Goal: Task Accomplishment & Management: Use online tool/utility

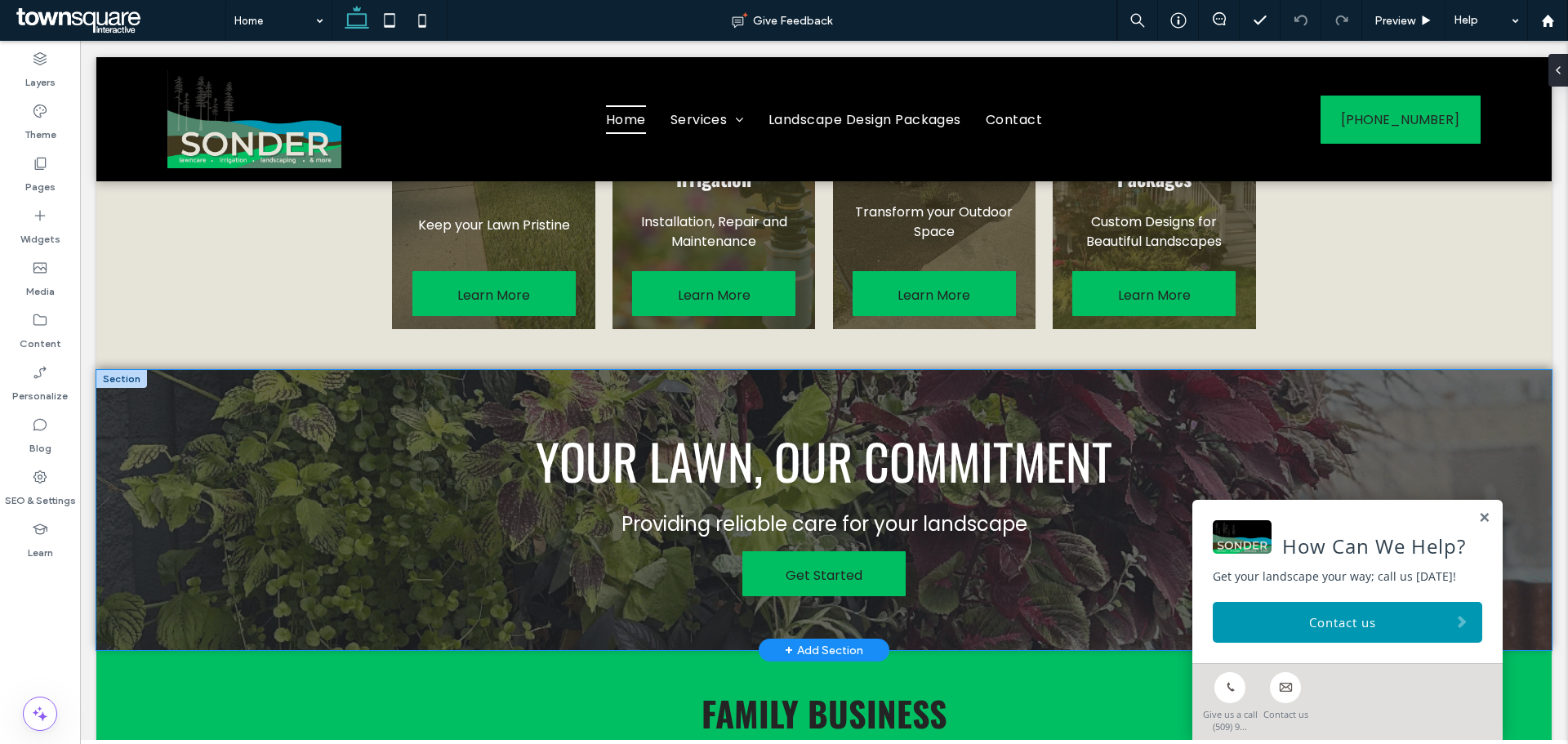
scroll to position [1340, 0]
click at [253, 447] on div "Your Lawn, Our Commitment Providing reliable care for your landscape Get Started" at bounding box center [823, 511] width 1455 height 280
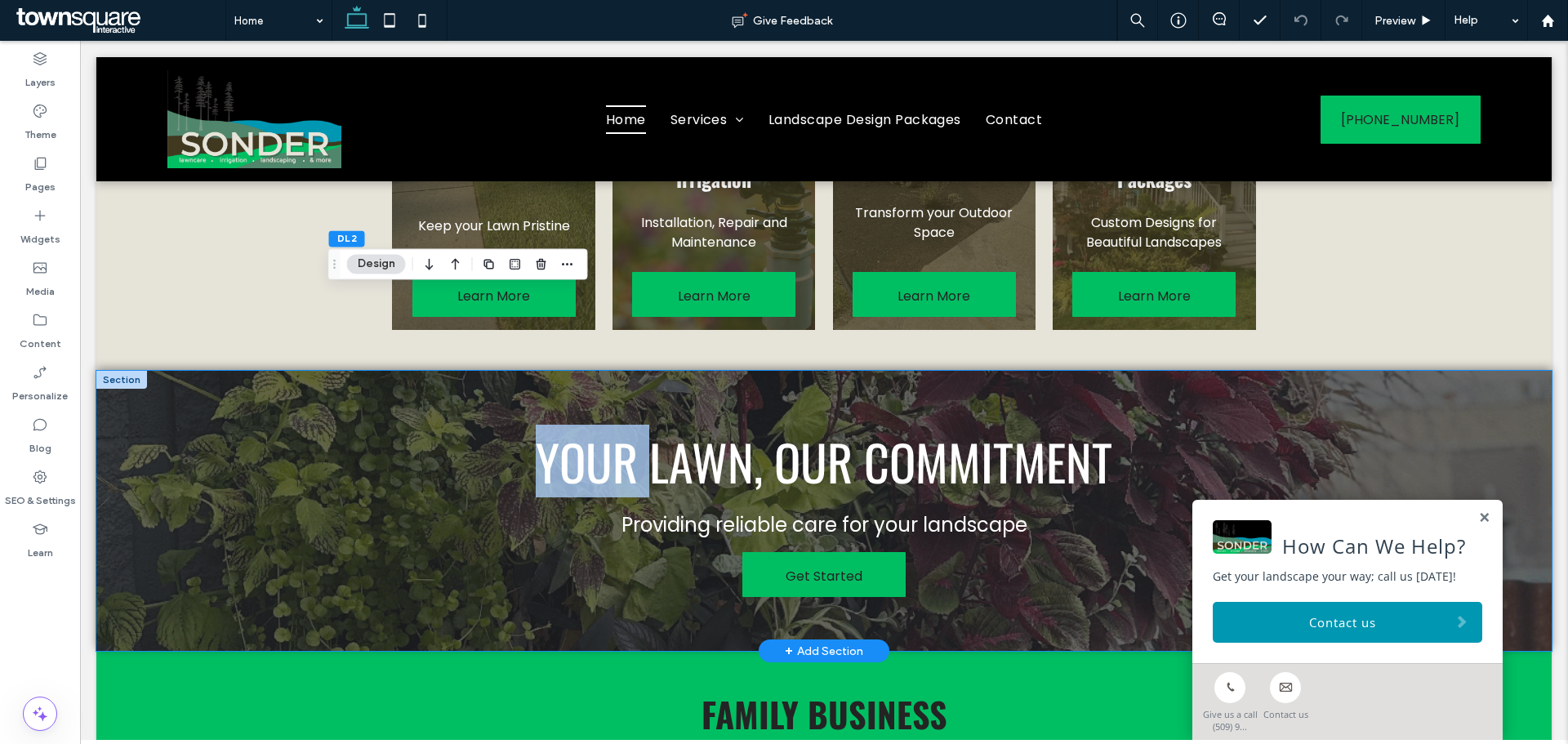
click at [253, 447] on div "Your Lawn, Our Commitment Providing reliable care for your landscape Get Started" at bounding box center [823, 511] width 1455 height 280
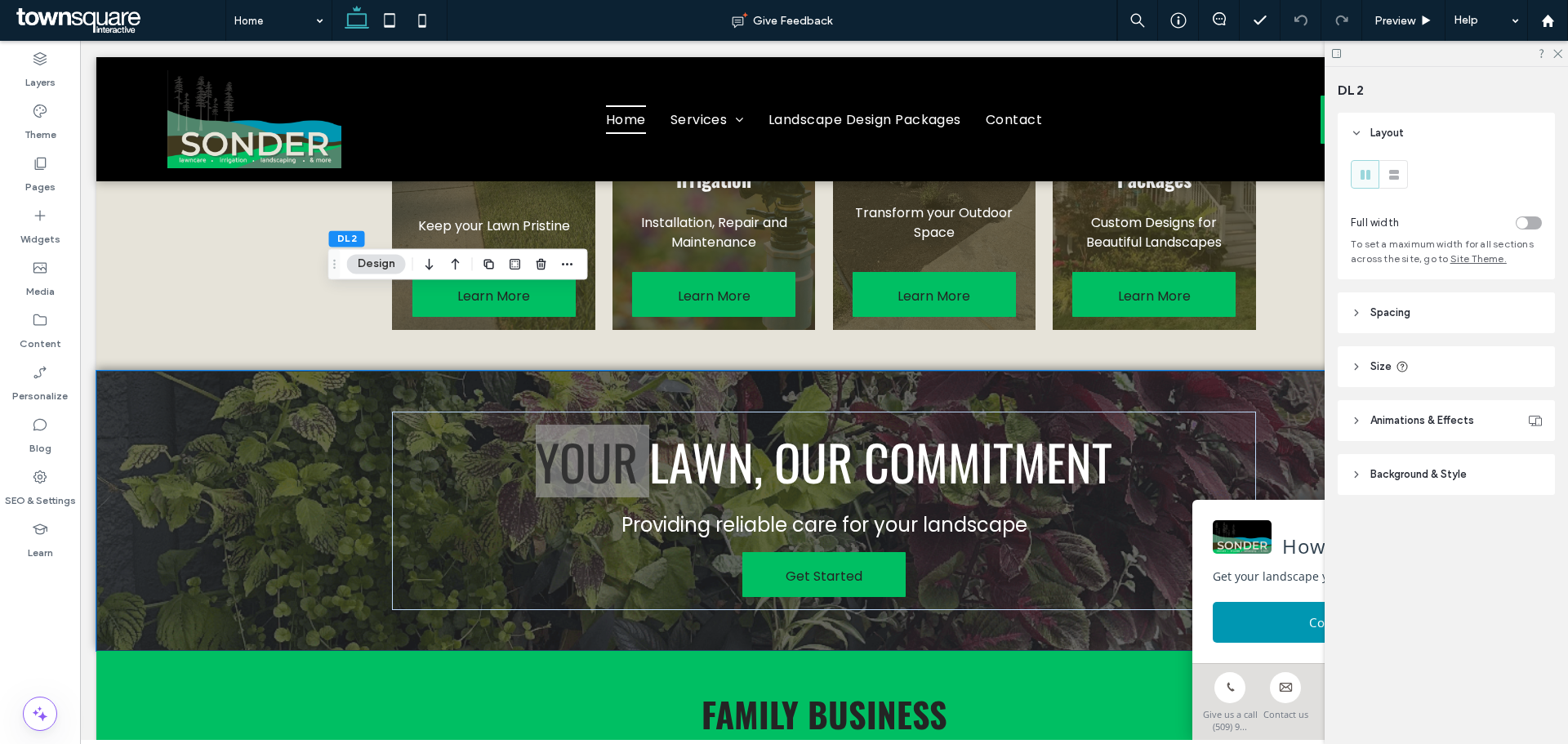
click at [1459, 475] on span "Background & Style" at bounding box center [1418, 474] width 96 height 16
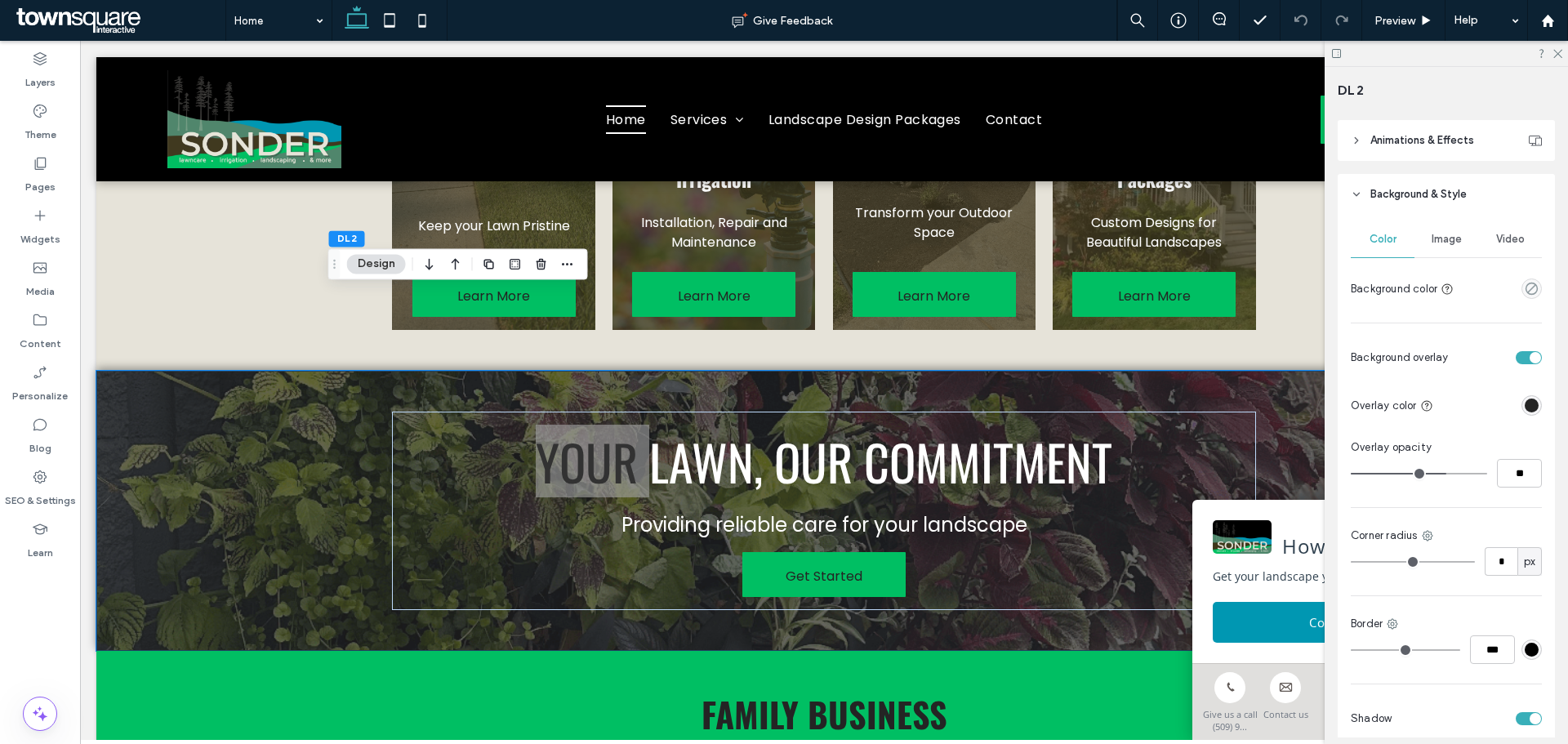
scroll to position [206, 0]
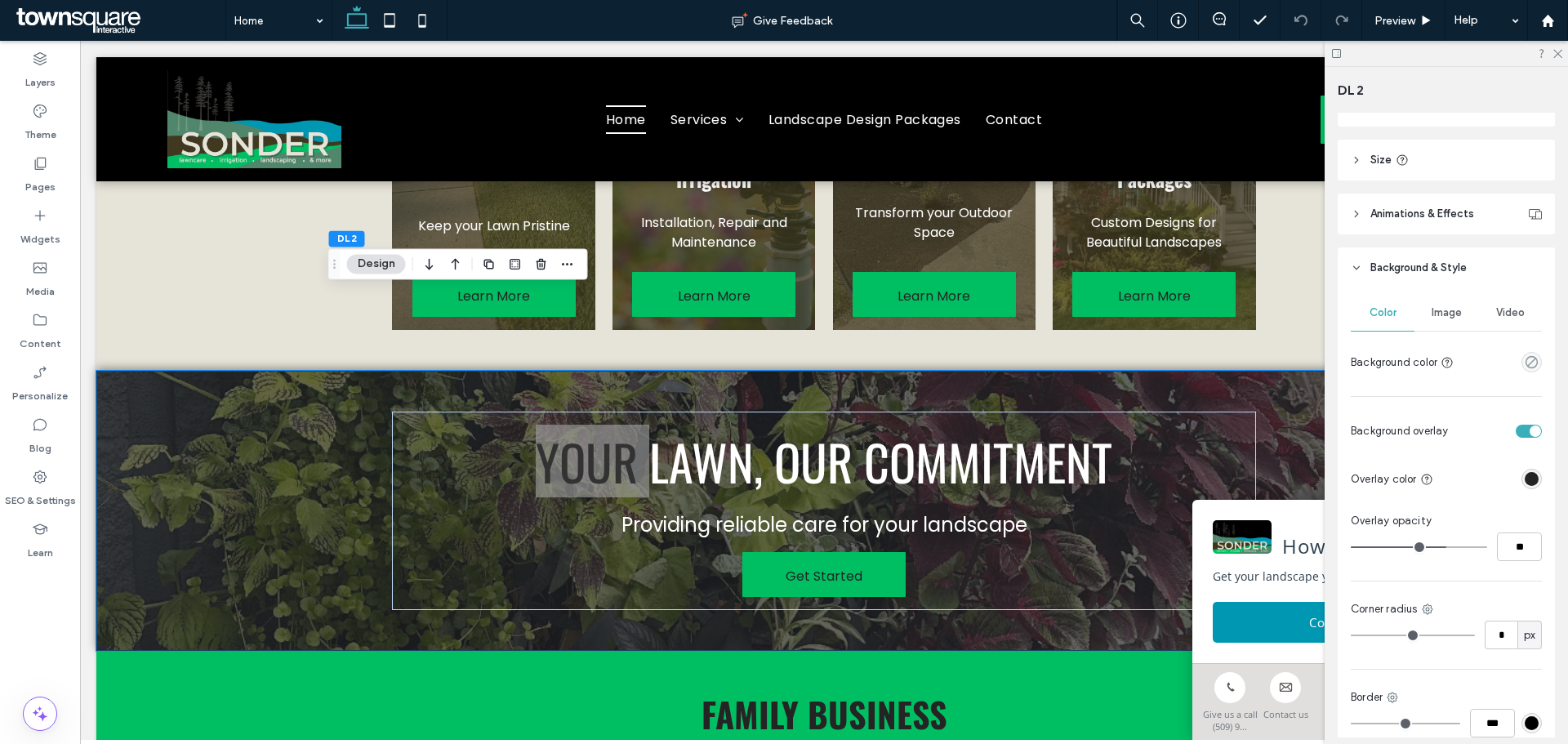
click at [1453, 315] on span "Image" at bounding box center [1447, 313] width 30 height 13
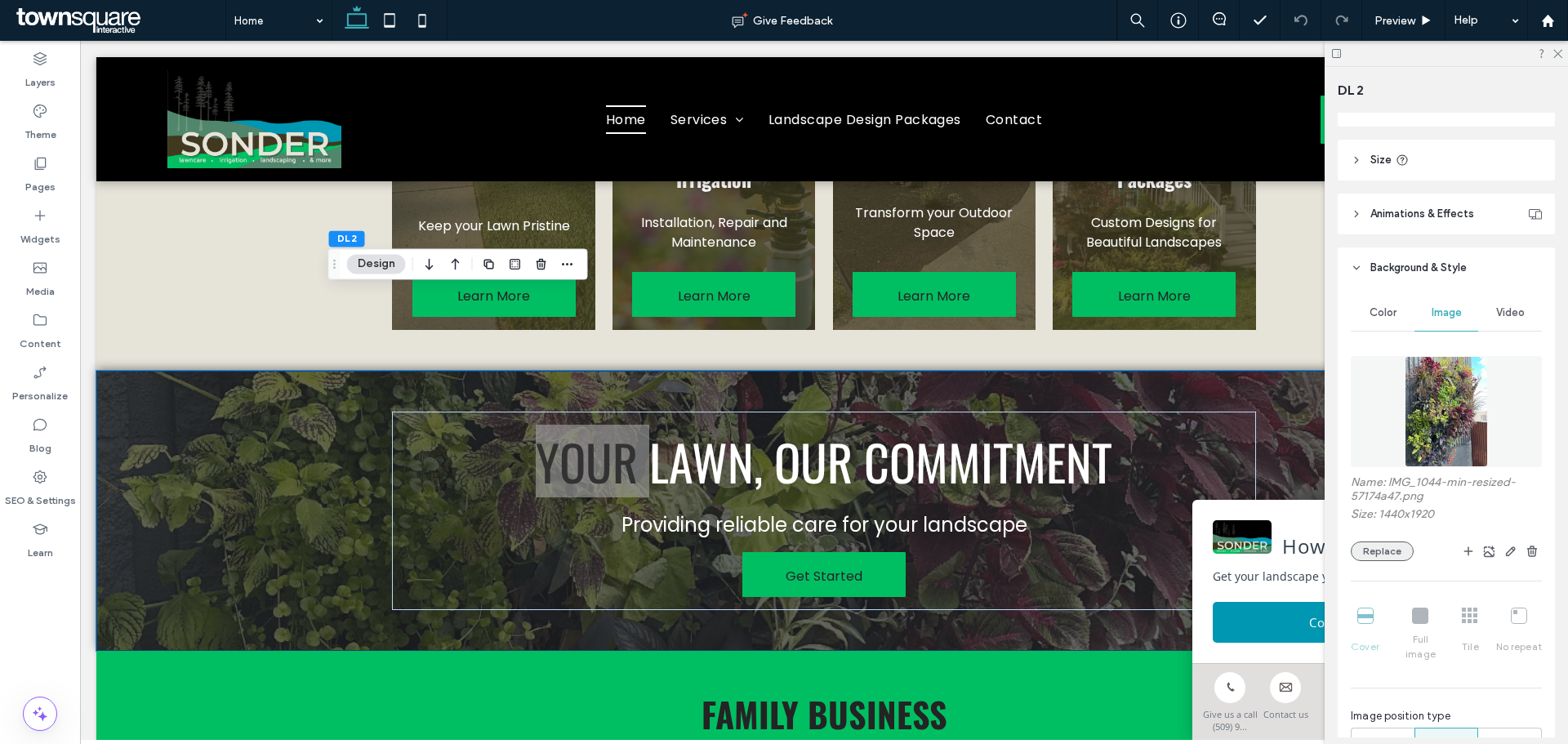
click at [1390, 545] on button "Replace" at bounding box center [1382, 551] width 63 height 20
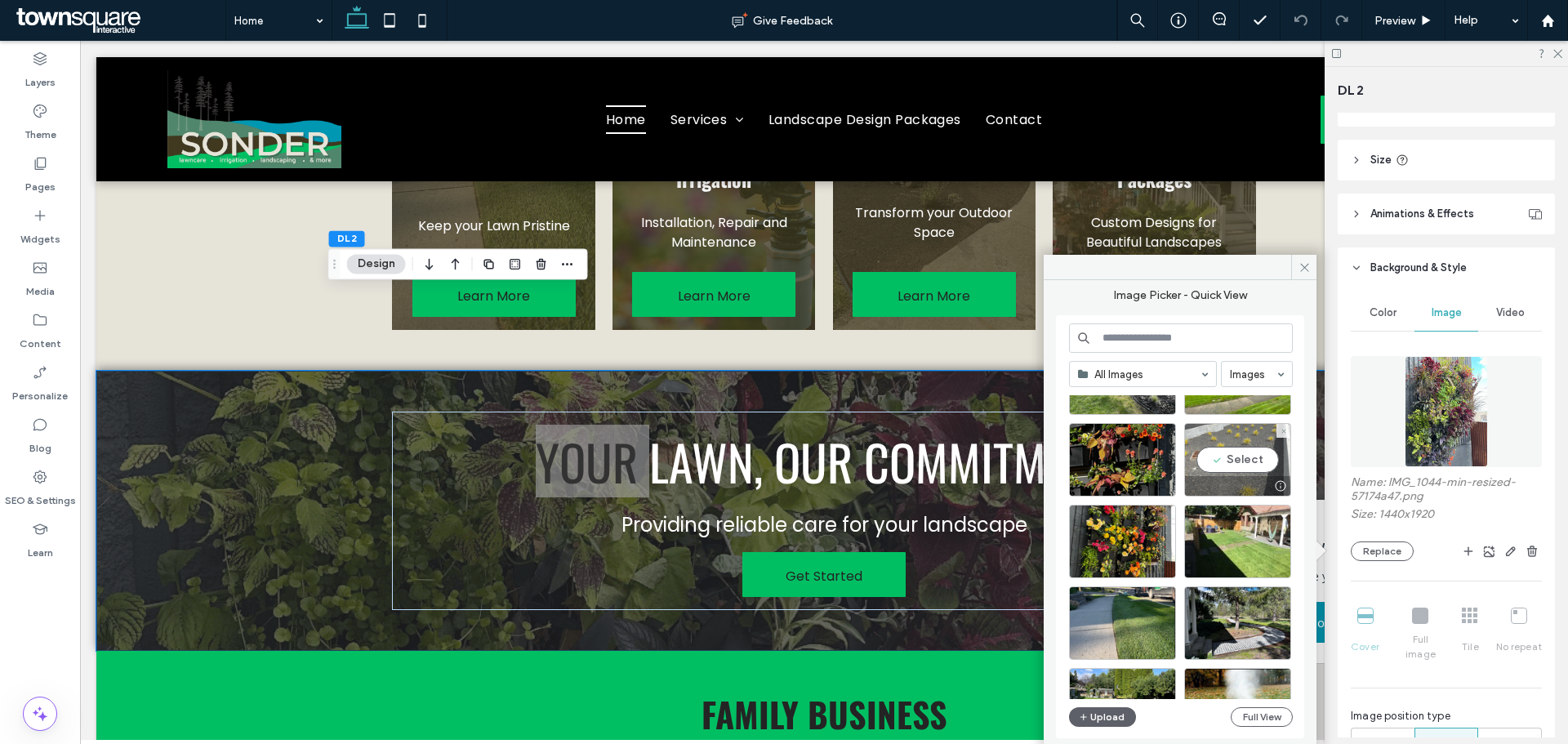
scroll to position [79, 0]
click at [1139, 549] on div "Select" at bounding box center [1122, 541] width 107 height 74
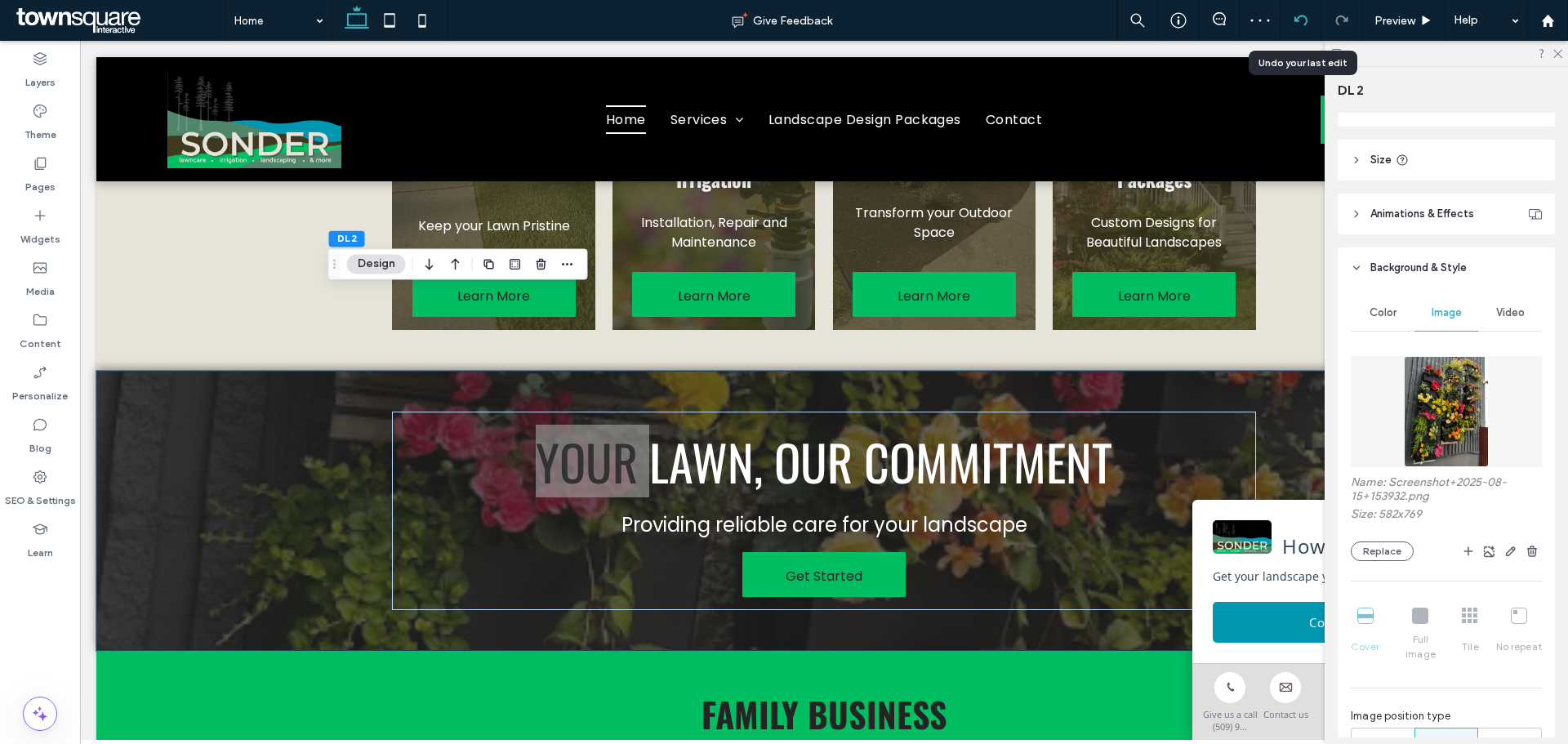
click at [1288, 11] on div at bounding box center [1301, 21] width 41 height 41
click at [1306, 22] on use at bounding box center [1300, 20] width 13 height 11
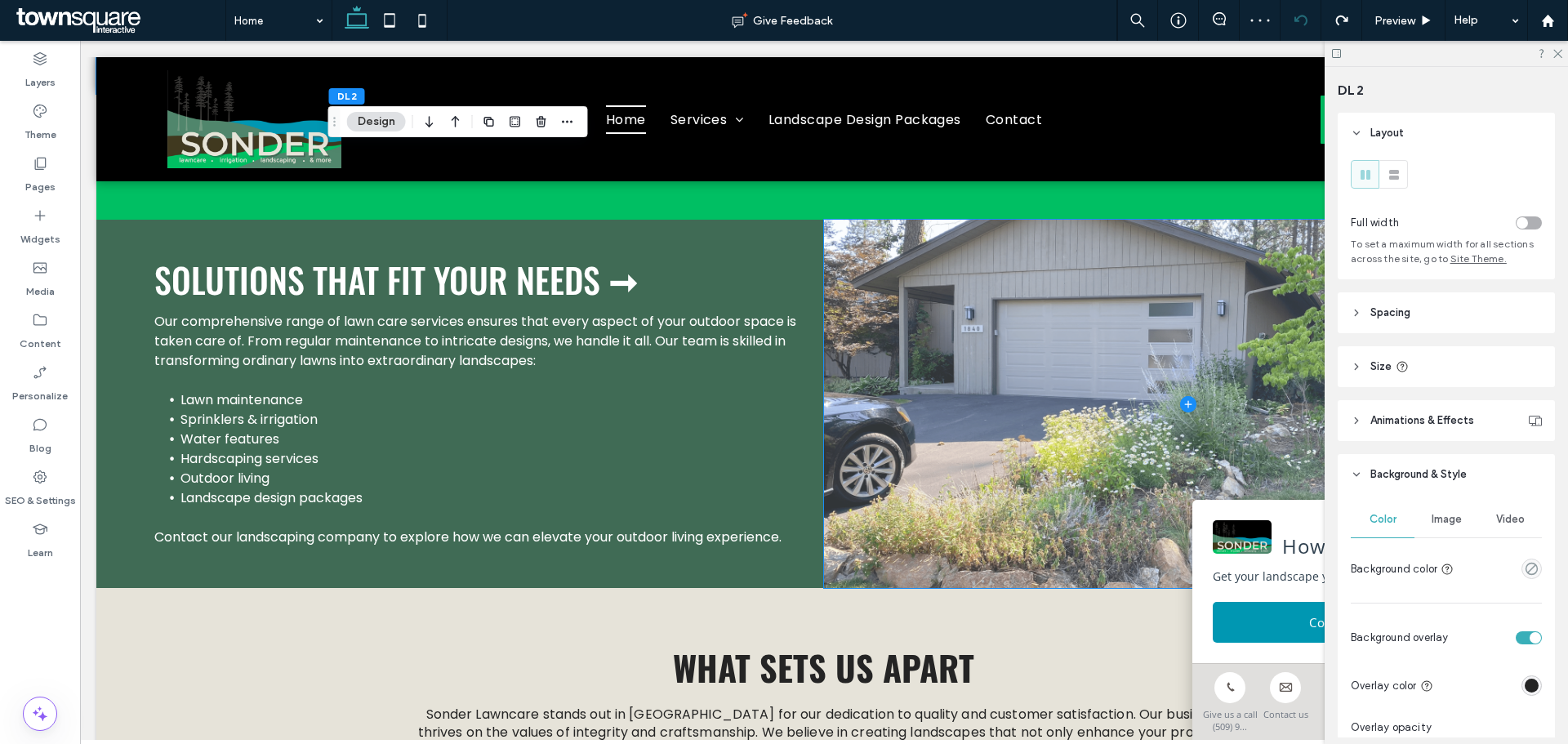
scroll to position [1902, 0]
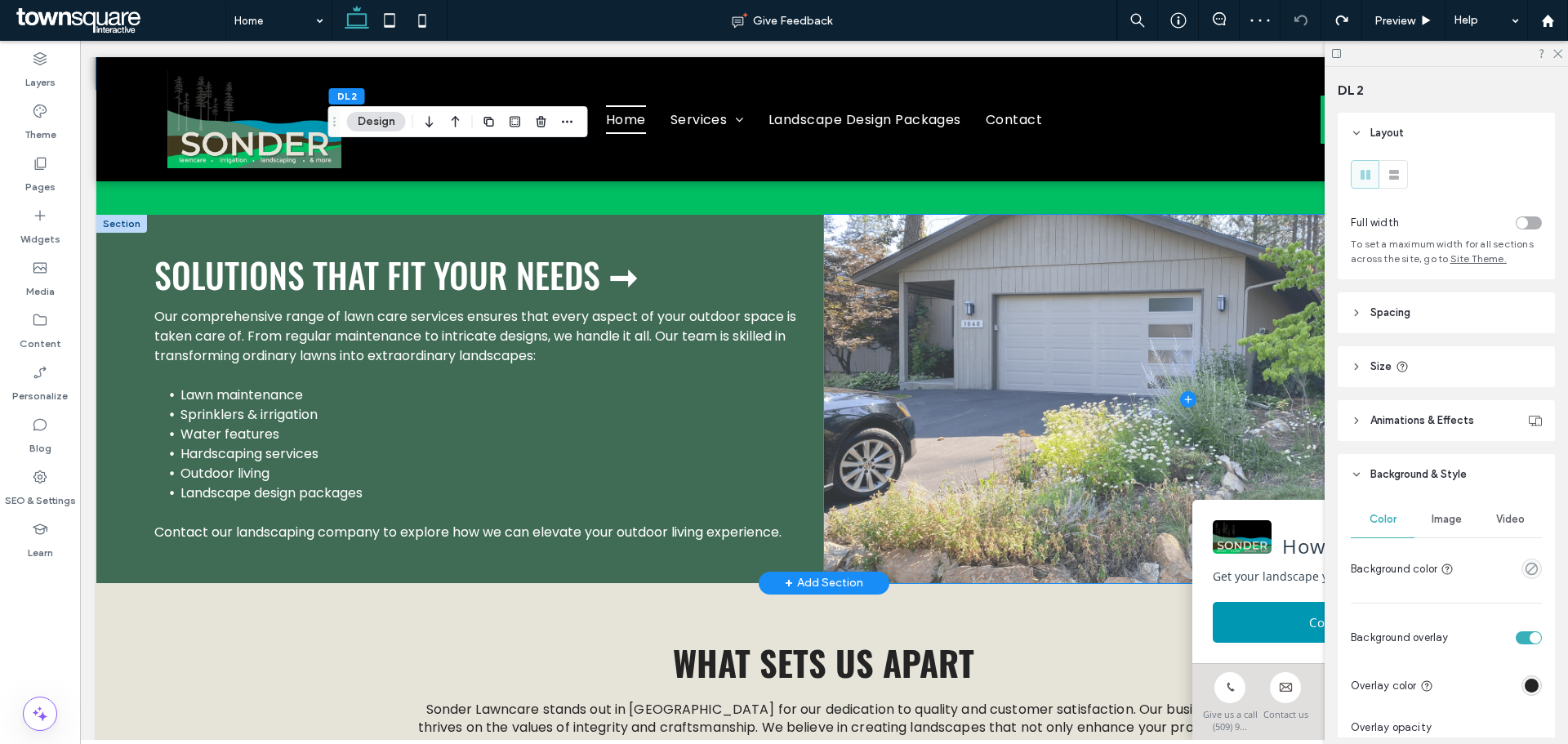
click at [1091, 302] on span at bounding box center [1188, 399] width 728 height 368
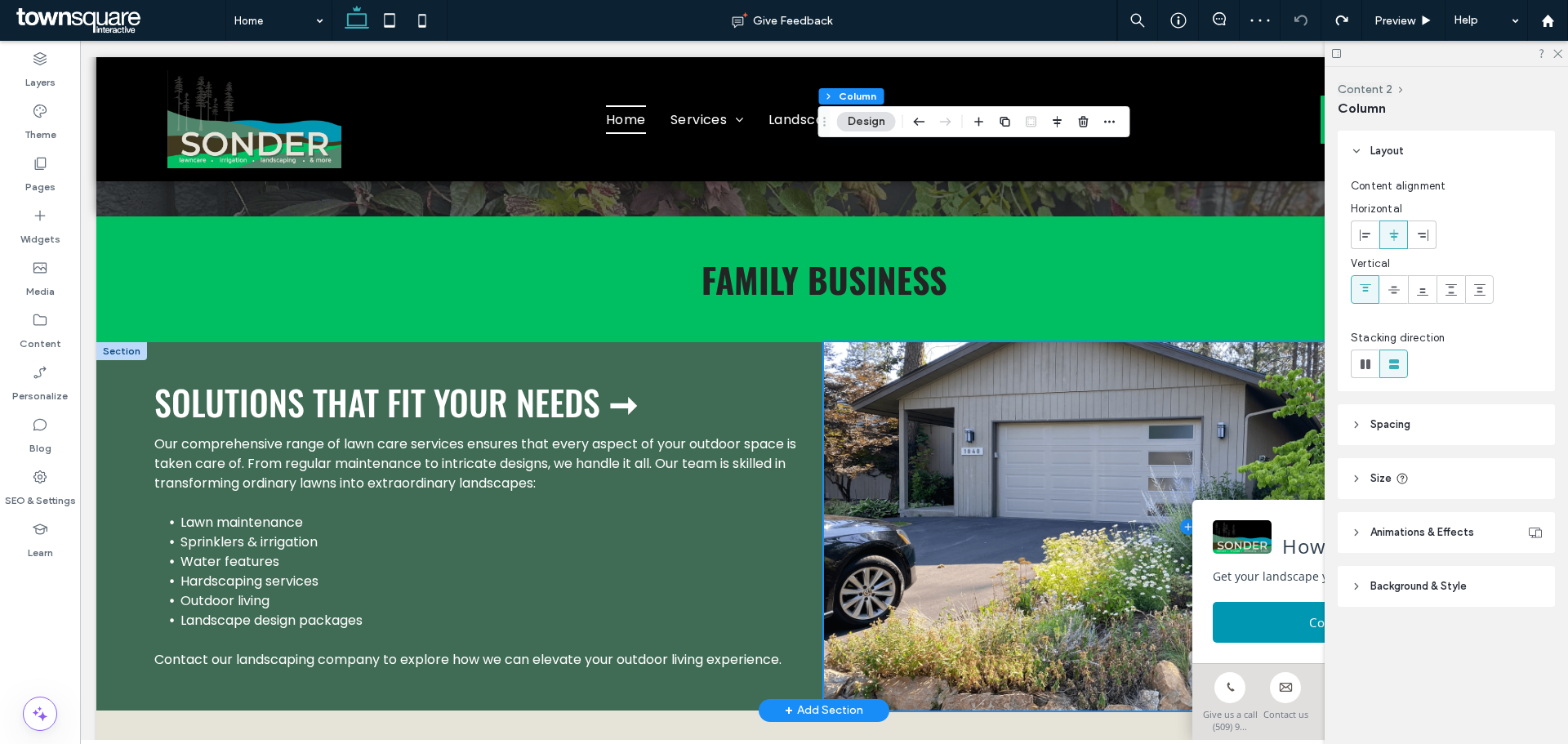
scroll to position [1717, 0]
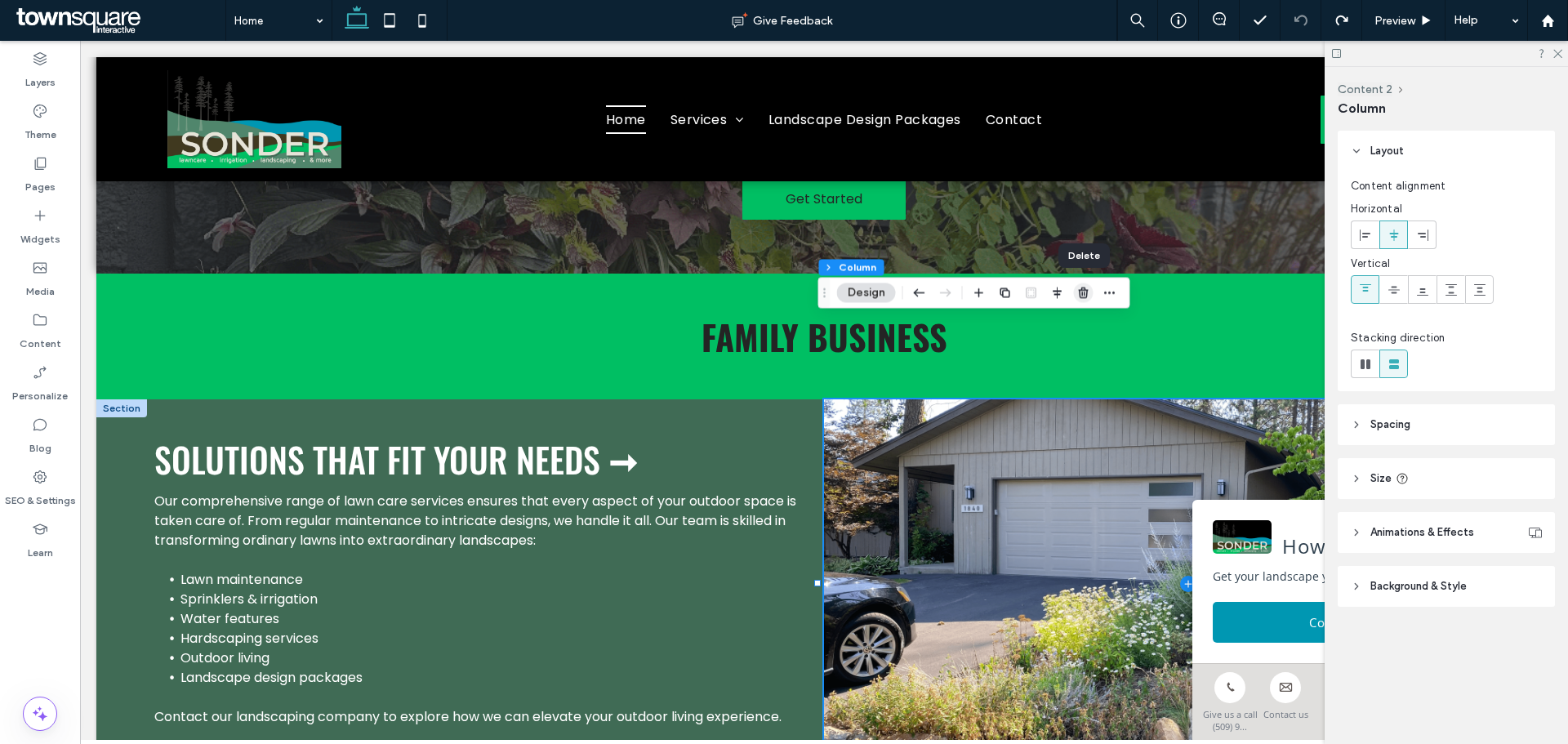
click at [1078, 290] on icon "button" at bounding box center [1084, 292] width 13 height 13
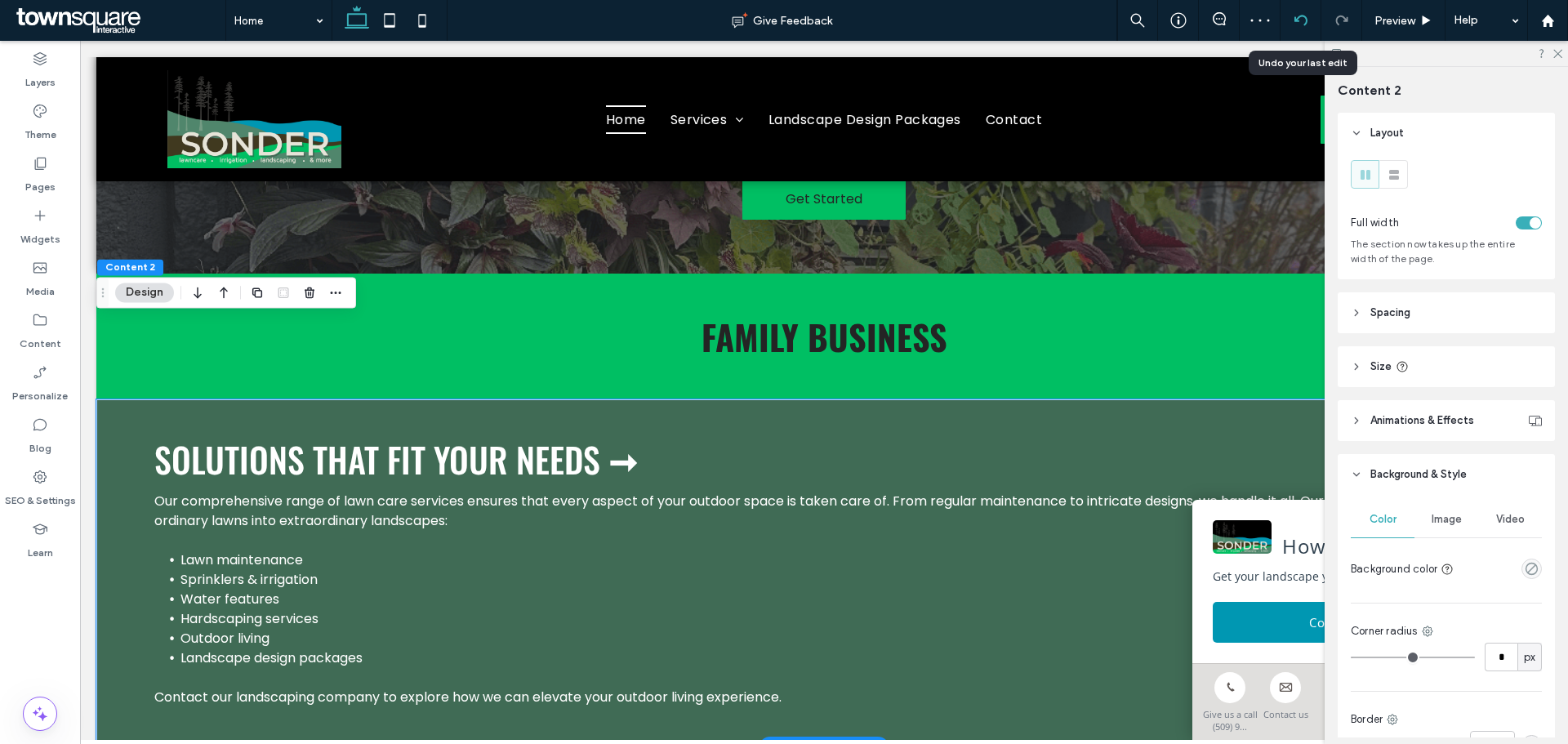
click at [1298, 15] on icon at bounding box center [1301, 20] width 13 height 13
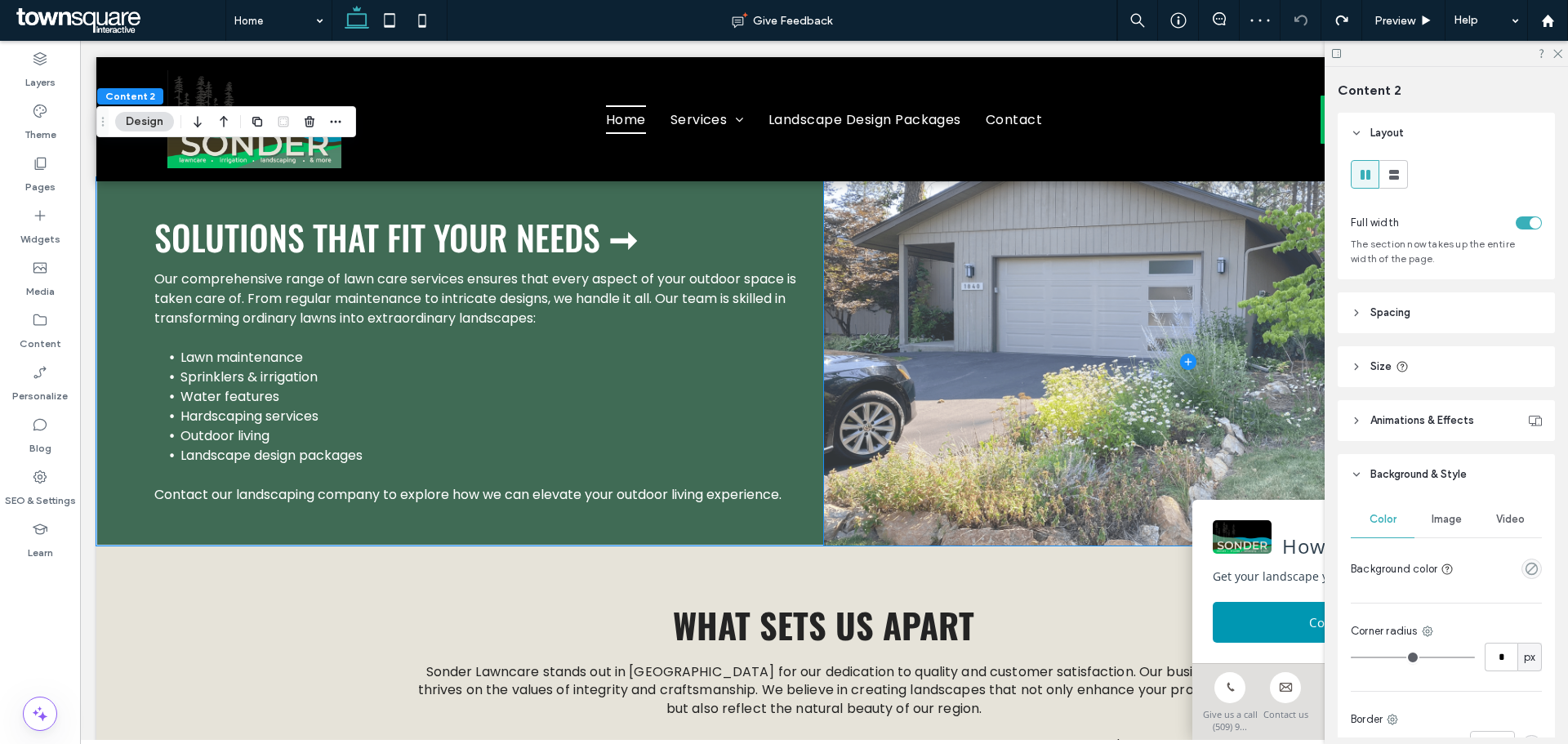
scroll to position [1931, 0]
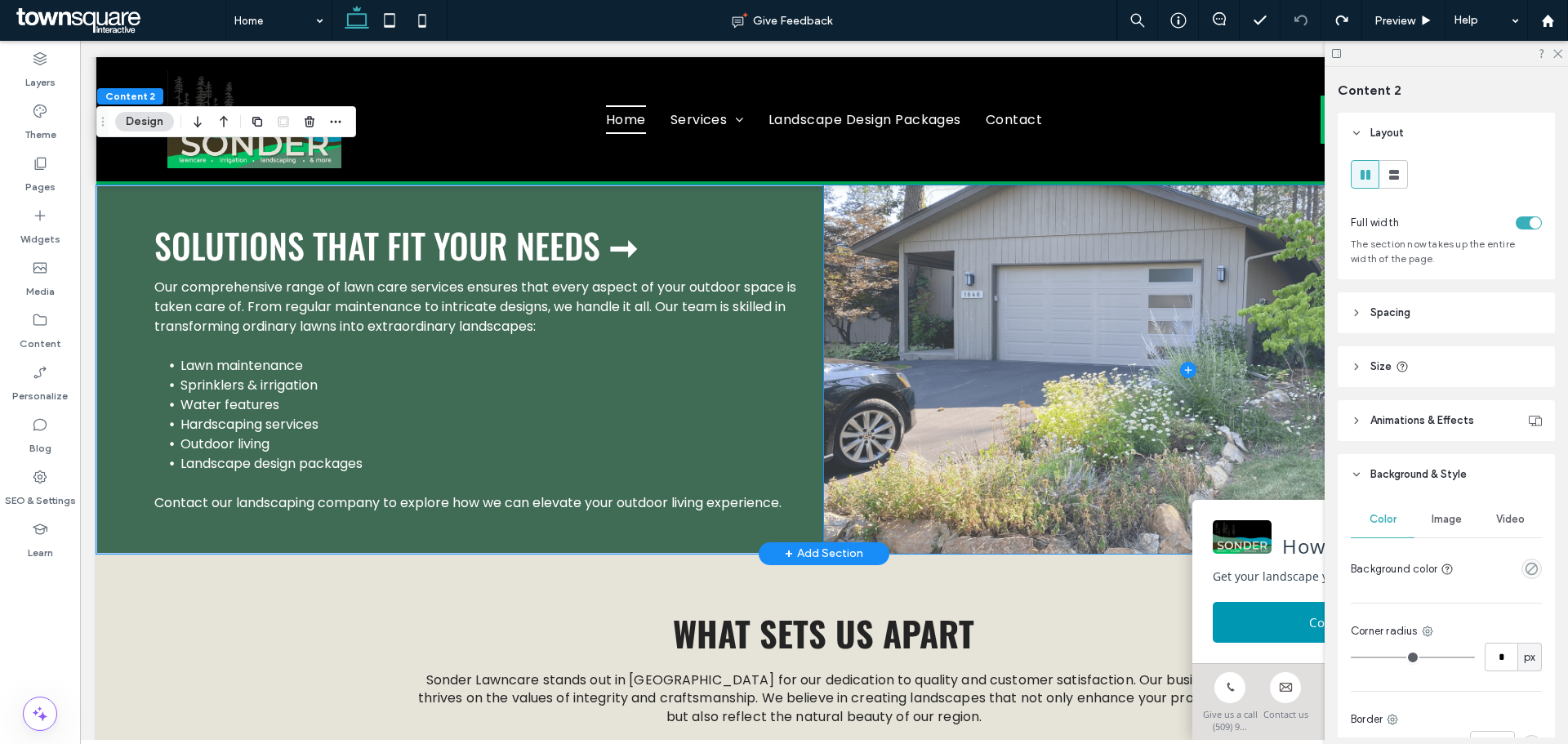
click at [1184, 318] on span at bounding box center [1188, 369] width 728 height 368
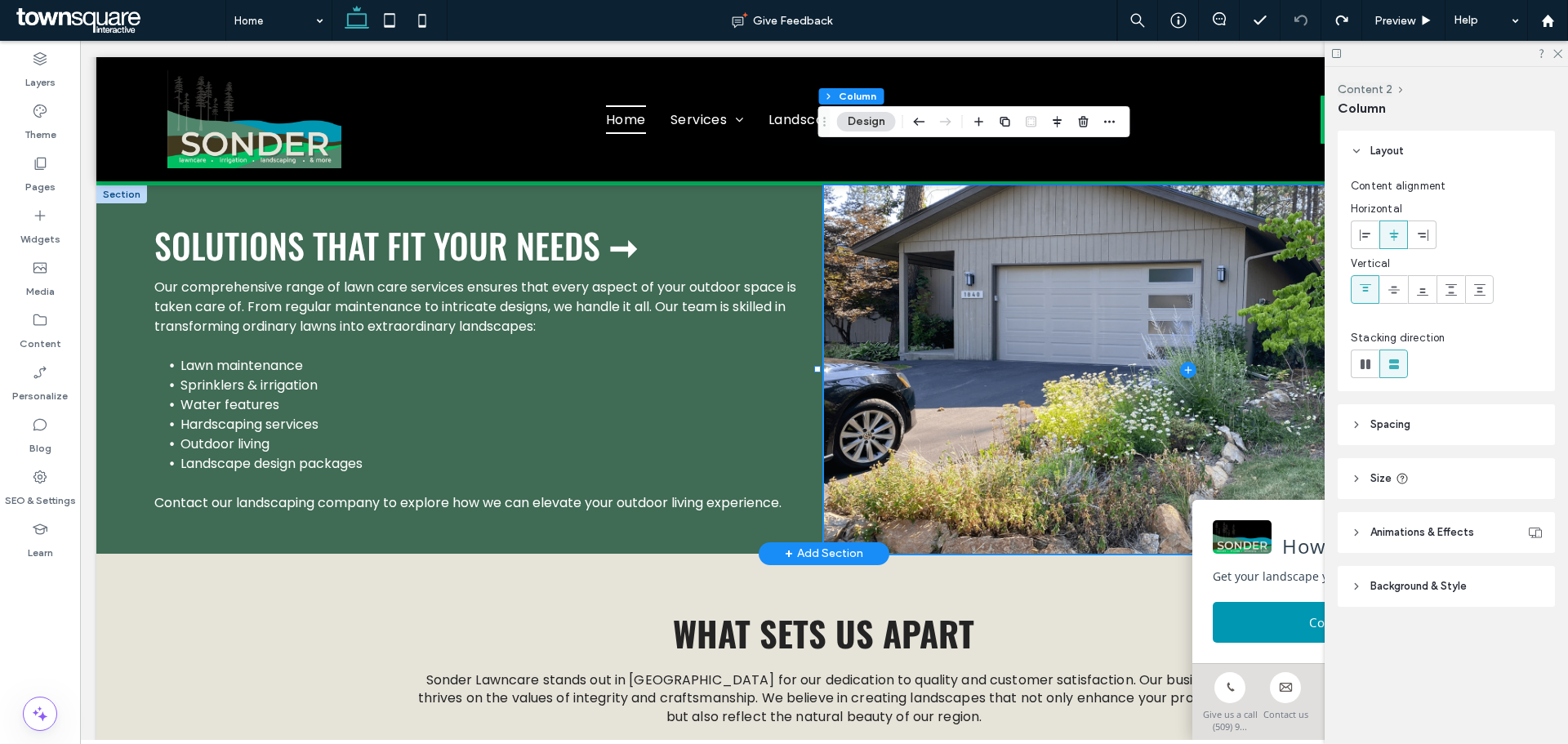
click at [1432, 586] on span "Background & Style" at bounding box center [1418, 586] width 96 height 16
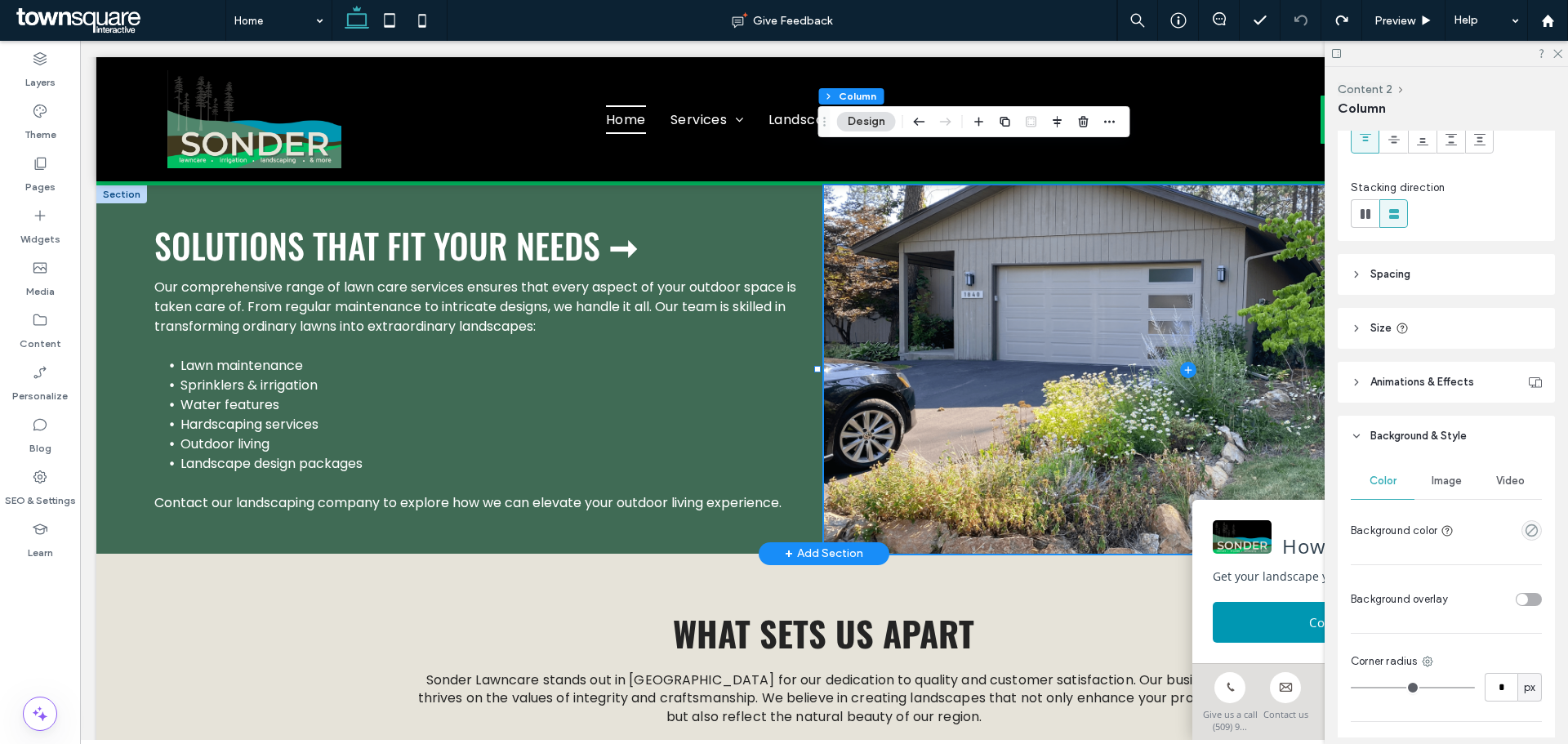
scroll to position [151, 0]
click at [1432, 477] on span "Image" at bounding box center [1447, 480] width 30 height 13
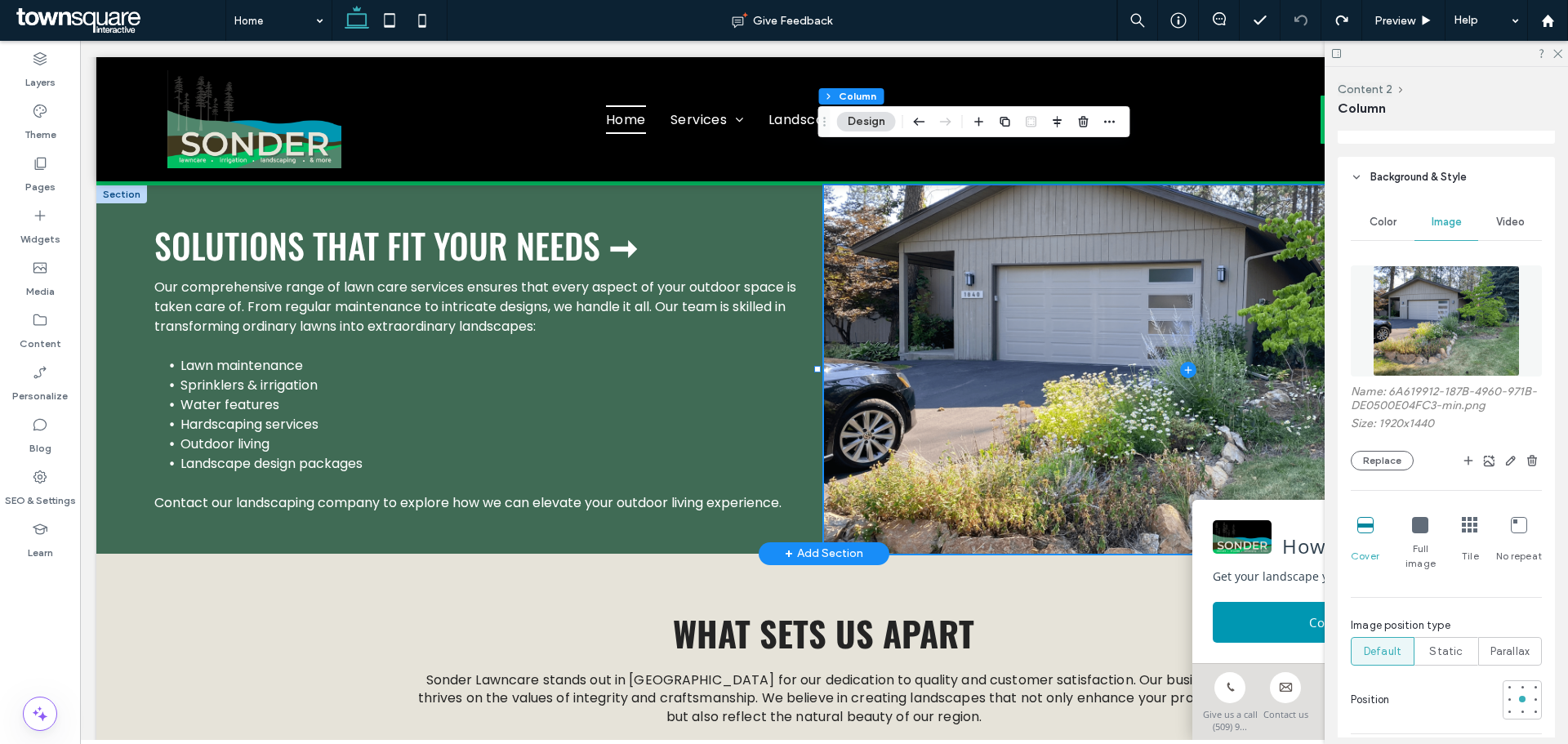
scroll to position [410, 0]
click at [1462, 458] on icon "button" at bounding box center [1468, 460] width 13 height 13
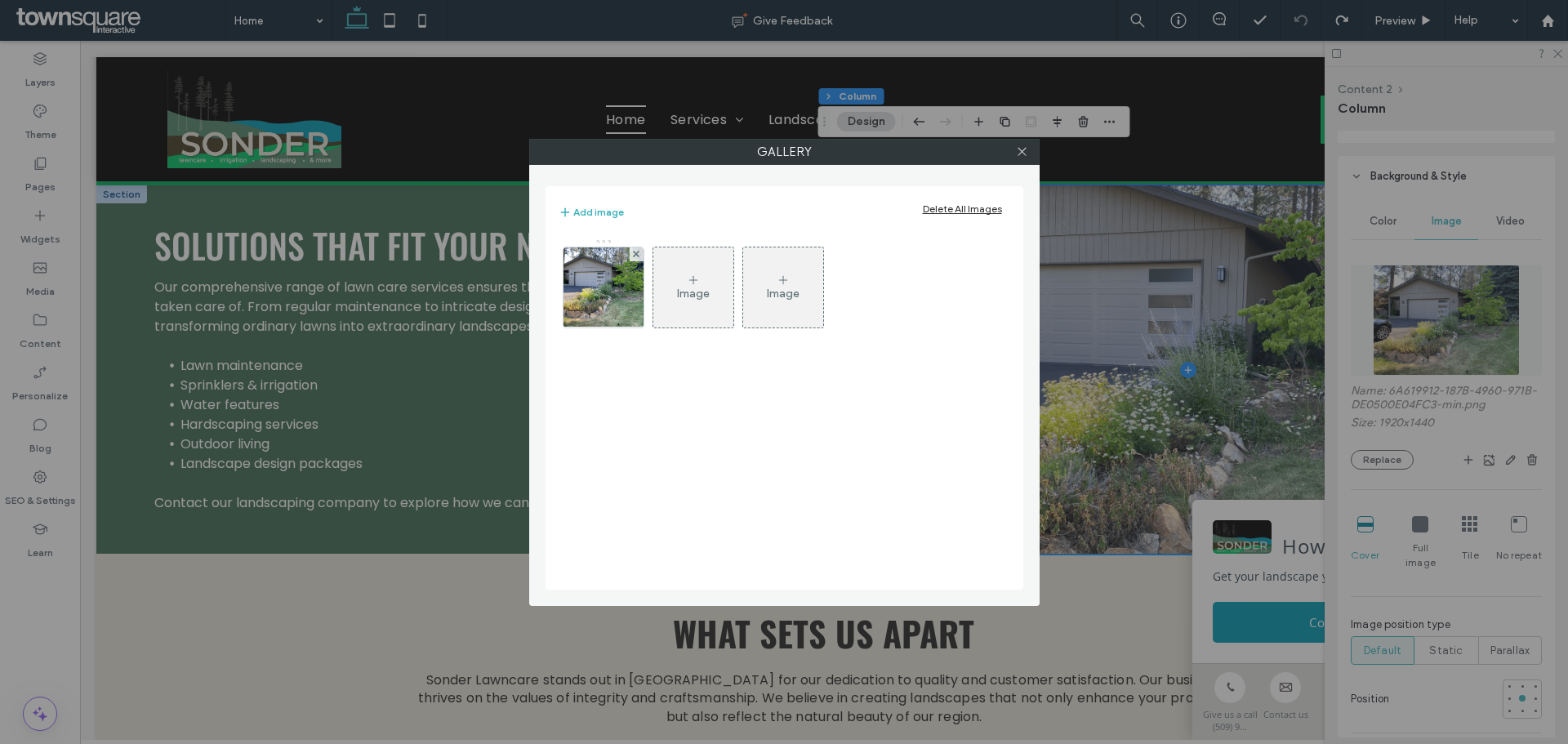
click at [699, 288] on div "Image" at bounding box center [693, 293] width 32 height 13
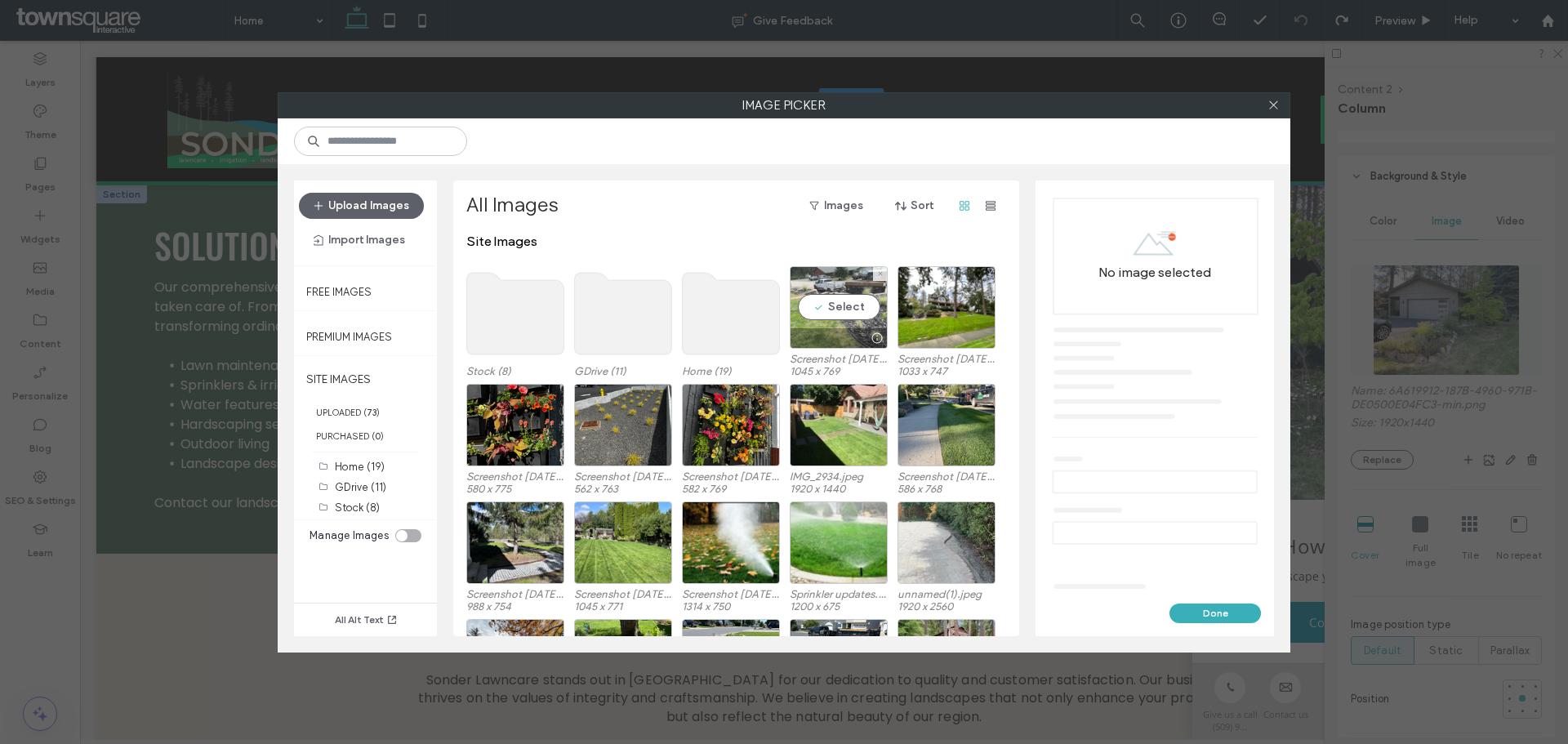
click at [853, 289] on div "Select" at bounding box center [838, 307] width 98 height 82
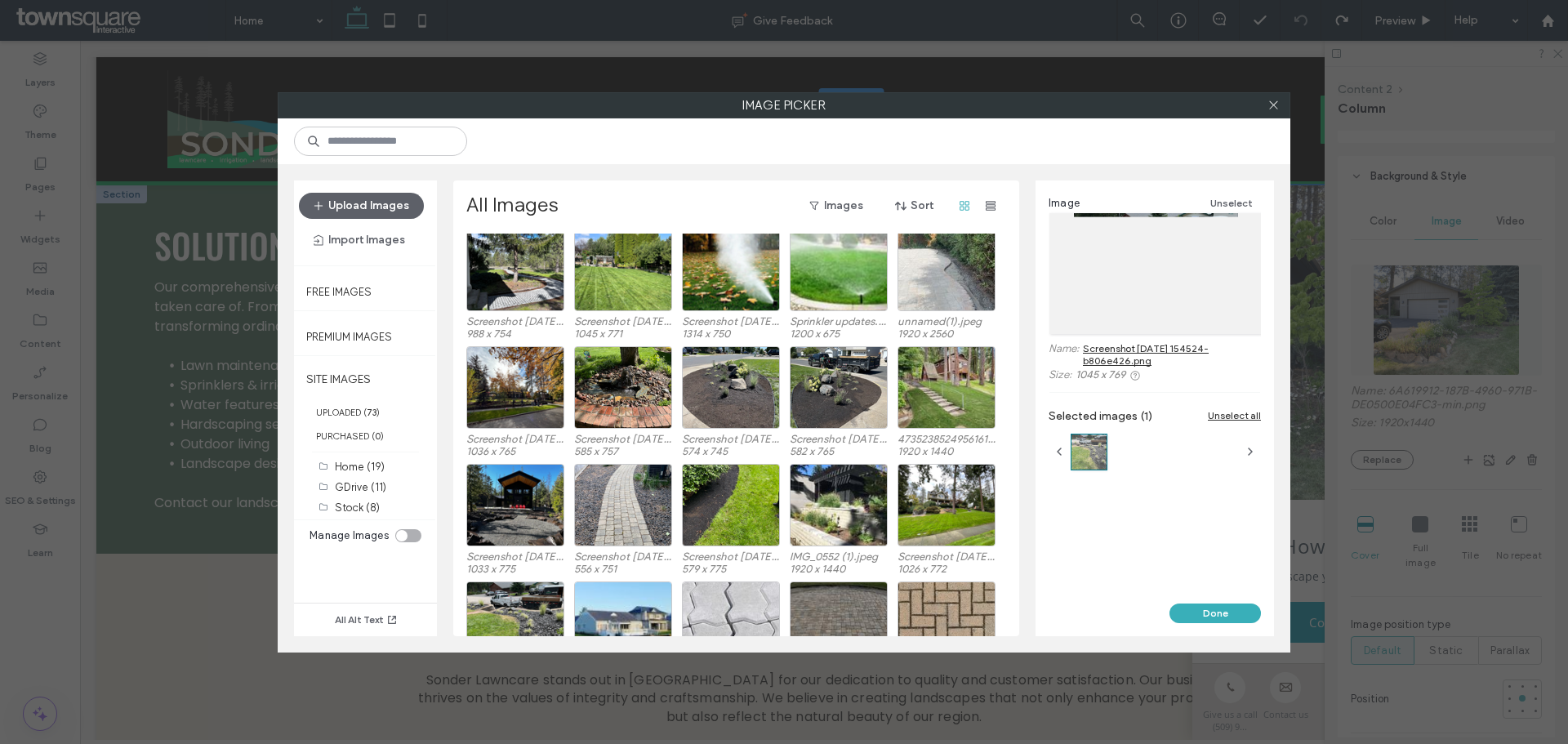
scroll to position [274, 0]
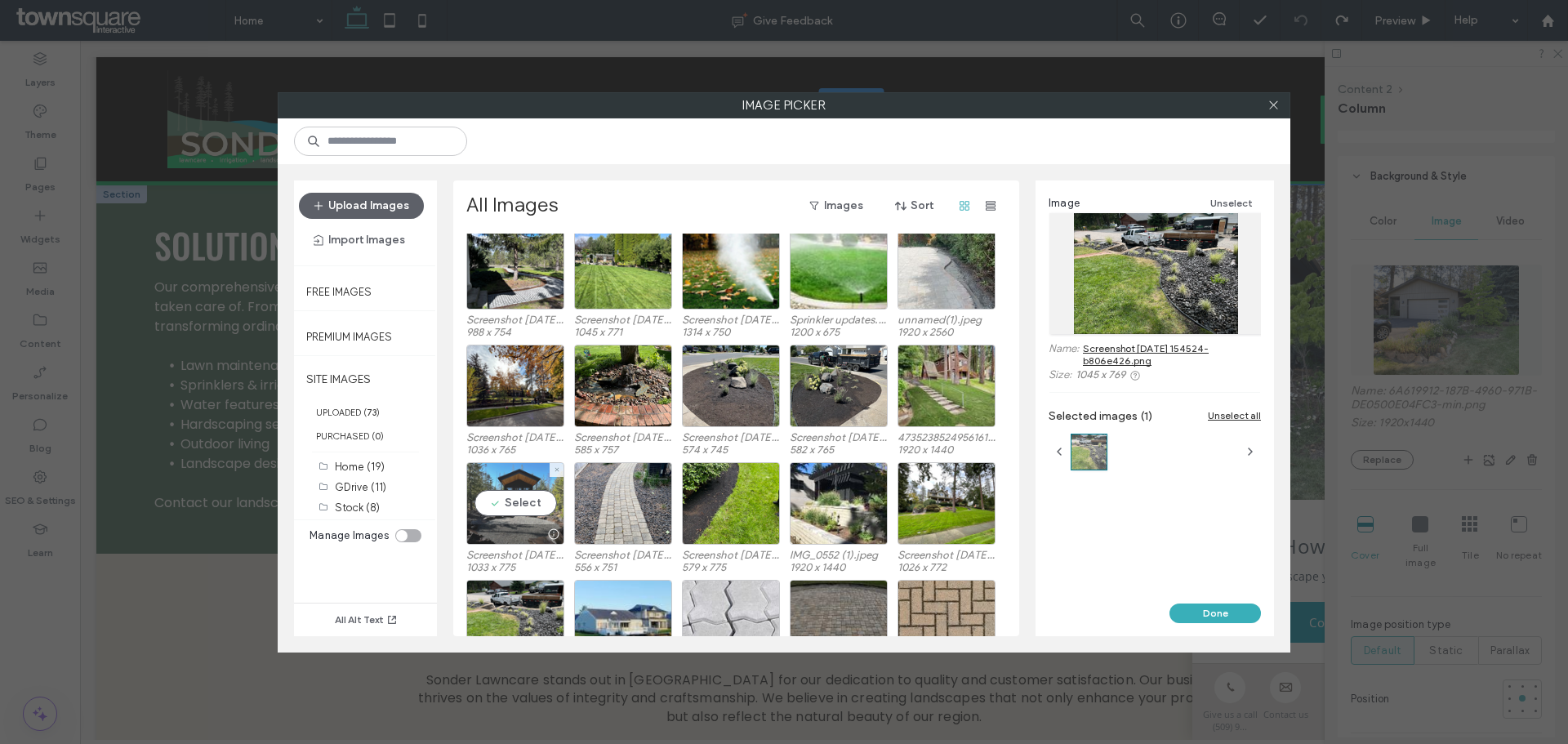
click at [543, 473] on div "Select" at bounding box center [515, 504] width 98 height 82
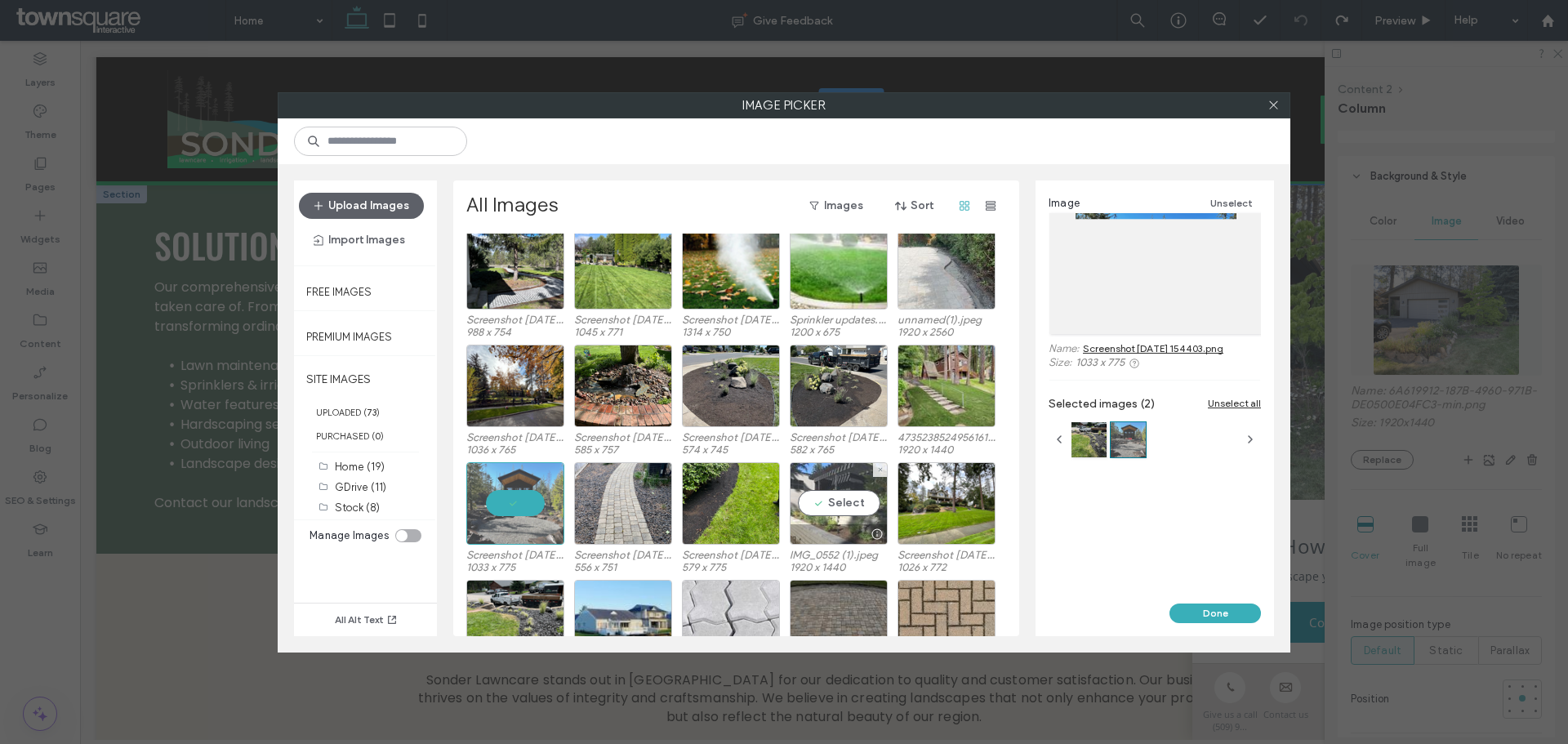
scroll to position [353, 0]
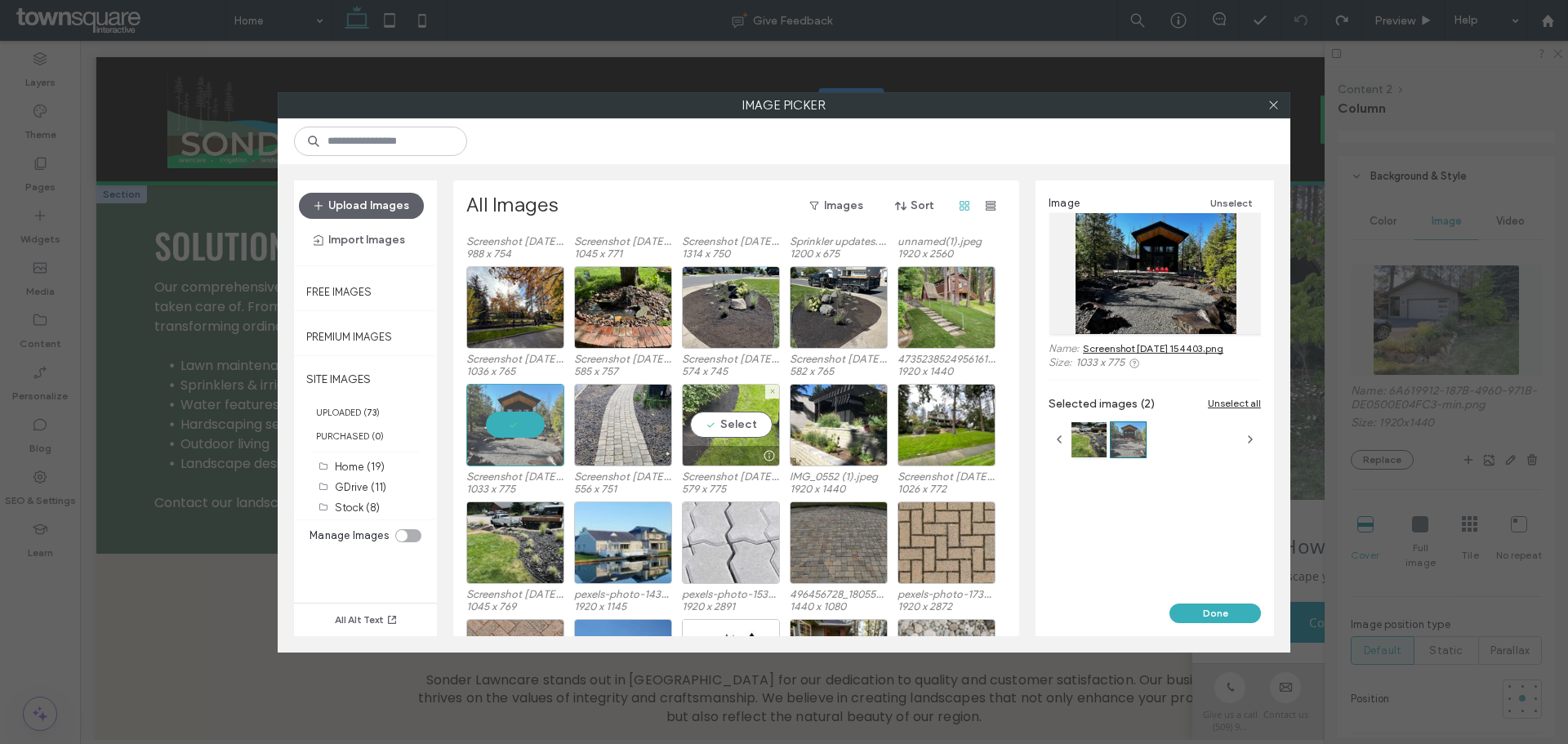
click at [740, 404] on div "Select" at bounding box center [731, 425] width 98 height 82
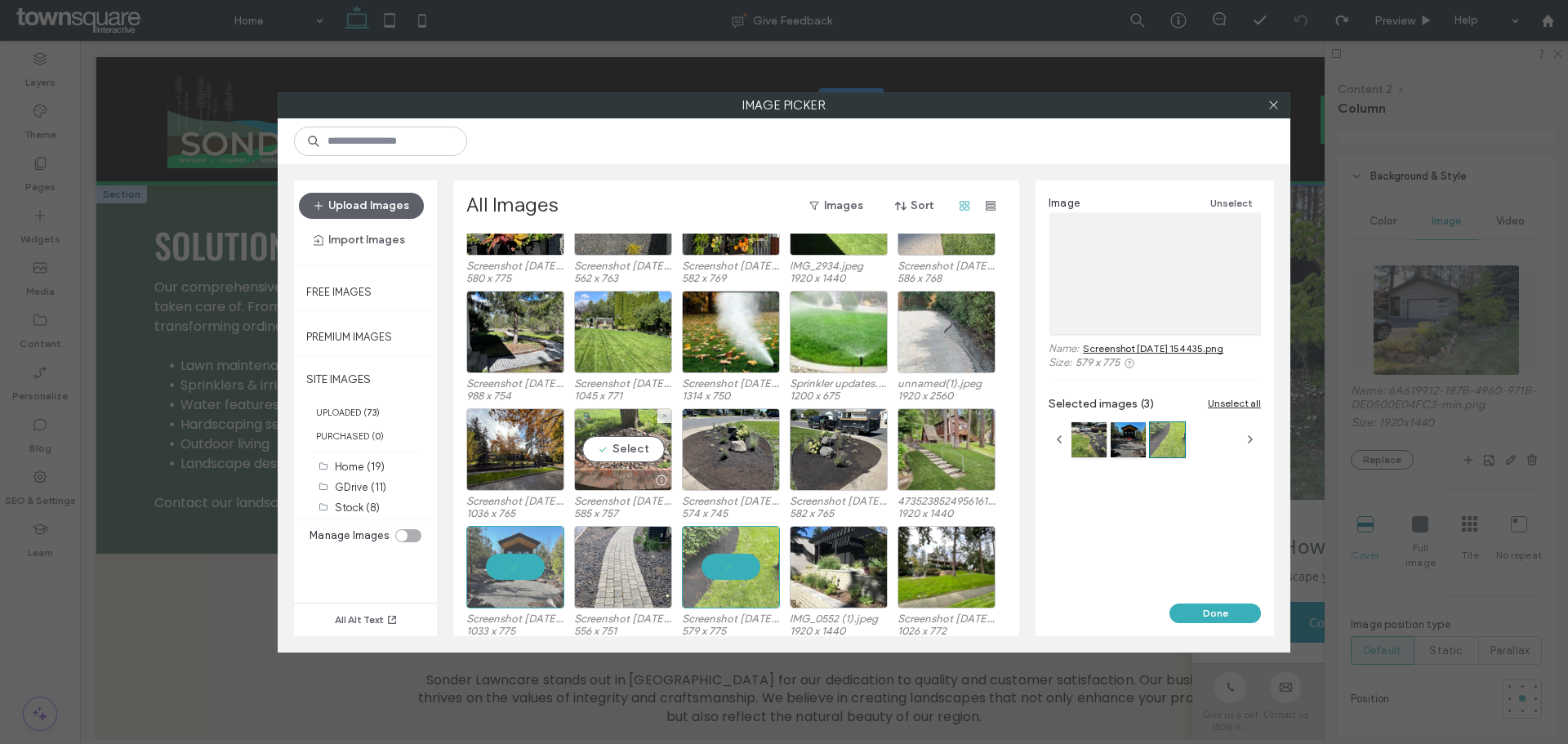
scroll to position [210, 0]
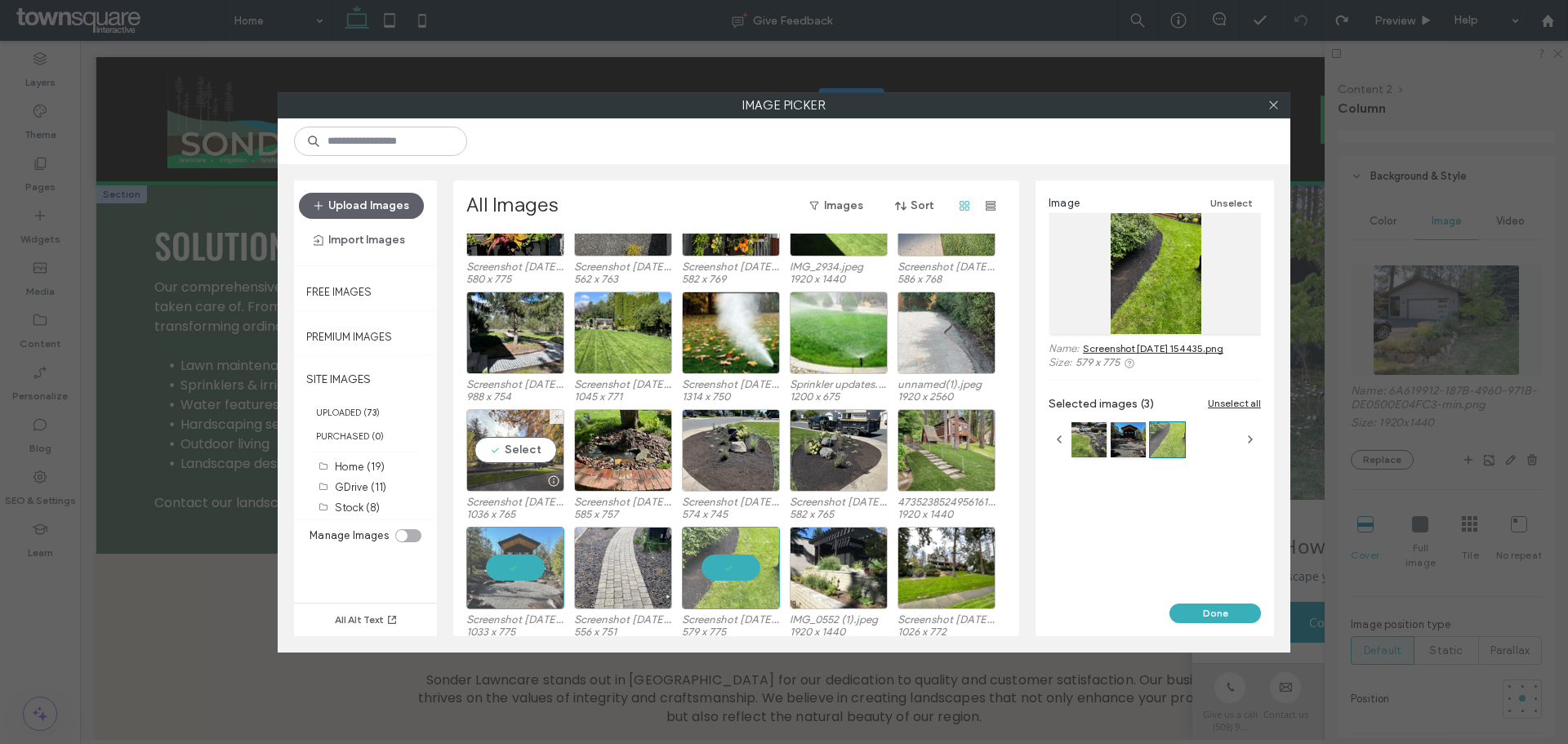
click at [546, 417] on div "Select" at bounding box center [515, 450] width 98 height 82
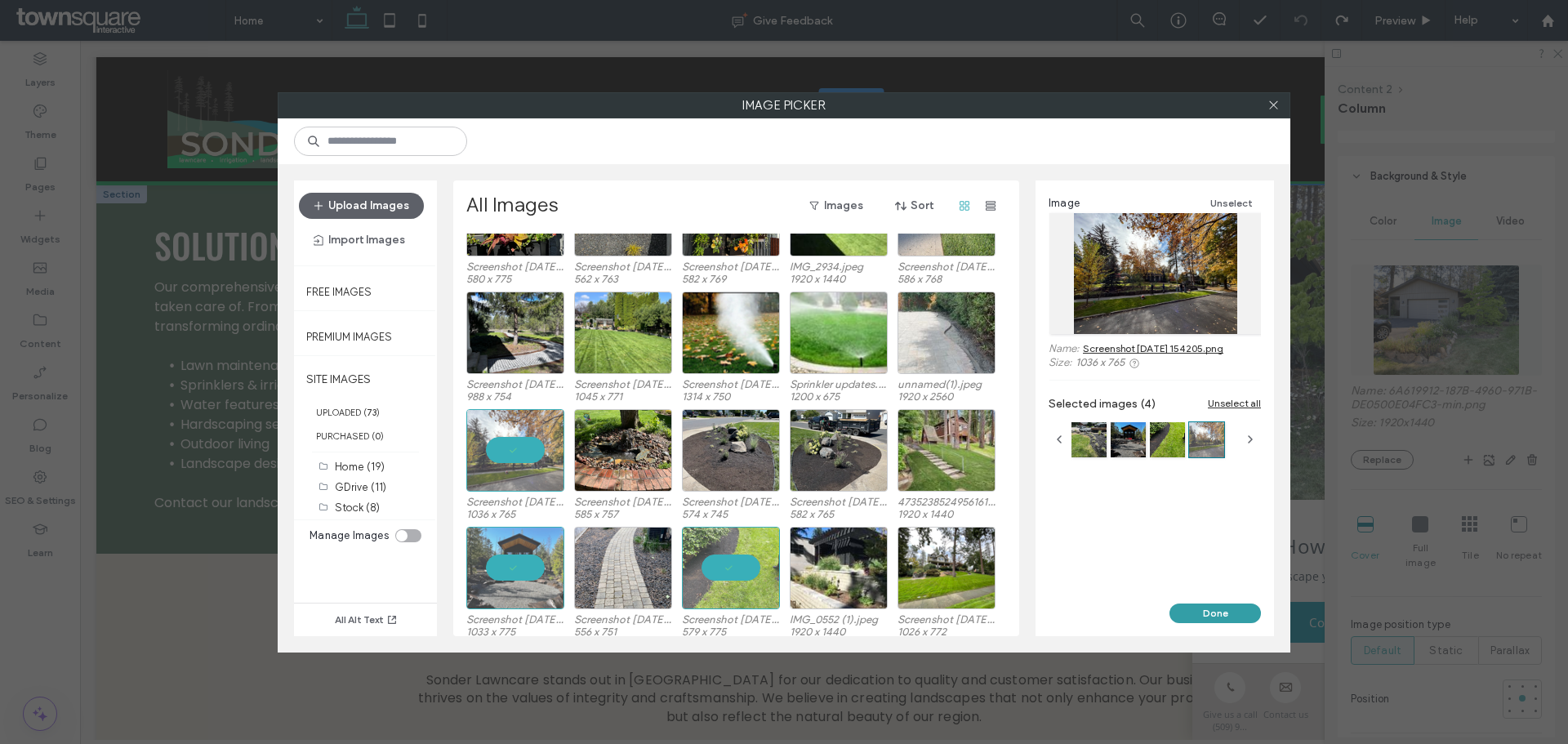
click at [1218, 608] on button "Done" at bounding box center [1215, 613] width 91 height 20
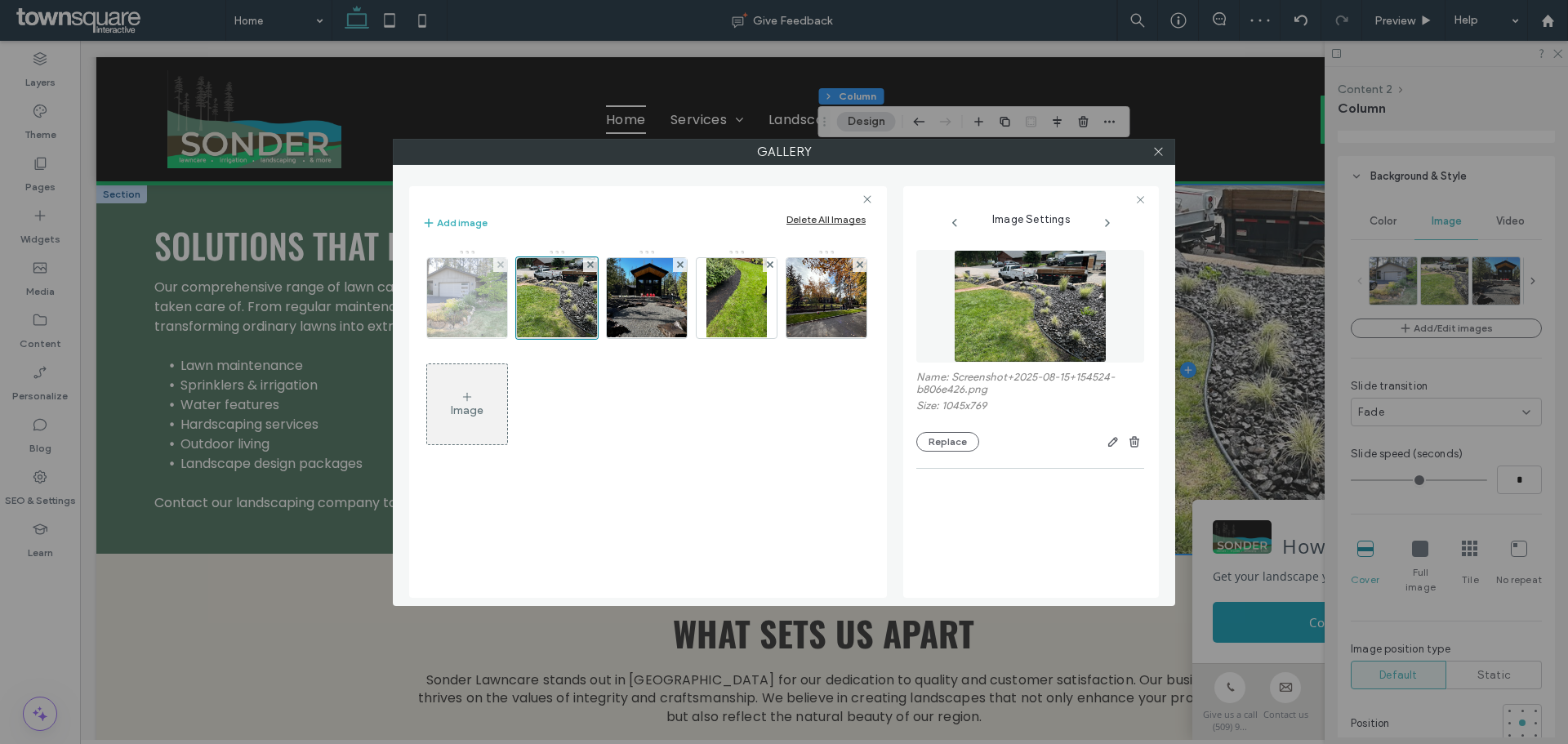
click at [495, 261] on div at bounding box center [499, 264] width 13 height 13
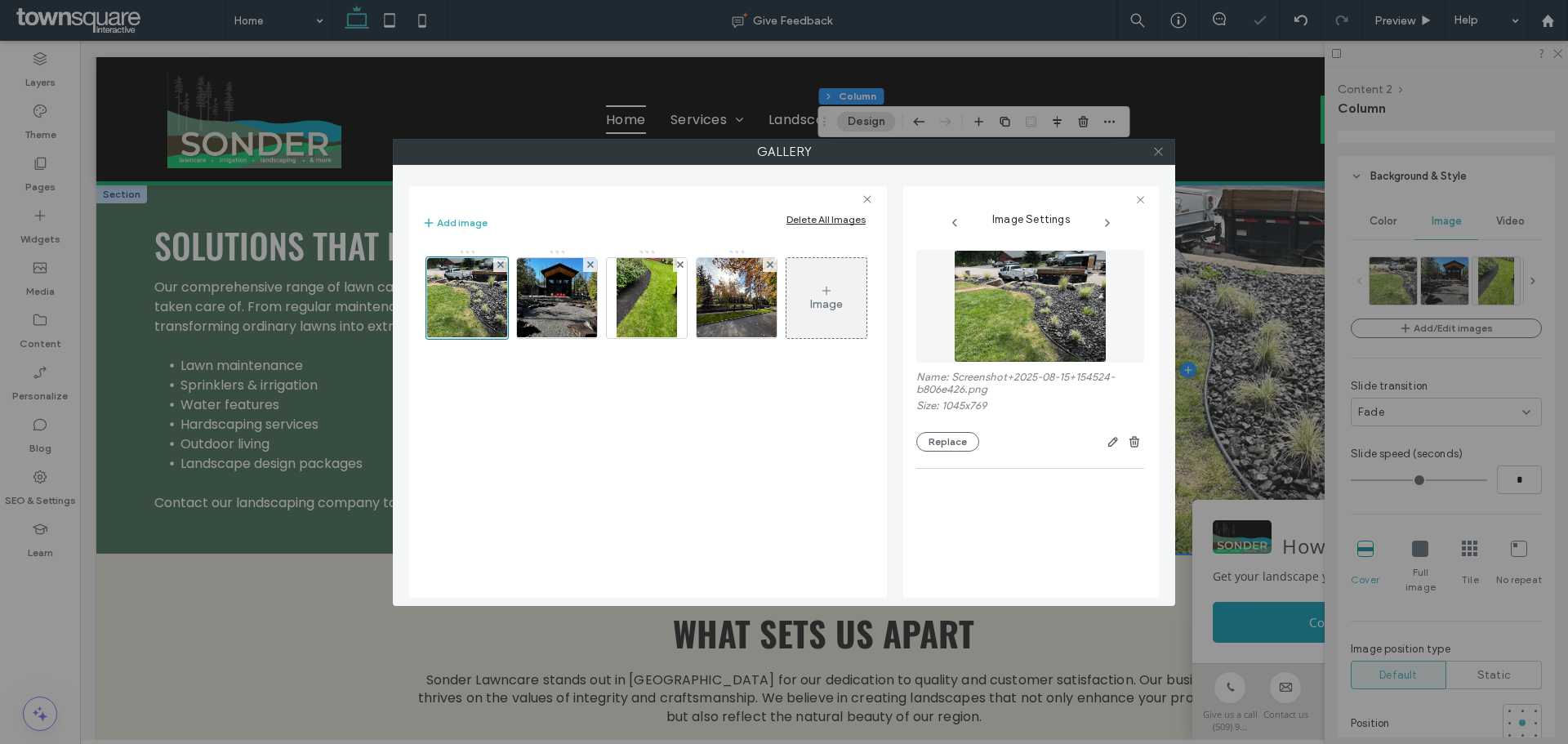
click at [1155, 149] on use at bounding box center [1157, 151] width 8 height 8
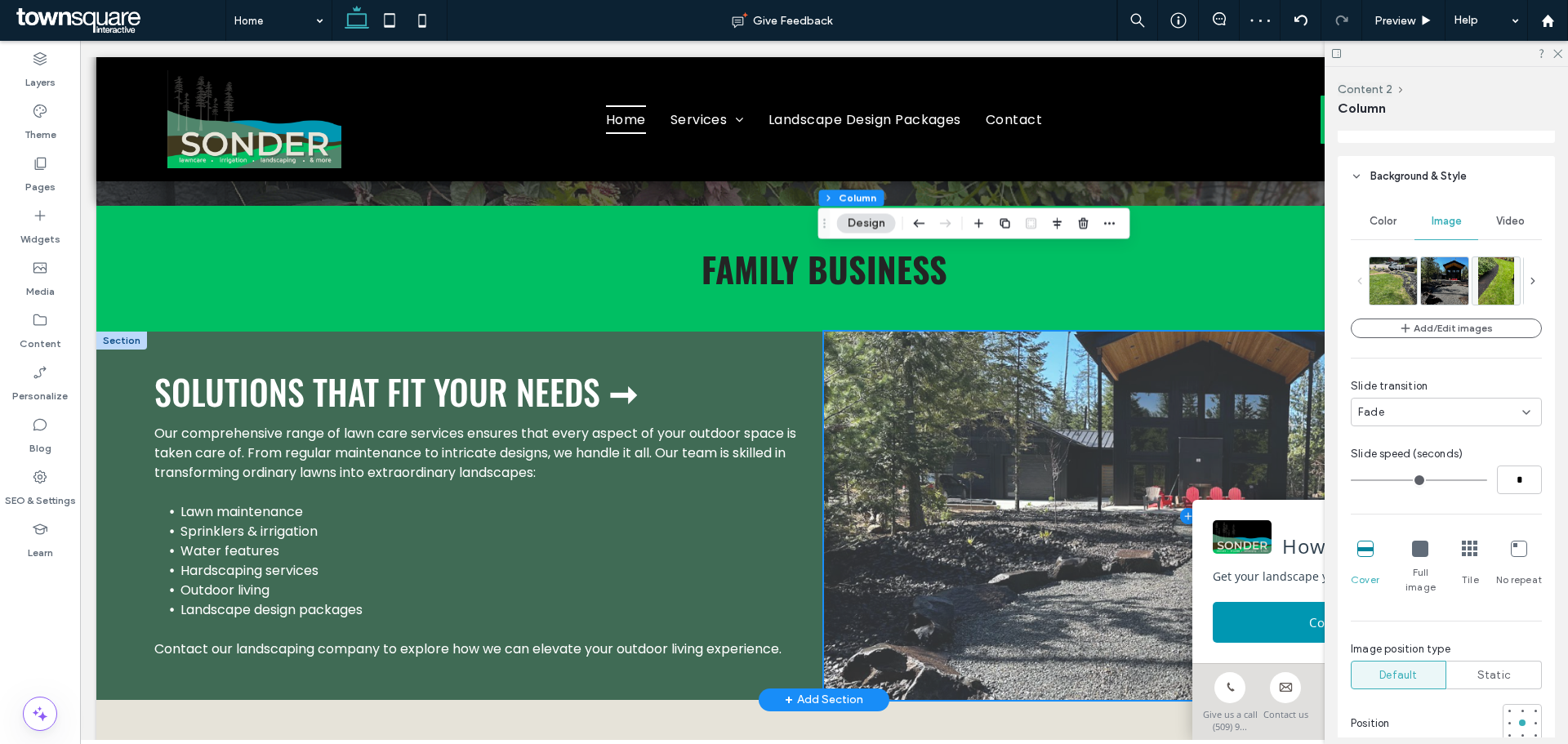
scroll to position [1784, 0]
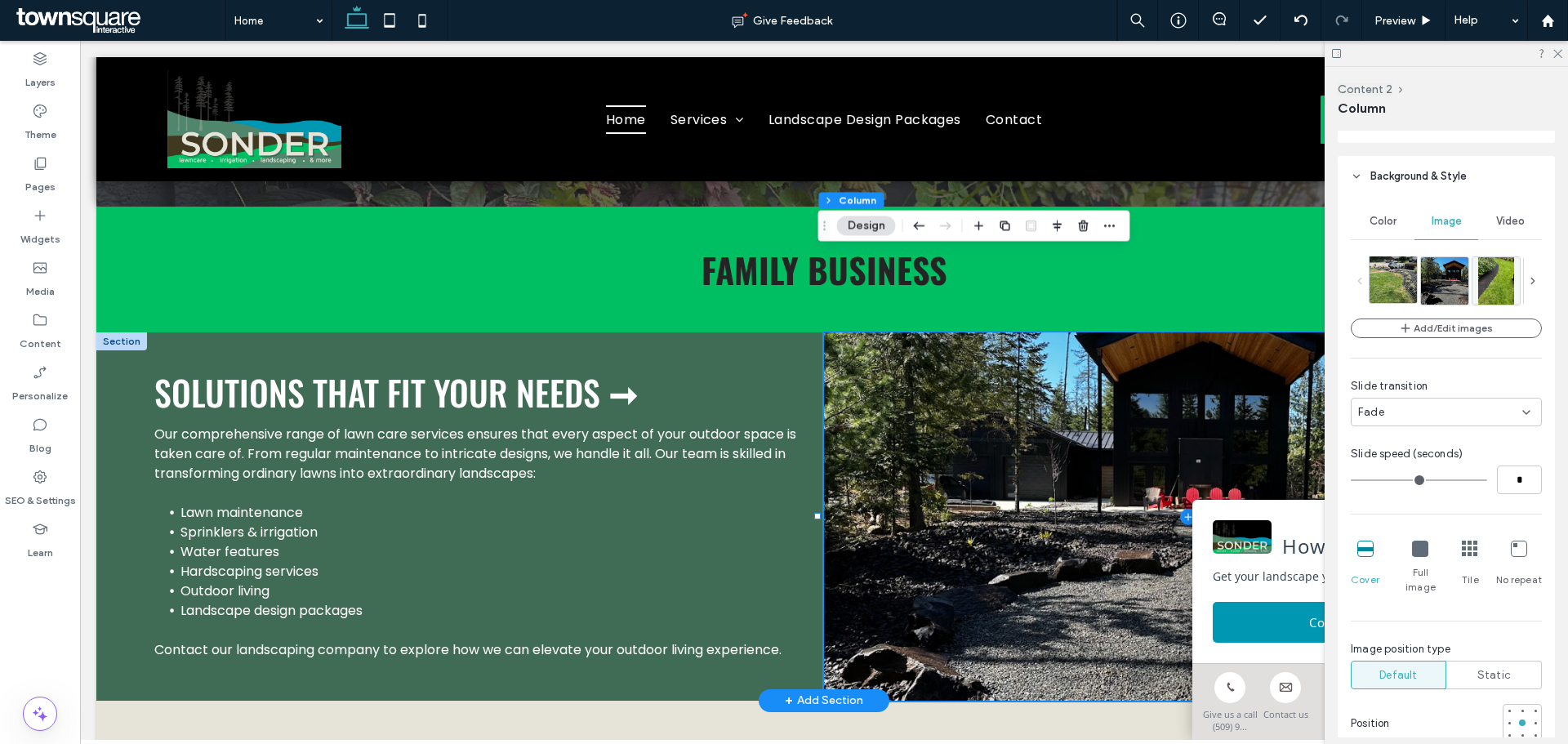
click at [1399, 289] on img at bounding box center [1402, 279] width 65 height 48
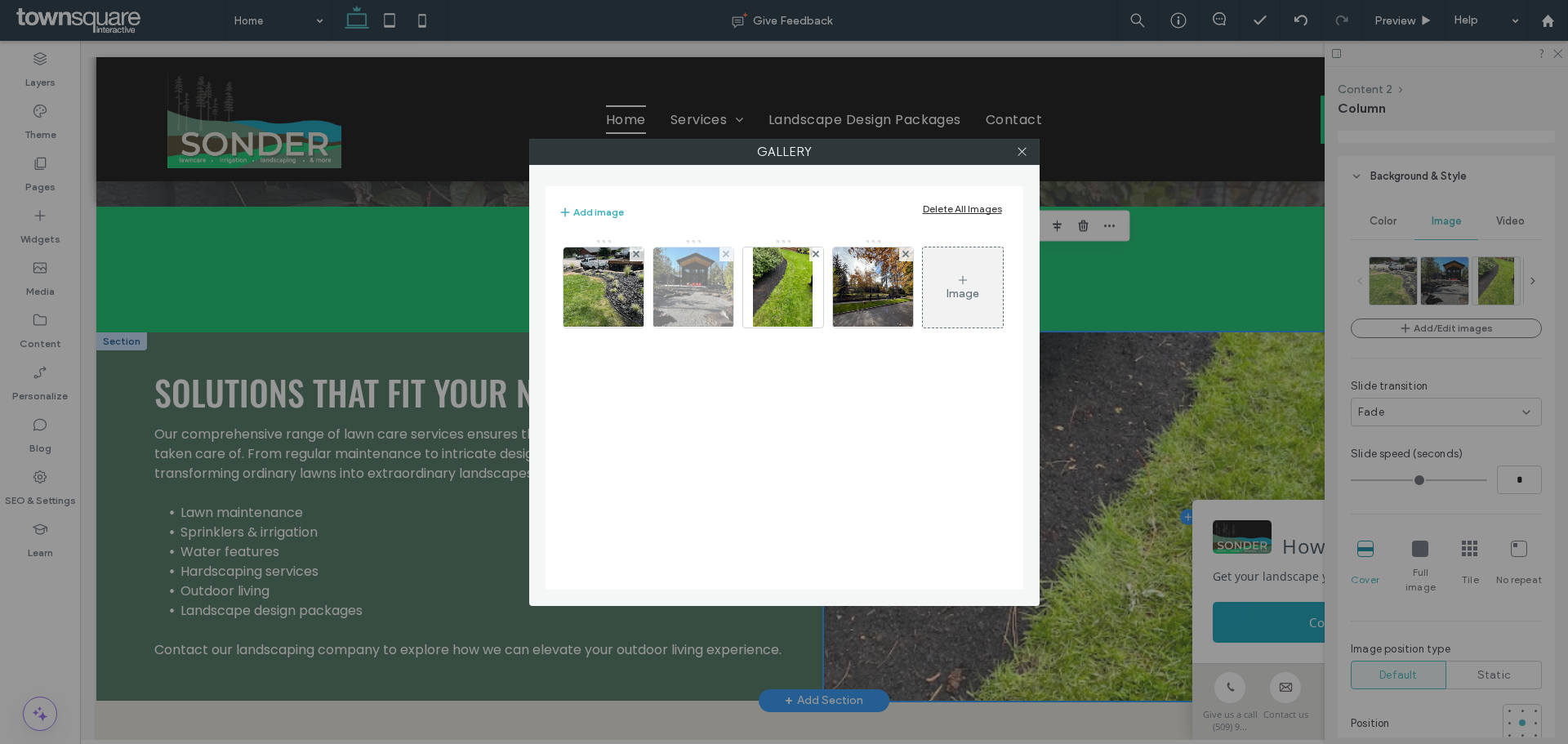
click at [713, 289] on img at bounding box center [692, 287] width 107 height 80
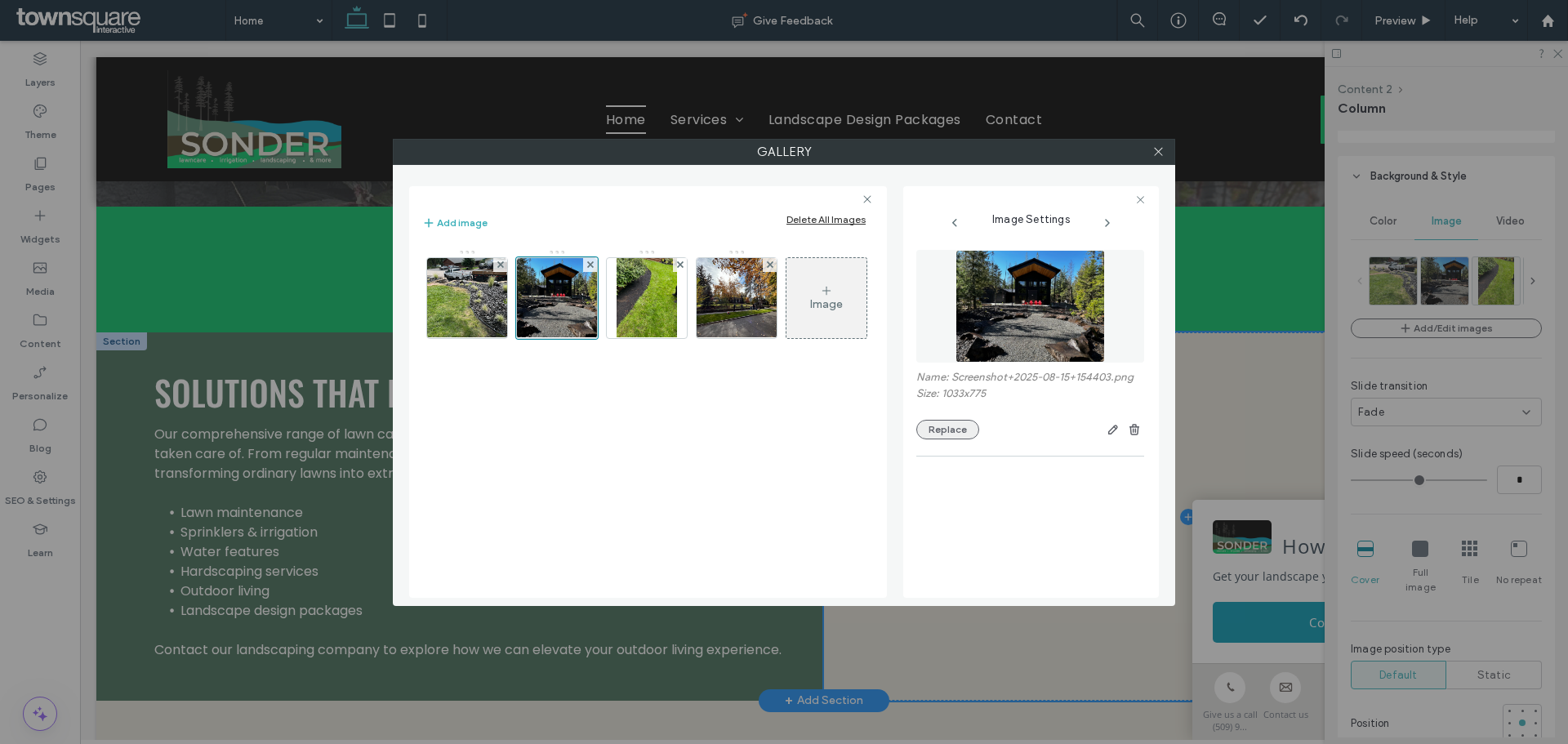
click at [952, 428] on button "Replace" at bounding box center [948, 429] width 63 height 20
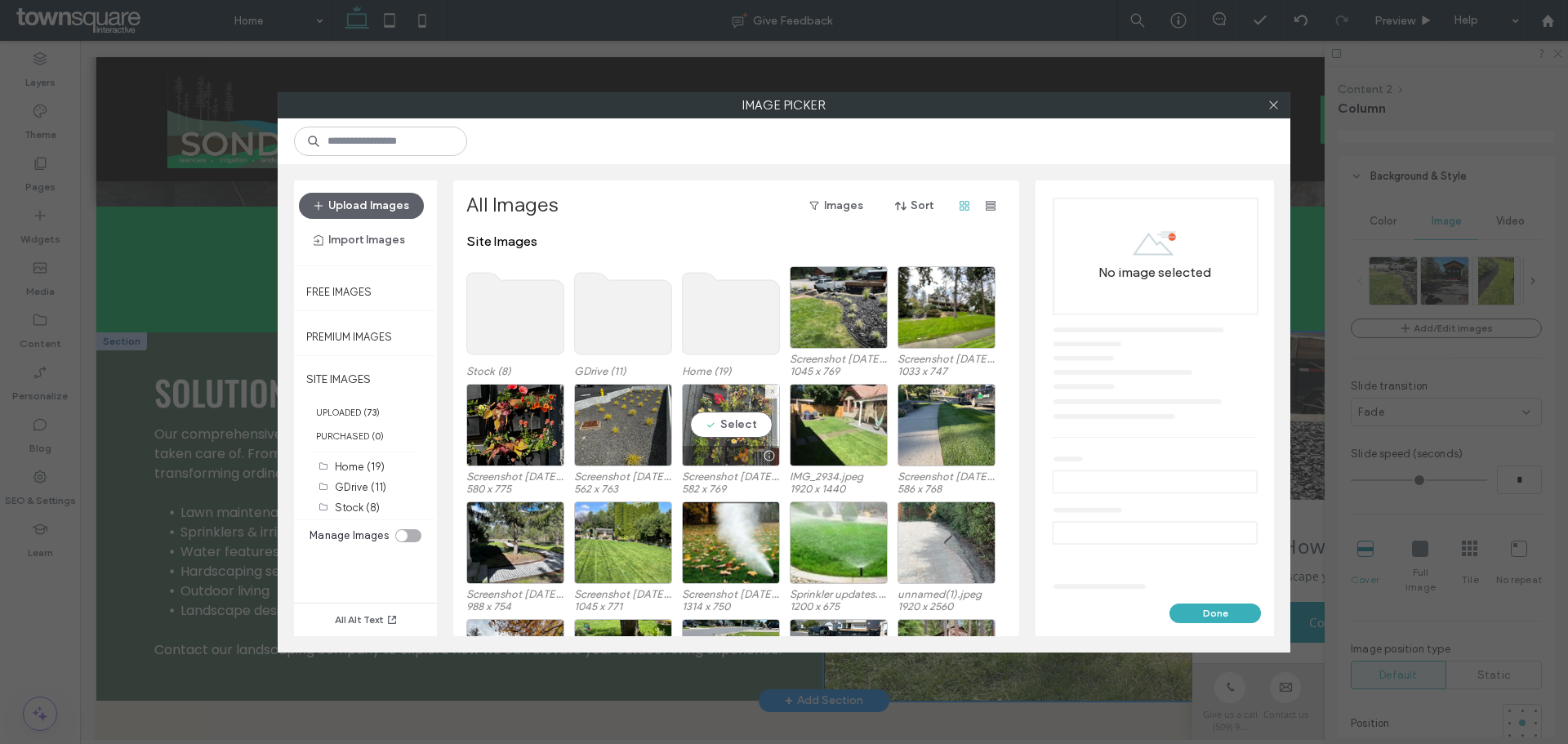
click at [732, 435] on div "Select" at bounding box center [731, 425] width 98 height 82
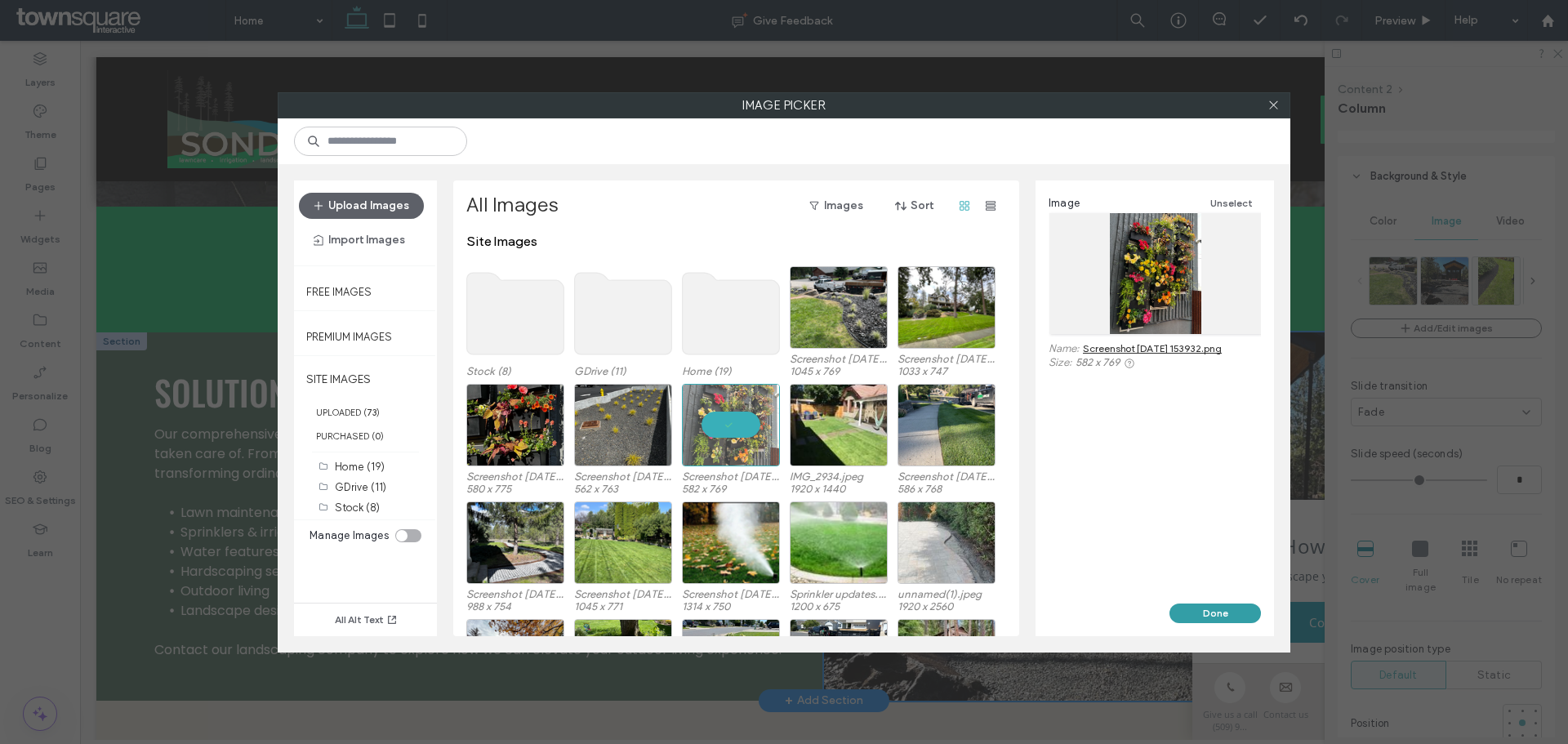
click at [1171, 610] on button "Done" at bounding box center [1215, 613] width 91 height 20
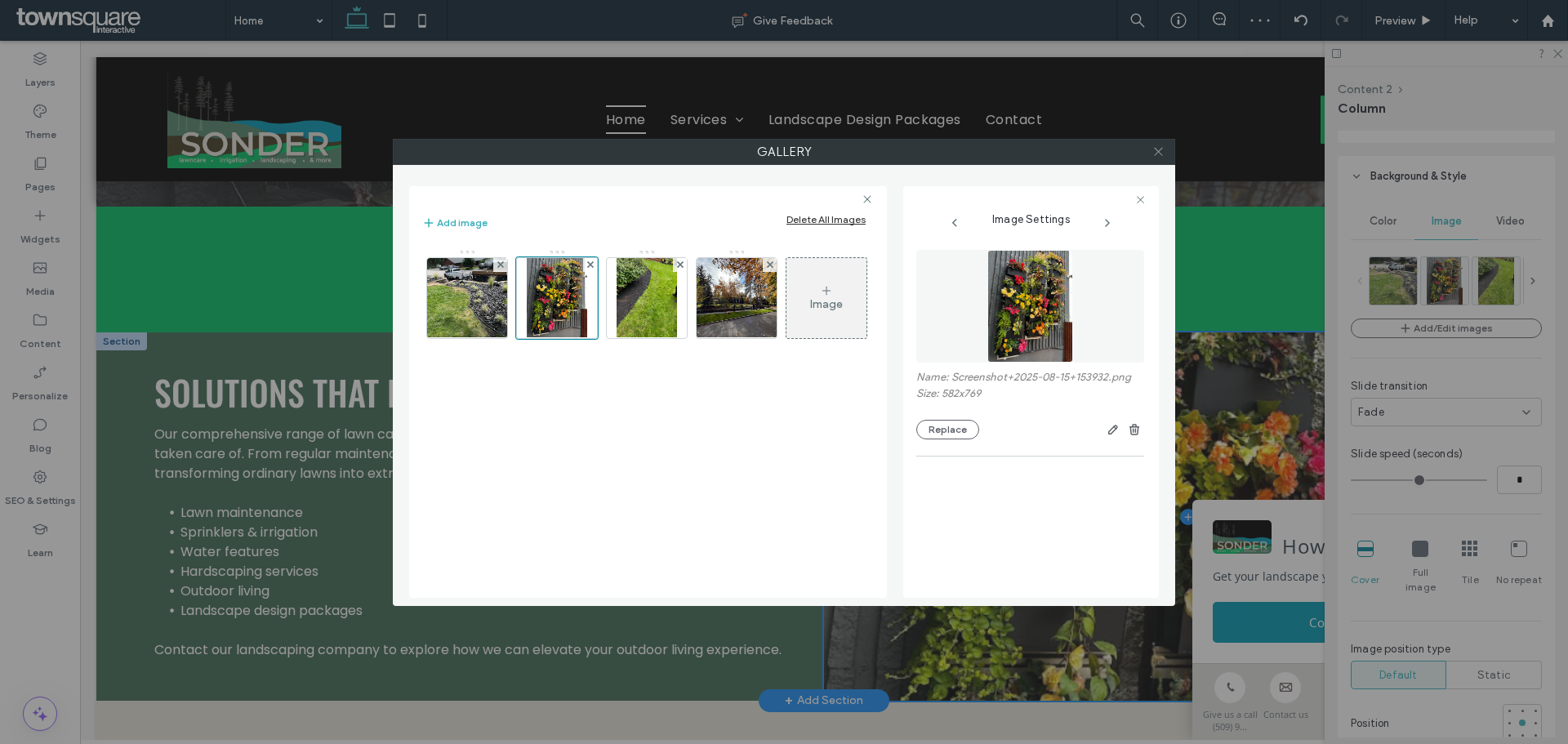
click at [1157, 151] on use at bounding box center [1157, 151] width 8 height 8
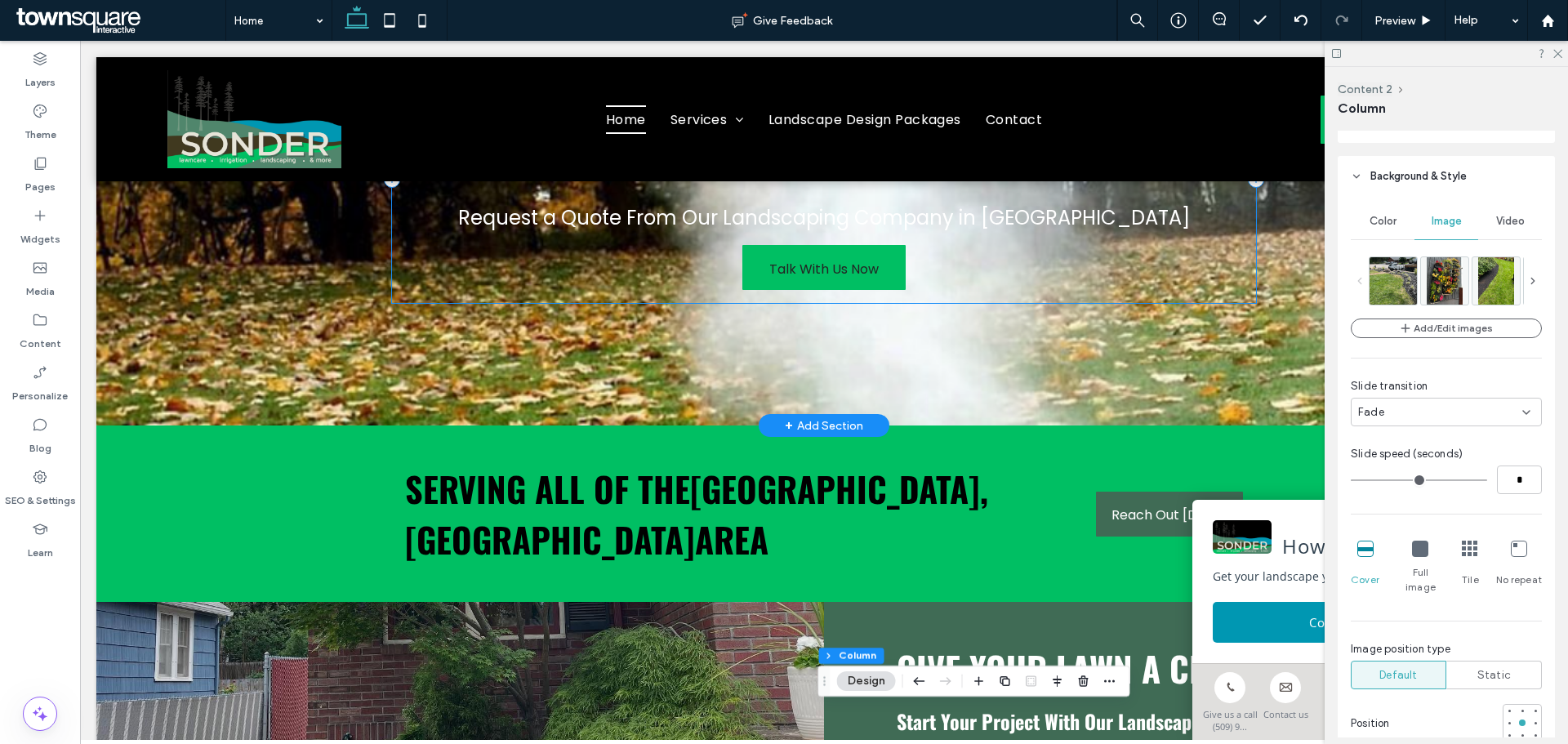
scroll to position [0, 0]
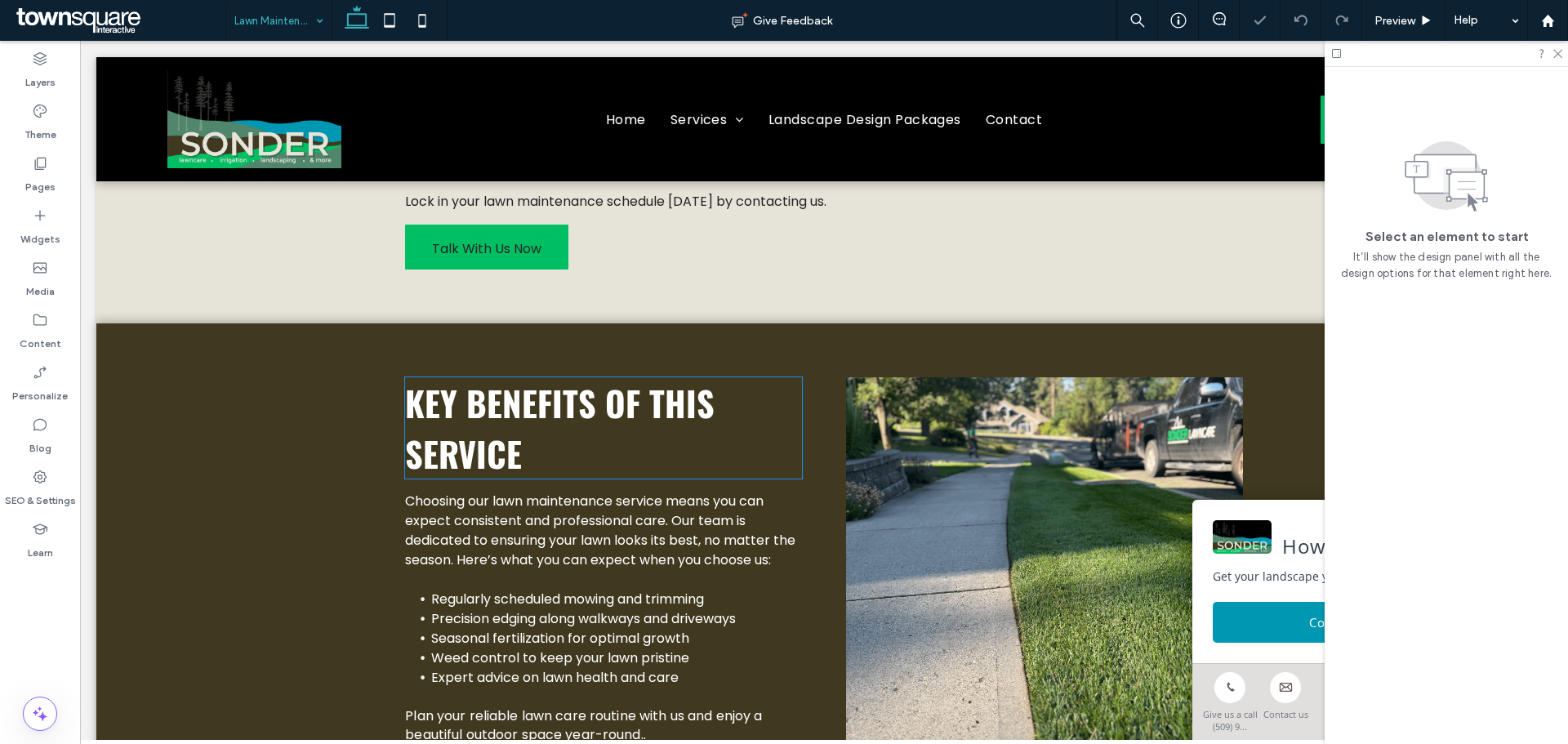
scroll to position [380, 0]
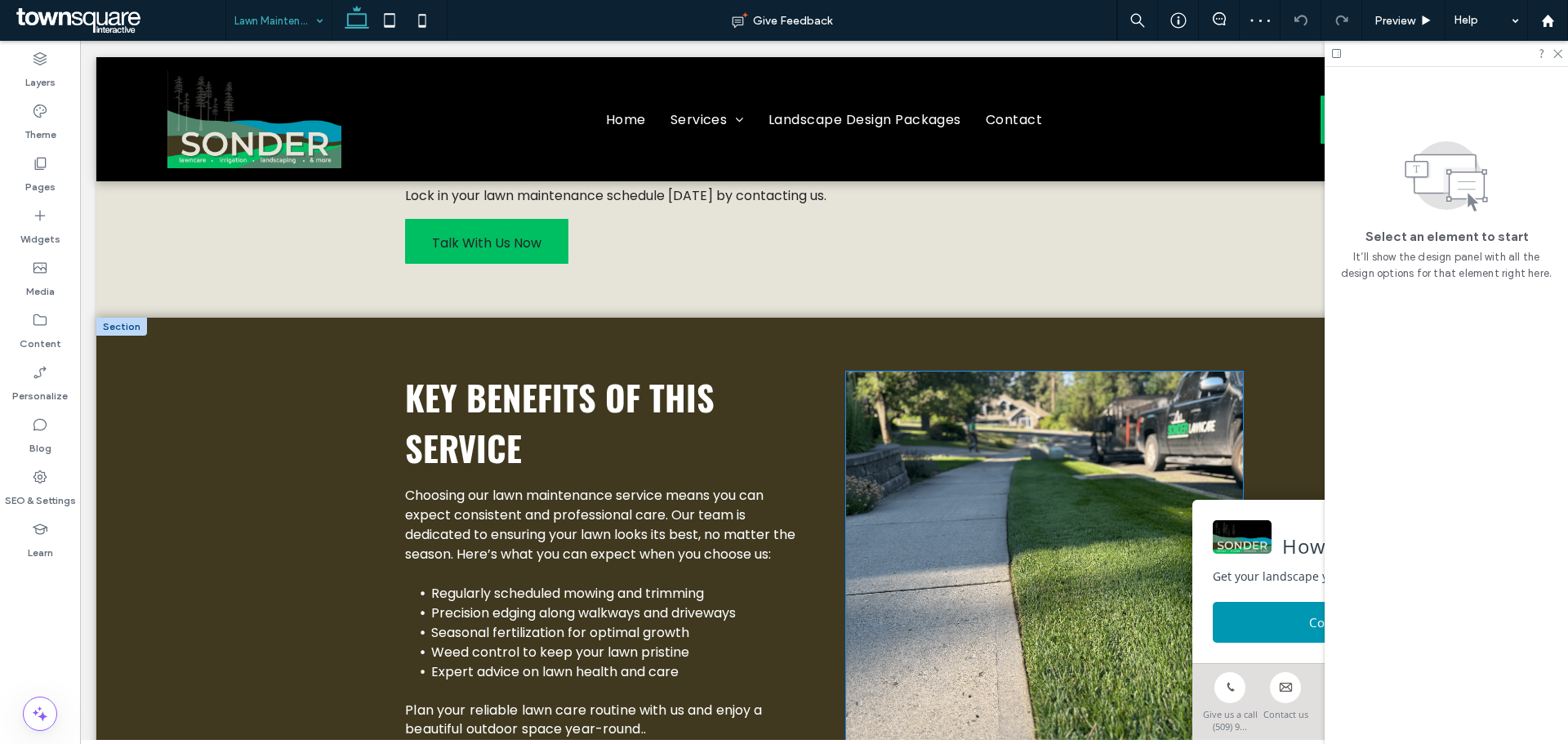
click at [1013, 444] on img at bounding box center [1044, 563] width 397 height 384
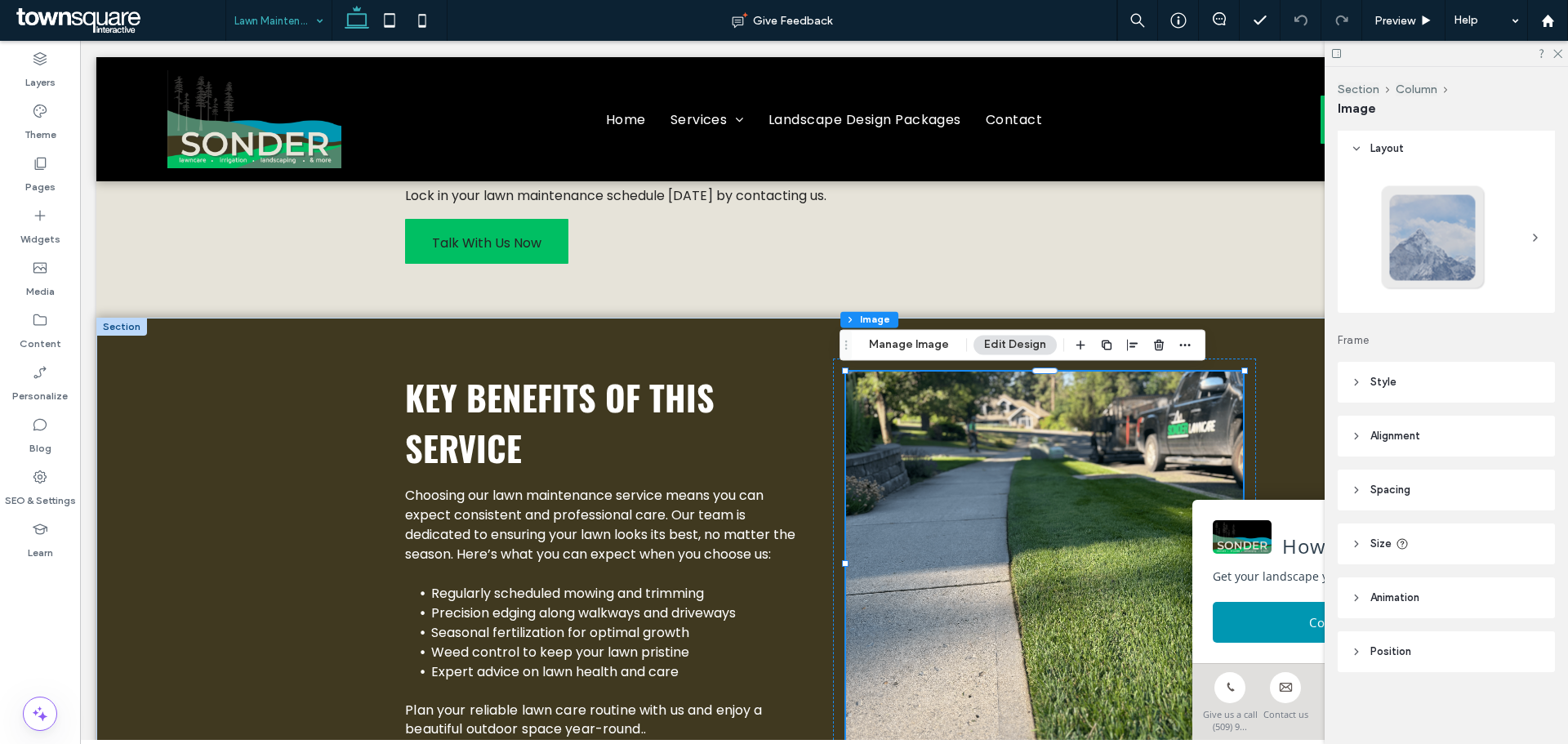
scroll to position [0, 0]
click at [1156, 342] on use "button" at bounding box center [1158, 345] width 10 height 11
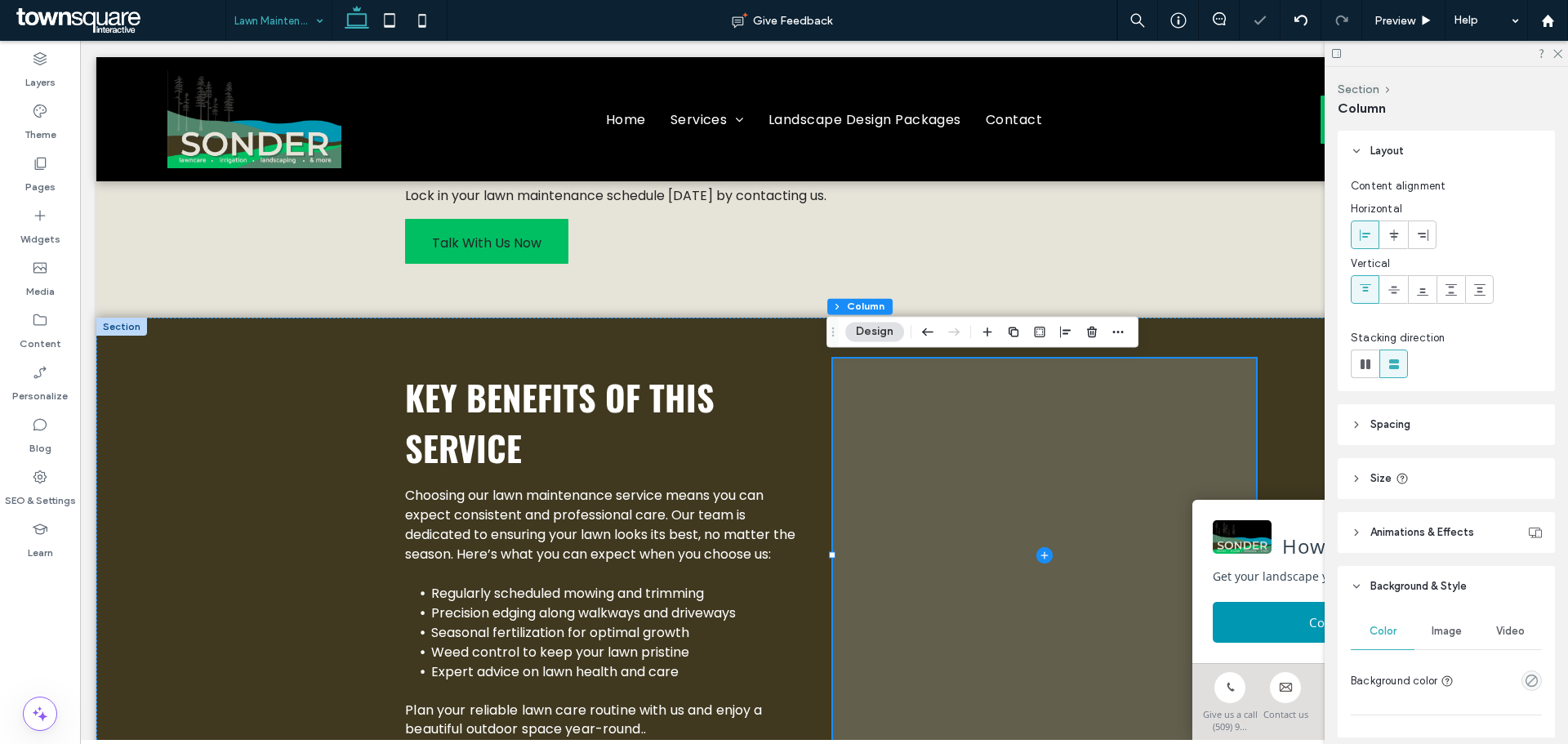
click at [1077, 488] on span at bounding box center [1044, 555] width 423 height 393
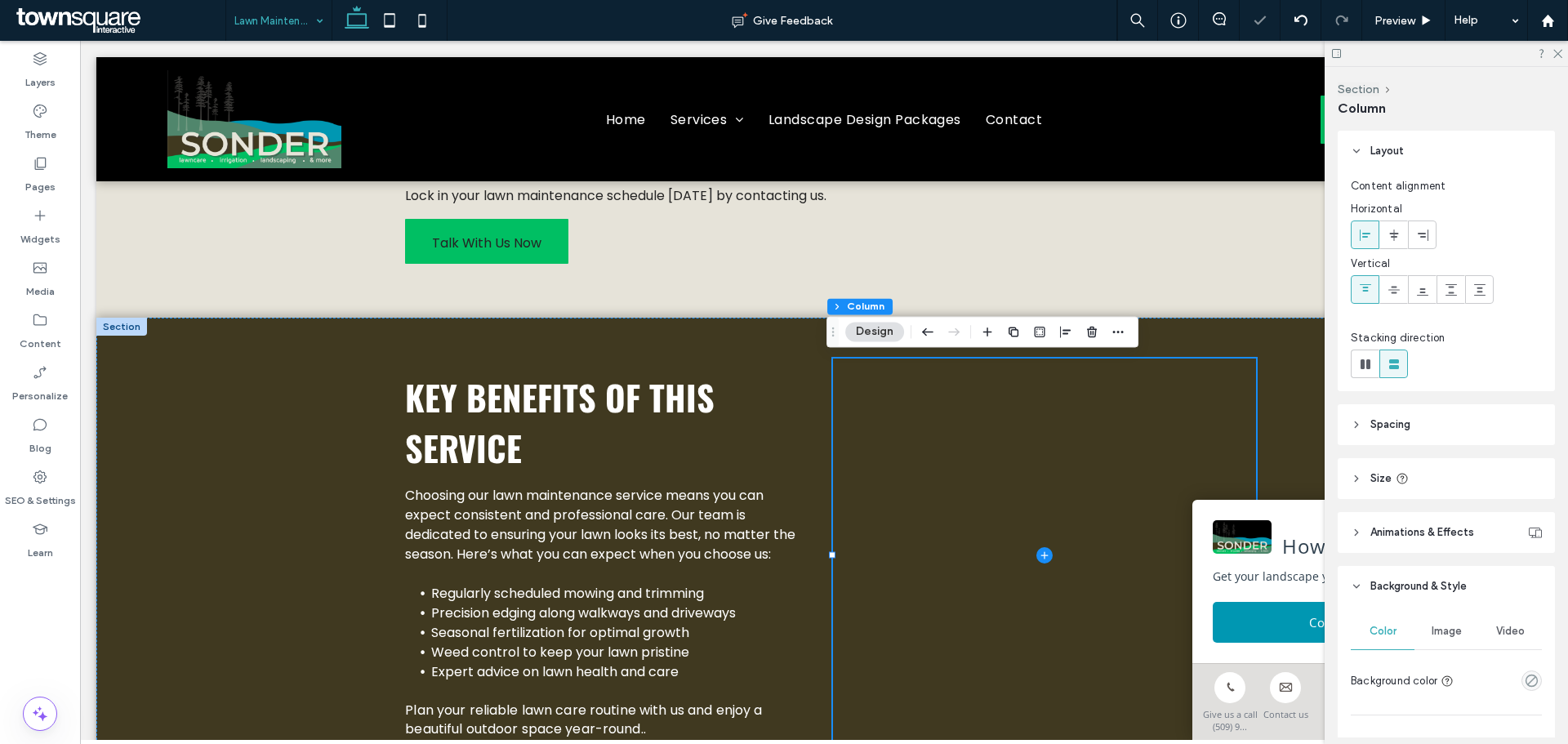
scroll to position [54, 0]
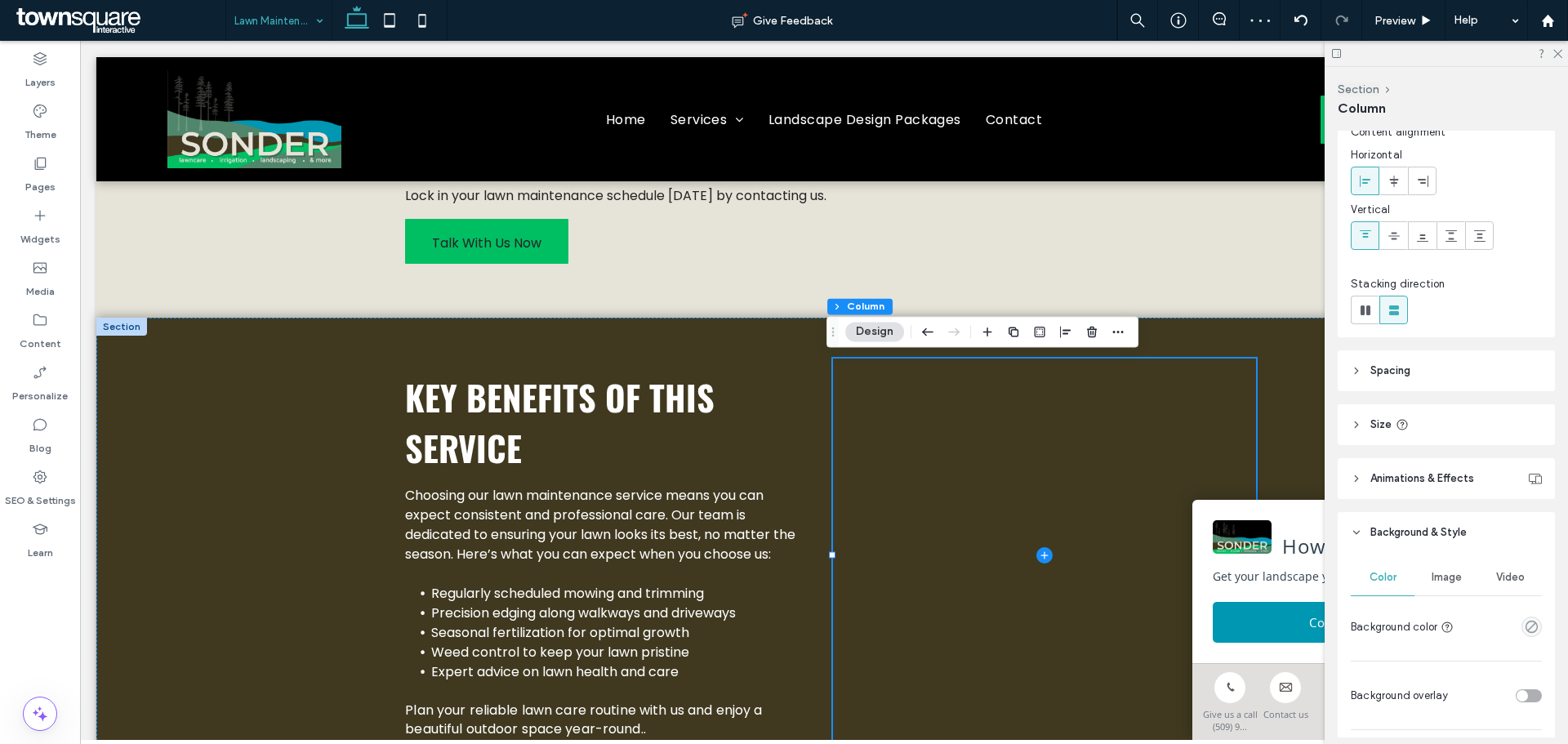
click at [1442, 587] on div "Image" at bounding box center [1446, 577] width 64 height 36
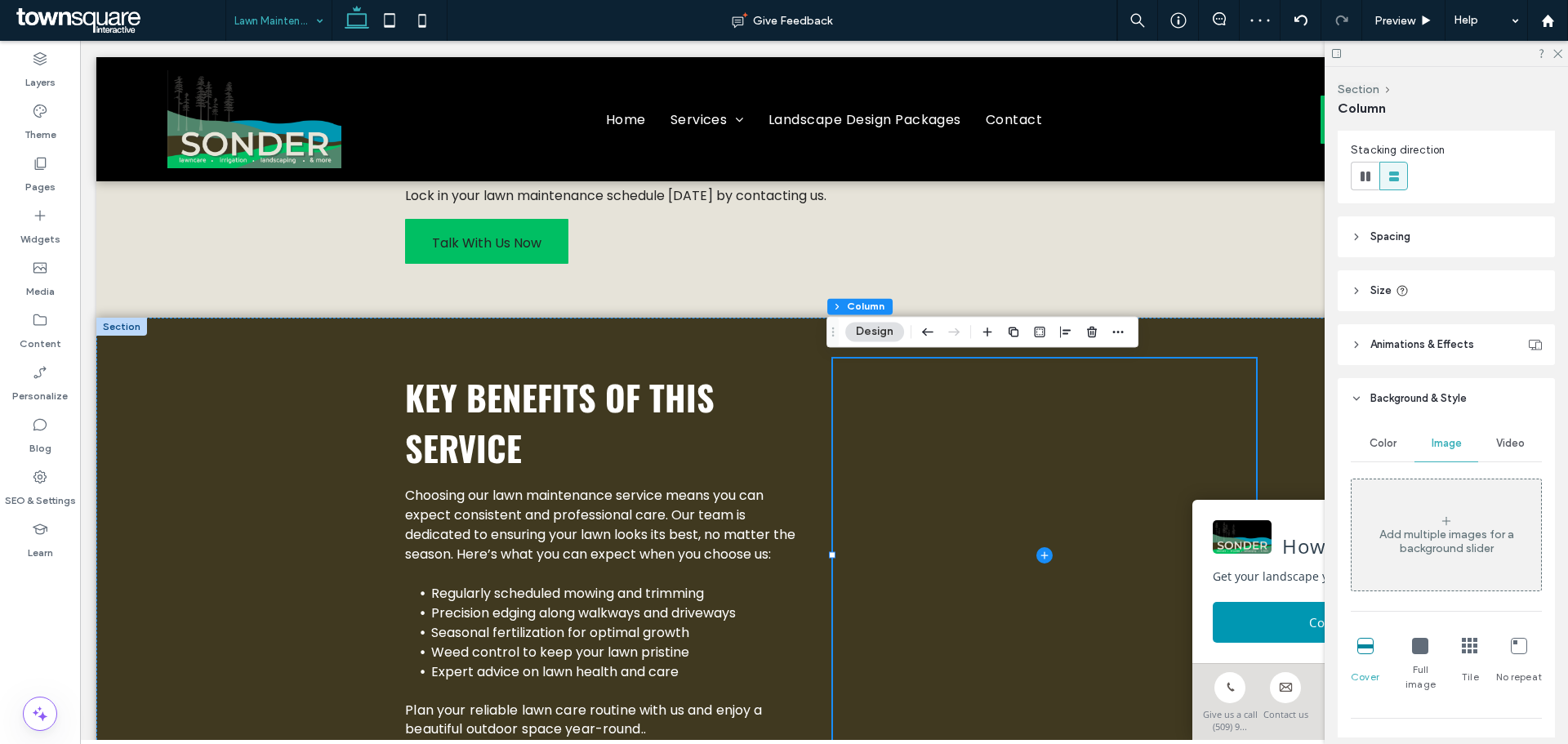
scroll to position [190, 0]
click at [1426, 527] on div "Add multiple images for a background slider" at bounding box center [1446, 539] width 189 height 28
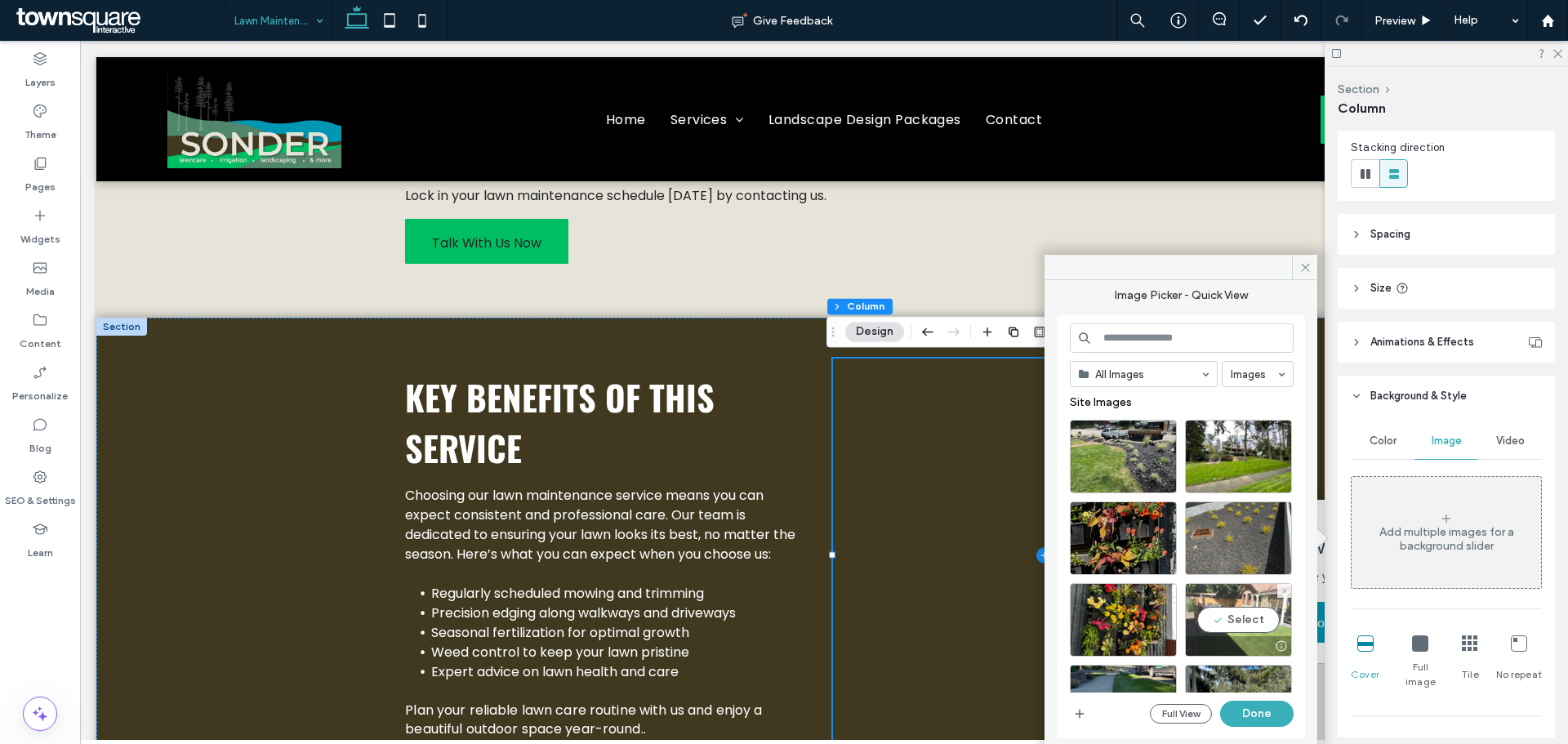
scroll to position [94, 0]
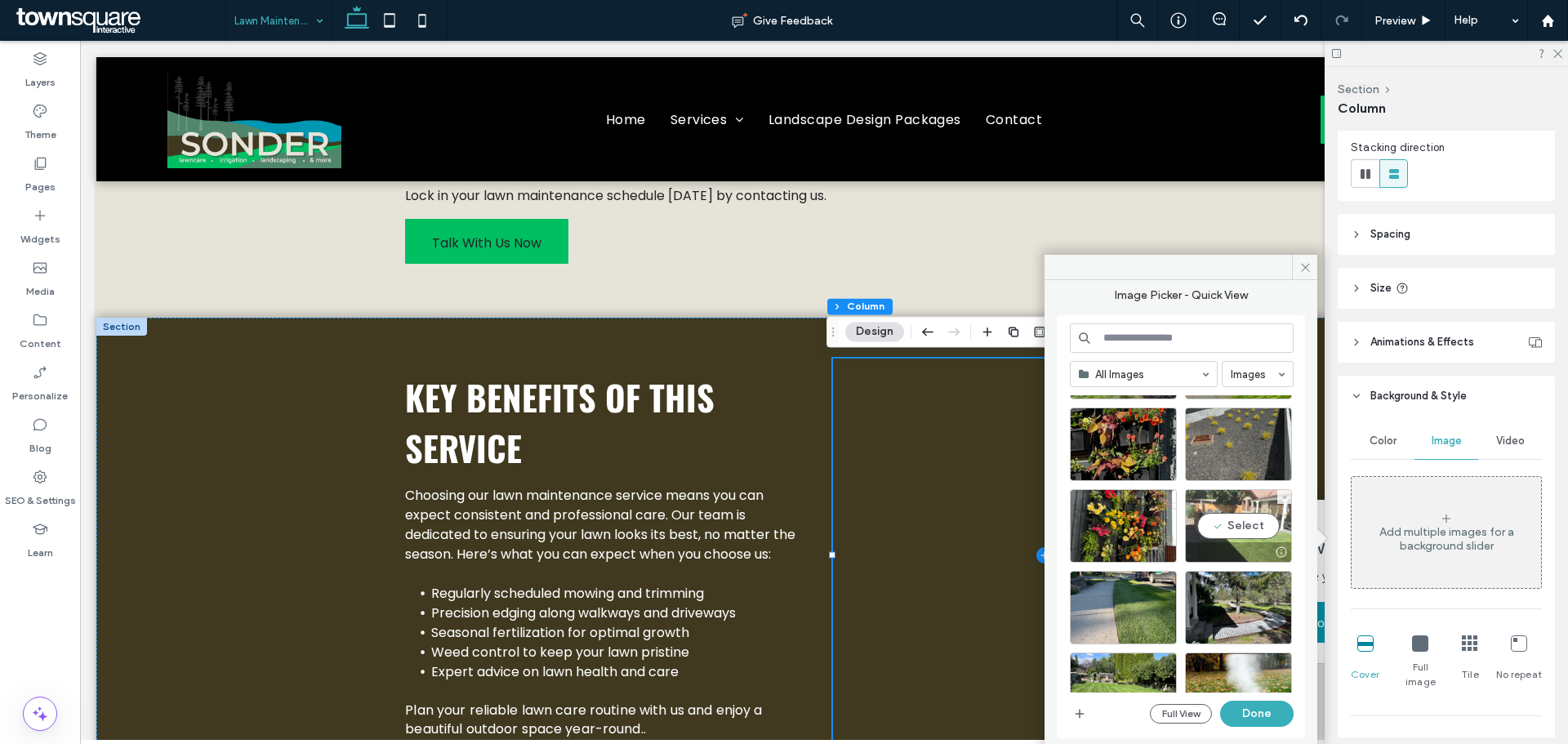
click at [1217, 541] on div "Select" at bounding box center [1238, 526] width 107 height 74
click at [1157, 597] on div "Select" at bounding box center [1122, 608] width 107 height 74
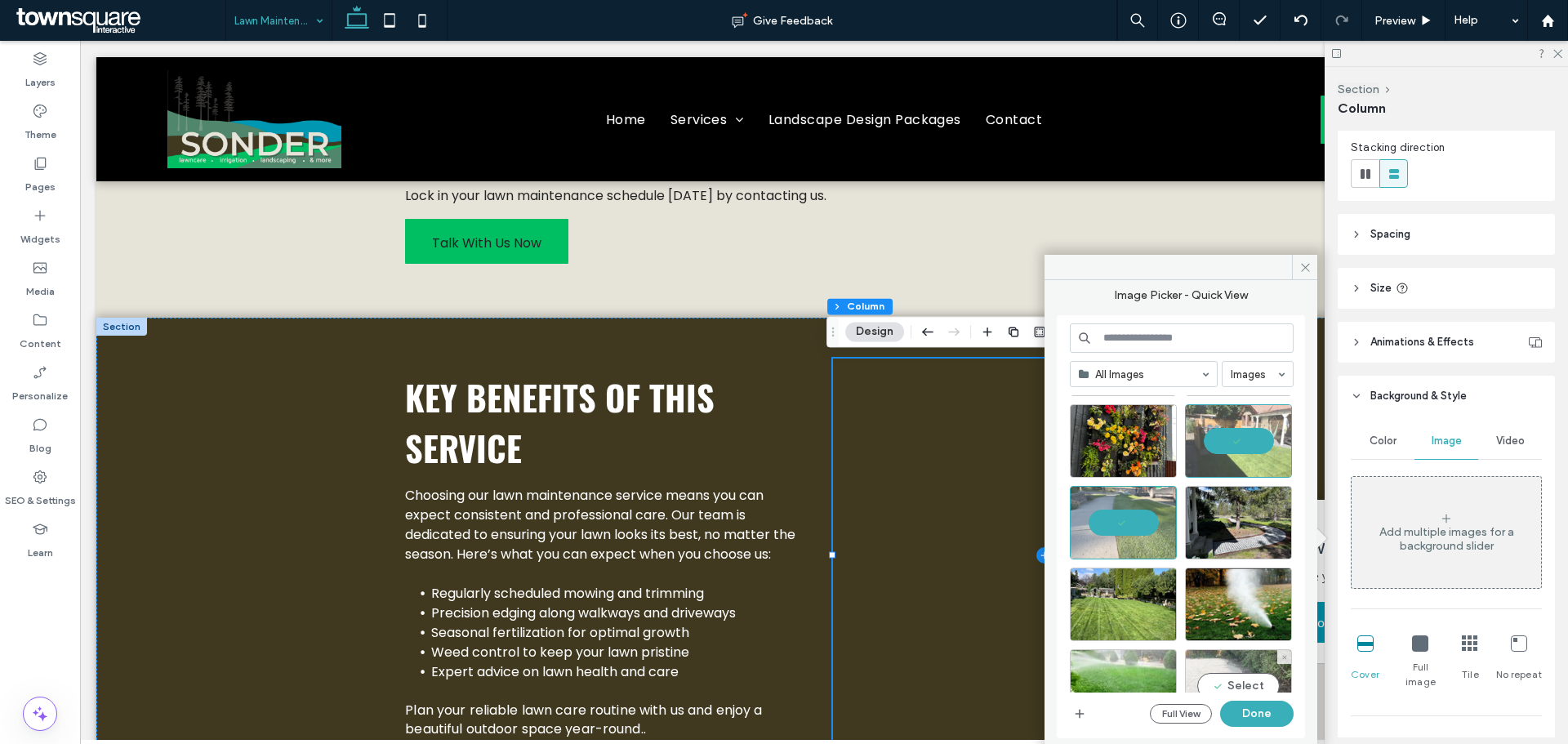
scroll to position [248, 0]
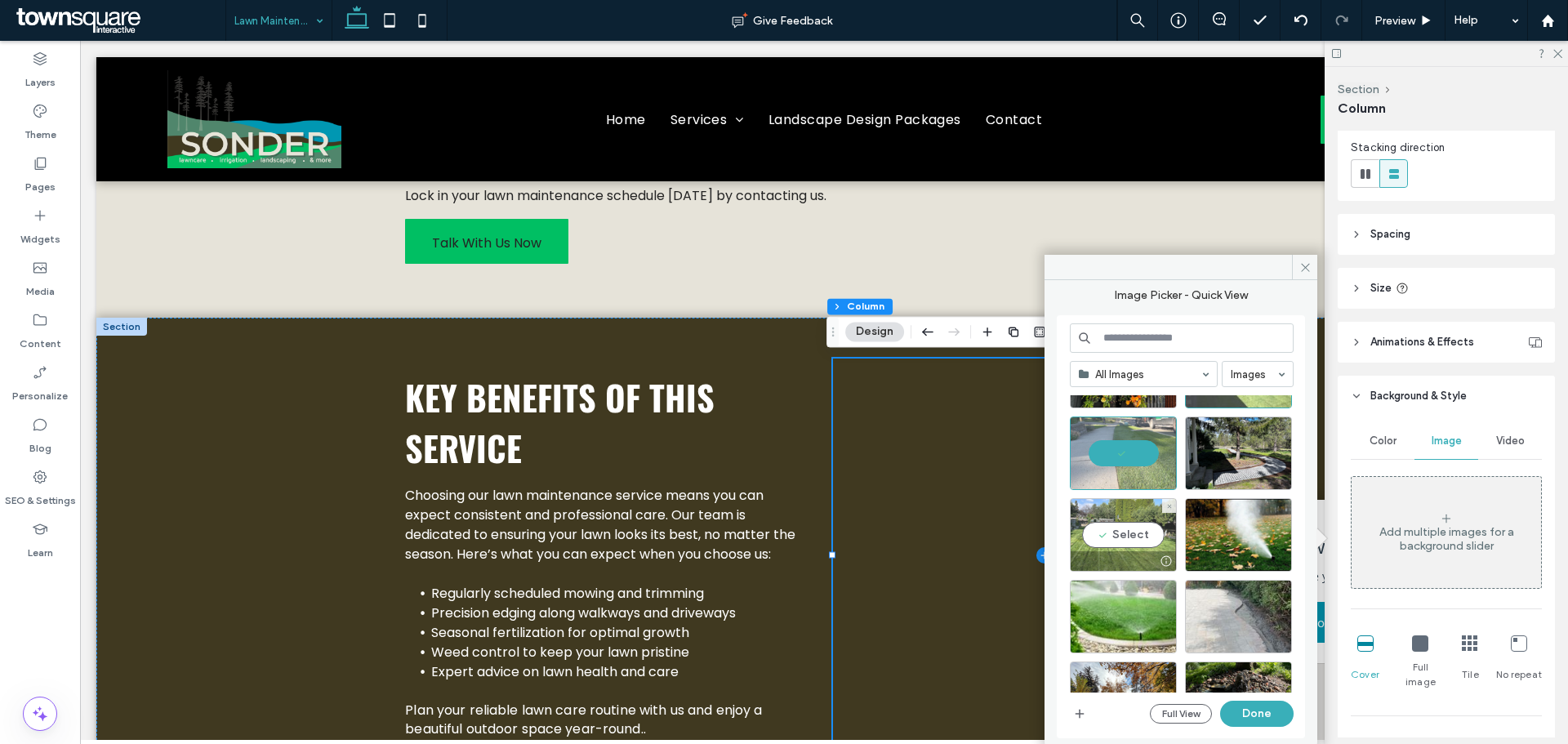
click at [1157, 545] on div "Select" at bounding box center [1122, 535] width 107 height 74
click at [1279, 709] on button "Done" at bounding box center [1257, 714] width 74 height 26
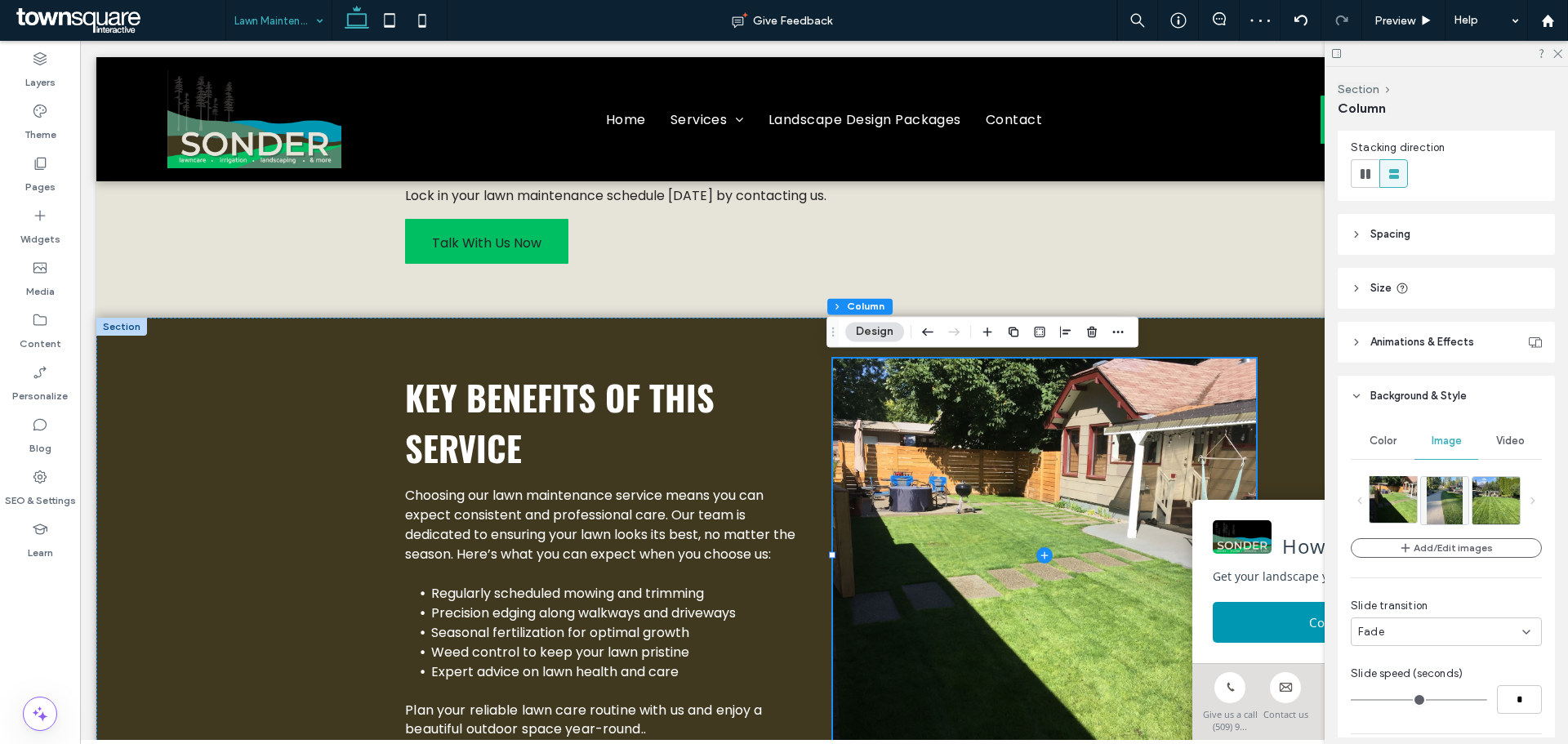
drag, startPoint x: 1439, startPoint y: 509, endPoint x: 1388, endPoint y: 505, distance: 51.2
click at [1388, 505] on ul at bounding box center [1446, 500] width 155 height 49
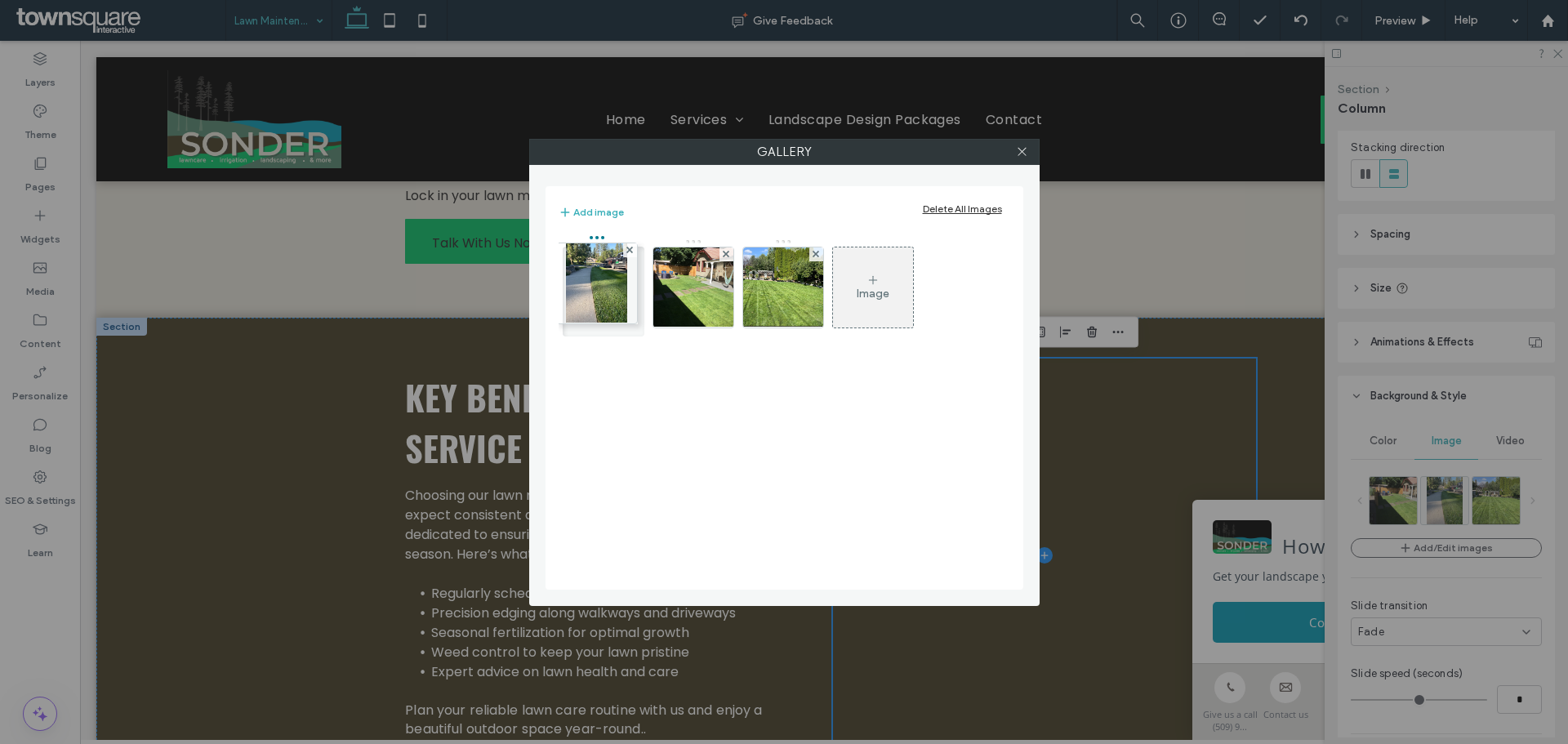
drag, startPoint x: 677, startPoint y: 289, endPoint x: 577, endPoint y: 283, distance: 100.2
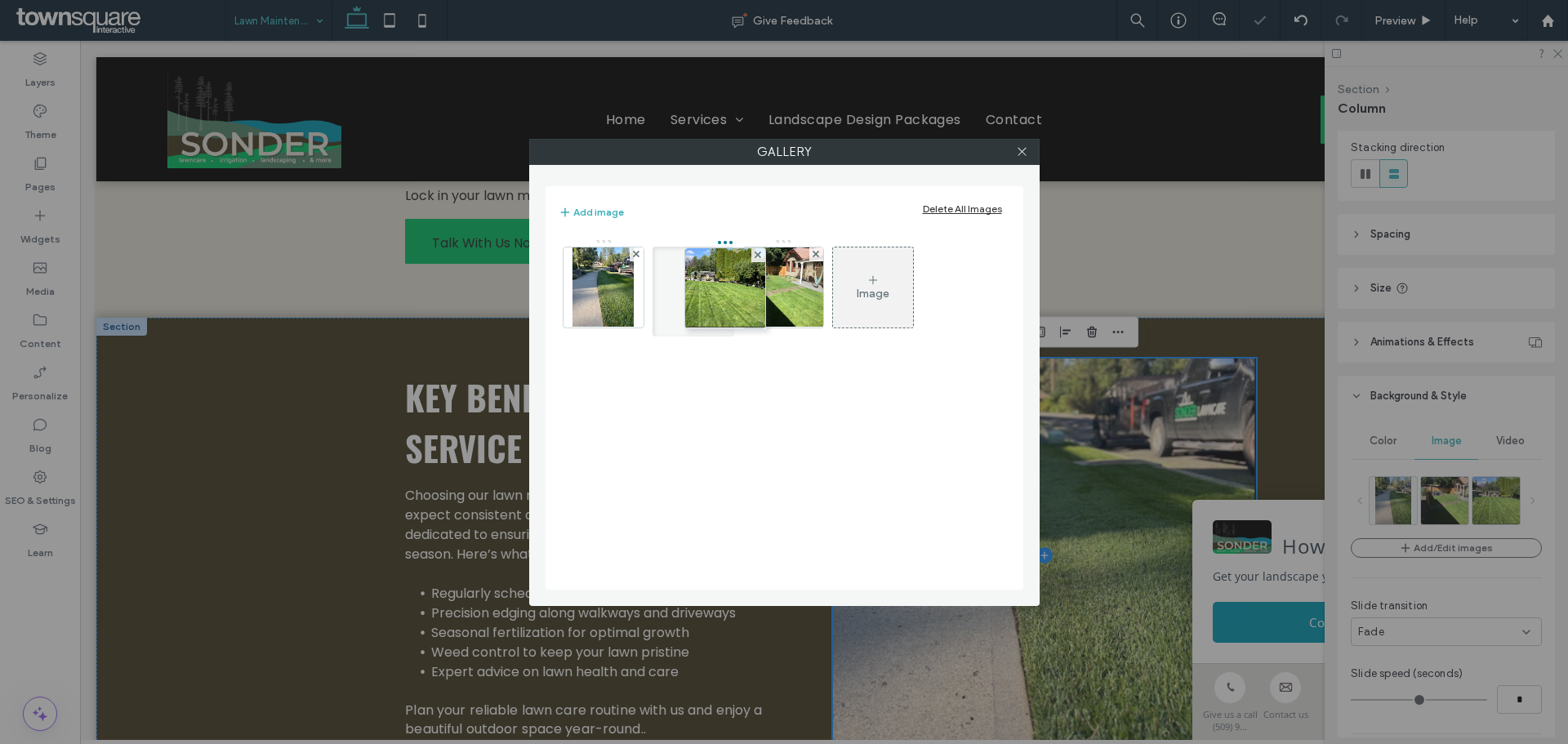
drag, startPoint x: 804, startPoint y: 293, endPoint x: 714, endPoint y: 295, distance: 90.0
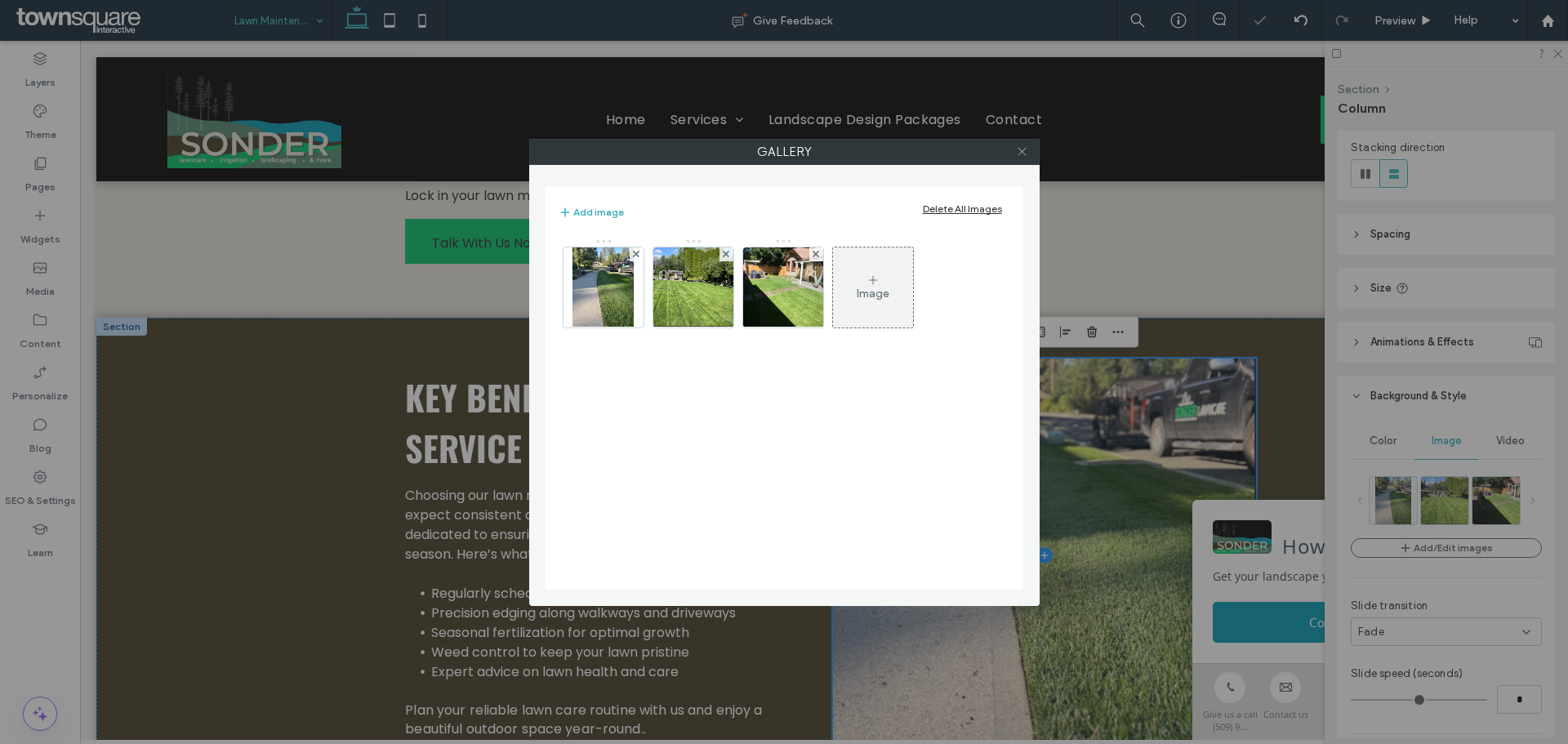
click at [1016, 150] on icon at bounding box center [1022, 151] width 13 height 13
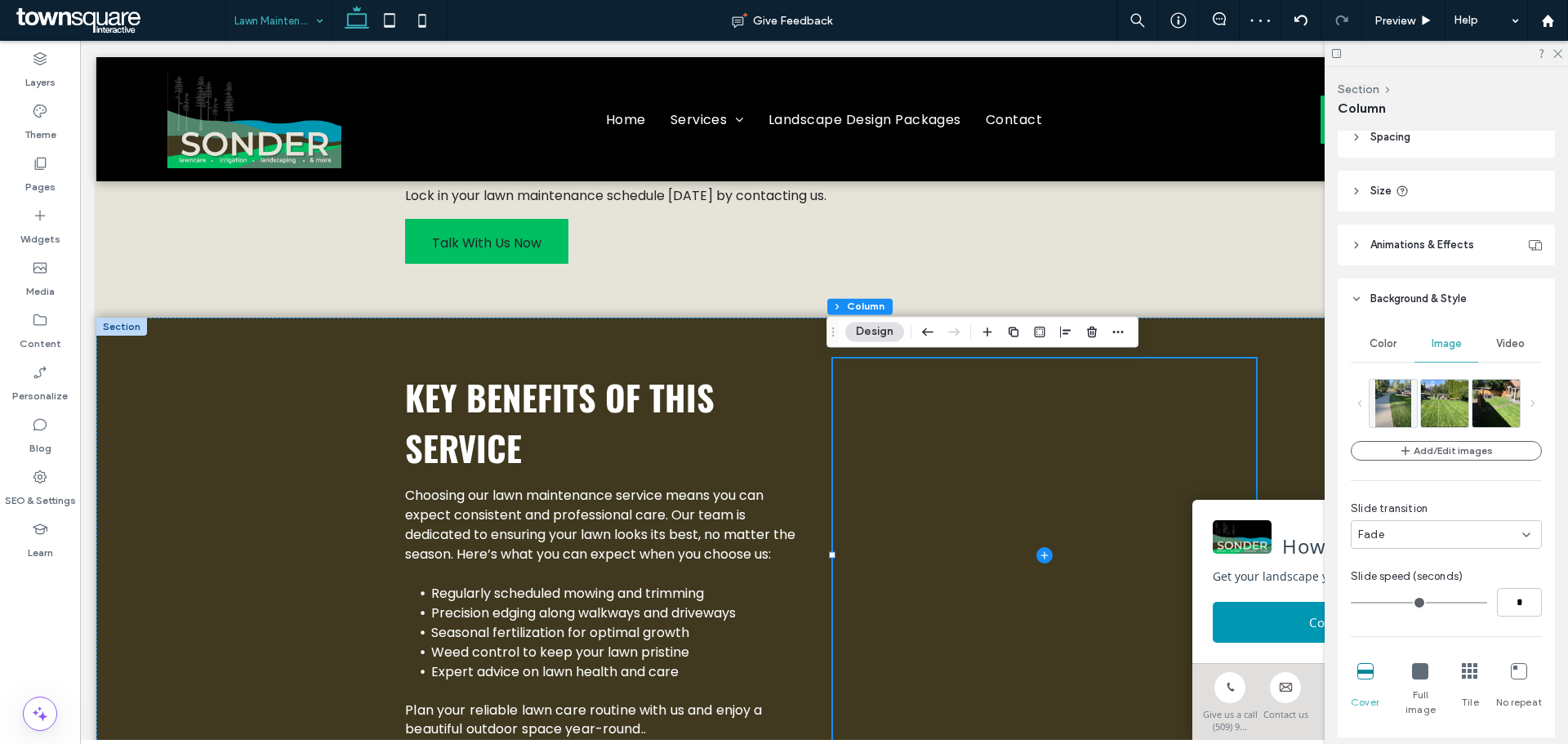
scroll to position [289, 0]
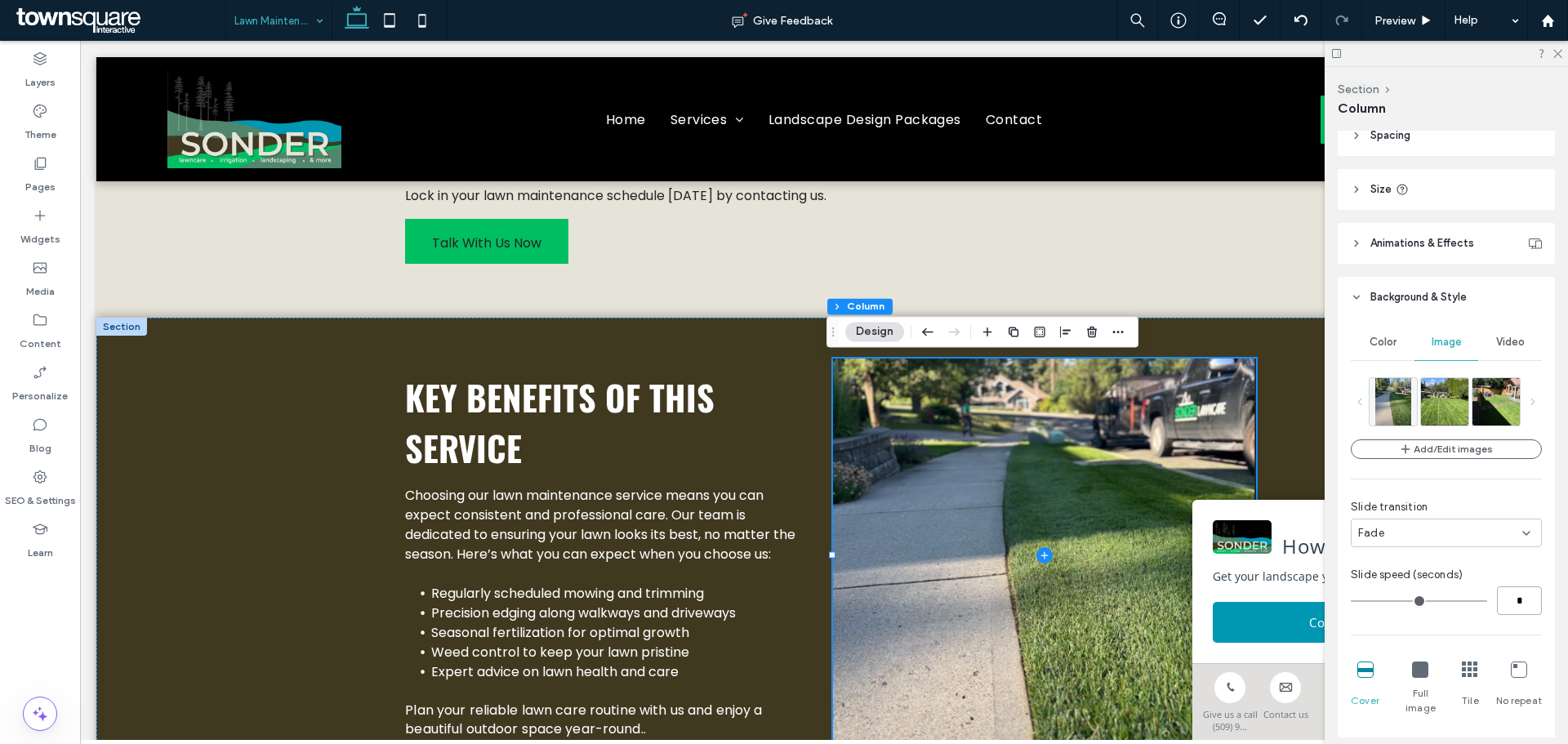
click at [1514, 601] on input "*" at bounding box center [1520, 601] width 45 height 29
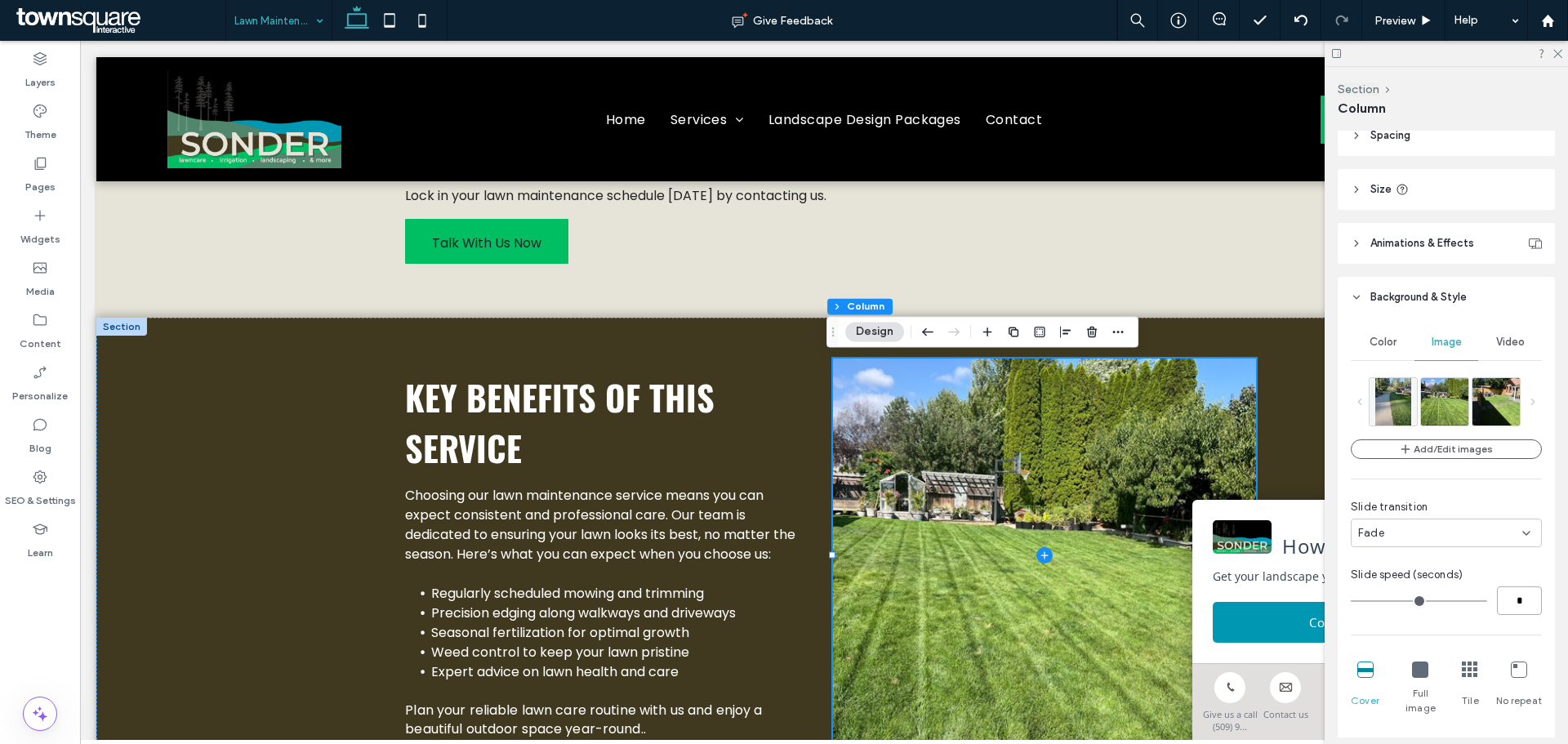
type input "*"
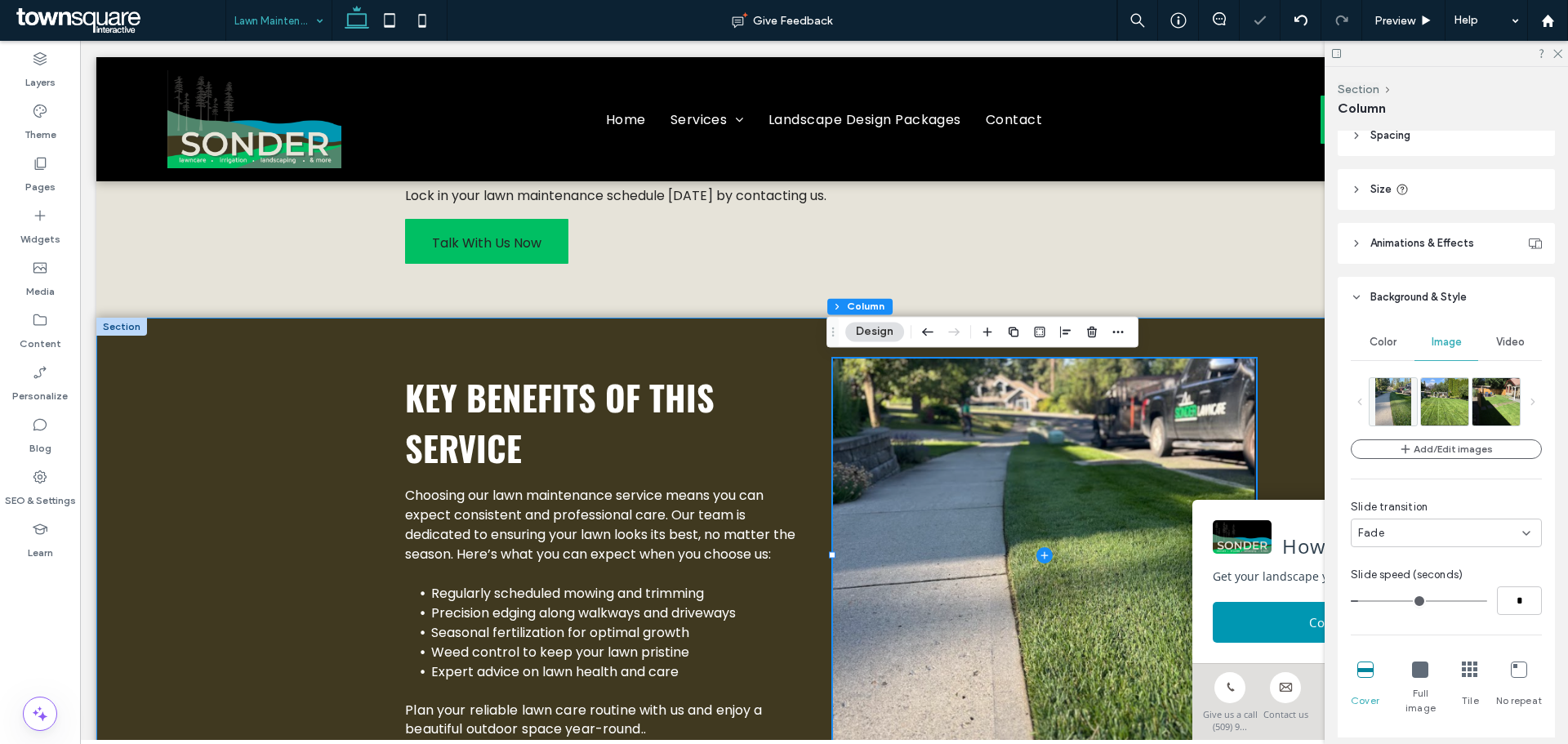
click at [1303, 368] on div "Key Benefits of This Service Choosing our lawn maintenance service means you ca…" at bounding box center [824, 554] width 980 height 474
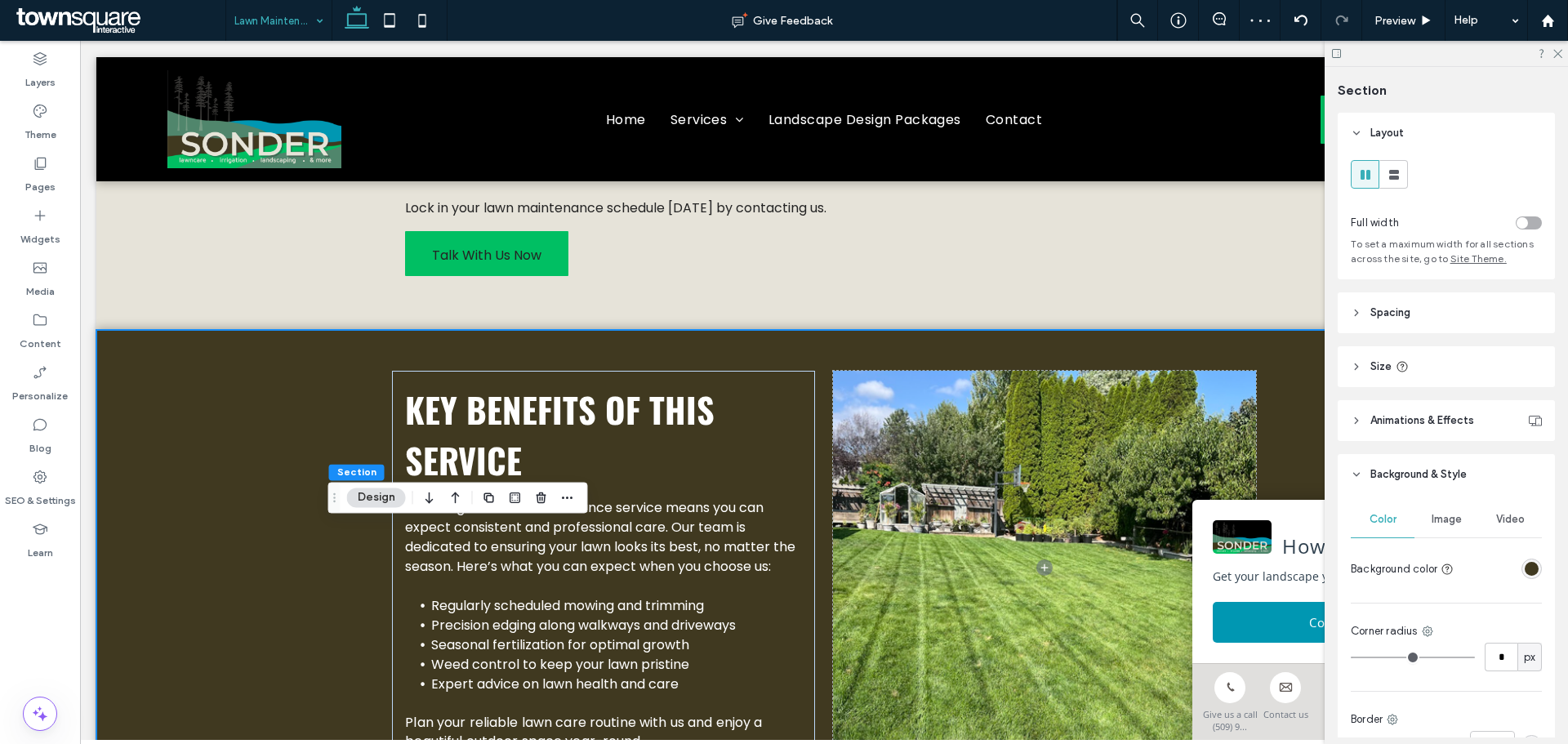
scroll to position [0, 0]
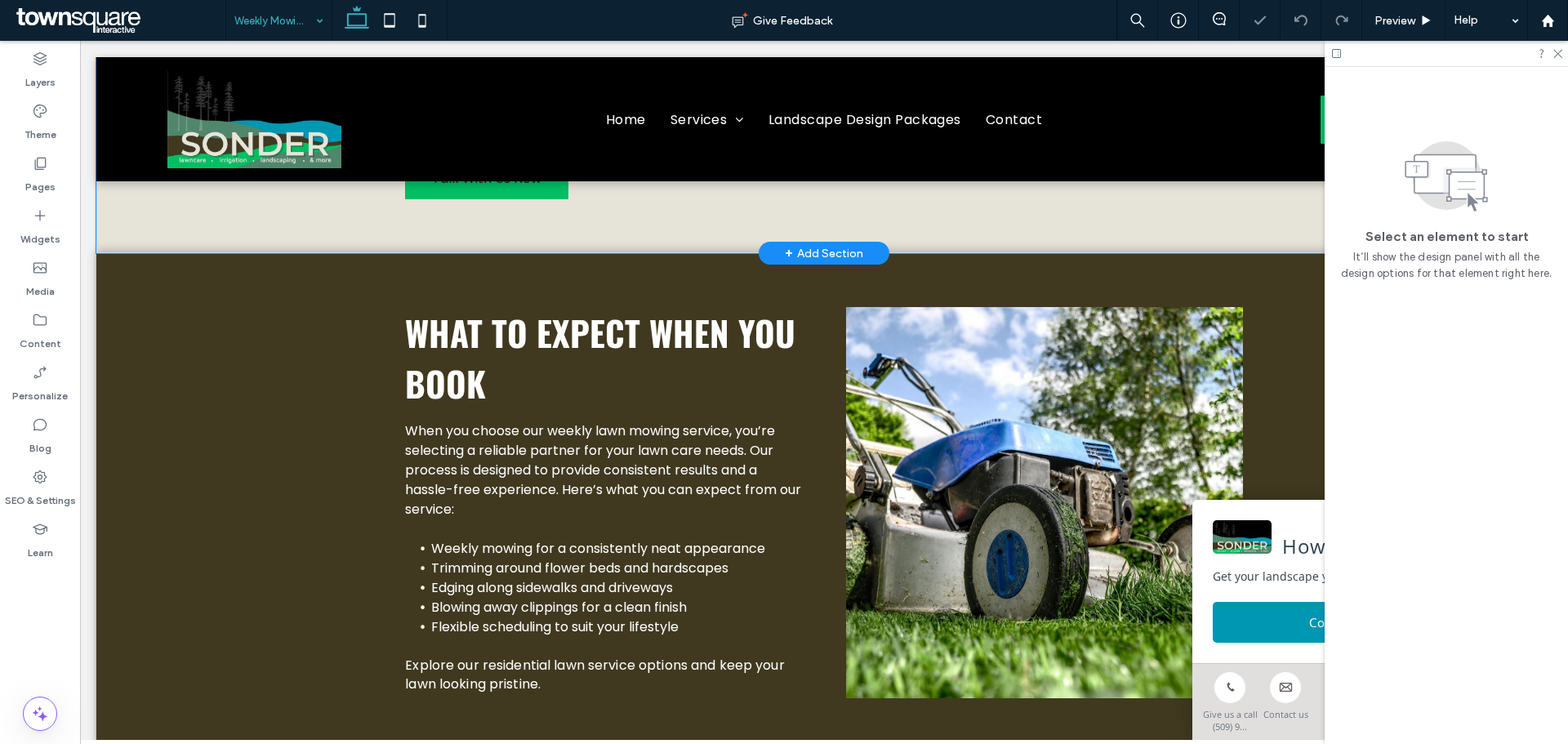
scroll to position [406, 0]
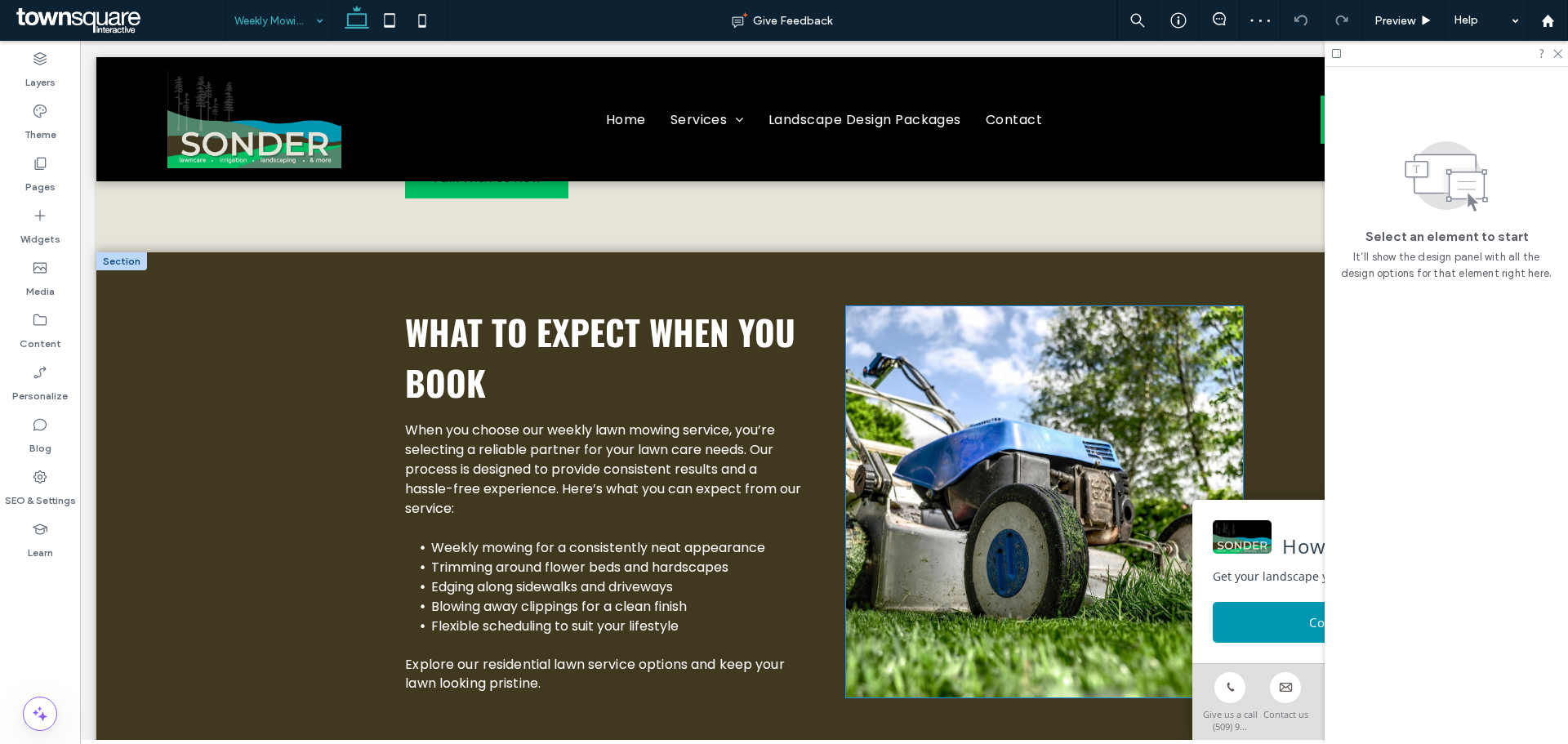
click at [985, 463] on img at bounding box center [1044, 502] width 397 height 391
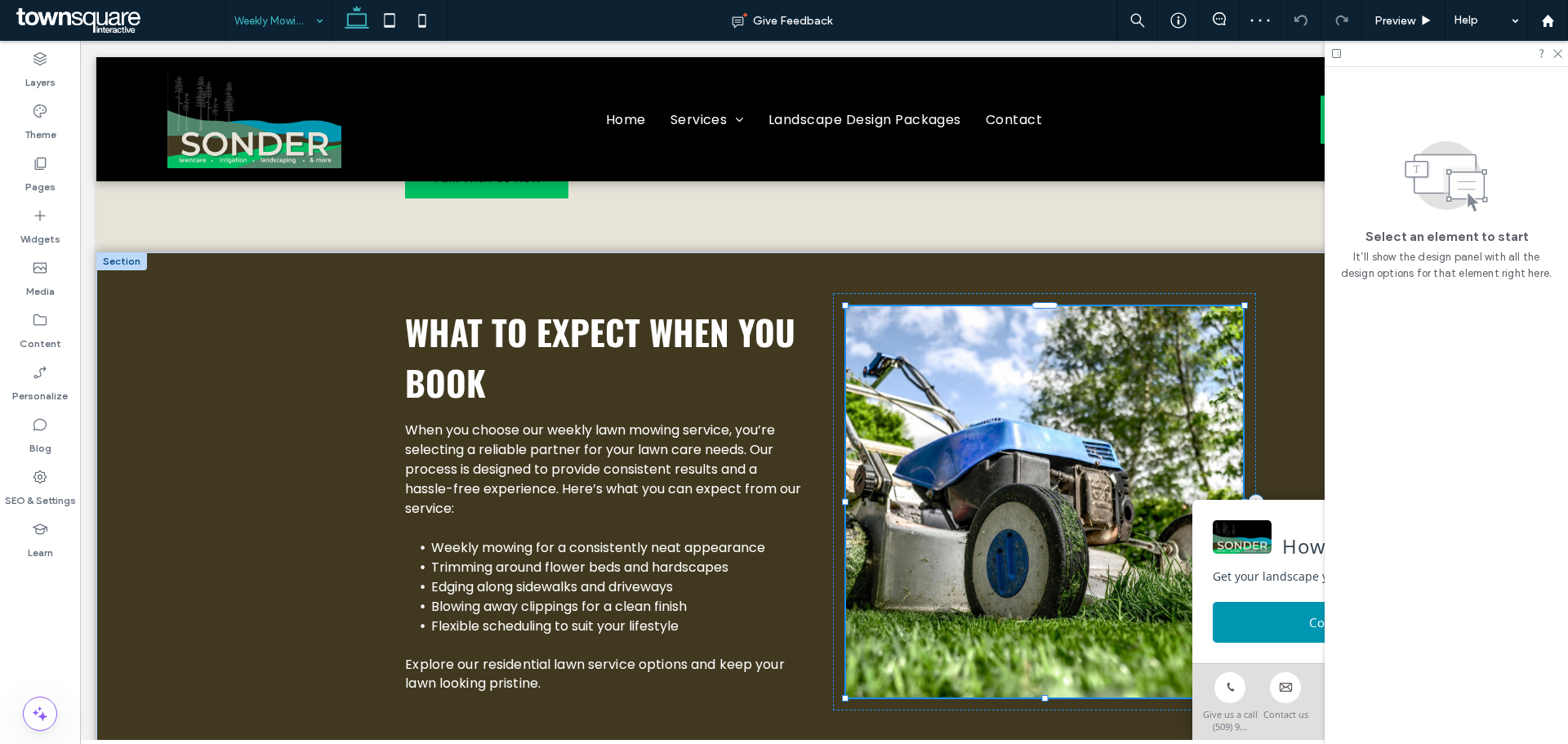
click at [985, 463] on div at bounding box center [1044, 502] width 397 height 391
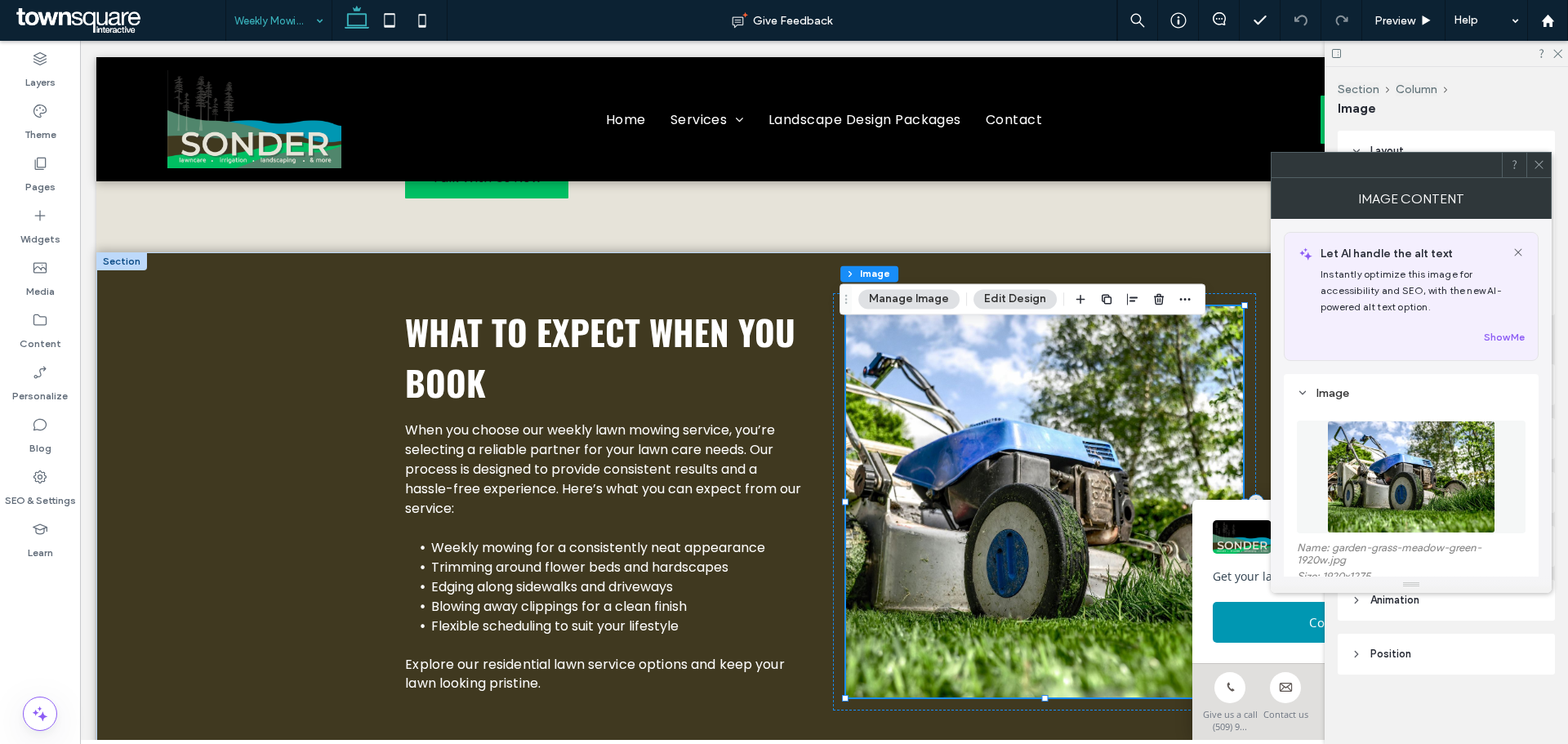
scroll to position [131, 0]
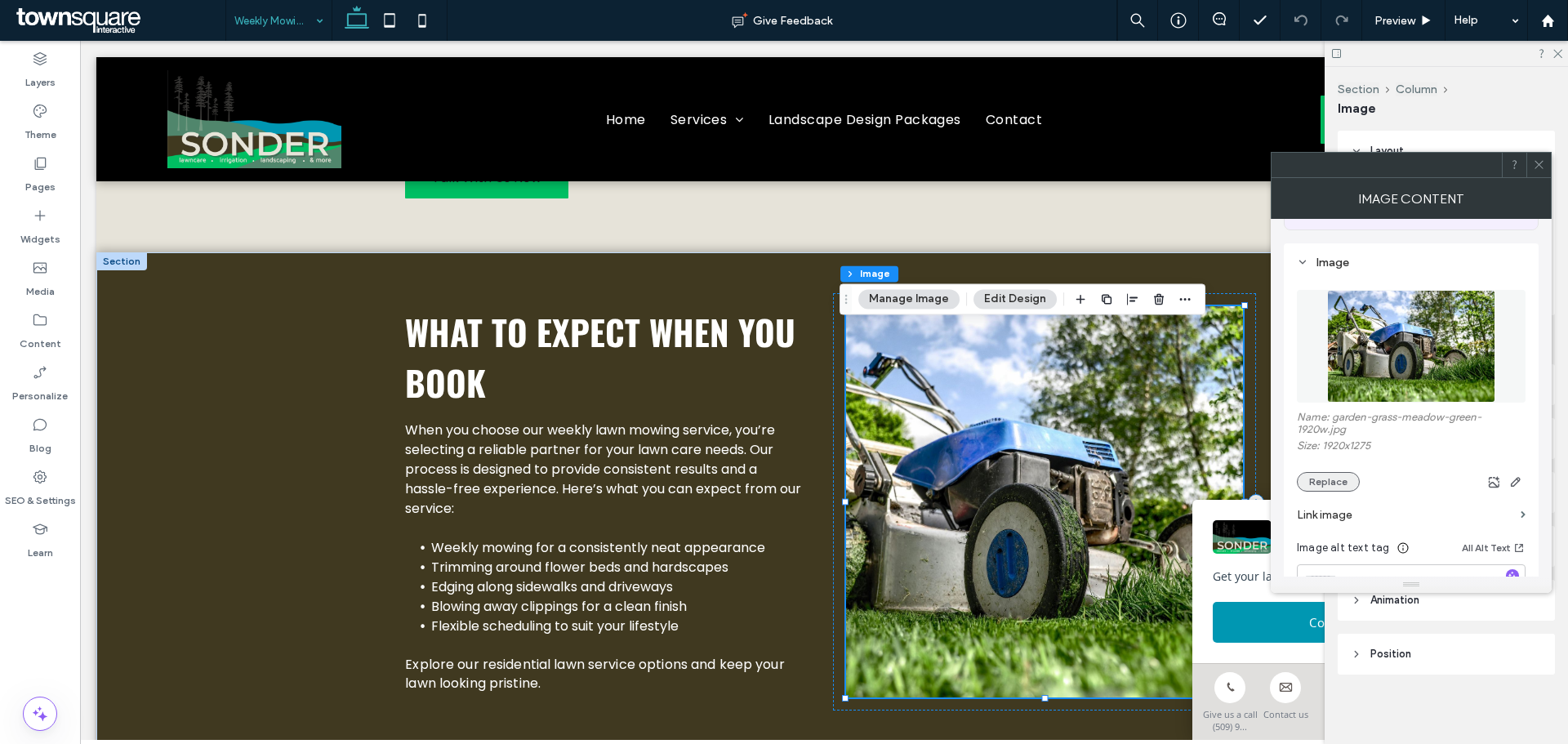
click at [1328, 481] on button "Replace" at bounding box center [1329, 482] width 63 height 20
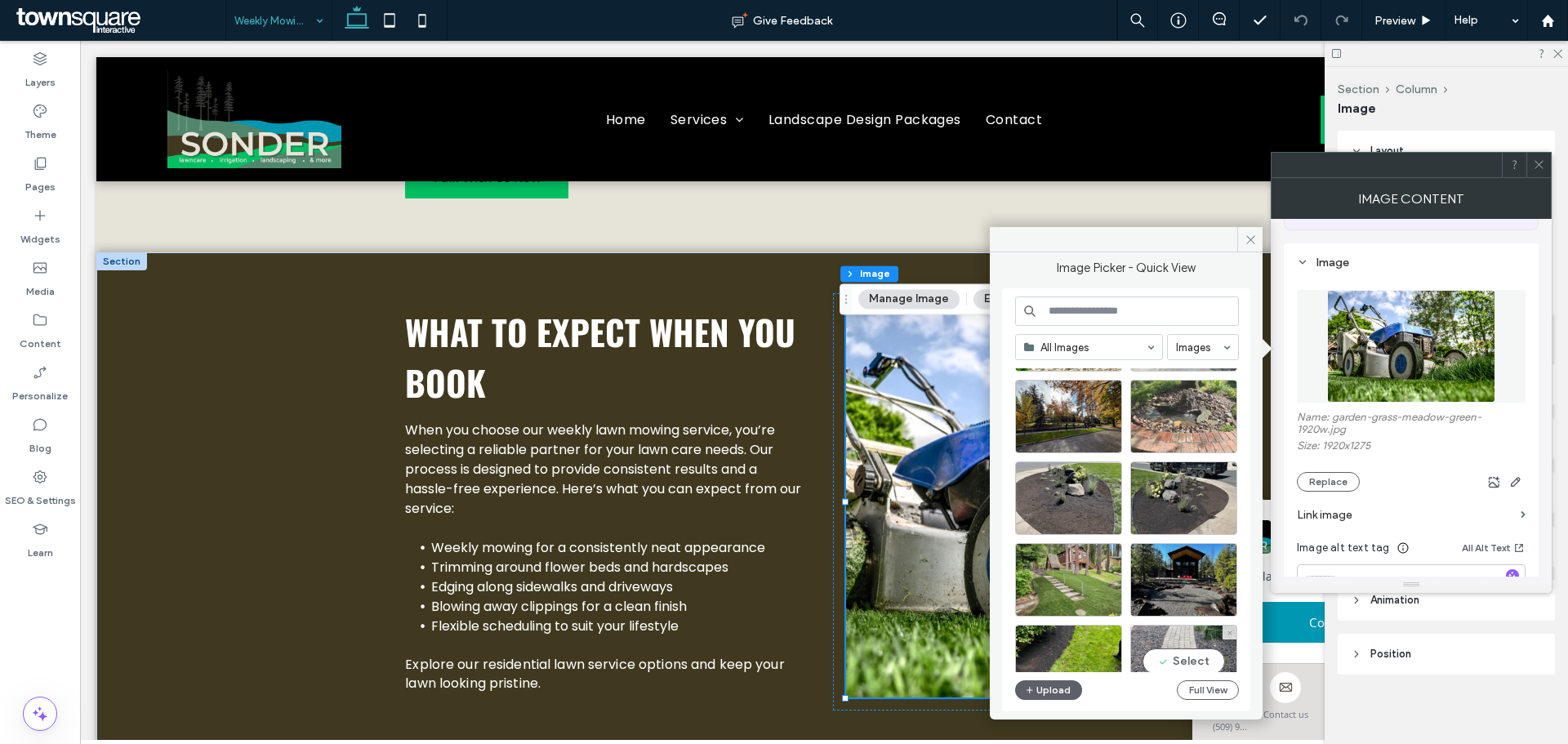
scroll to position [592, 0]
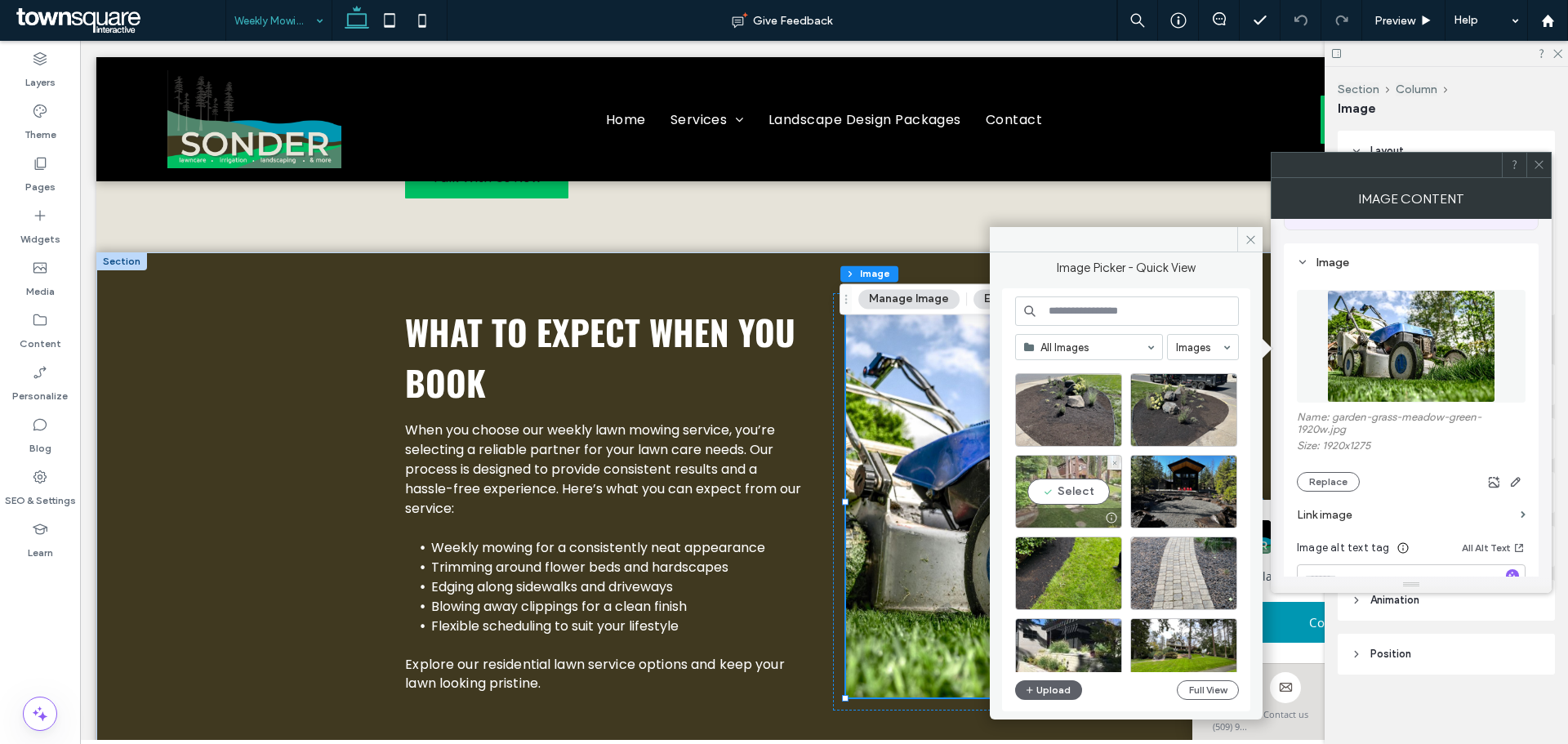
click at [1087, 479] on div "Select" at bounding box center [1068, 491] width 107 height 74
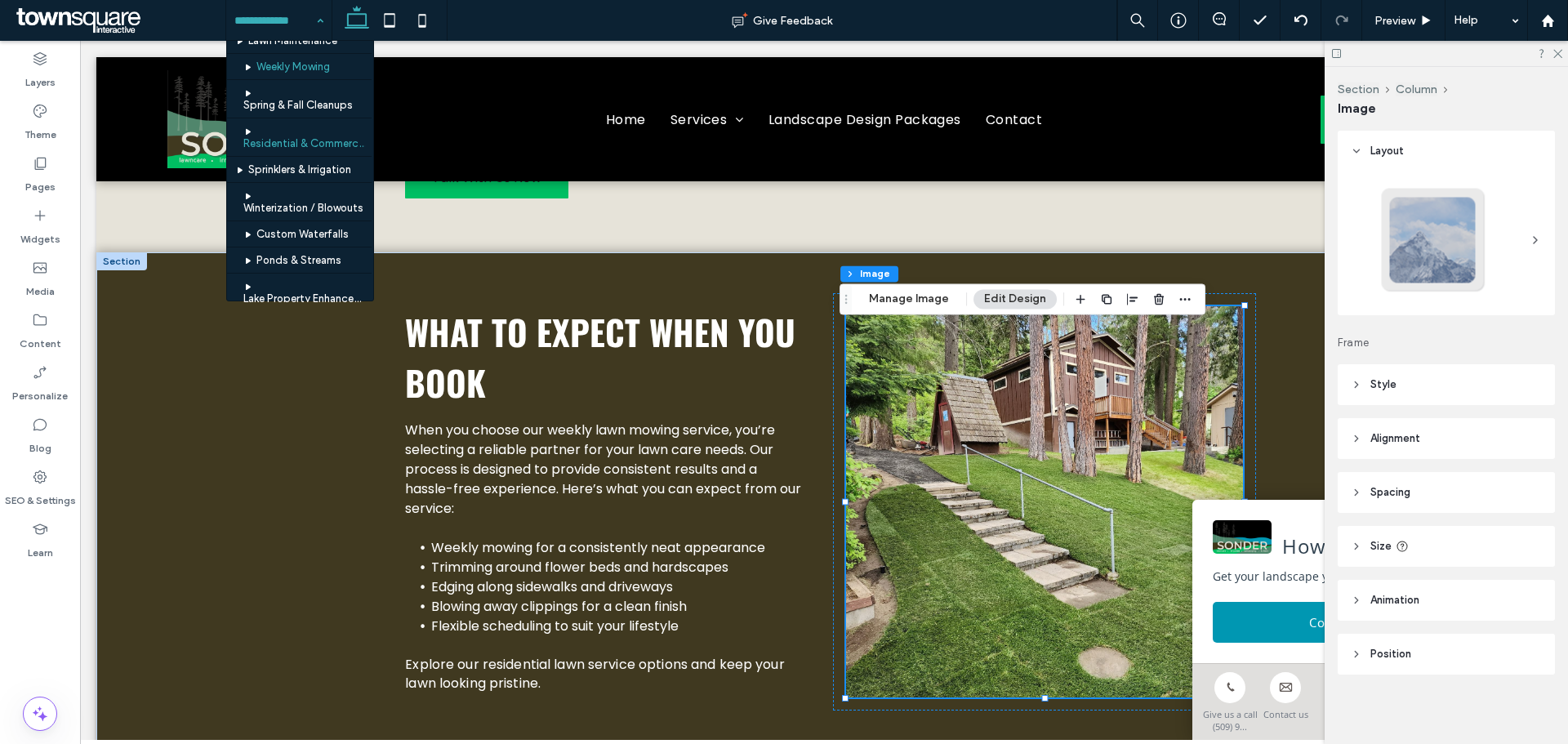
scroll to position [40, 0]
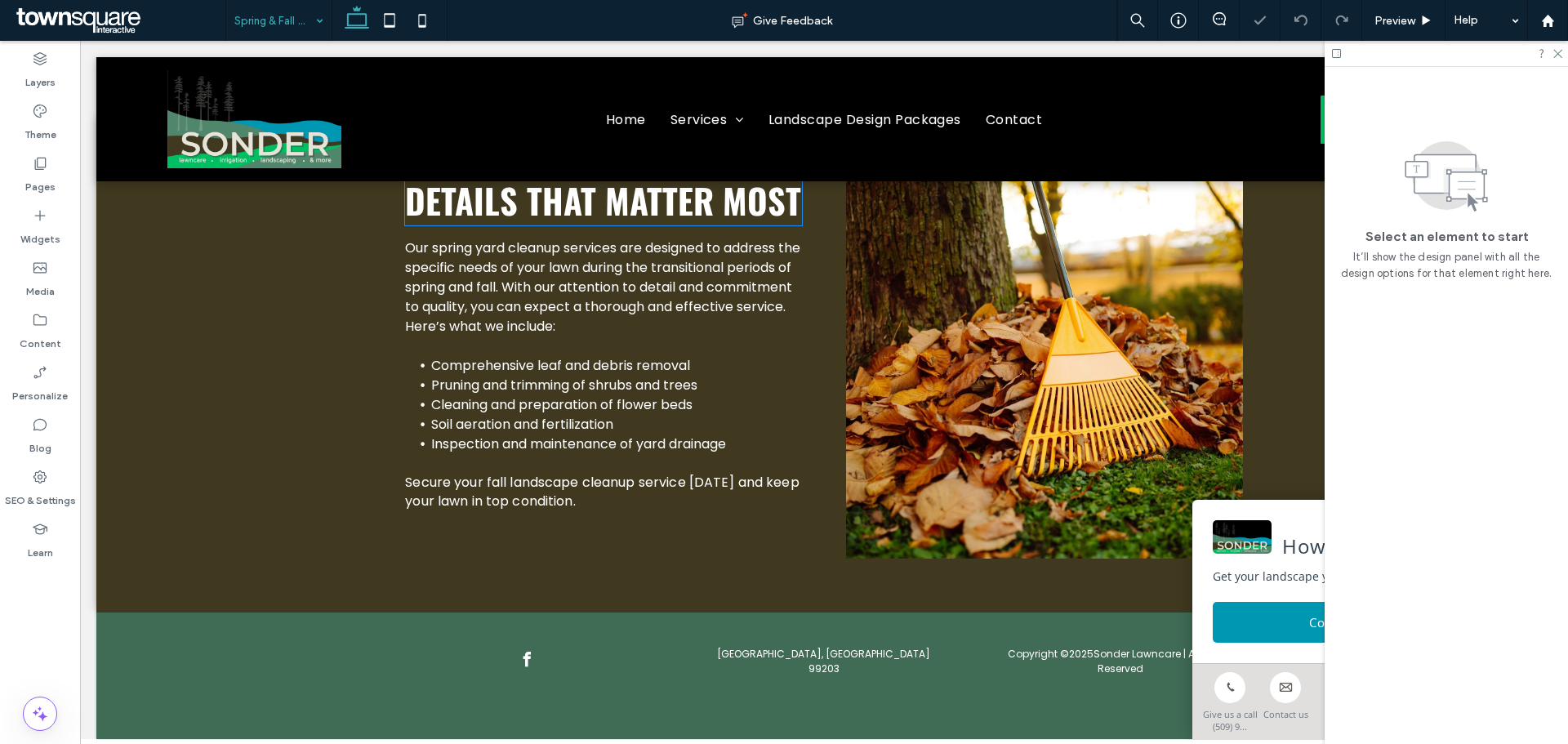
scroll to position [558, 0]
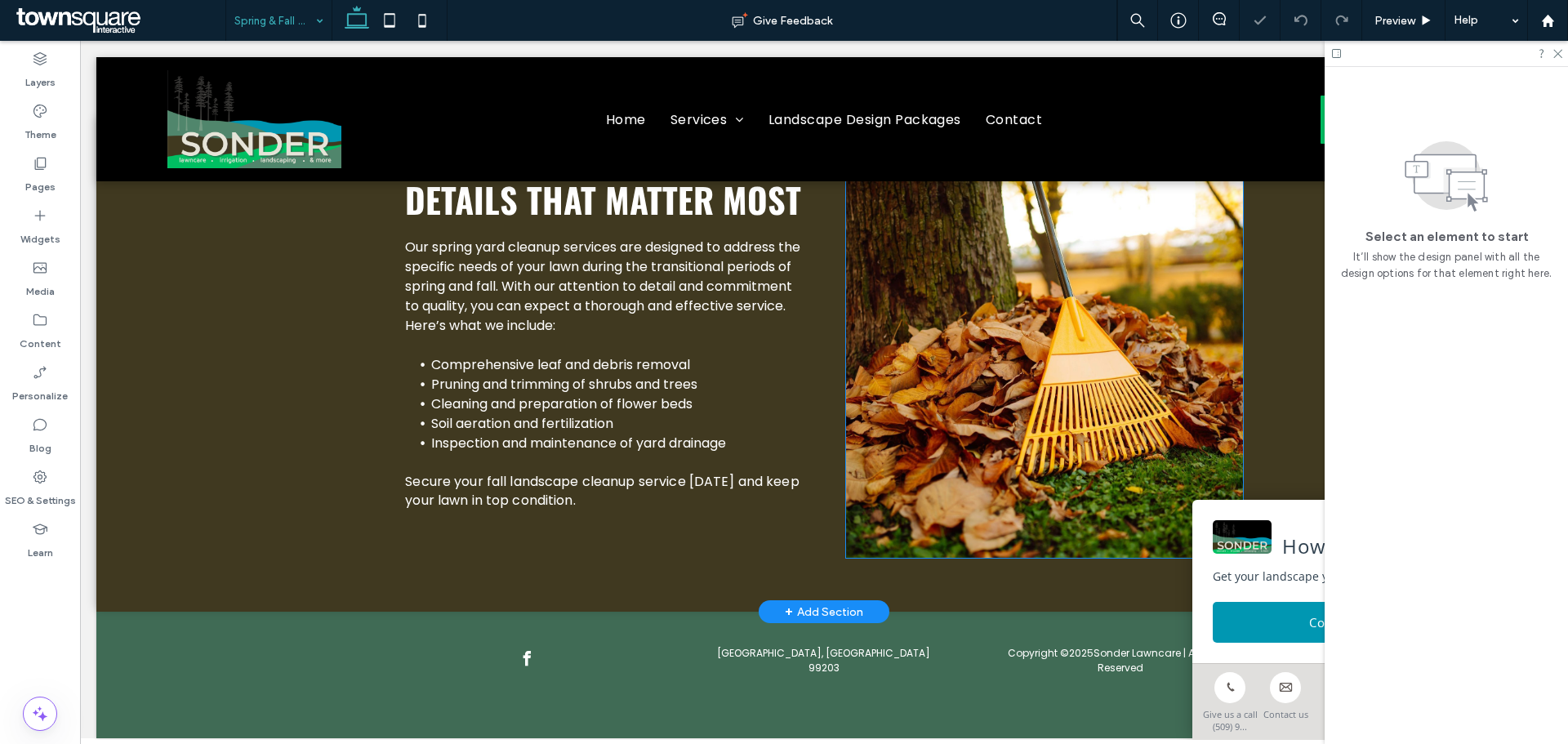
click at [964, 406] on img at bounding box center [1044, 366] width 397 height 384
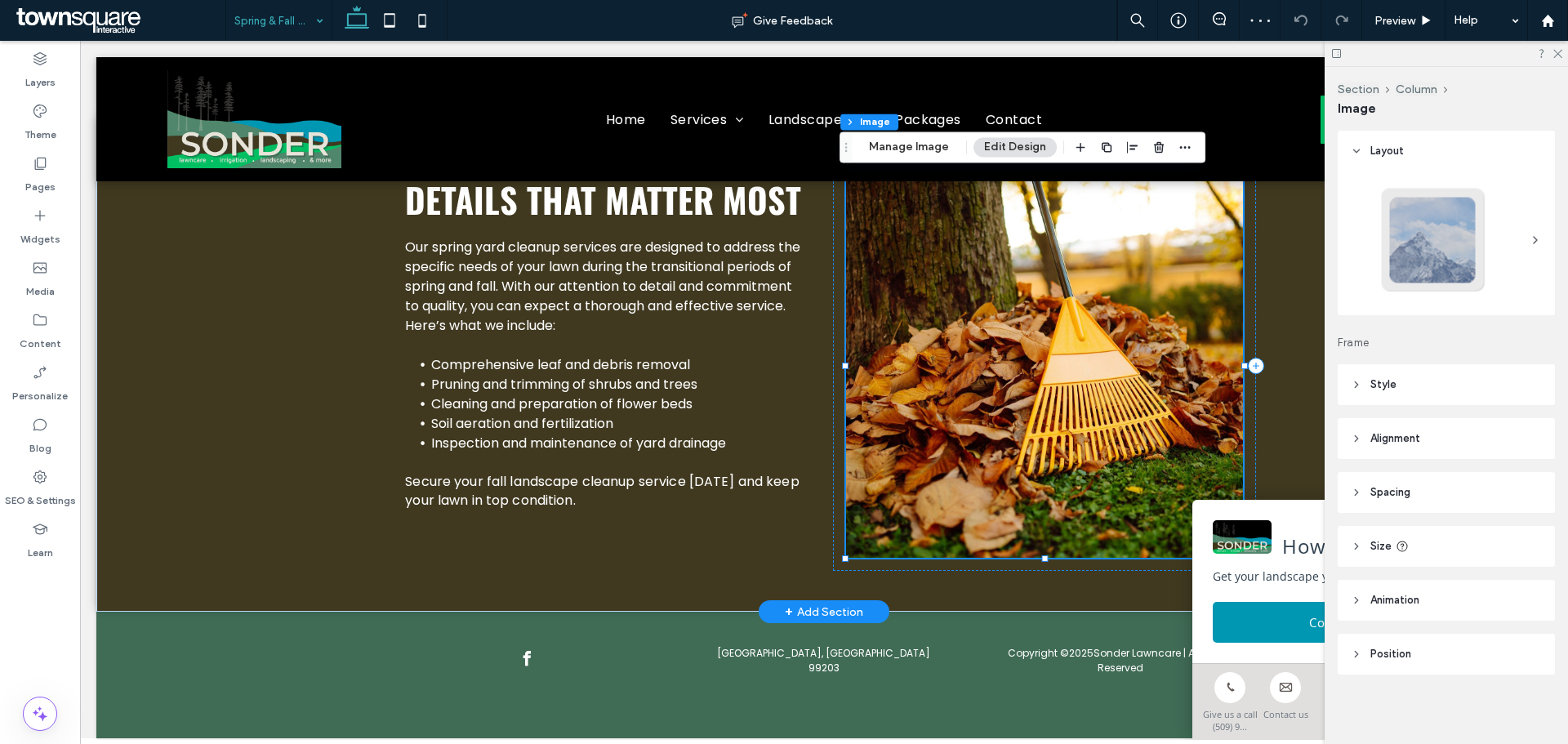
click at [964, 406] on img at bounding box center [1044, 366] width 397 height 384
click at [940, 150] on button "Manage Image" at bounding box center [908, 147] width 101 height 20
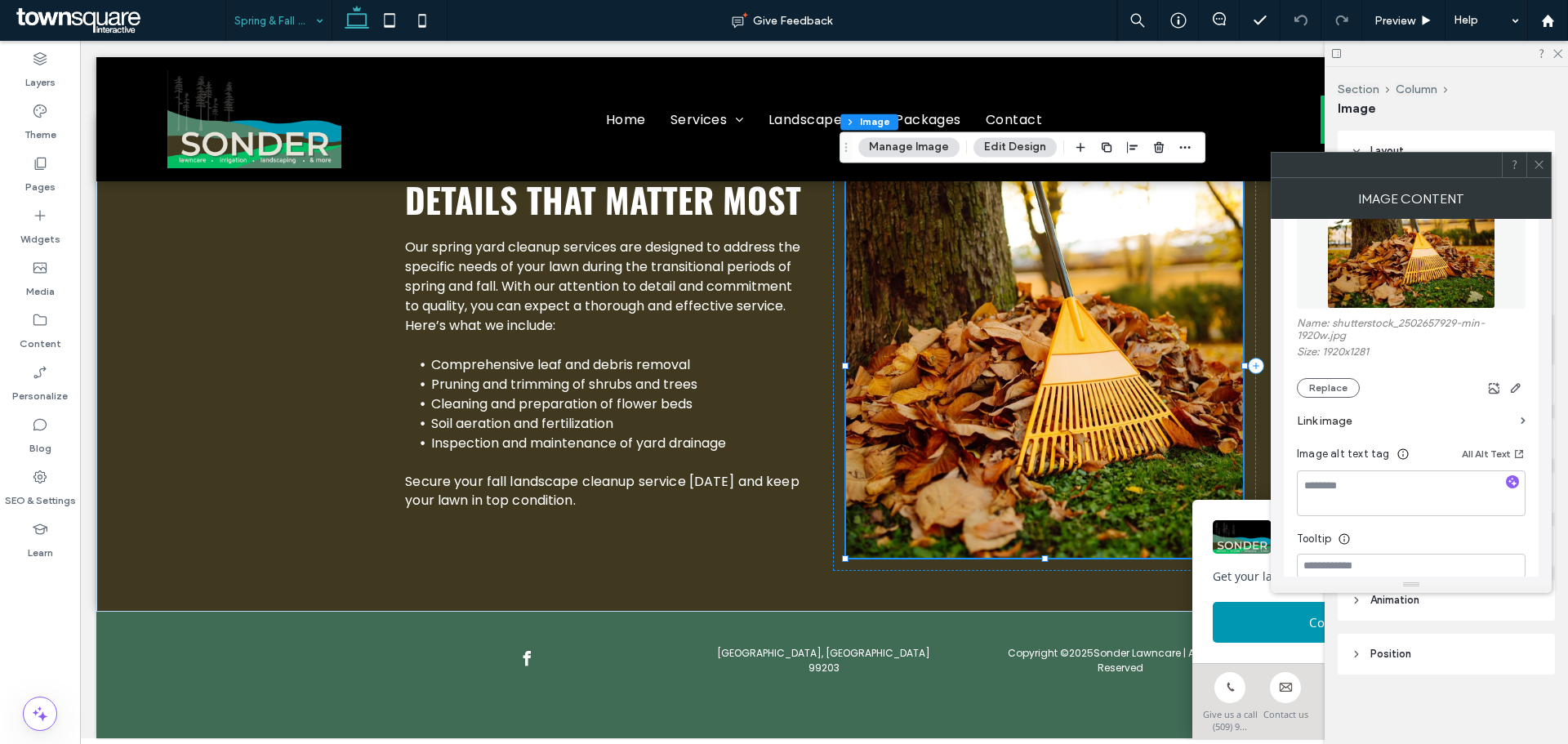
scroll to position [226, 0]
click at [1339, 387] on button "Replace" at bounding box center [1329, 386] width 63 height 20
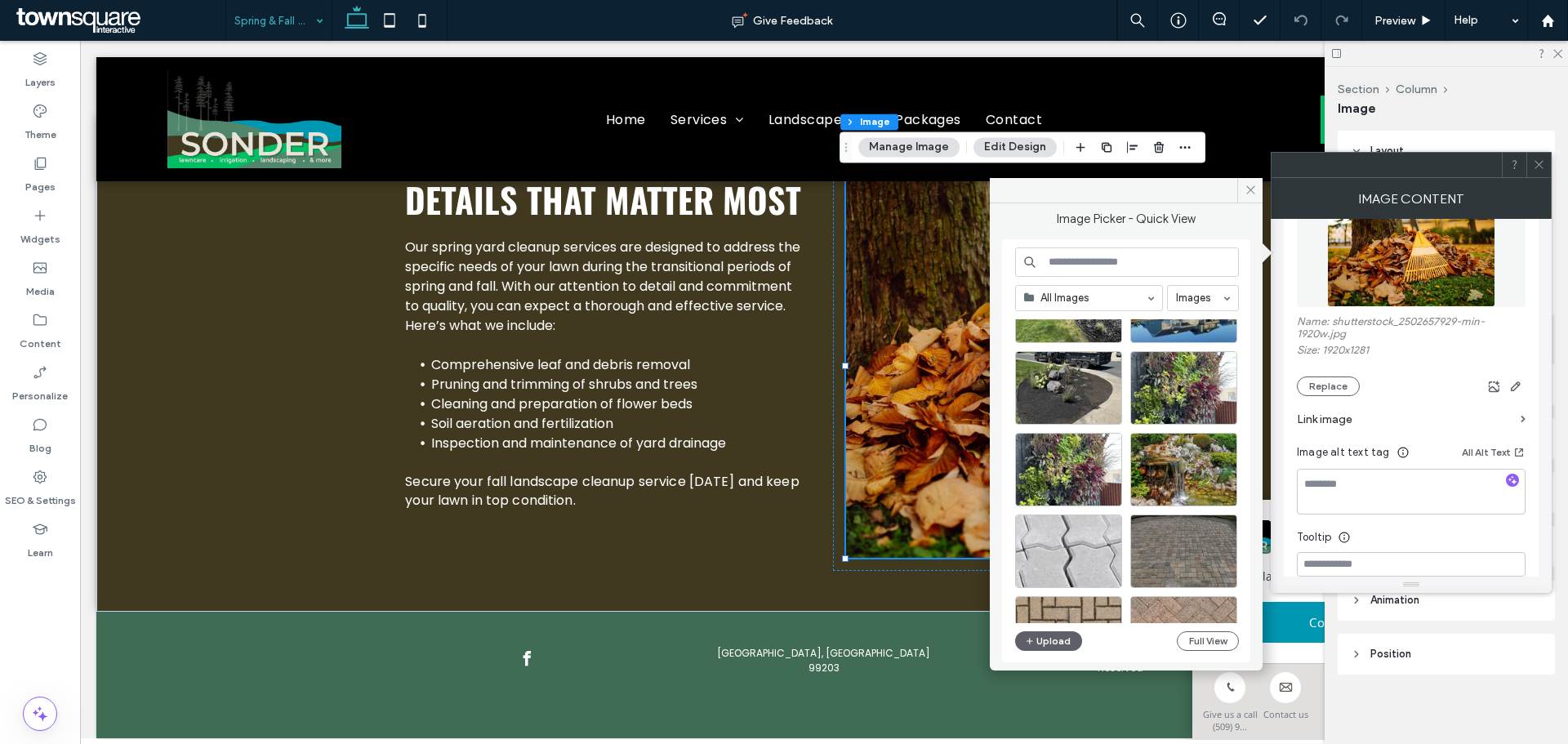
scroll to position [973, 0]
click at [1153, 469] on div "Select" at bounding box center [1183, 469] width 107 height 74
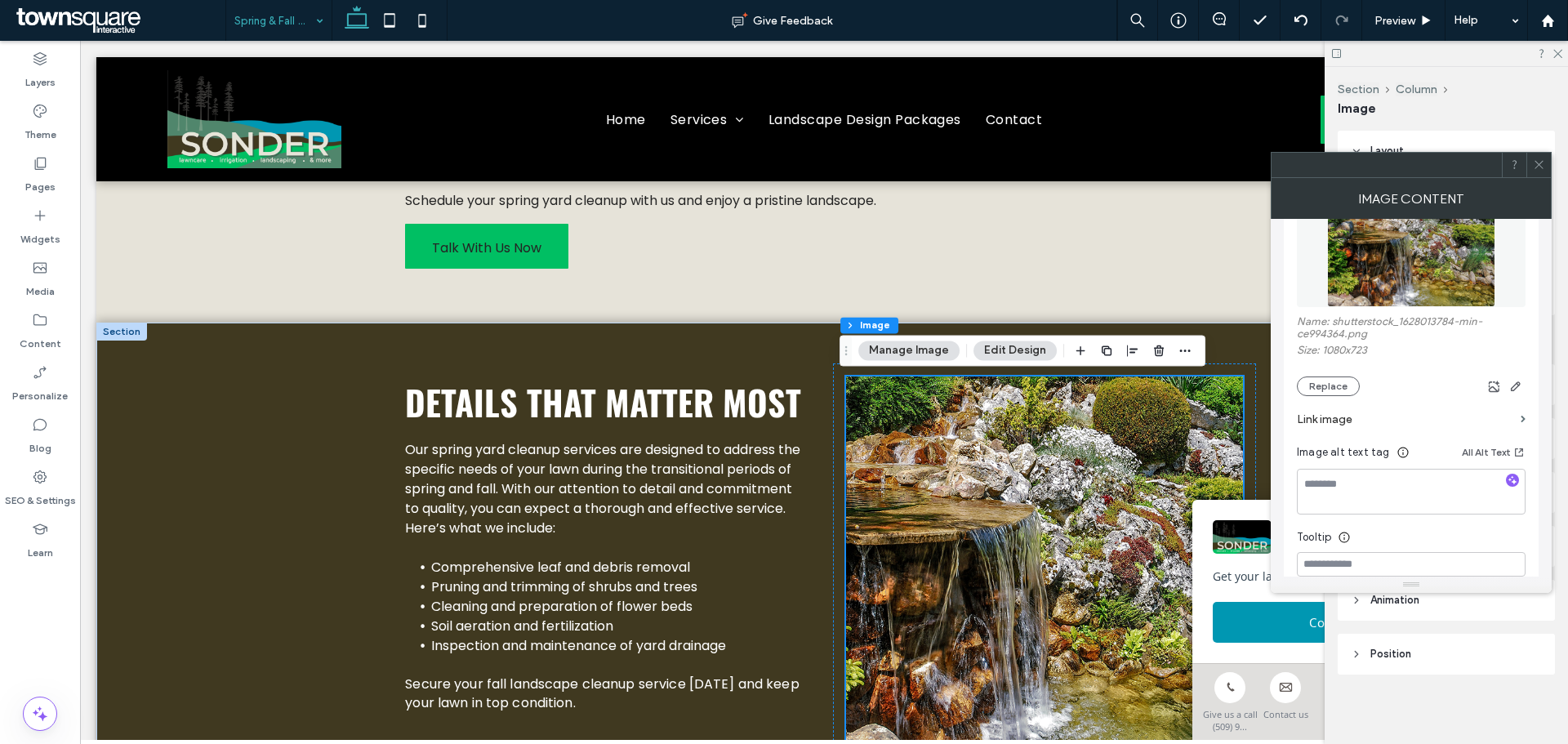
scroll to position [354, 0]
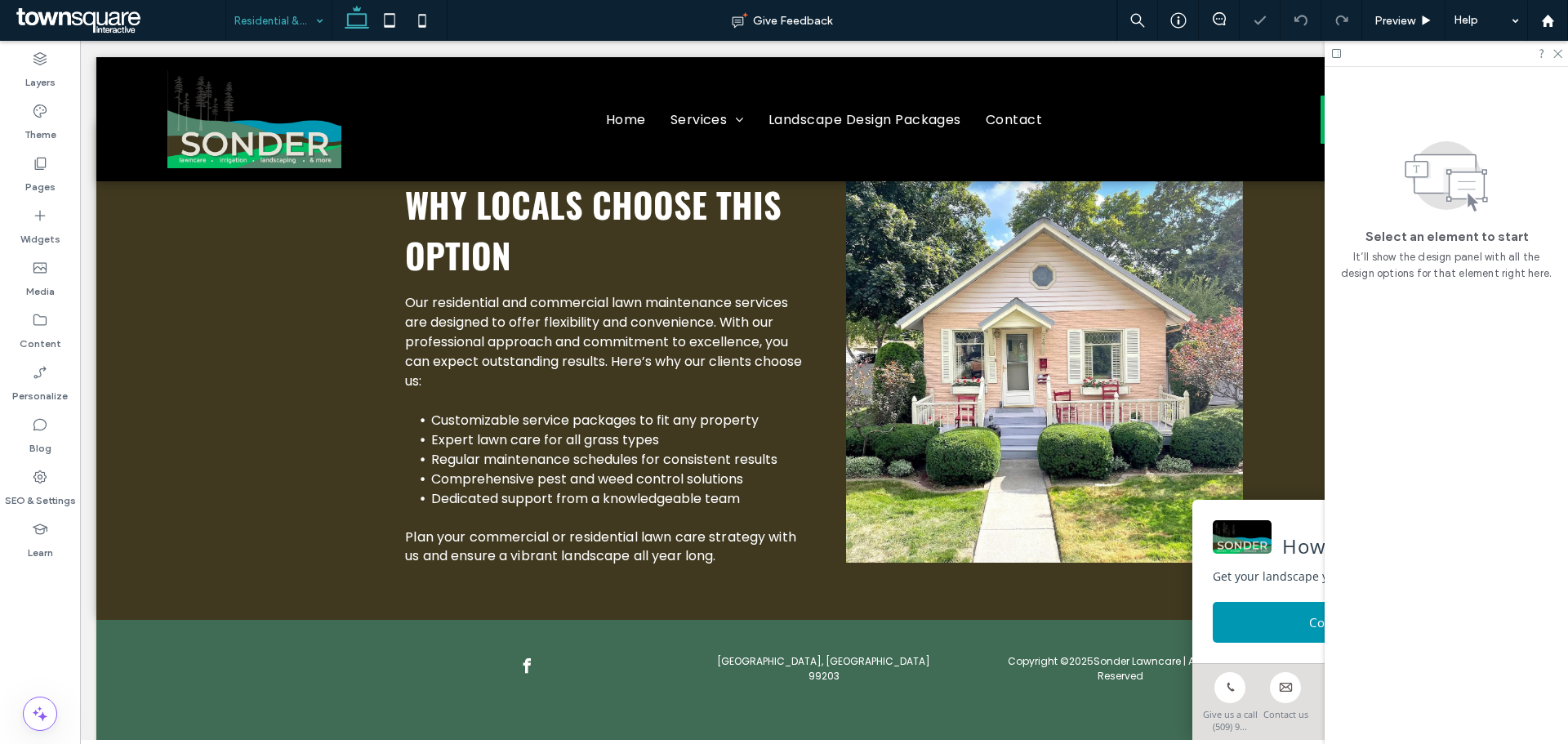
scroll to position [575, 0]
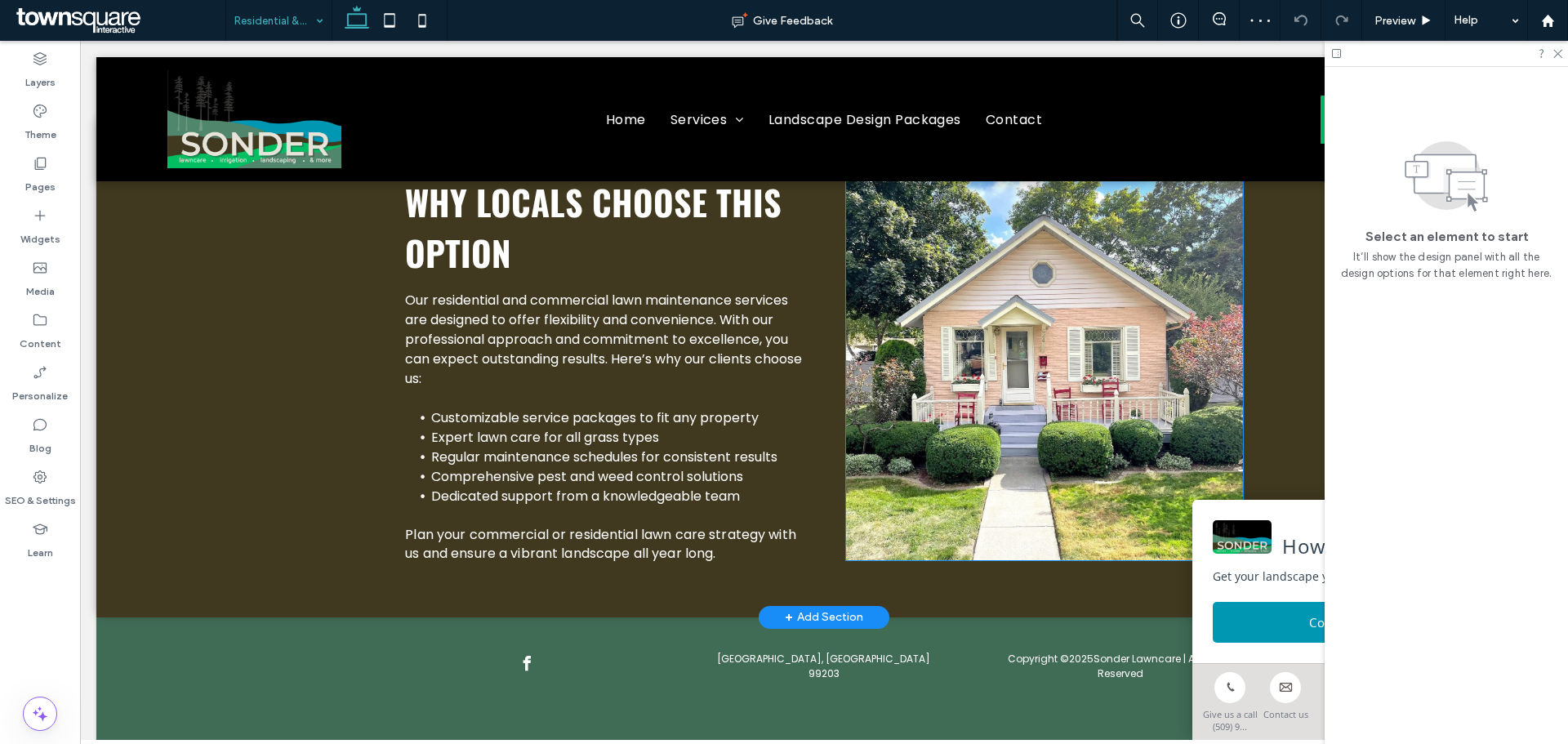
click at [995, 385] on img at bounding box center [1044, 368] width 397 height 384
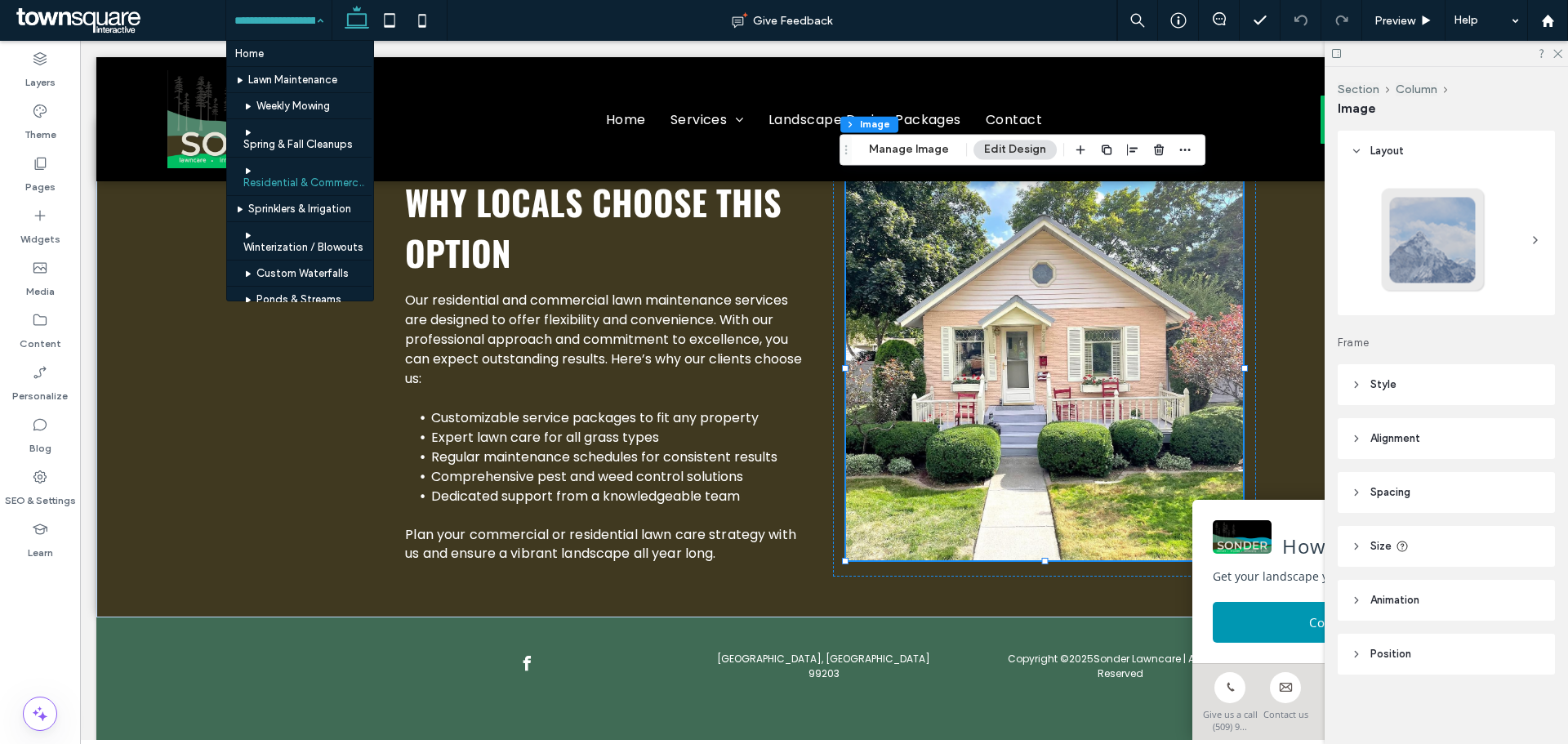
click at [284, 15] on input at bounding box center [274, 21] width 81 height 41
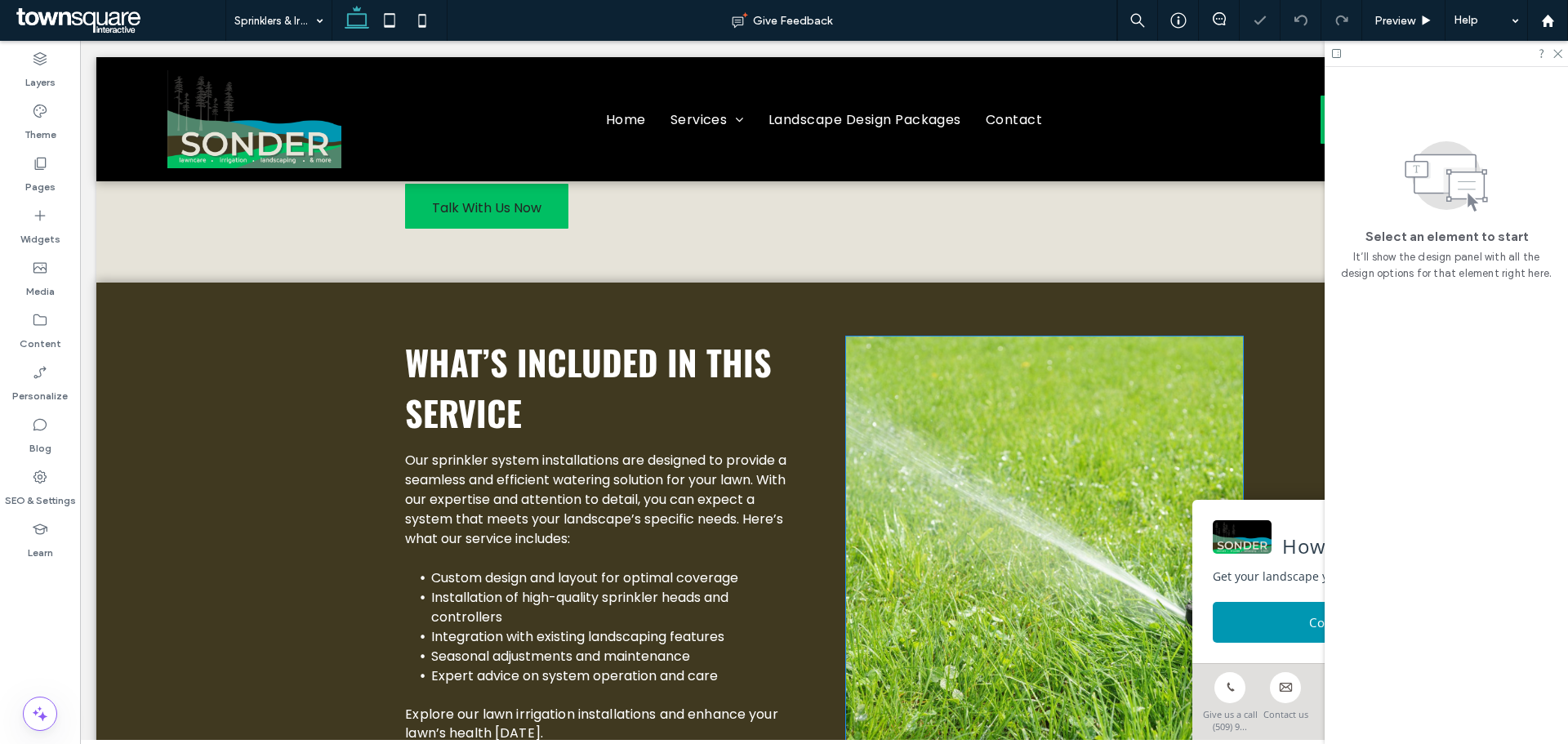
scroll to position [599, 0]
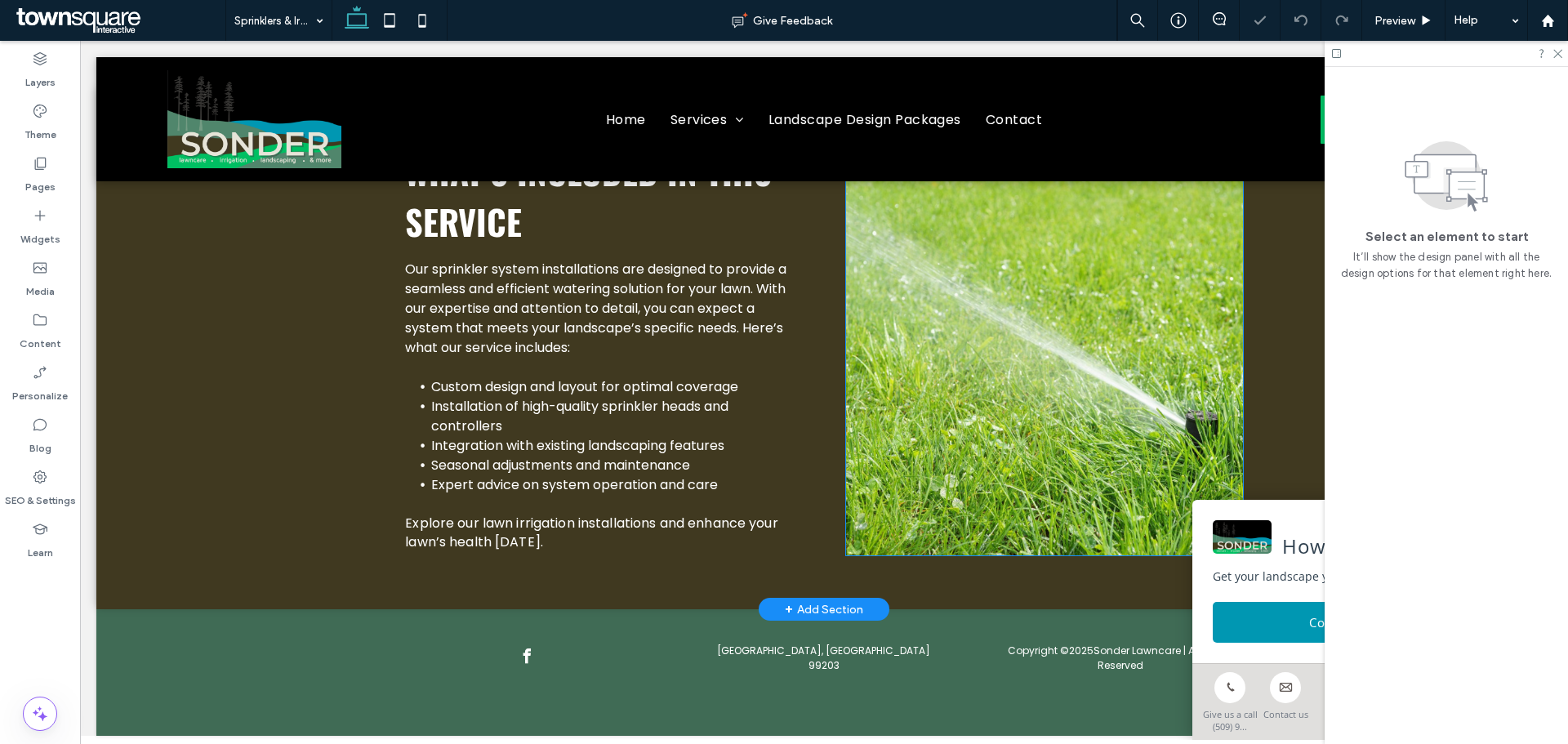
click at [1058, 394] on img at bounding box center [1044, 350] width 397 height 410
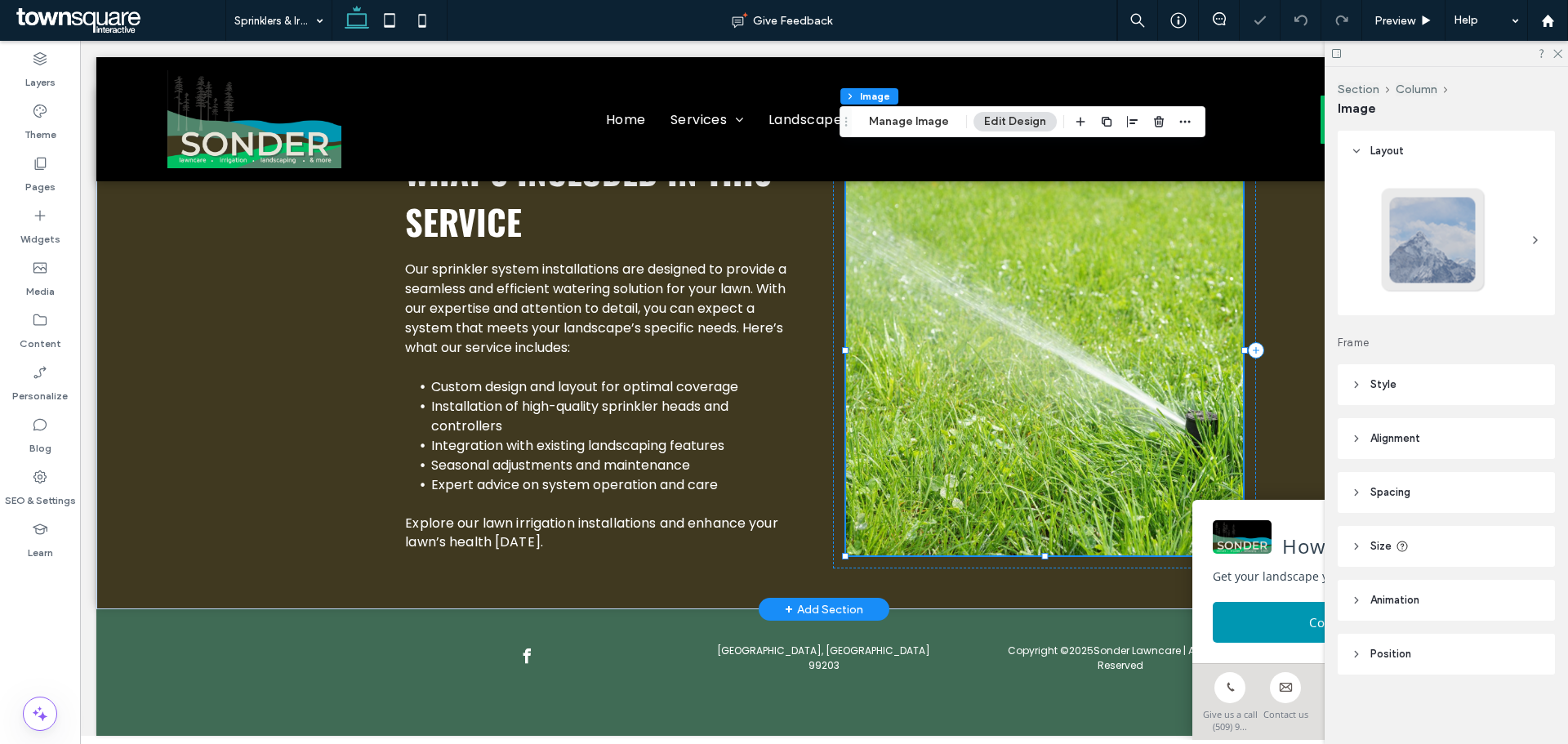
click at [1058, 394] on div at bounding box center [1044, 350] width 397 height 410
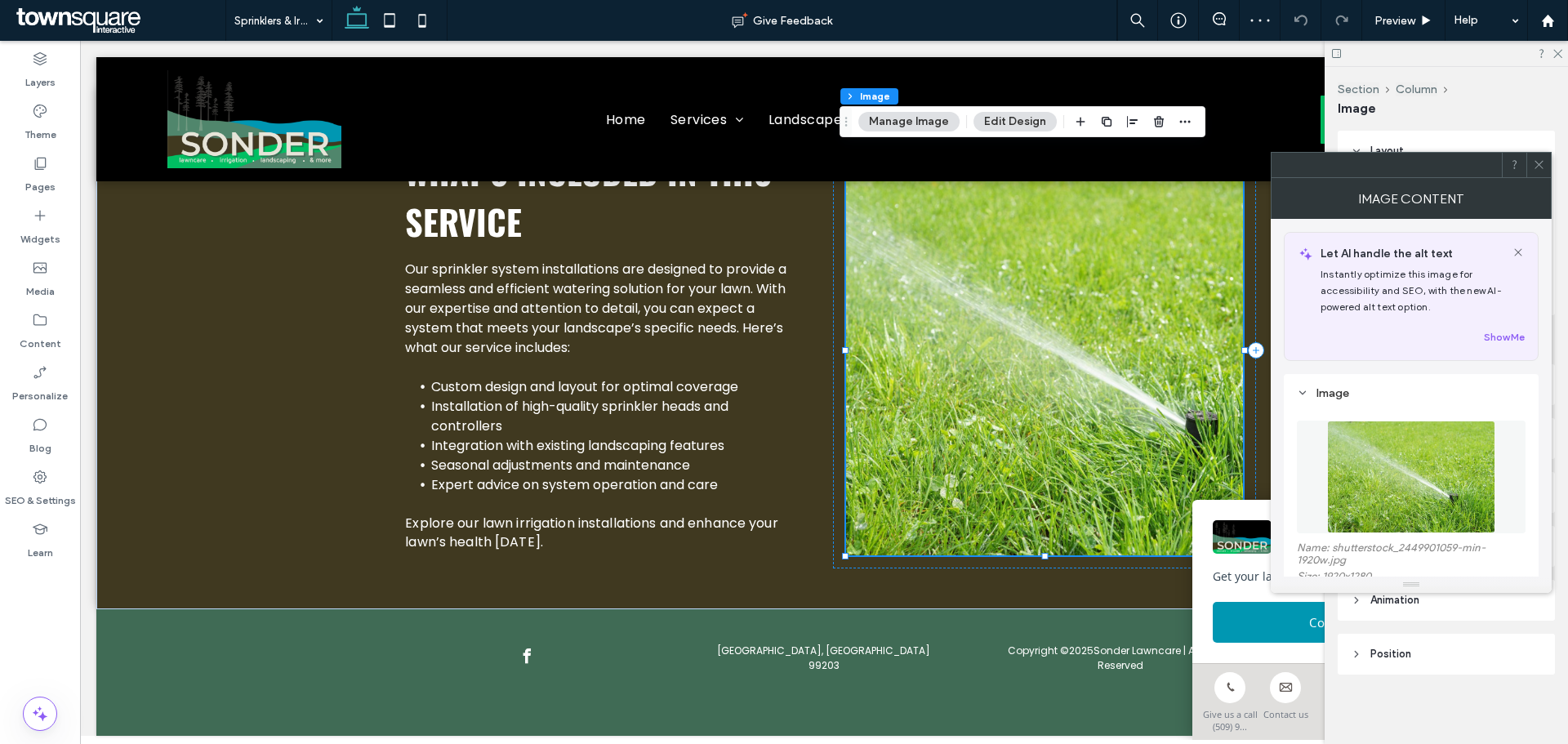
scroll to position [150, 0]
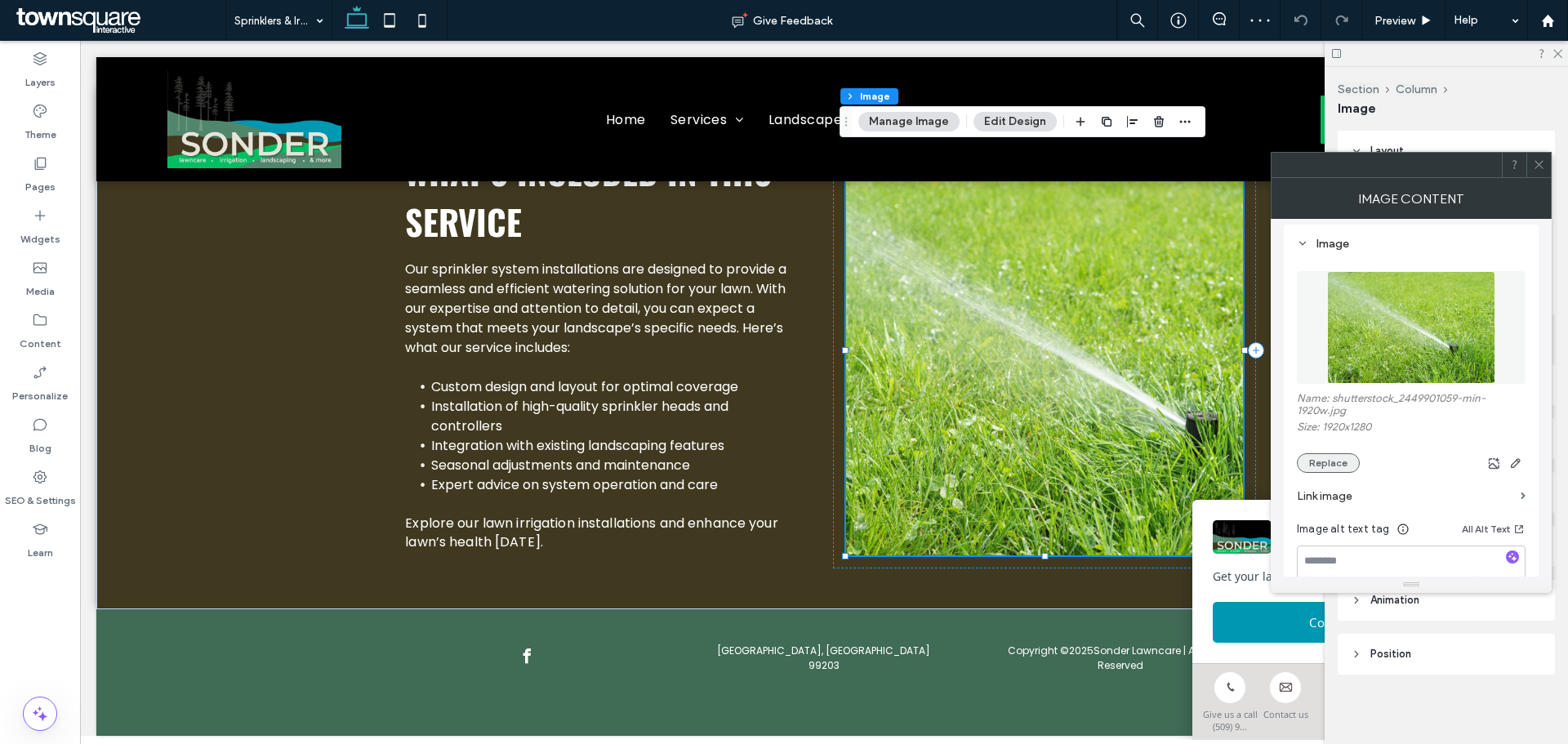
click at [1326, 463] on button "Replace" at bounding box center [1329, 463] width 63 height 20
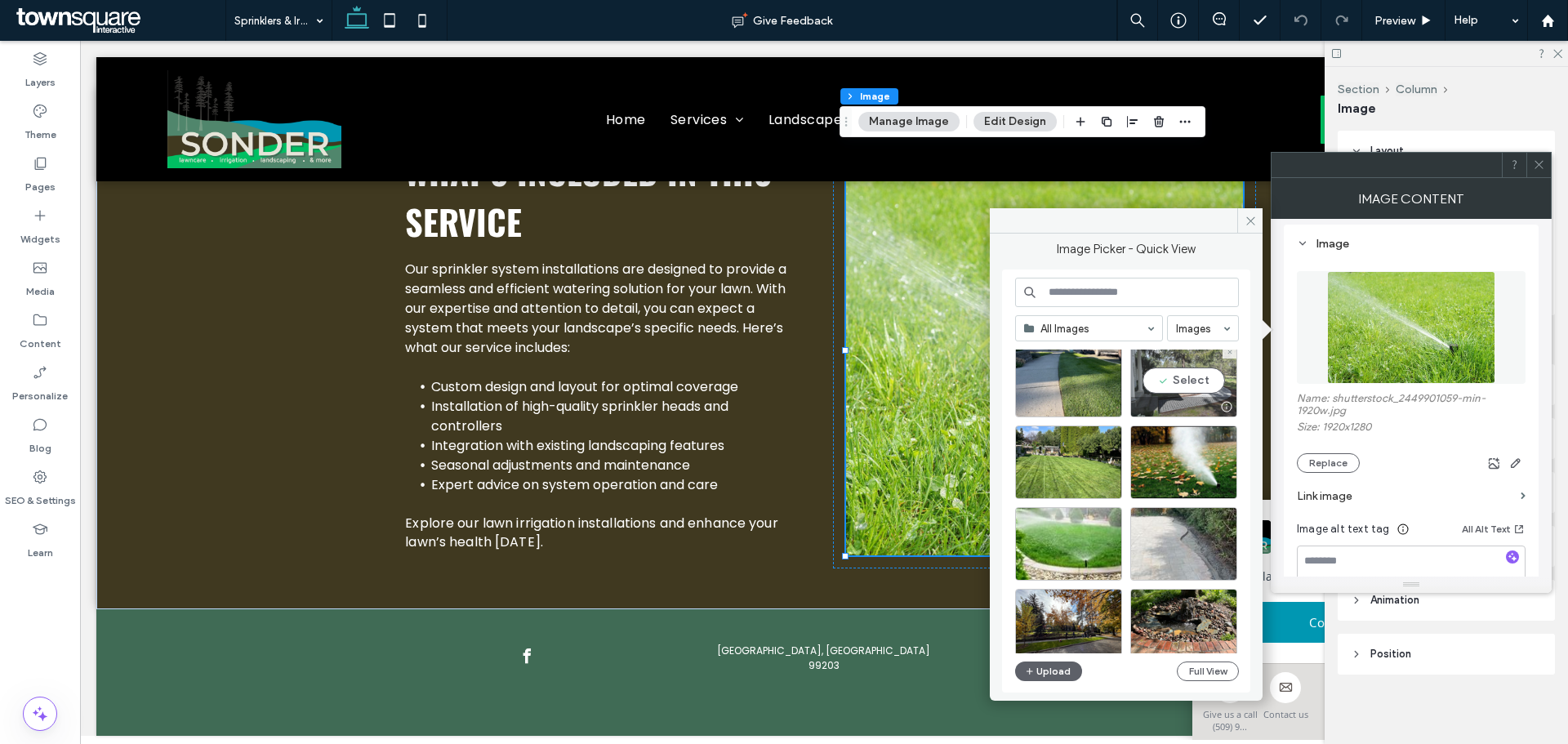
scroll to position [276, 0]
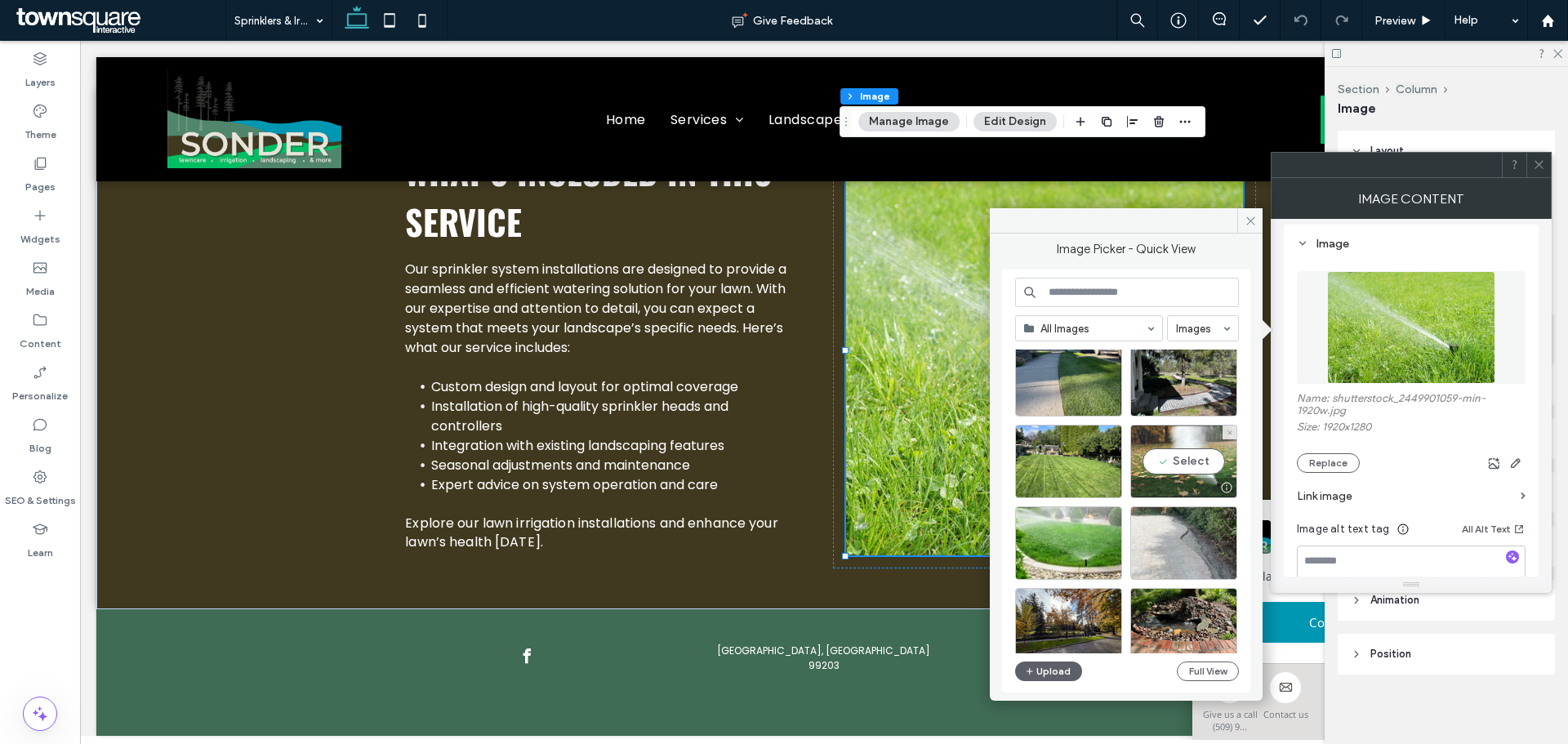
click at [1184, 461] on div "Select" at bounding box center [1183, 462] width 107 height 74
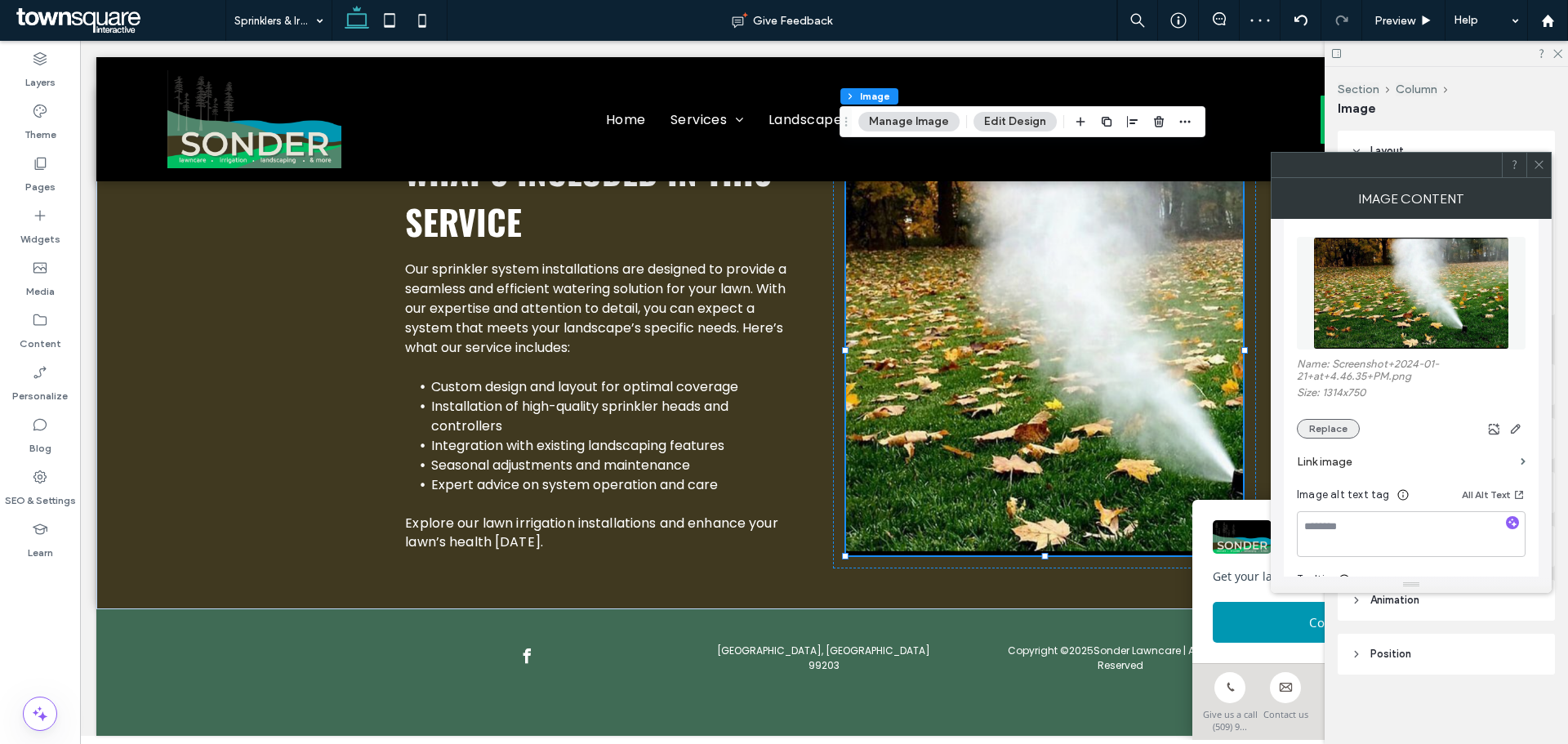
scroll to position [185, 0]
click at [1332, 428] on button "Replace" at bounding box center [1329, 428] width 63 height 20
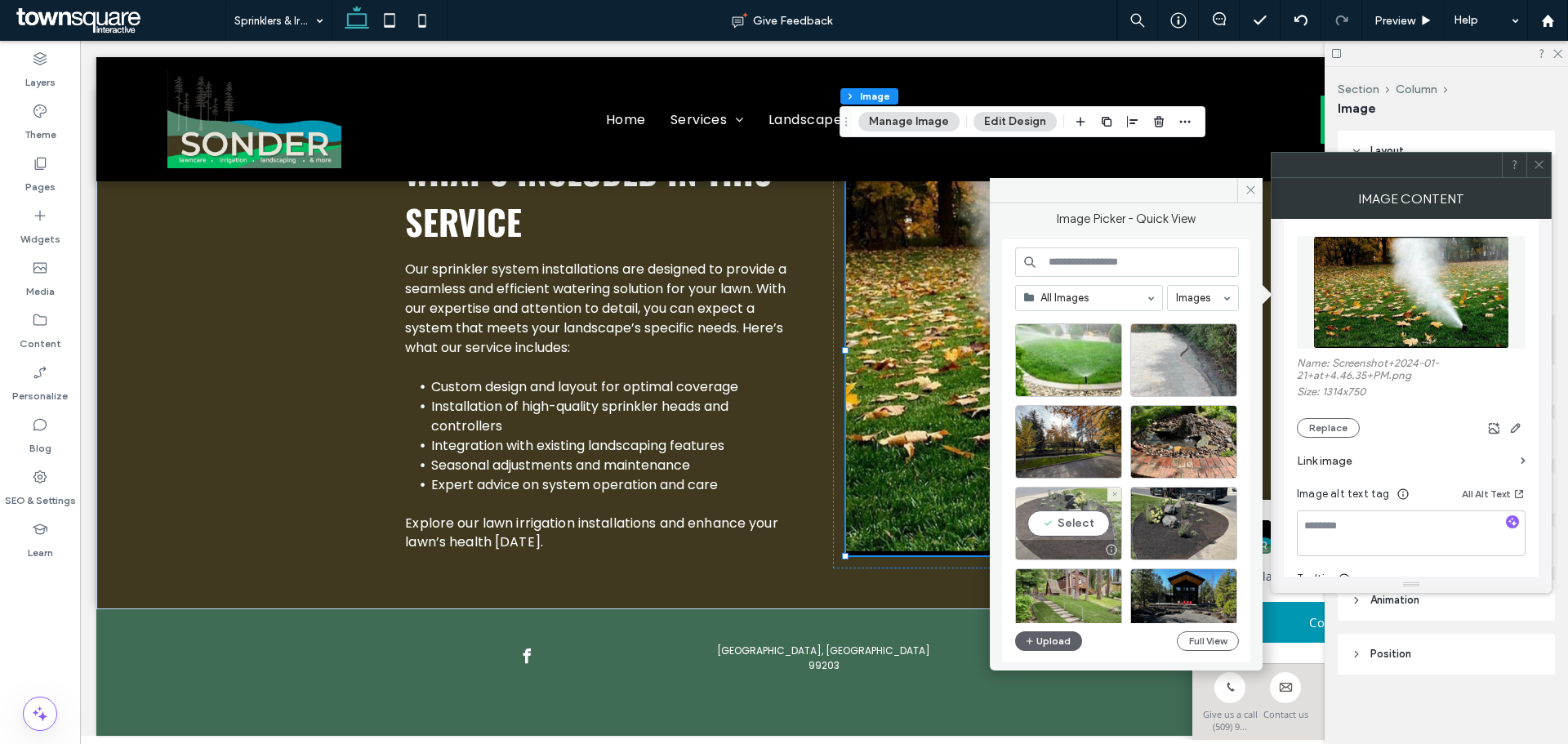
scroll to position [379, 0]
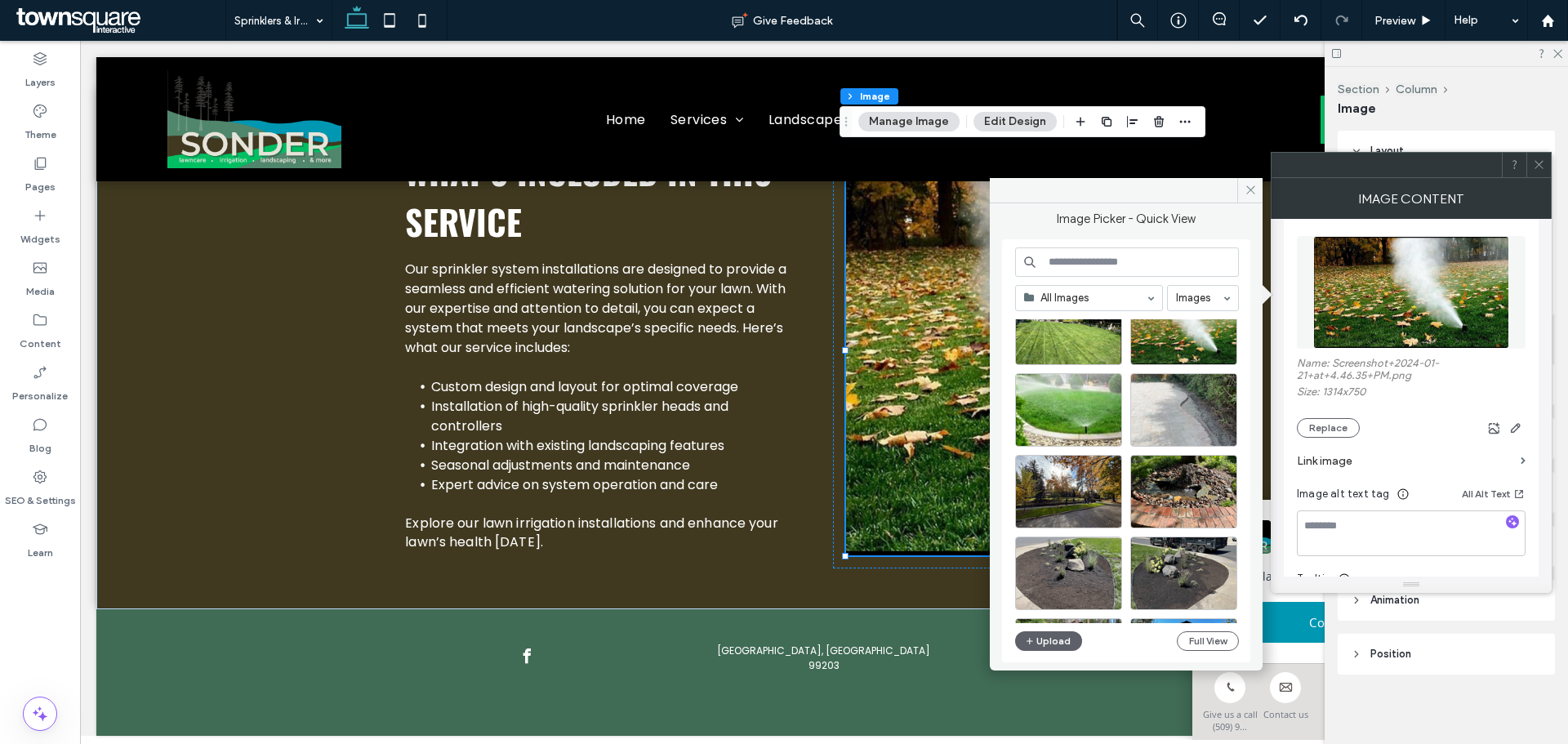
click at [1537, 177] on span at bounding box center [1539, 164] width 13 height 24
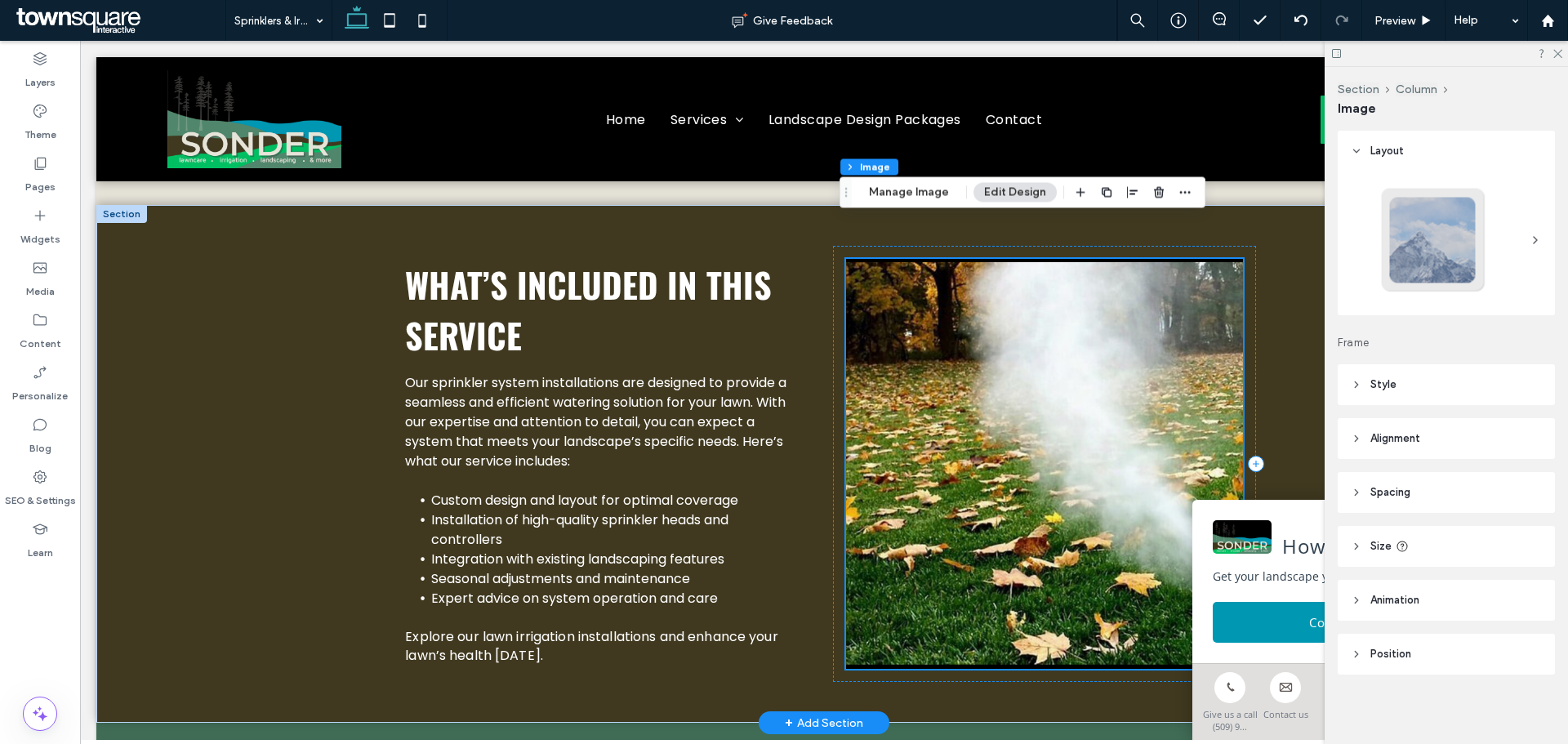
scroll to position [471, 0]
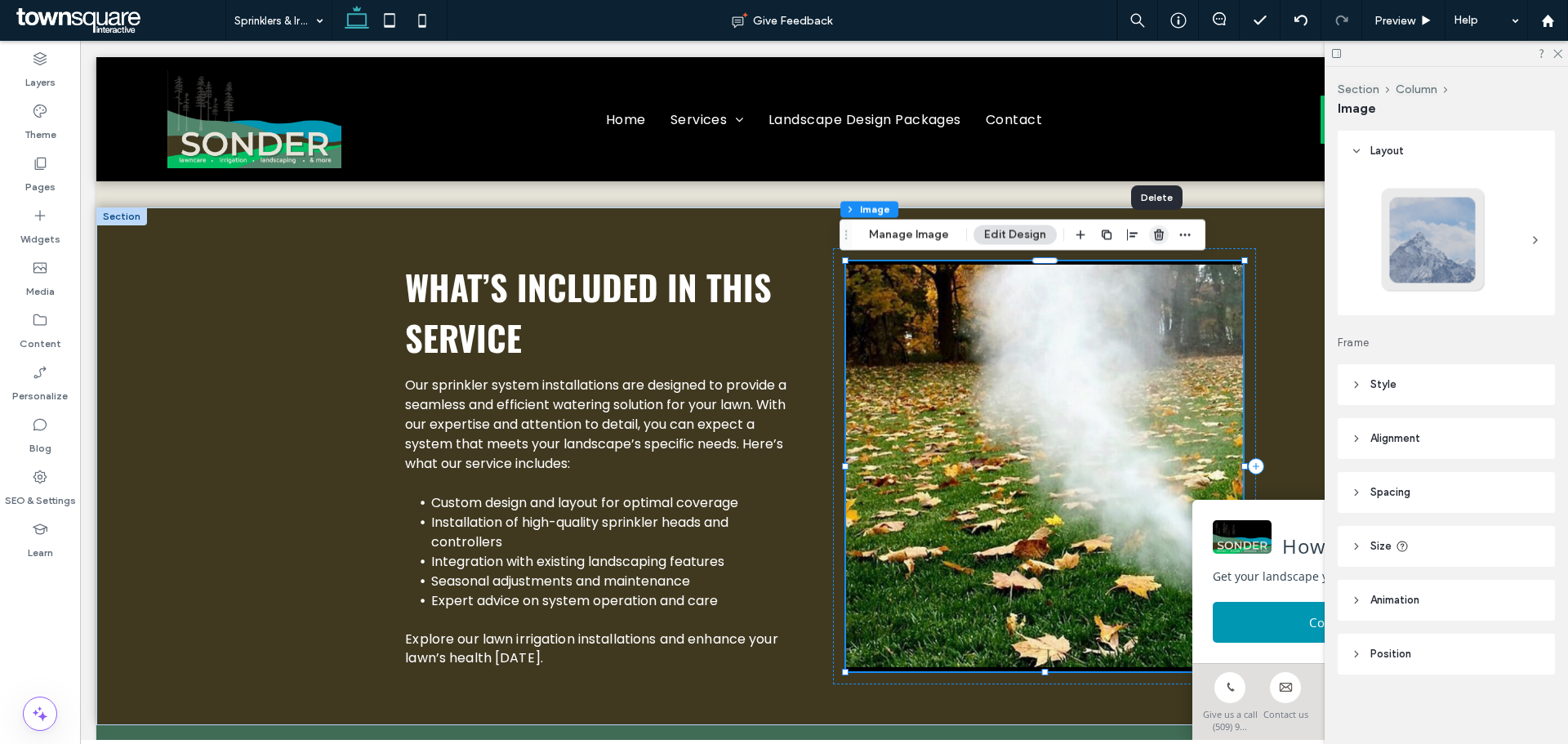
click at [1154, 232] on use "button" at bounding box center [1158, 235] width 10 height 11
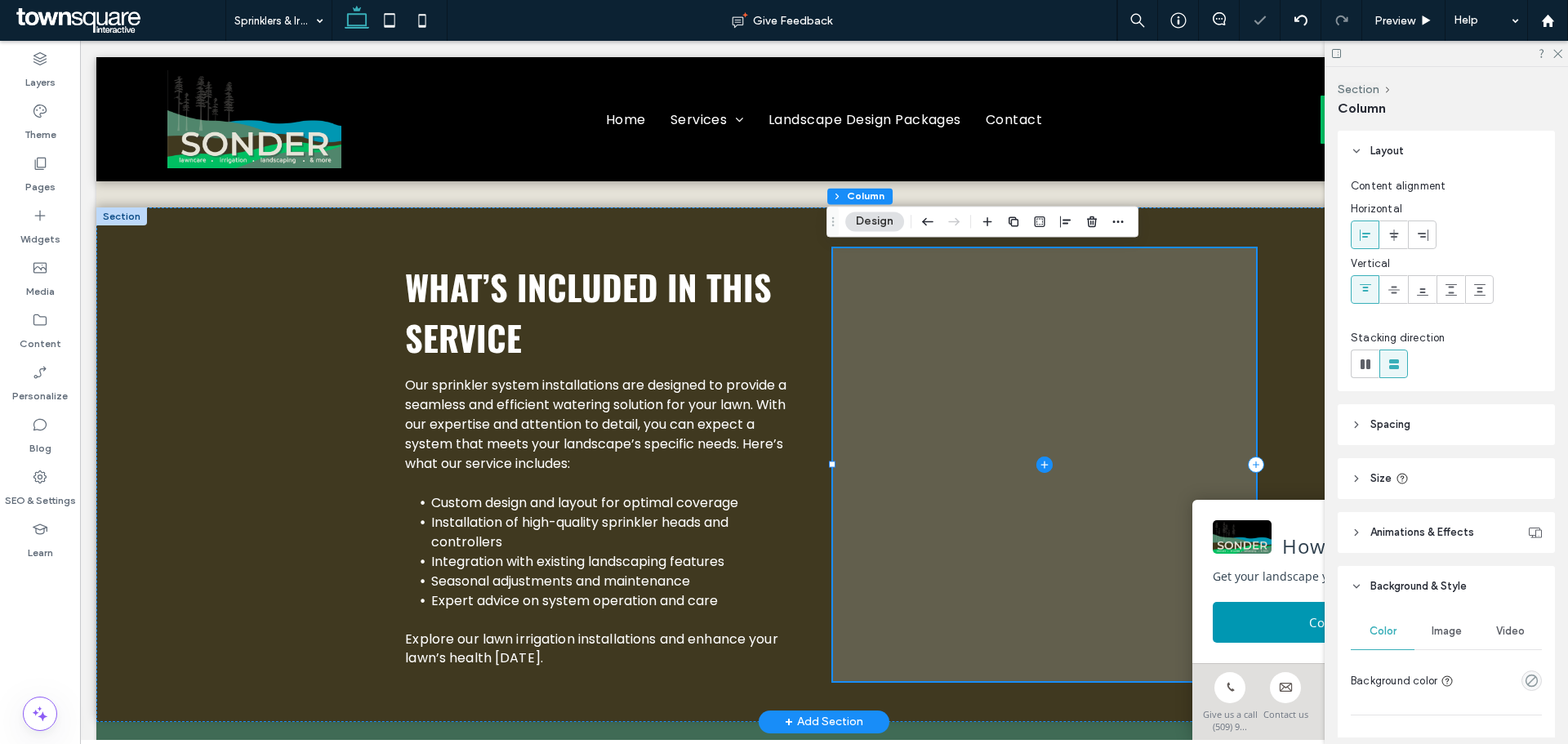
click at [1077, 418] on span at bounding box center [1044, 464] width 423 height 432
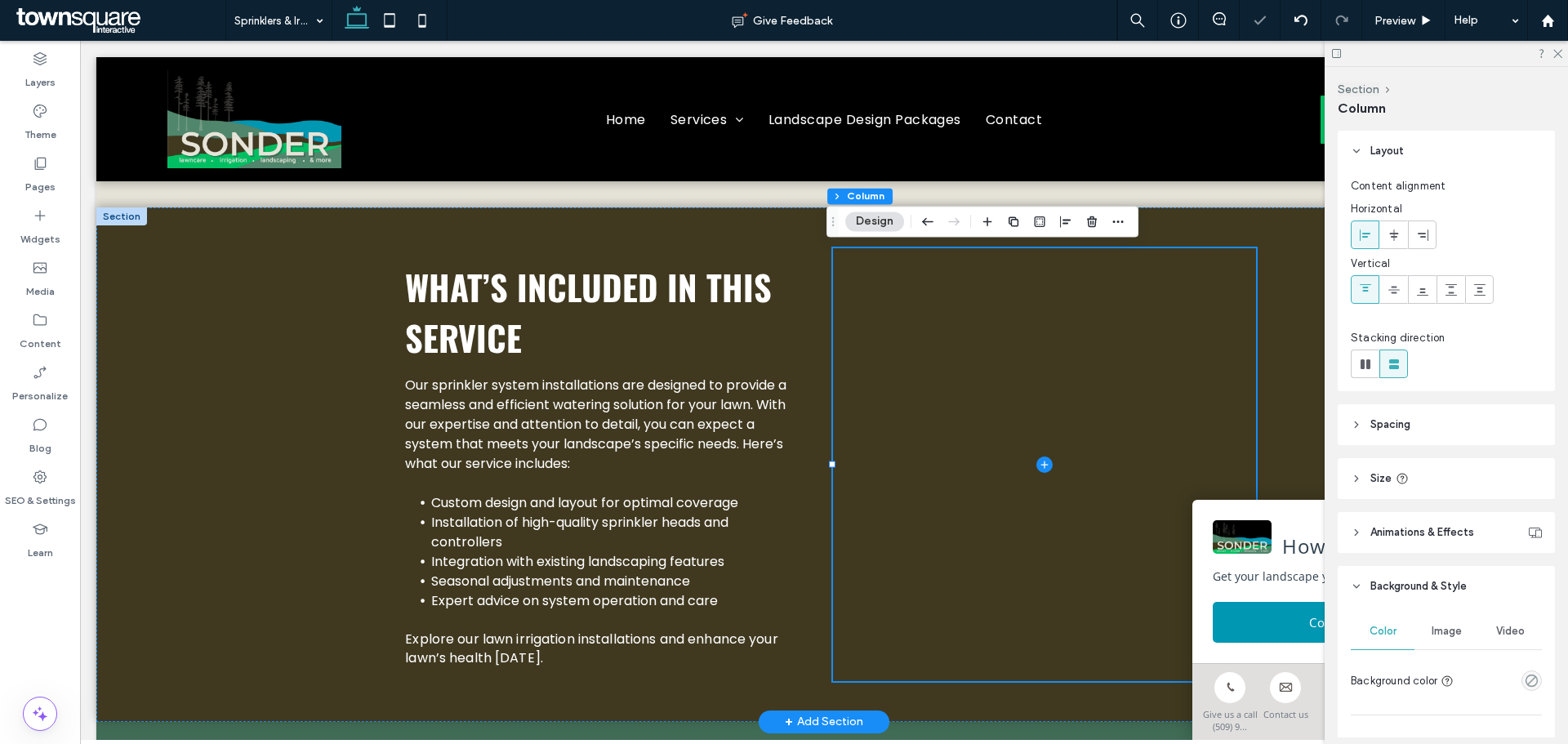
click at [1430, 623] on div "Image" at bounding box center [1446, 631] width 64 height 36
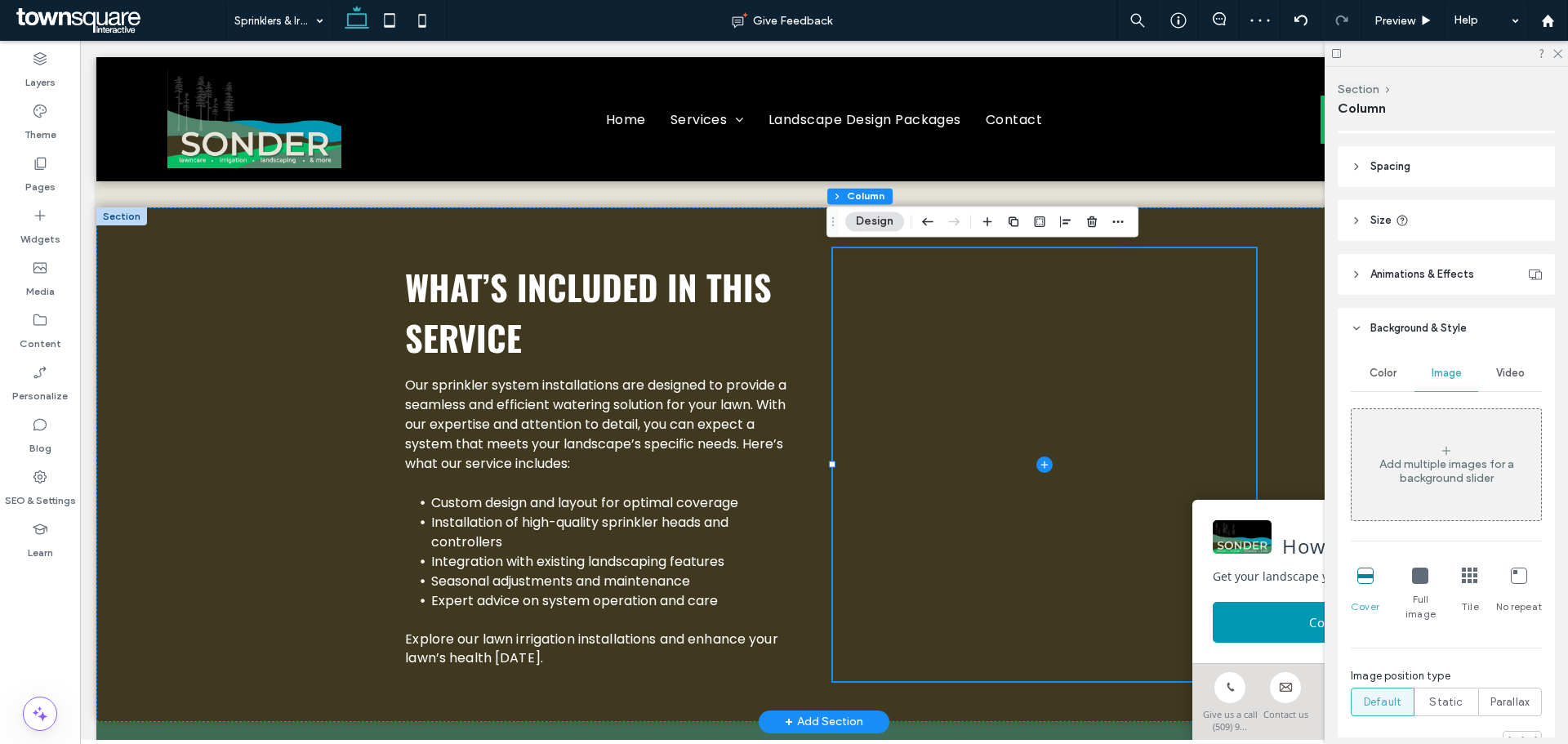
scroll to position [259, 0]
click at [1418, 470] on div "Add multiple images for a background slider" at bounding box center [1446, 470] width 189 height 28
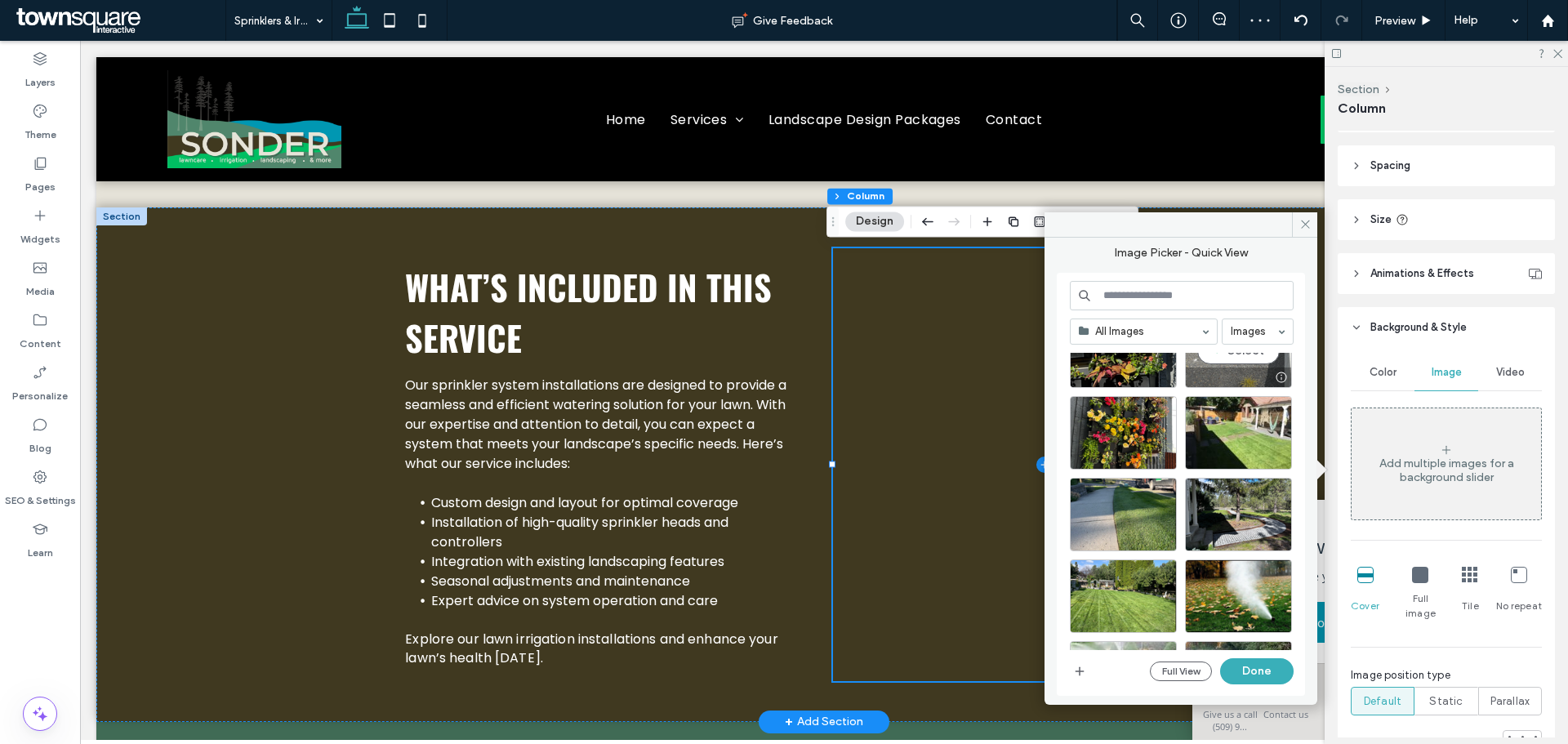
scroll to position [146, 0]
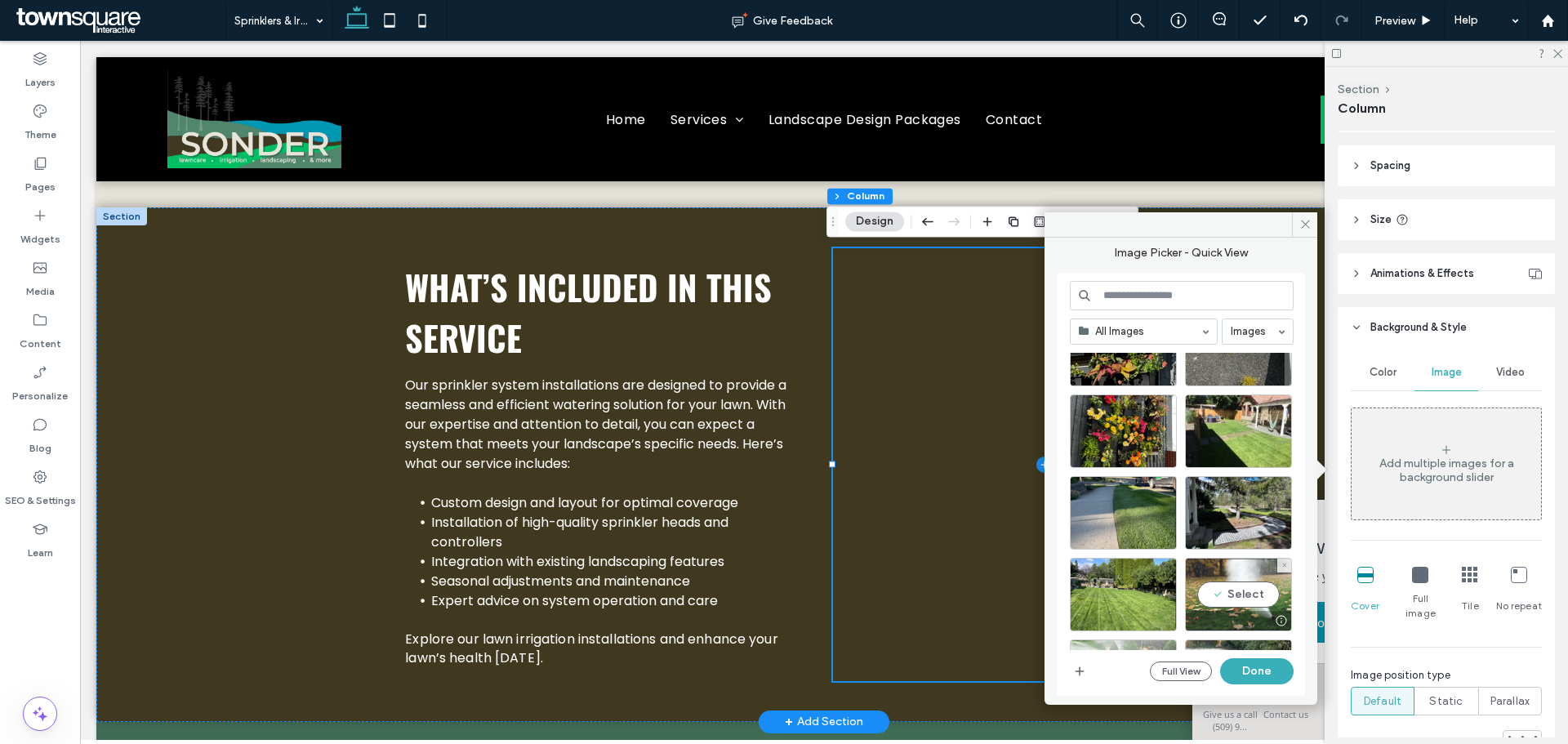
click at [1237, 577] on div "Select" at bounding box center [1238, 594] width 107 height 74
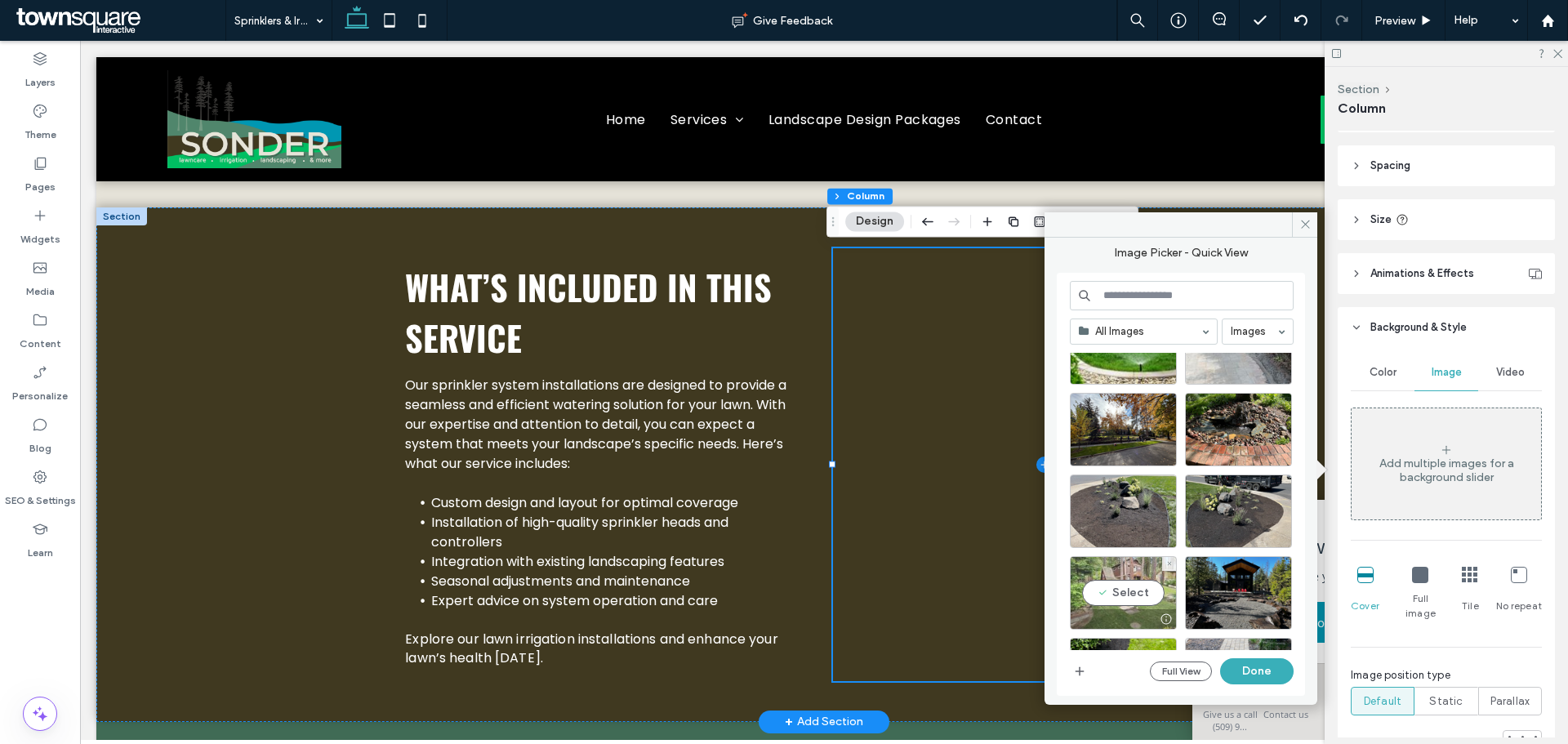
scroll to position [676, 0]
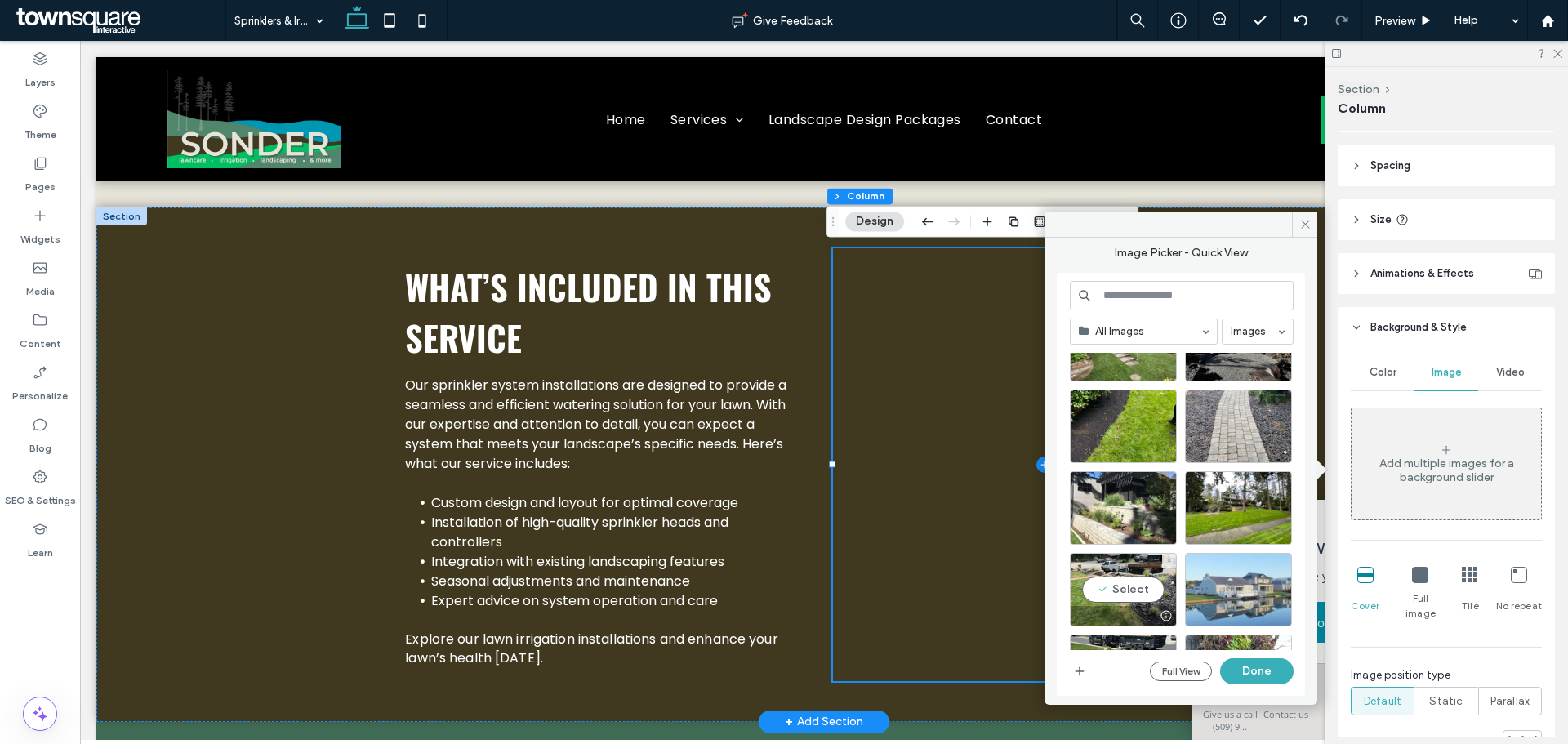
drag, startPoint x: 1140, startPoint y: 596, endPoint x: 1199, endPoint y: 564, distance: 67.1
click at [1199, 564] on div "Select" at bounding box center [1187, 502] width 236 height 298
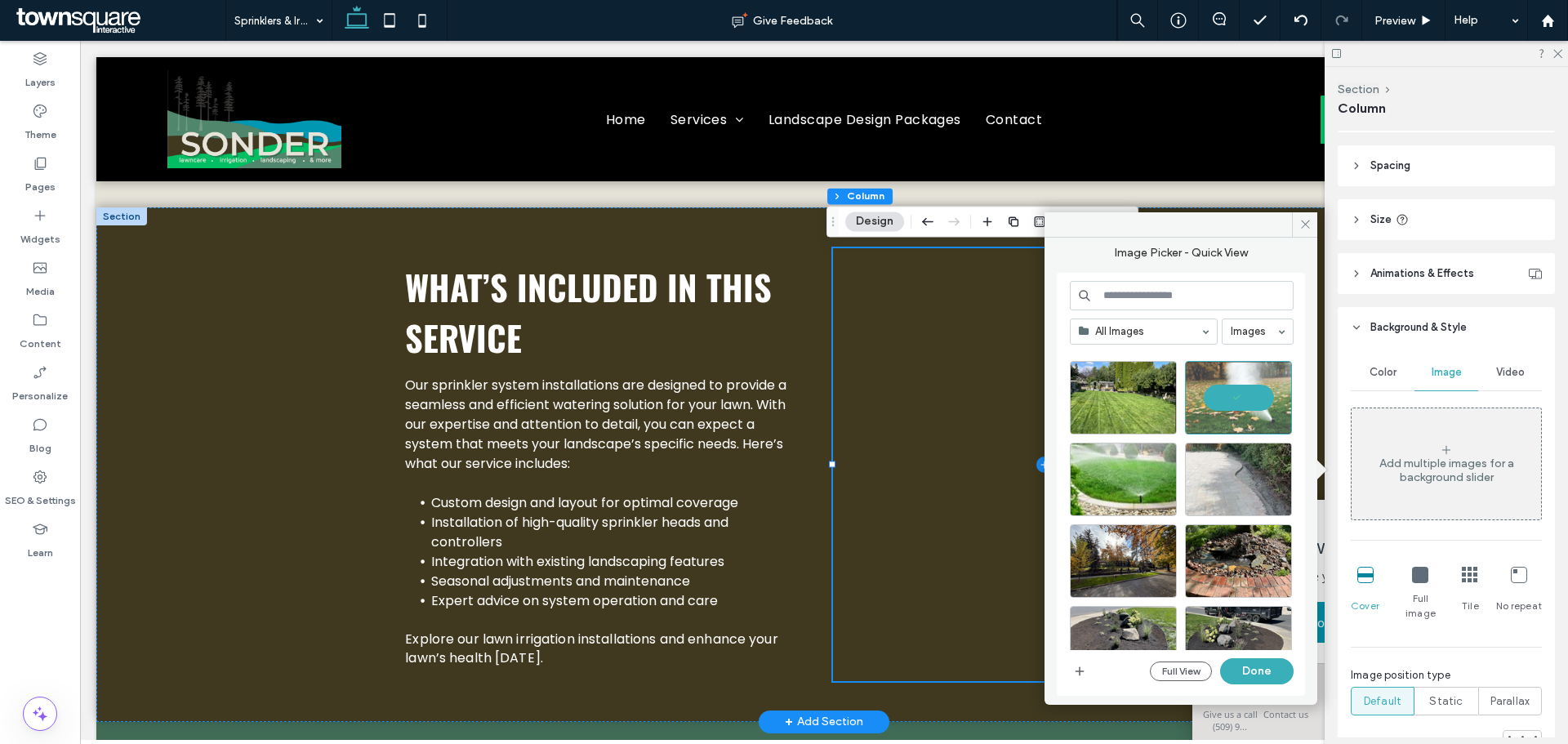
scroll to position [342, 0]
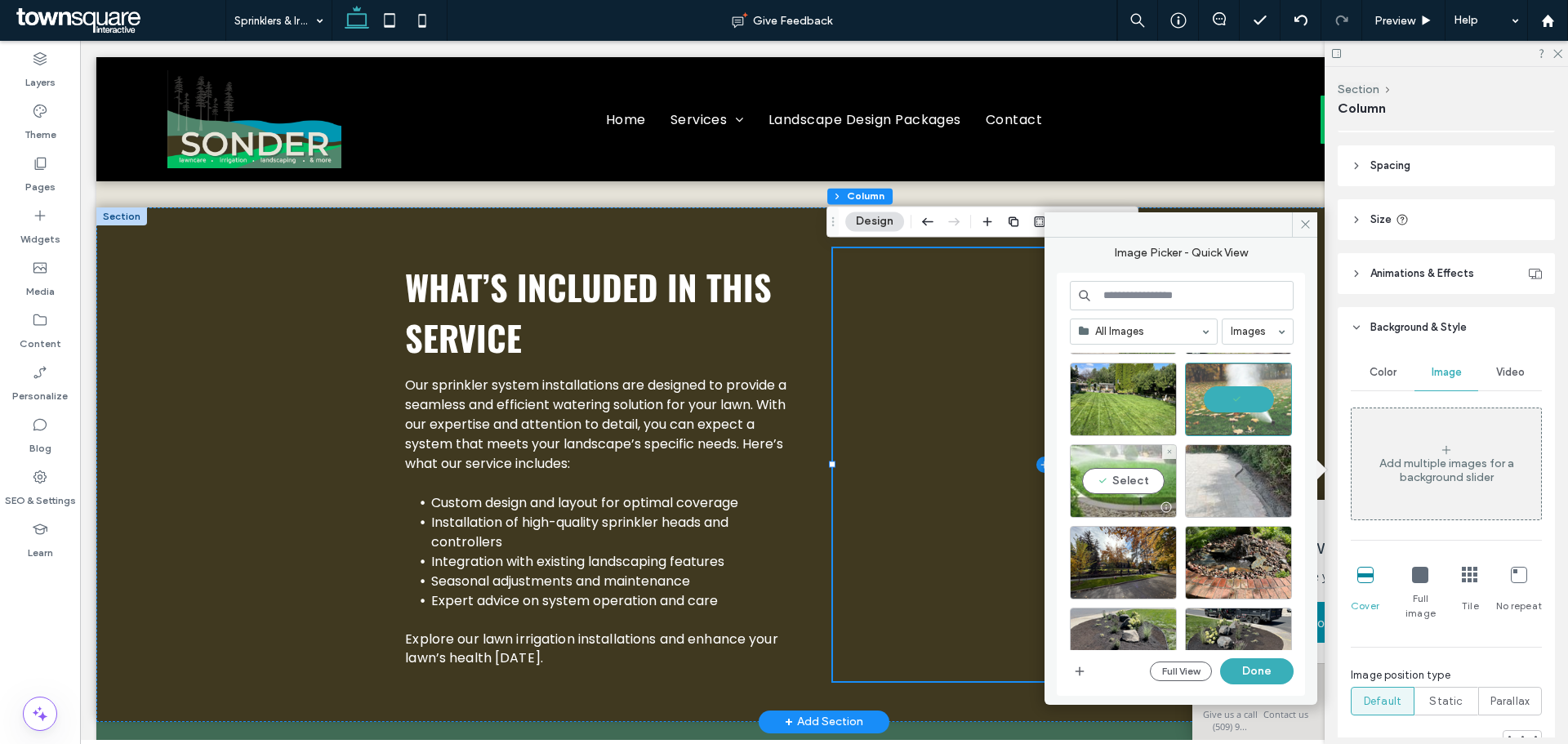
click at [1143, 464] on div "Select" at bounding box center [1122, 481] width 107 height 74
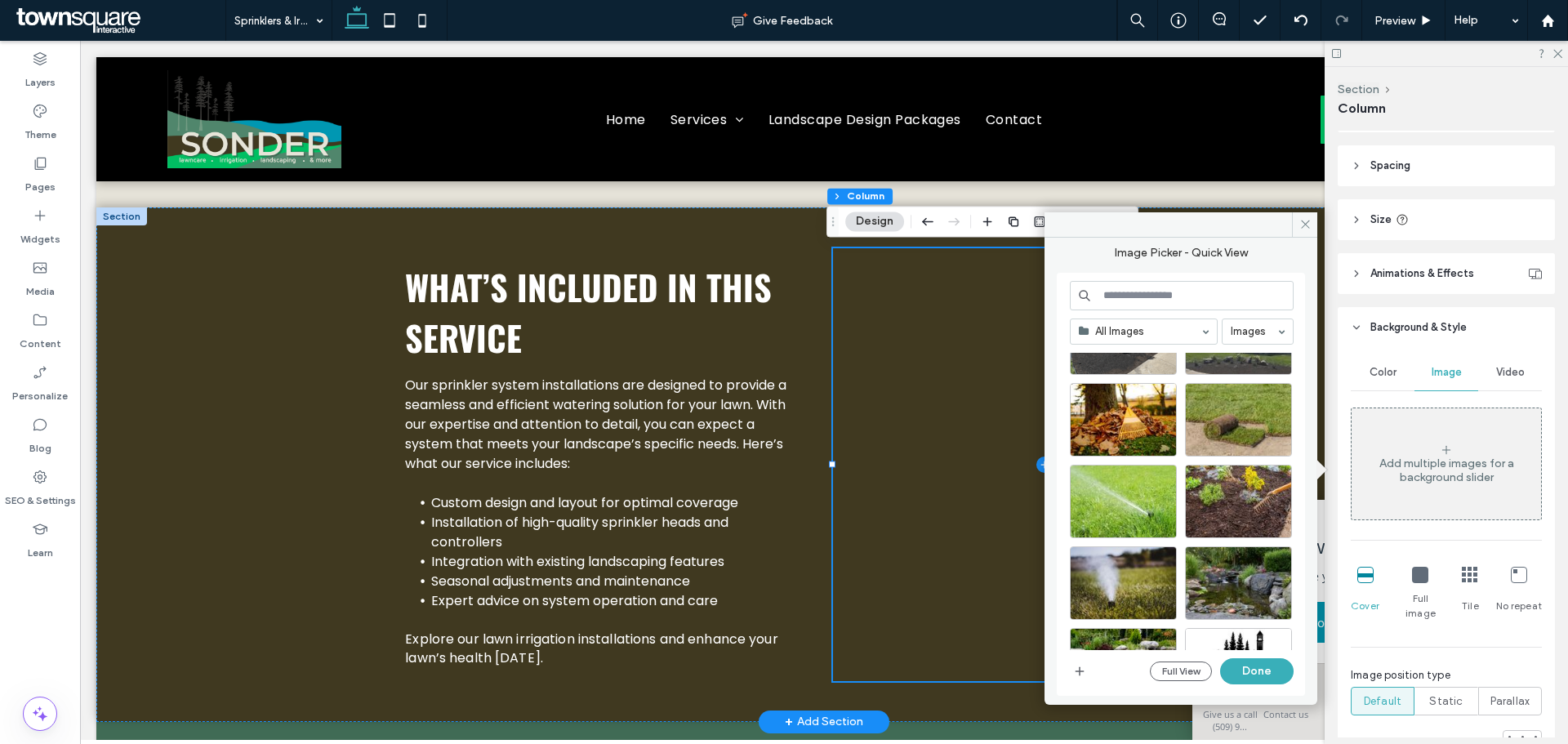
scroll to position [1451, 0]
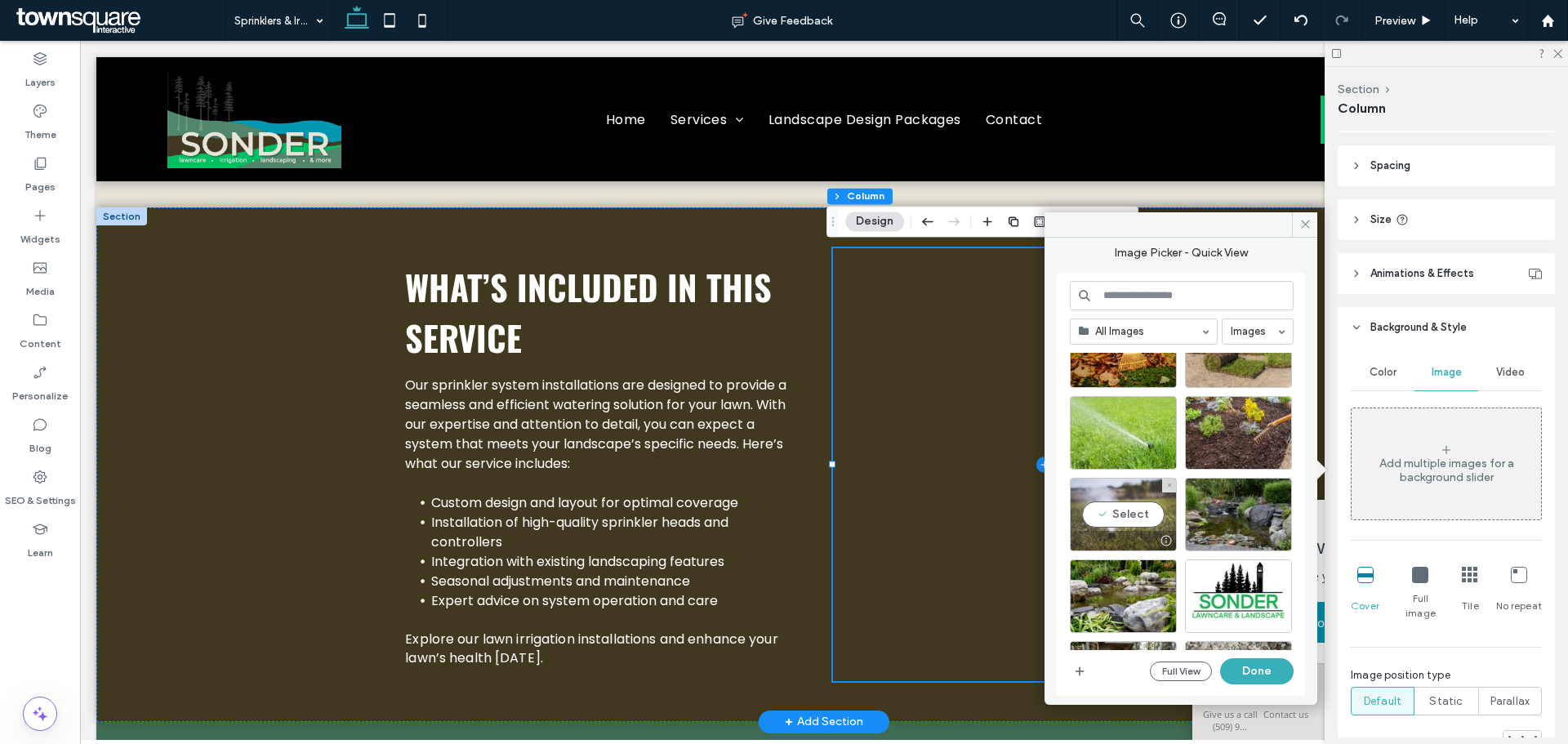
click at [1145, 527] on div "Select" at bounding box center [1122, 515] width 107 height 74
click at [1242, 659] on button "Done" at bounding box center [1257, 670] width 74 height 26
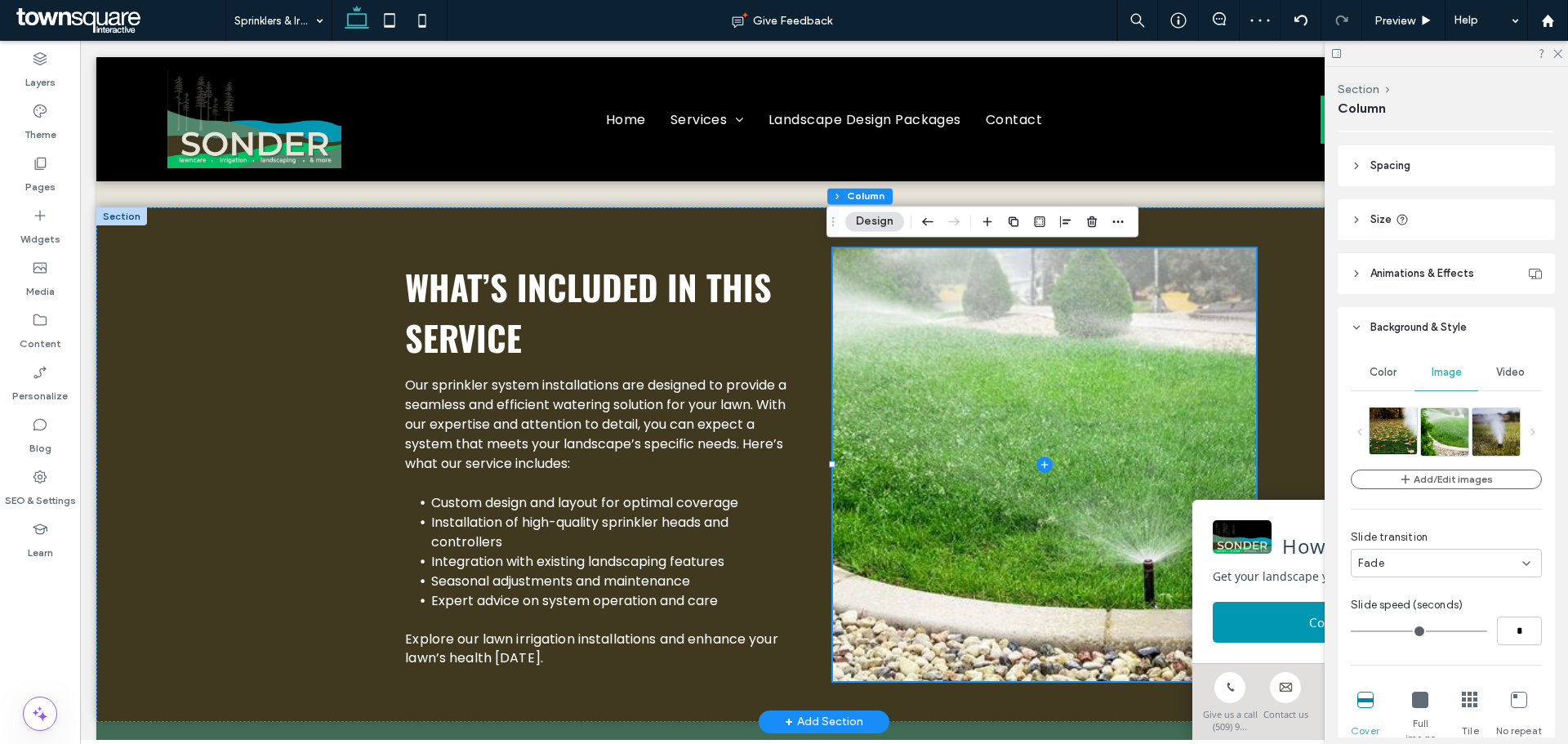
drag, startPoint x: 1432, startPoint y: 443, endPoint x: 1390, endPoint y: 435, distance: 42.8
click at [1390, 435] on ul at bounding box center [1446, 432] width 155 height 49
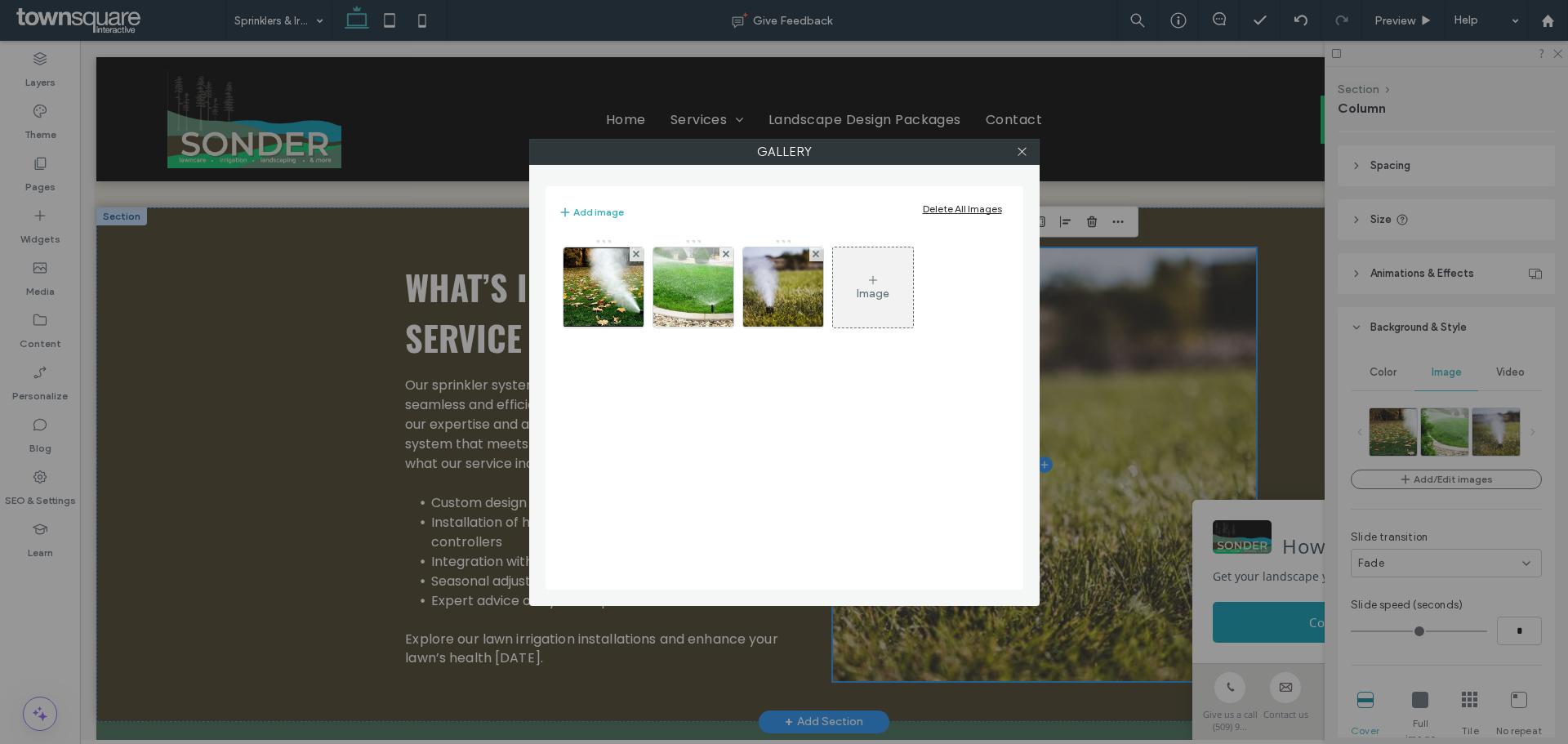
click at [1425, 444] on div "Gallery Add image Delete All Images Image" at bounding box center [784, 372] width 1568 height 744
drag, startPoint x: 700, startPoint y: 297, endPoint x: 613, endPoint y: 297, distance: 87.0
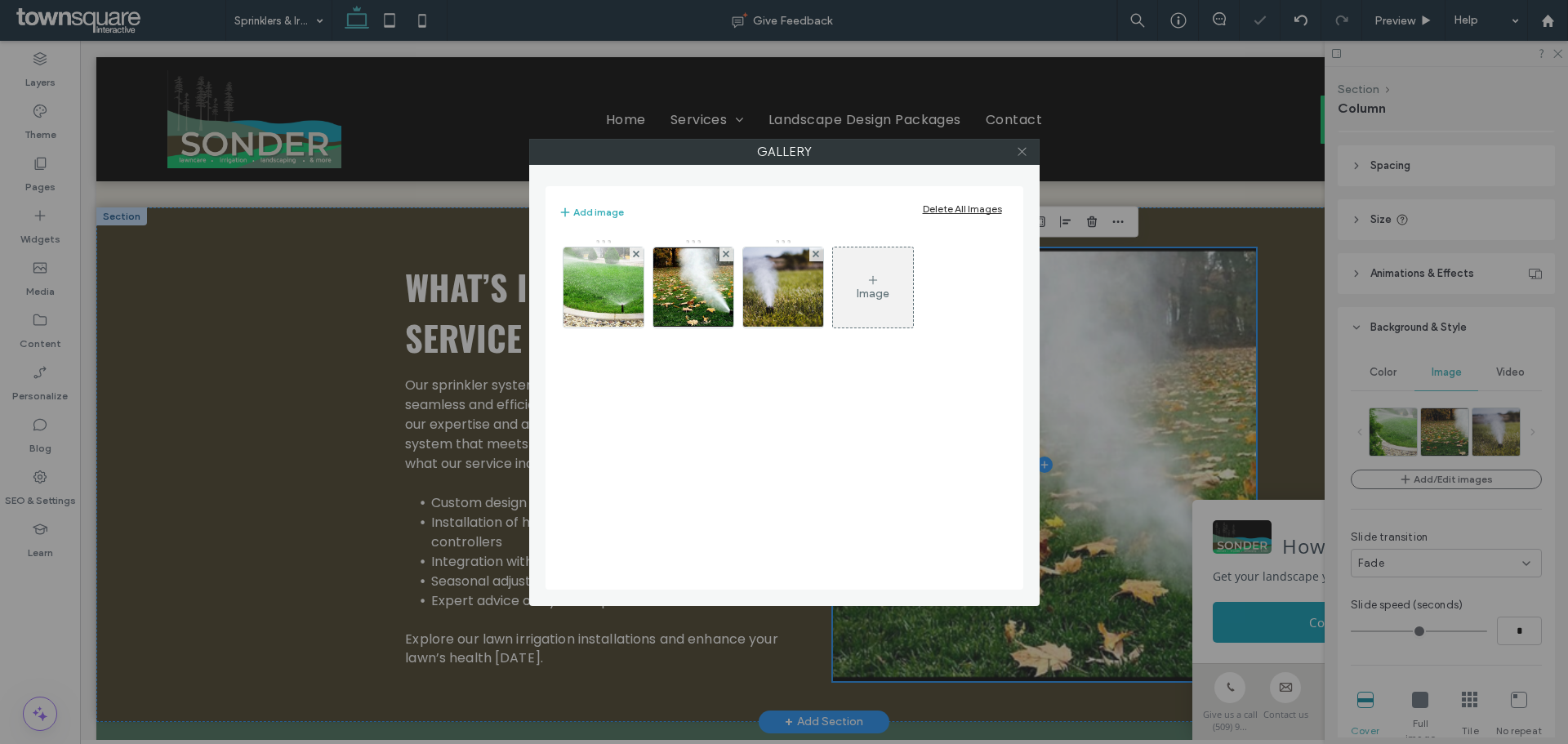
click at [1023, 153] on icon at bounding box center [1022, 151] width 13 height 13
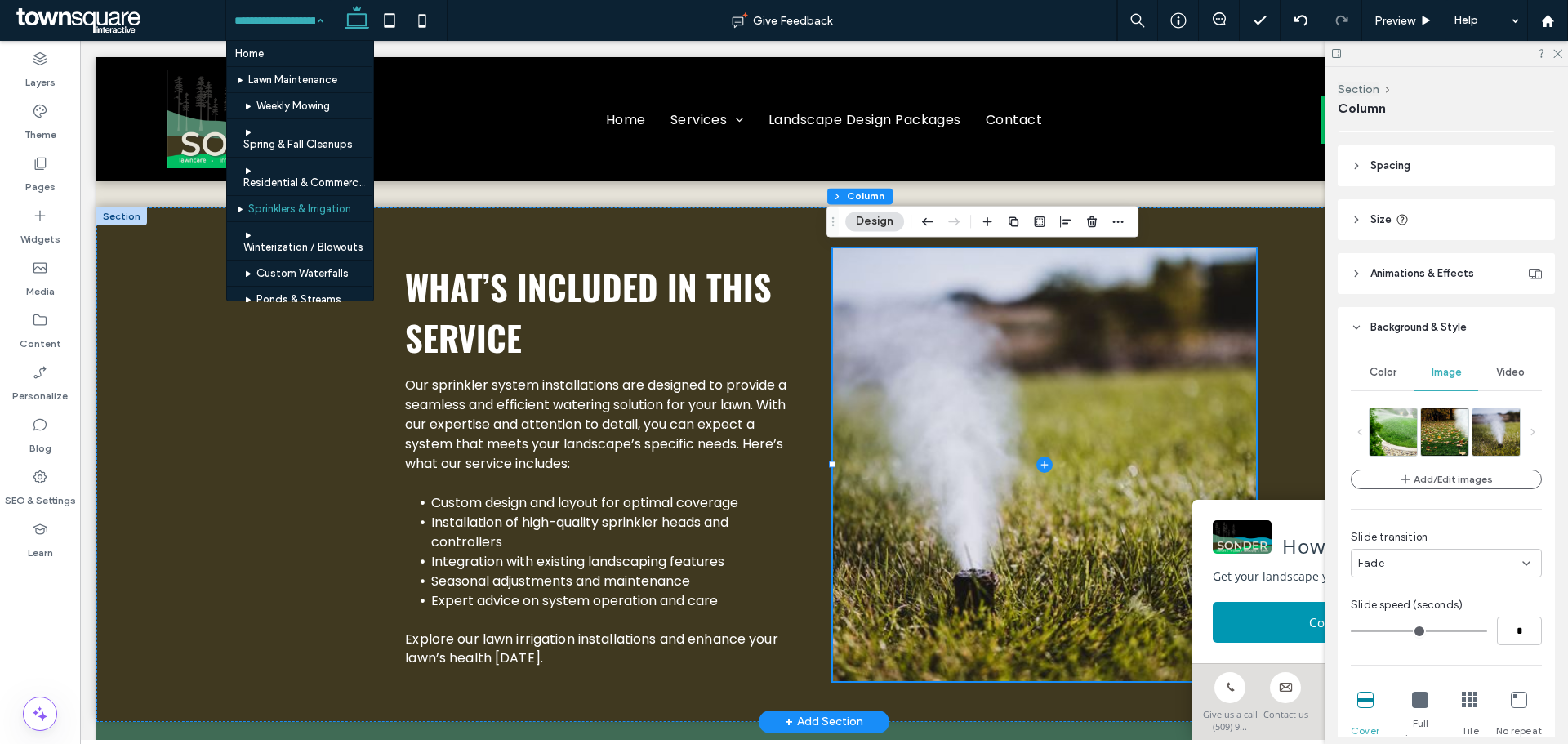
scroll to position [50, 0]
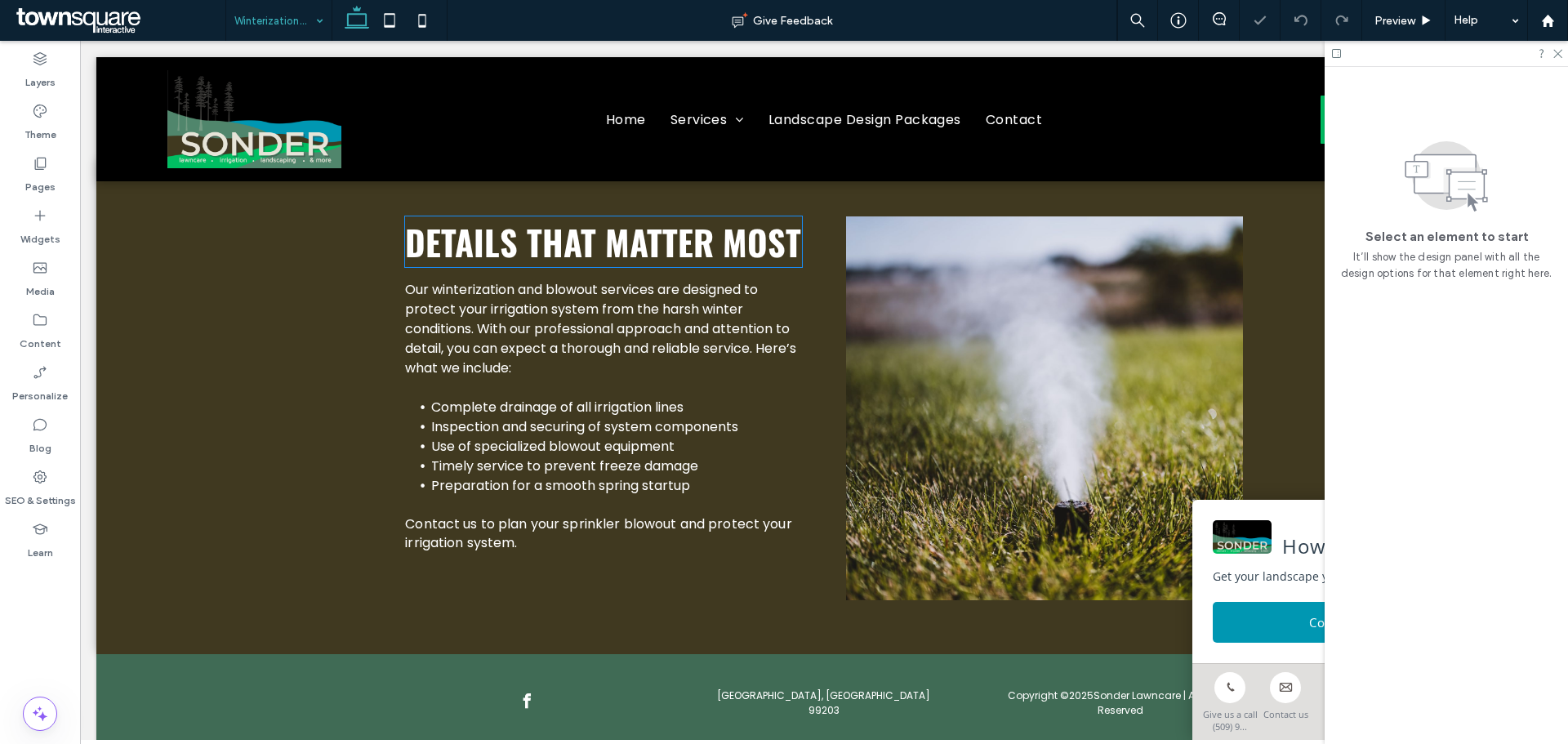
scroll to position [518, 0]
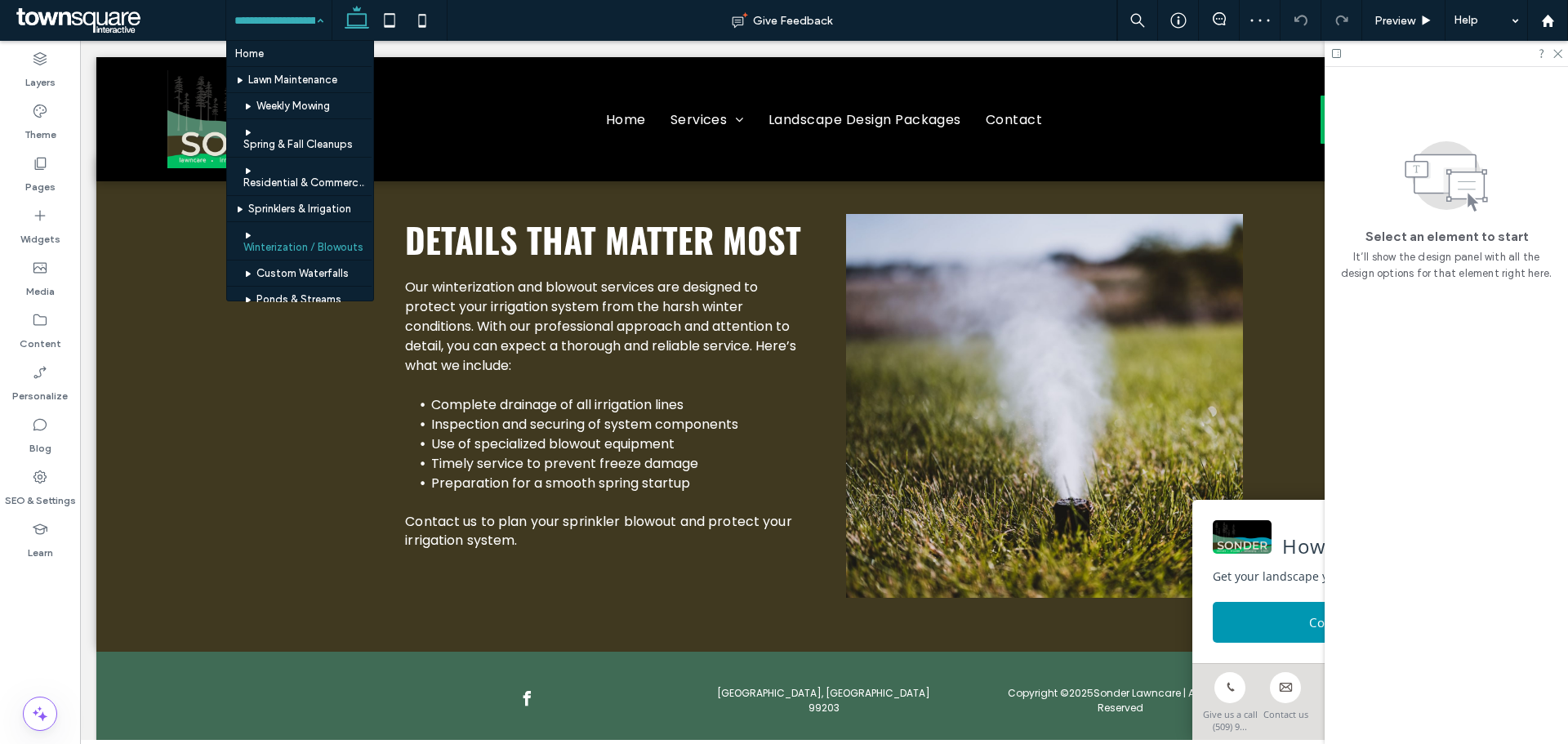
click at [298, 22] on input at bounding box center [274, 21] width 81 height 41
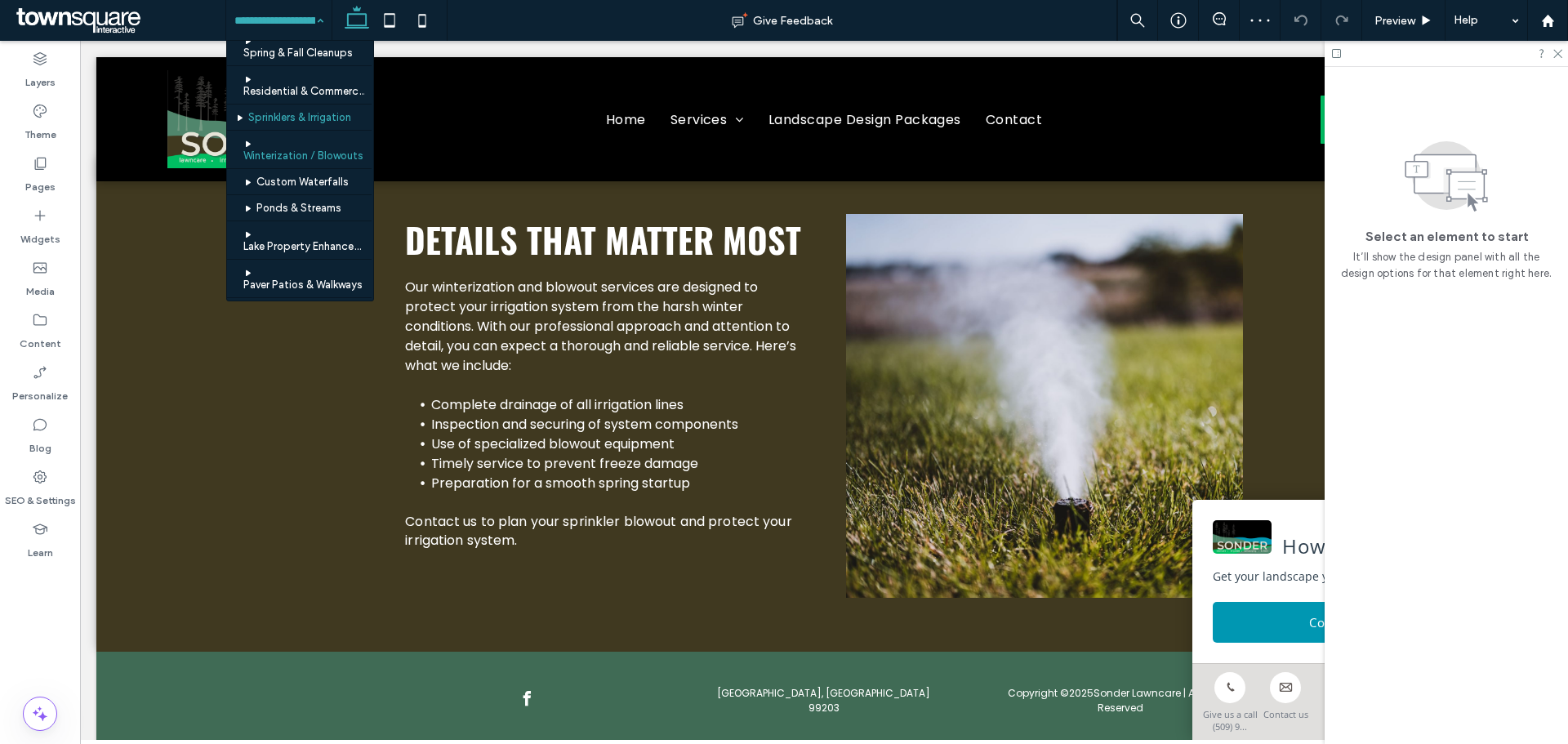
scroll to position [99, 0]
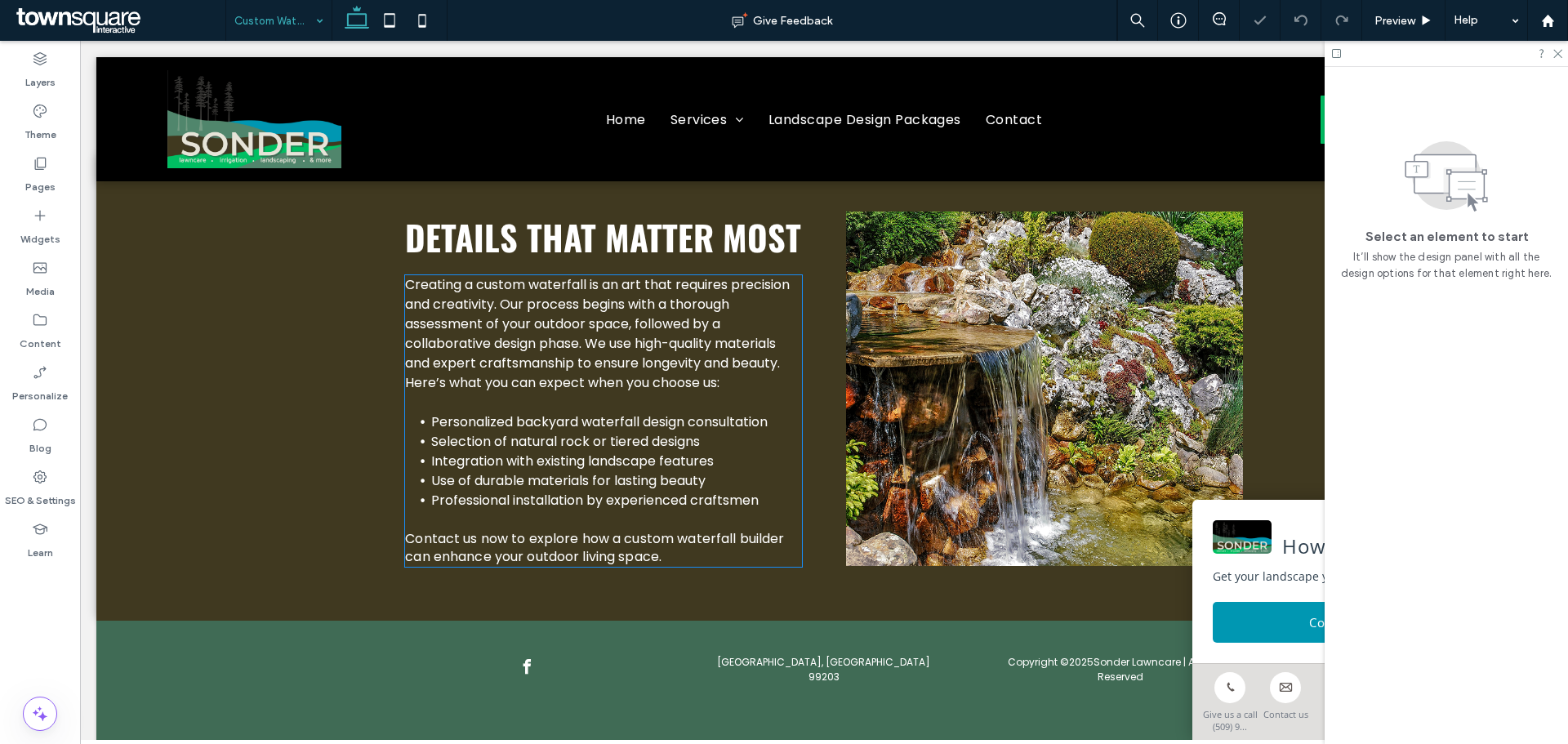
scroll to position [515, 0]
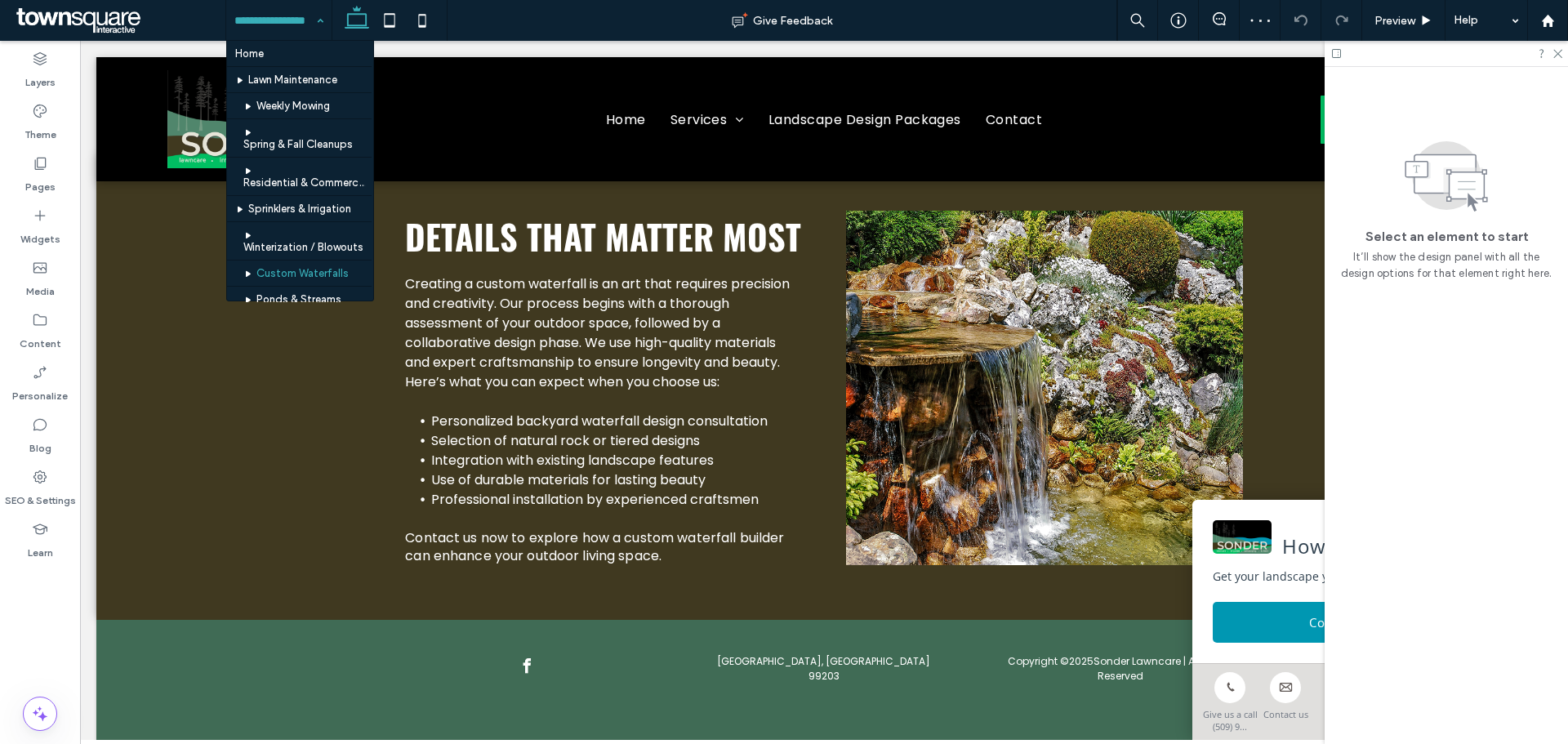
click at [328, 23] on div "Home Lawn Maintenance Weekly Mowing Spring & Fall Cleanups Residential & Commer…" at bounding box center [279, 21] width 106 height 41
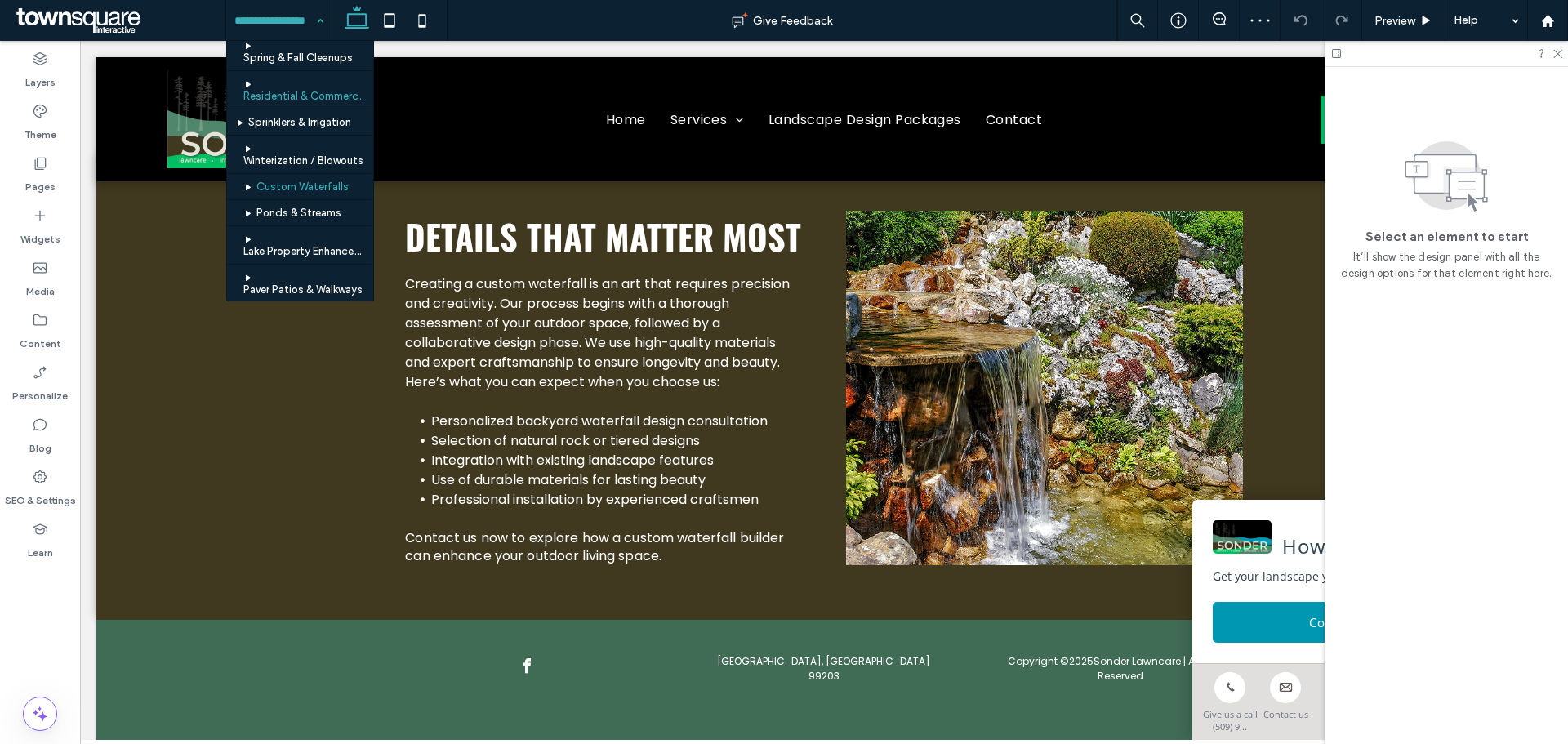
scroll to position [90, 0]
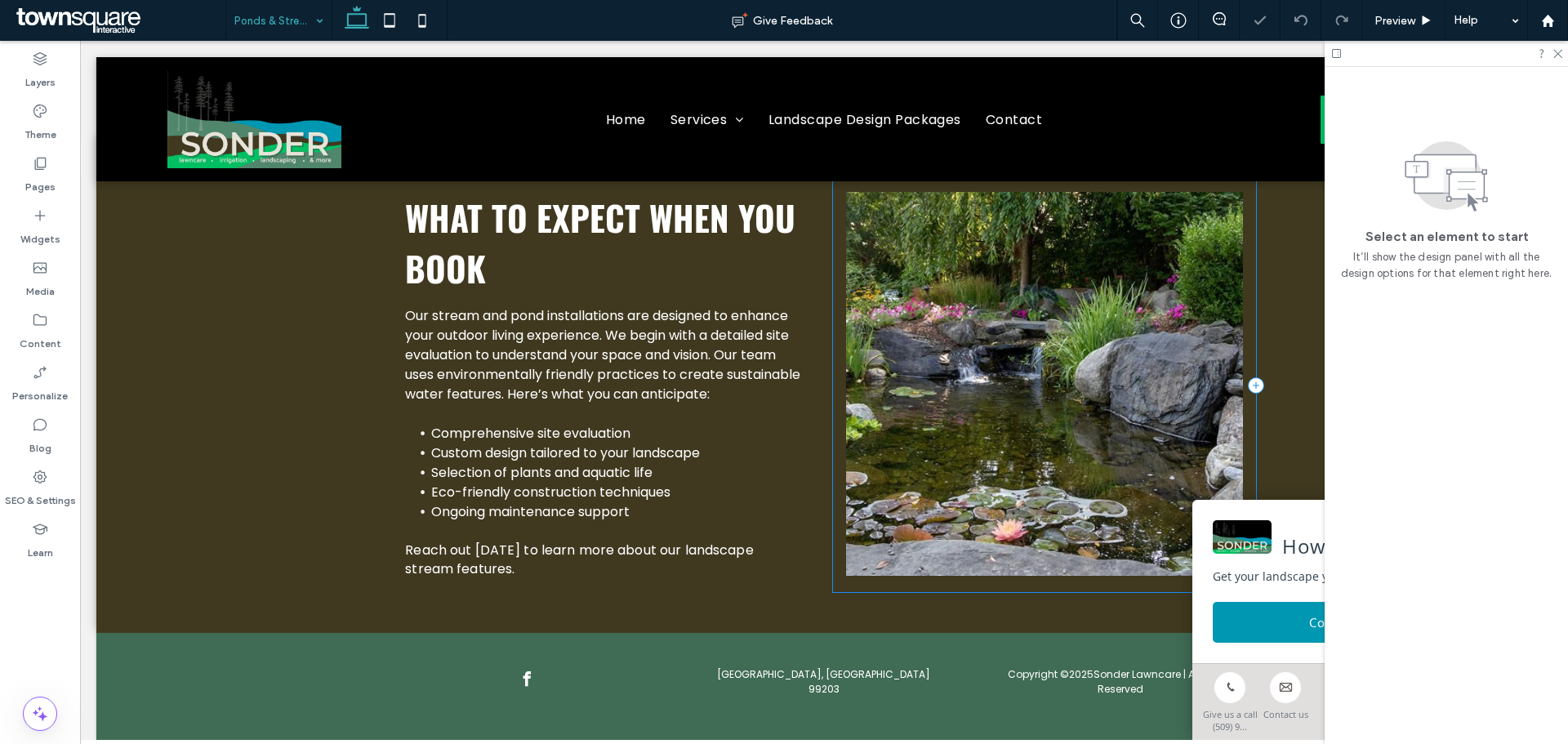
scroll to position [541, 0]
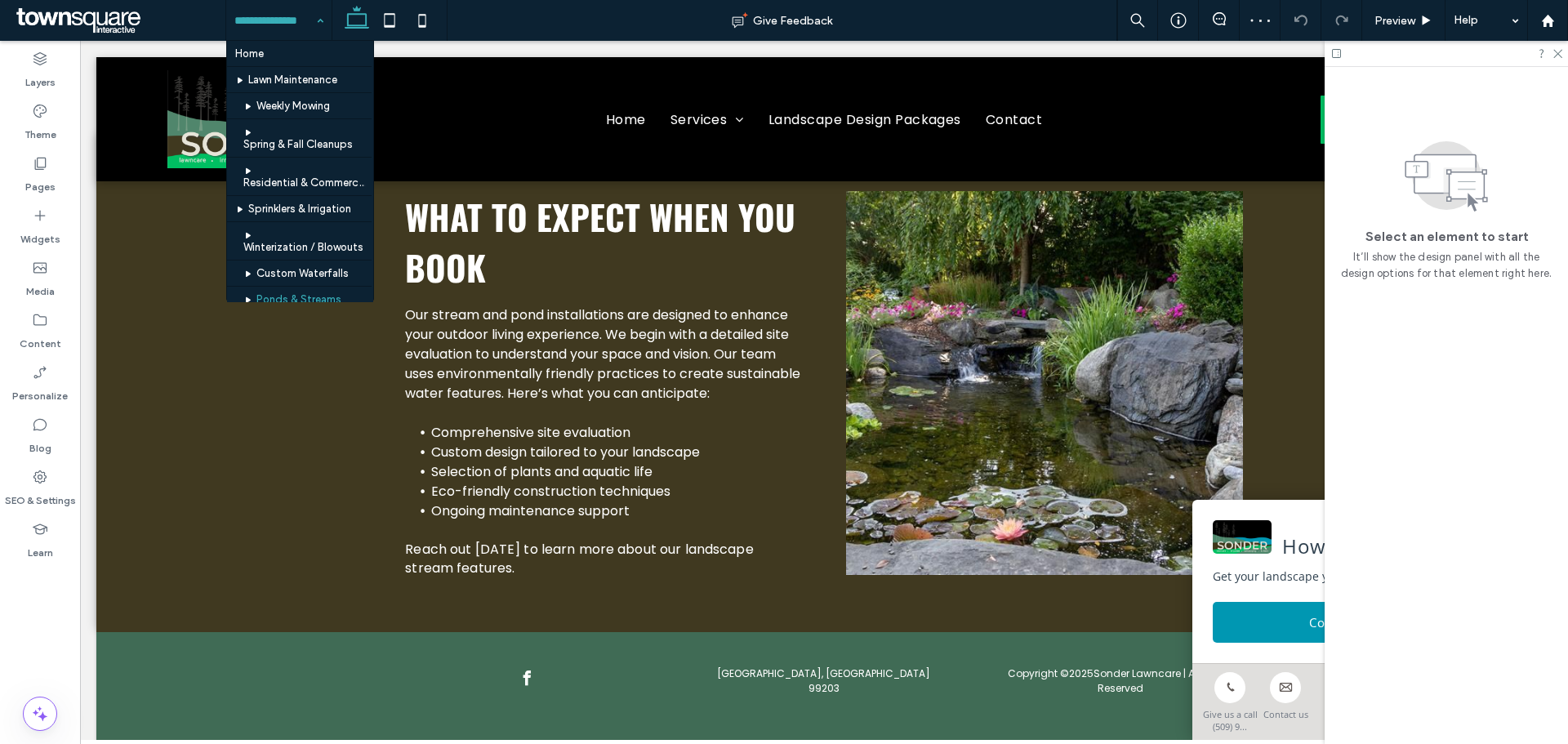
click at [308, 31] on input at bounding box center [274, 21] width 81 height 41
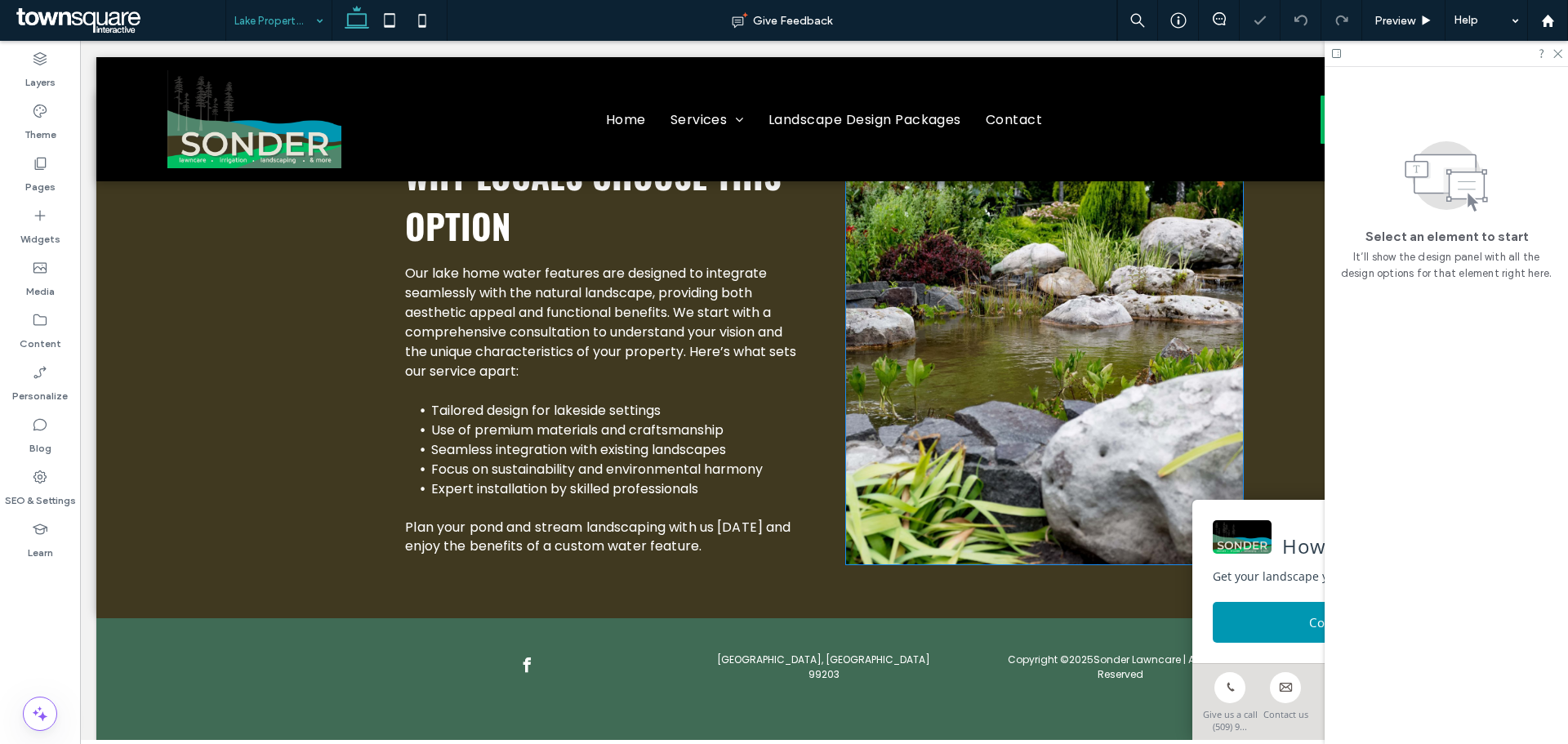
scroll to position [585, 0]
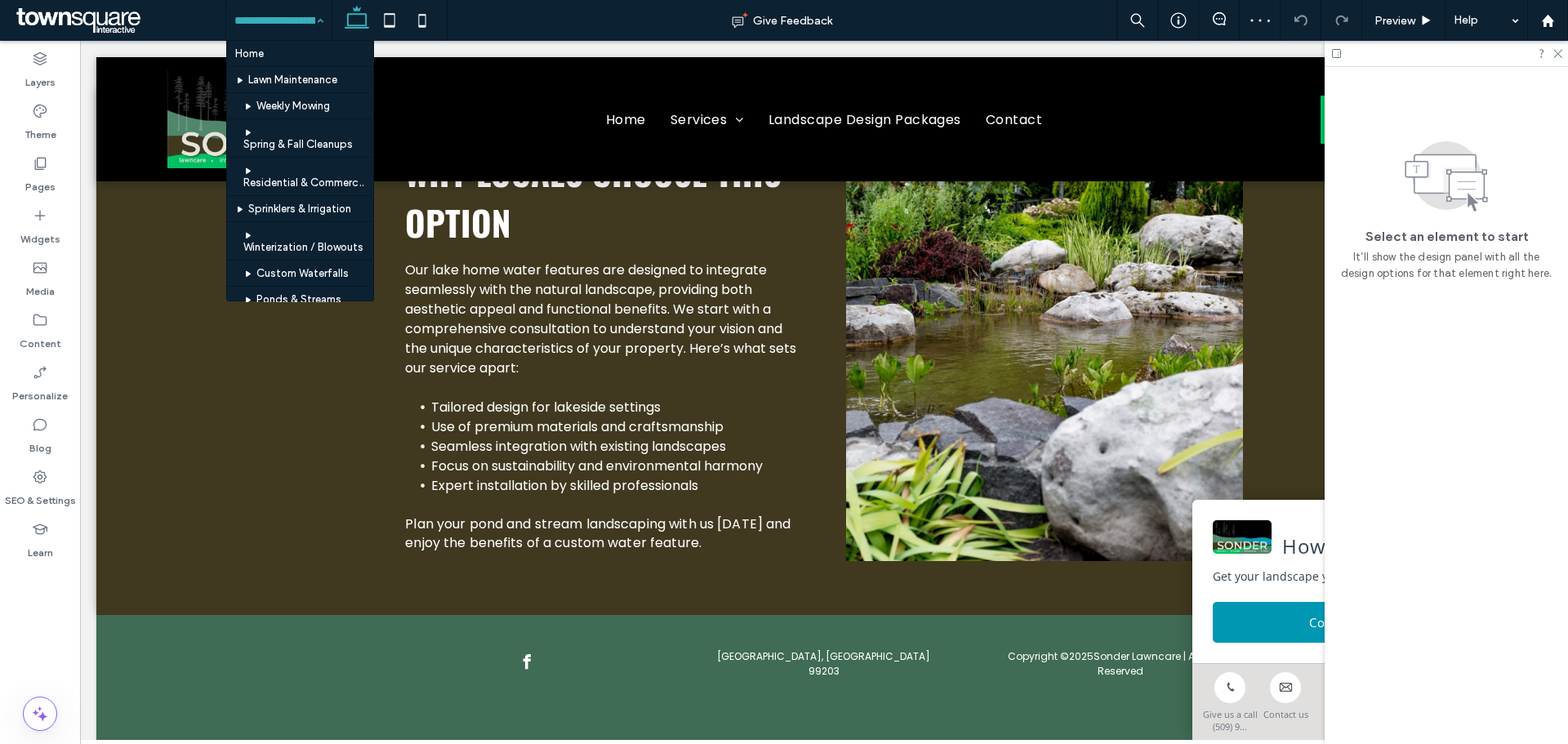
click at [247, 25] on input at bounding box center [274, 21] width 81 height 41
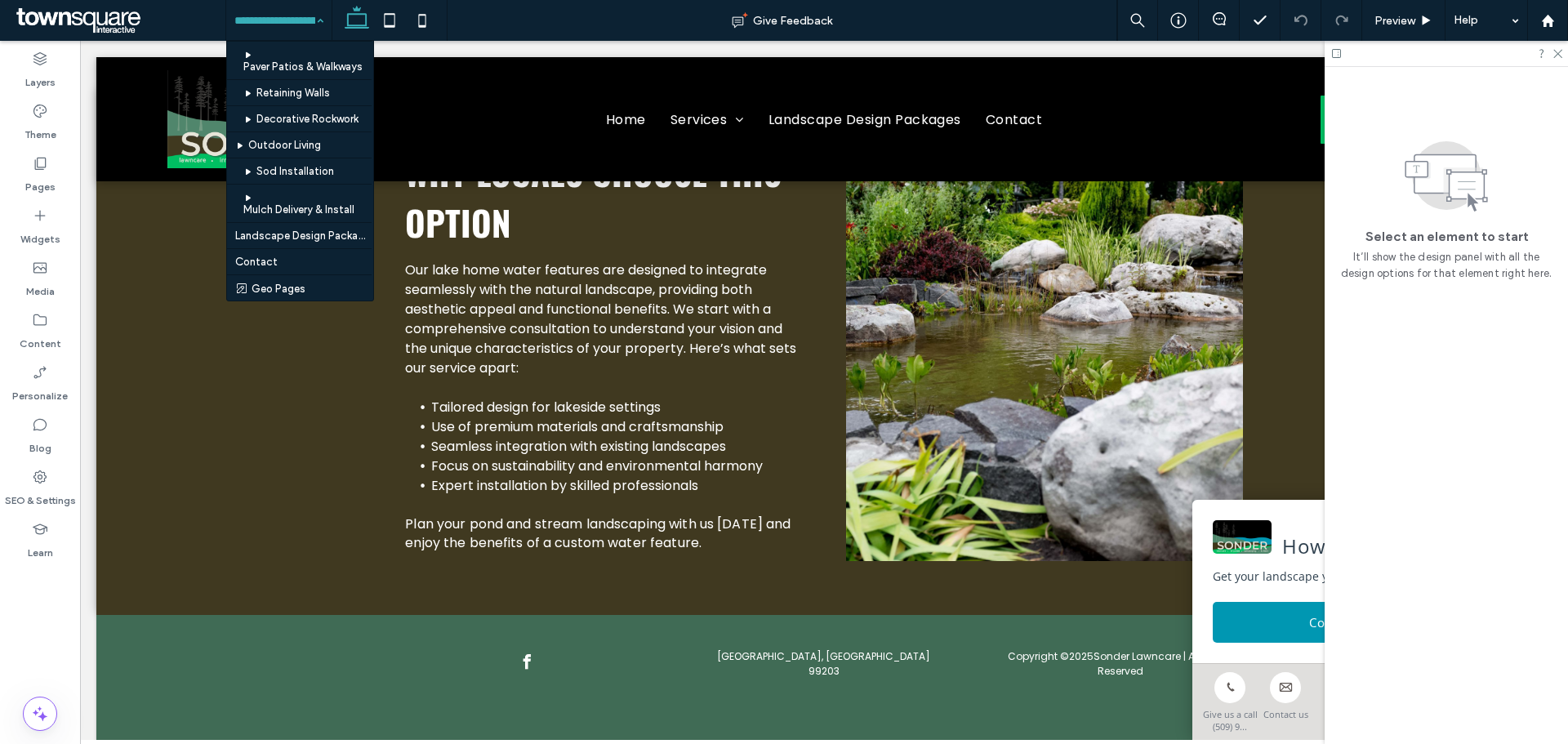
scroll to position [324, 0]
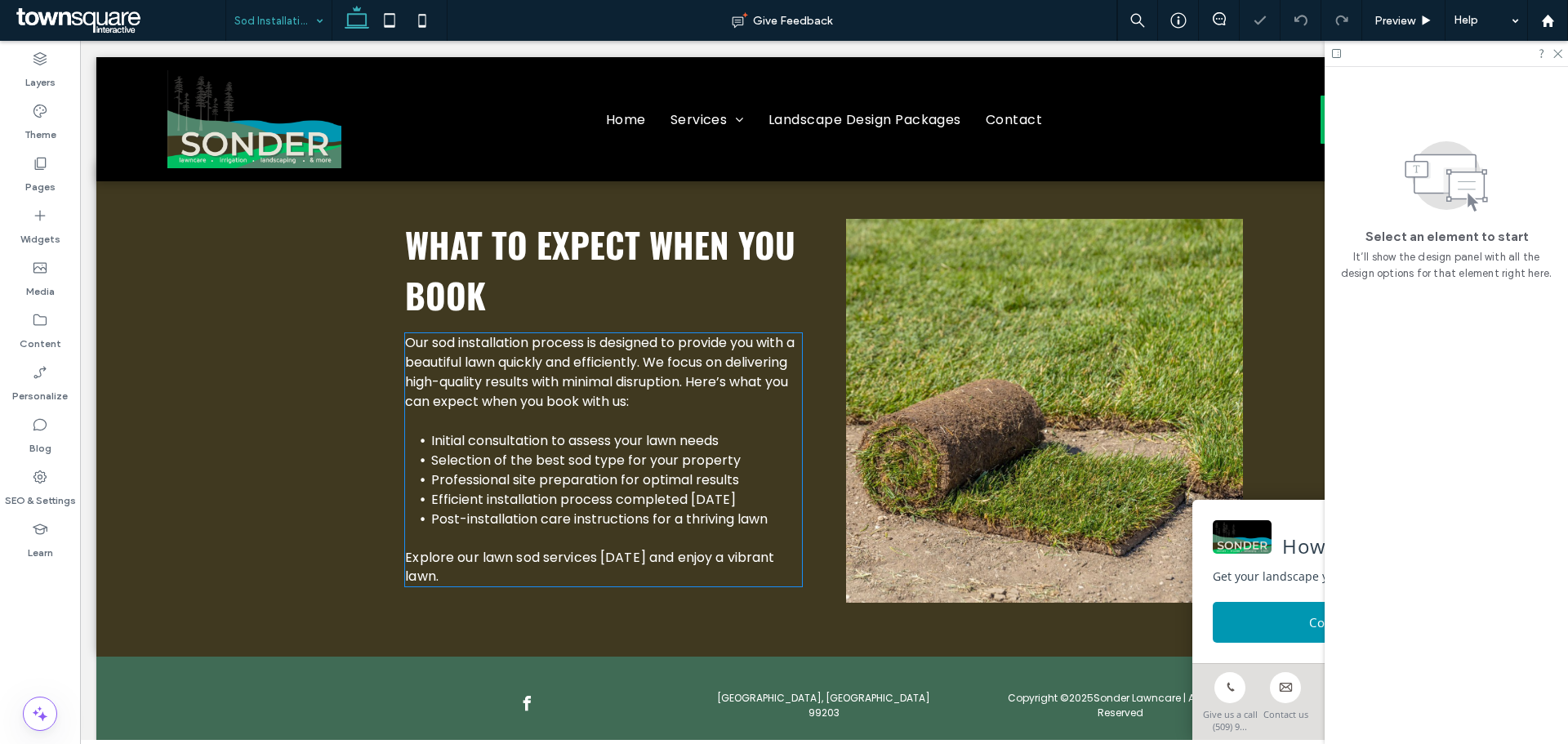
scroll to position [533, 0]
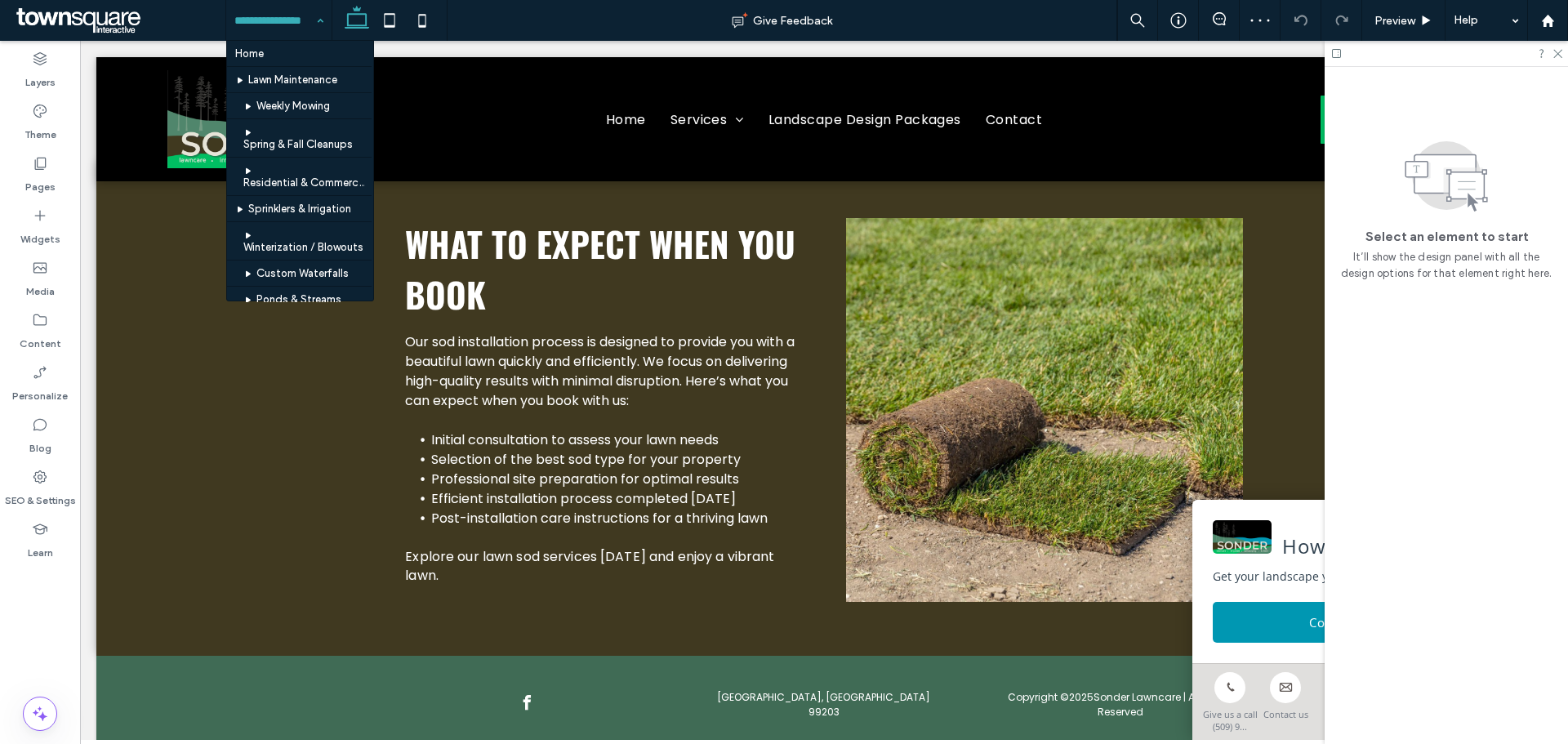
click at [303, 21] on input at bounding box center [274, 21] width 81 height 41
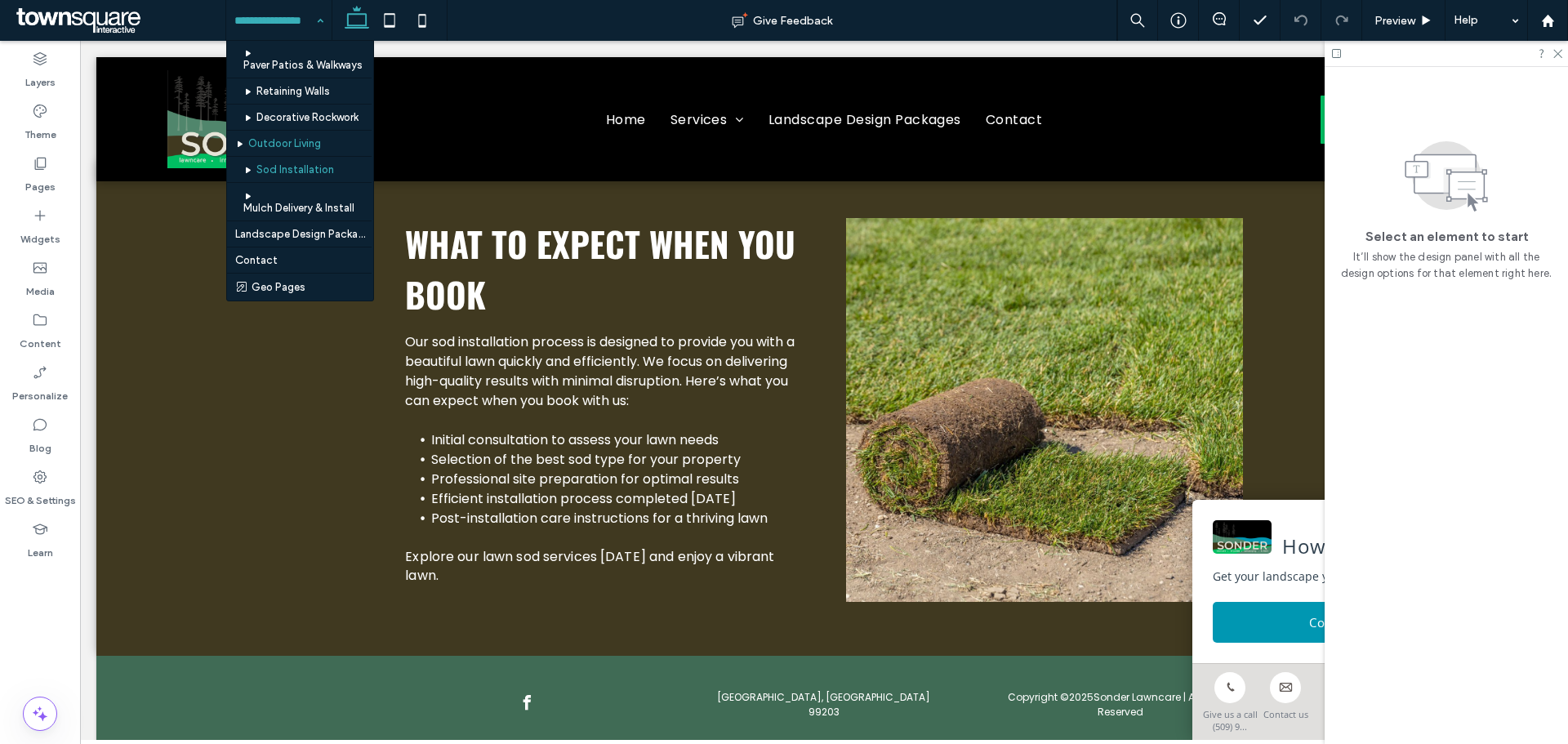
scroll to position [324, 0]
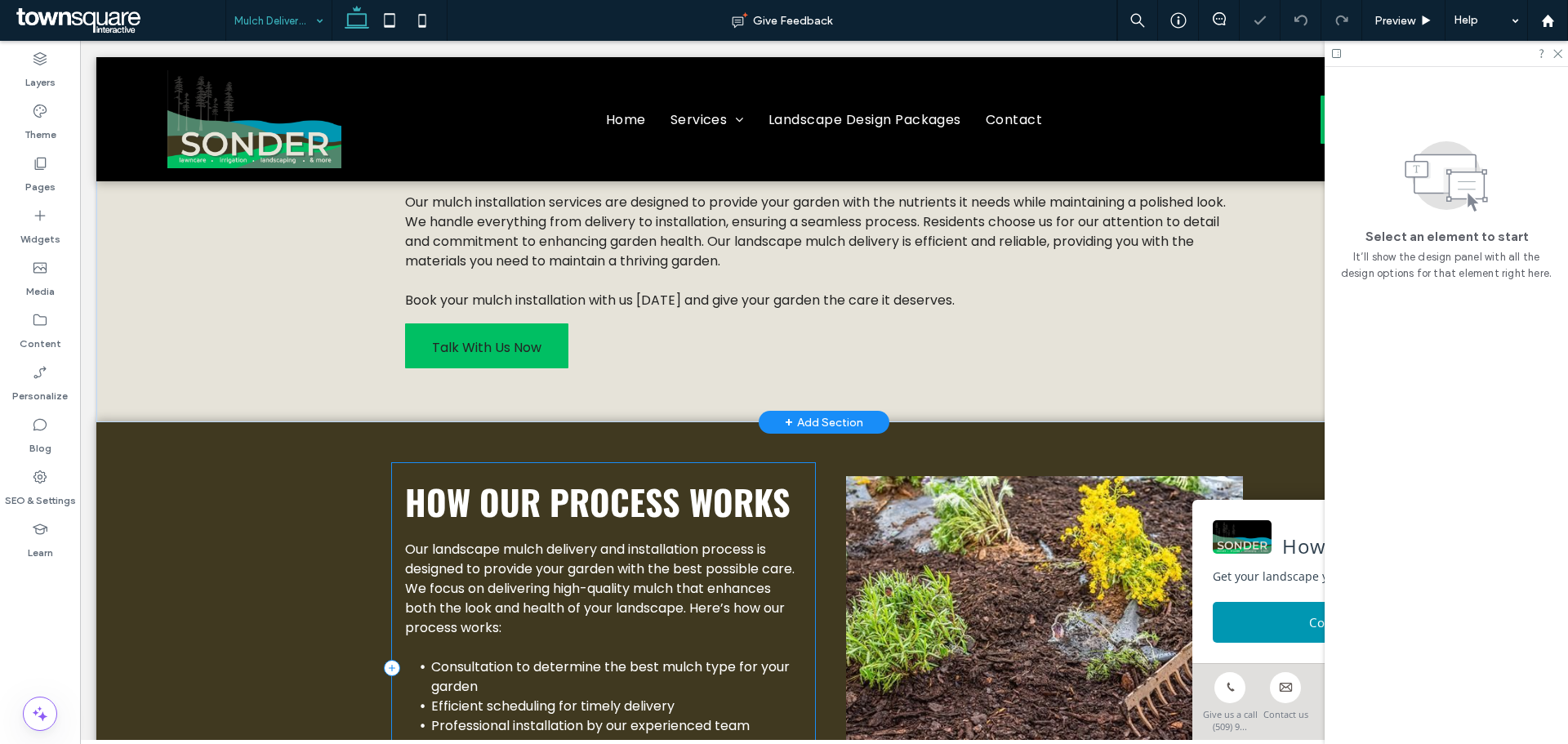
scroll to position [404, 0]
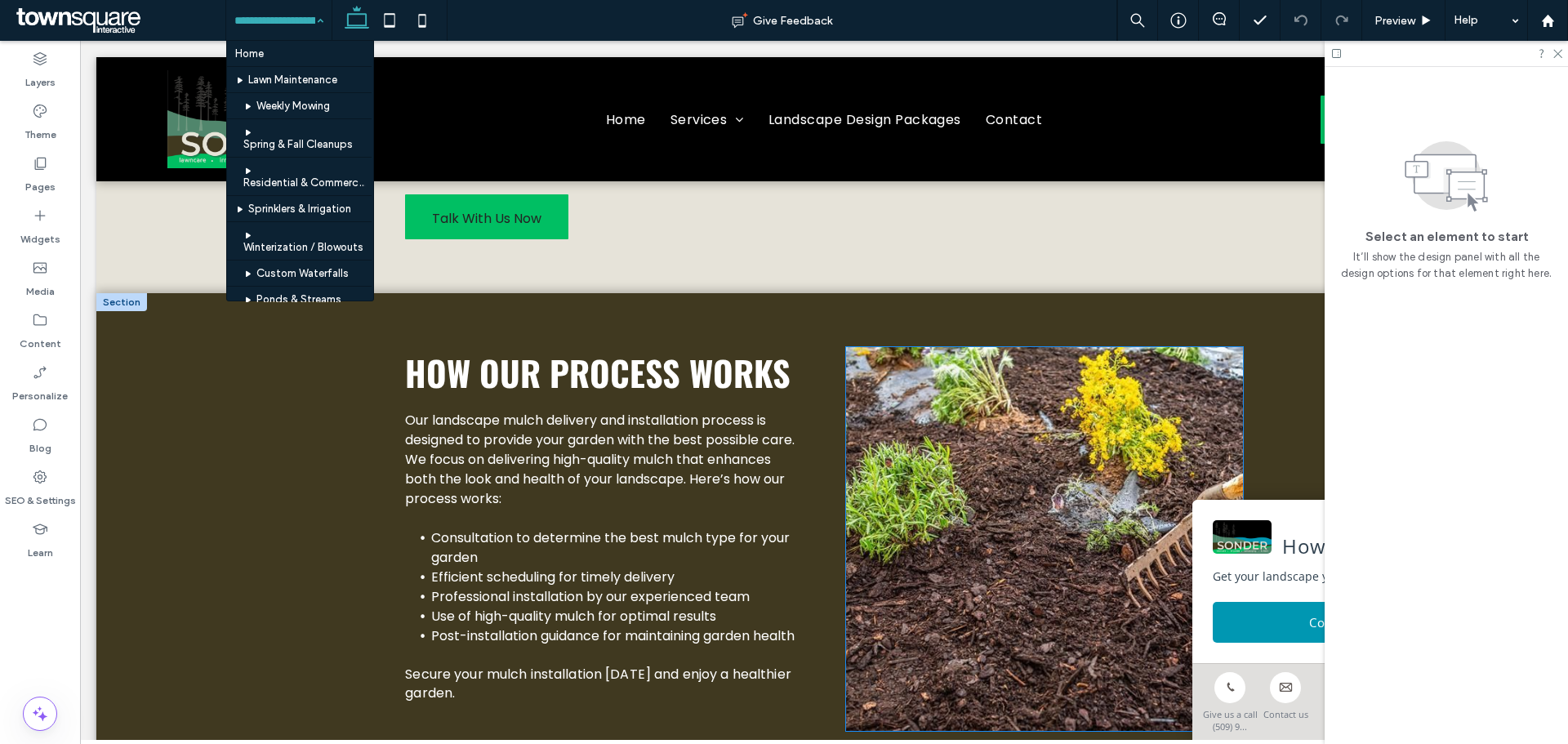
click at [957, 530] on img at bounding box center [1044, 539] width 397 height 384
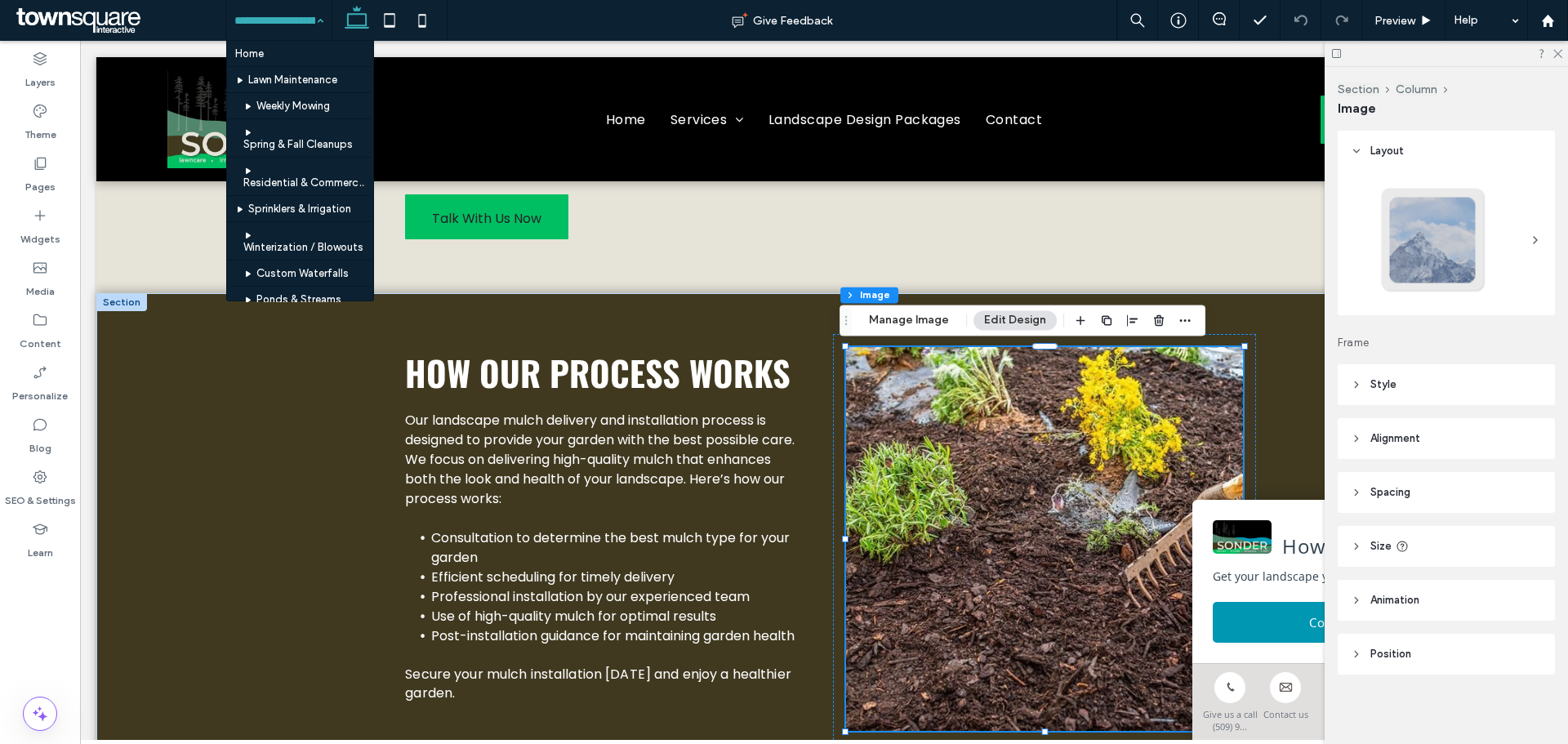
click at [957, 530] on img at bounding box center [1044, 539] width 397 height 384
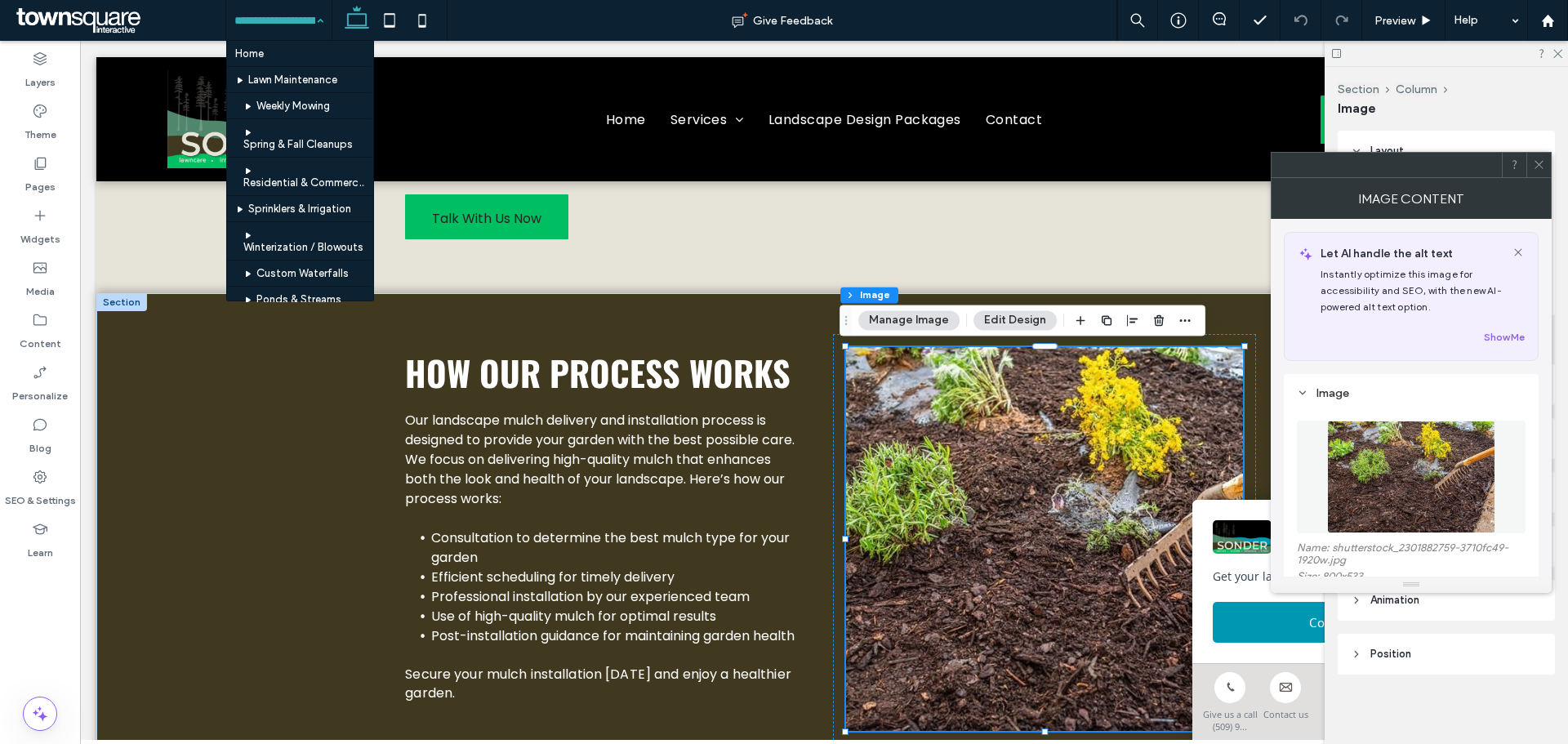
scroll to position [199, 0]
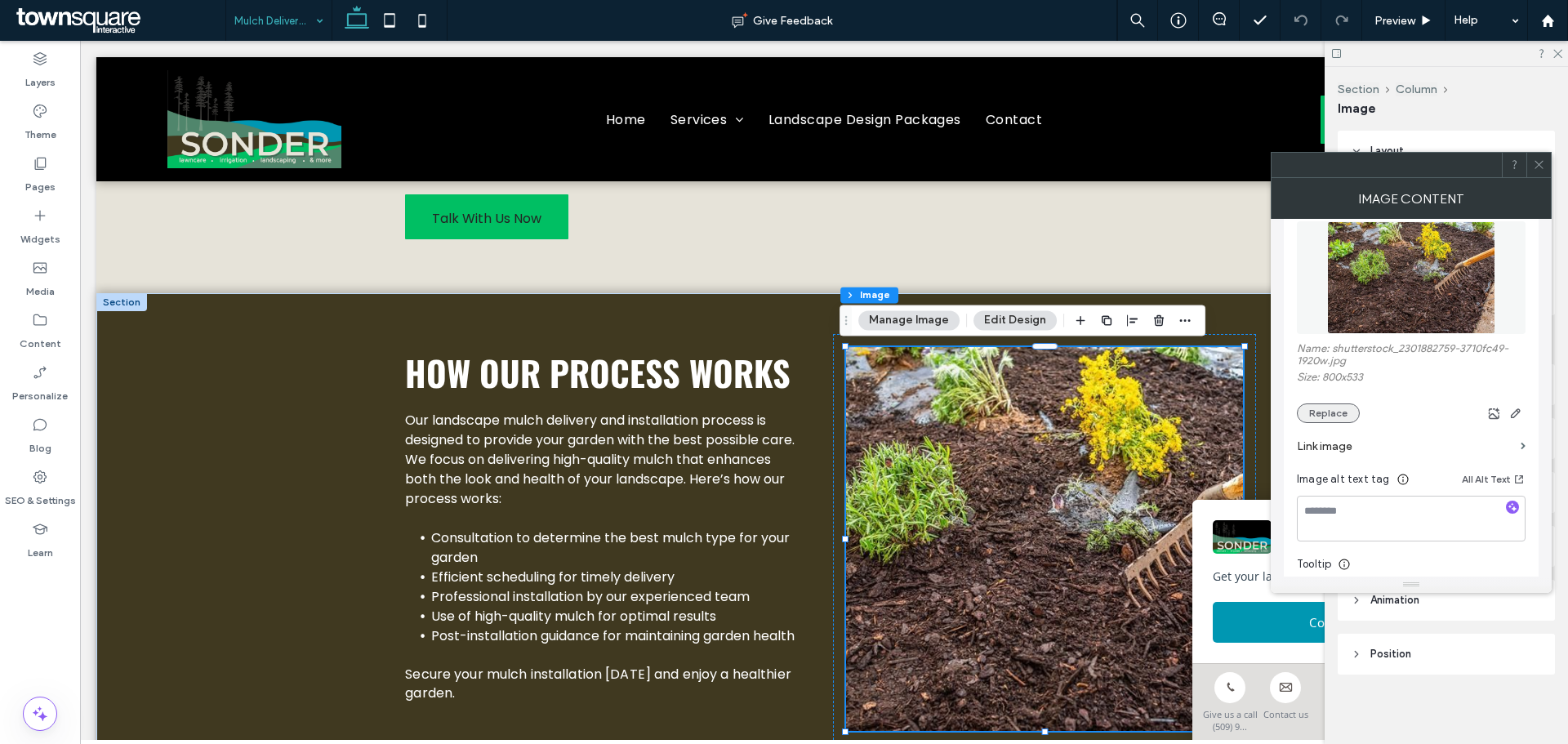
click at [1338, 415] on button "Replace" at bounding box center [1329, 413] width 63 height 20
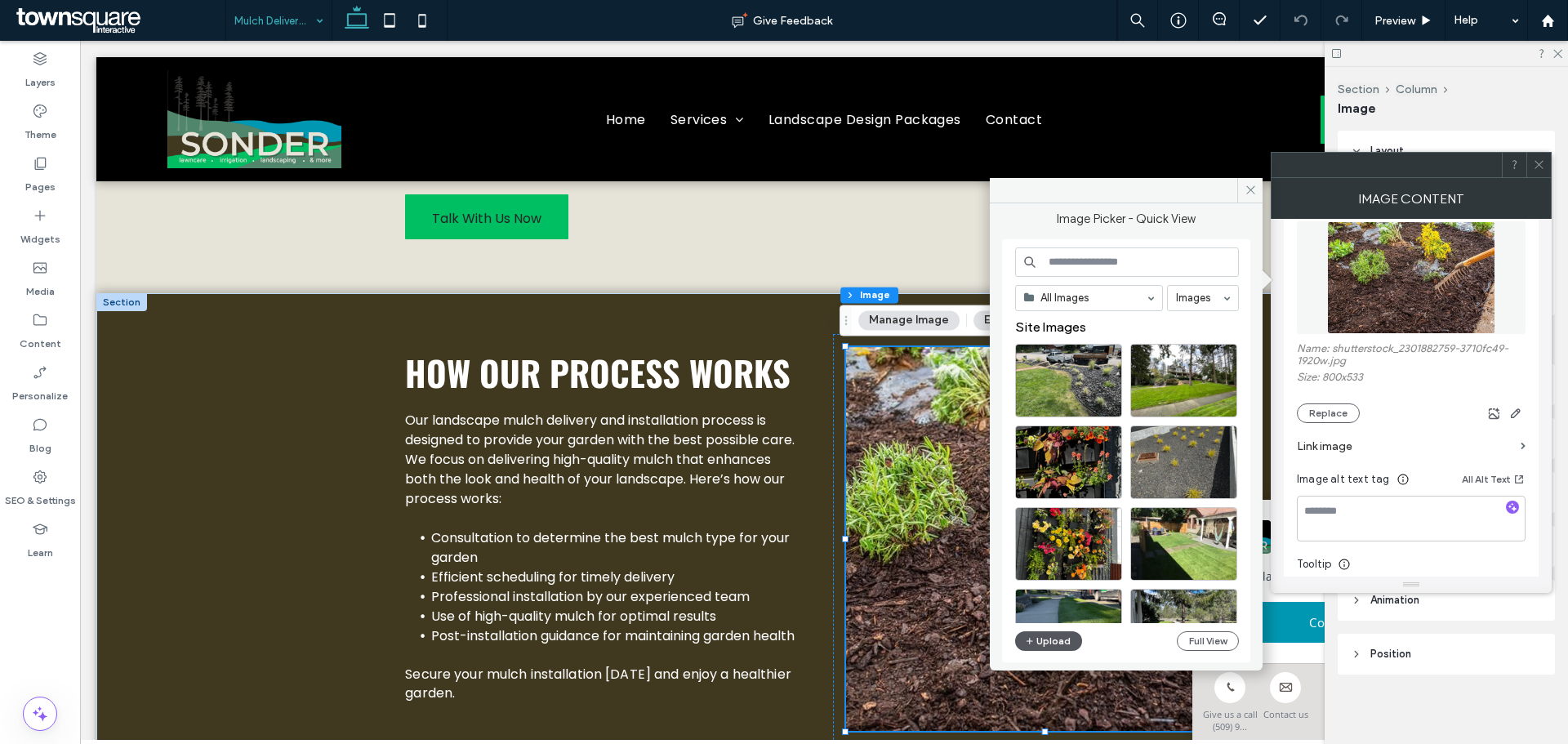
click at [1055, 644] on button "Upload" at bounding box center [1048, 641] width 67 height 20
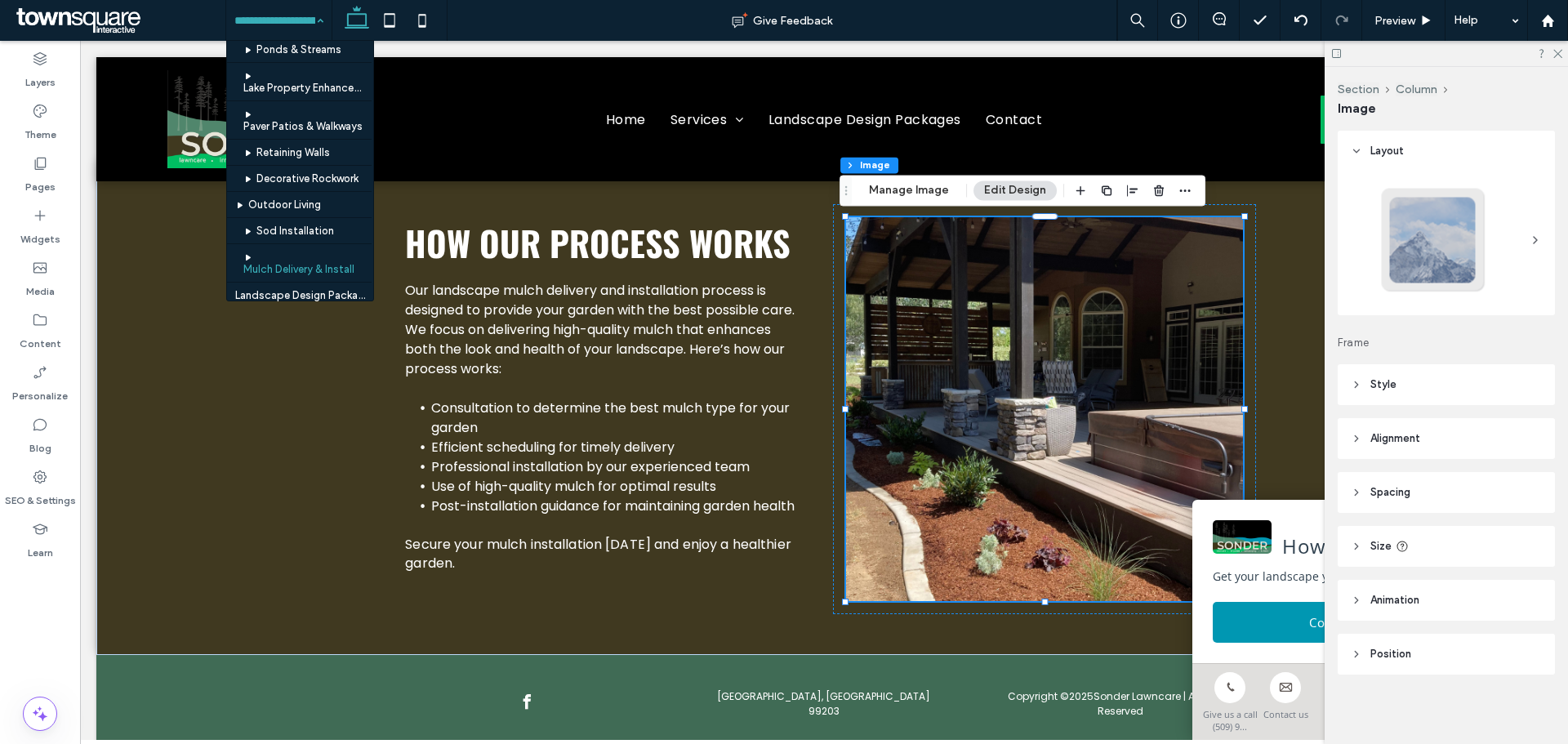
scroll to position [324, 0]
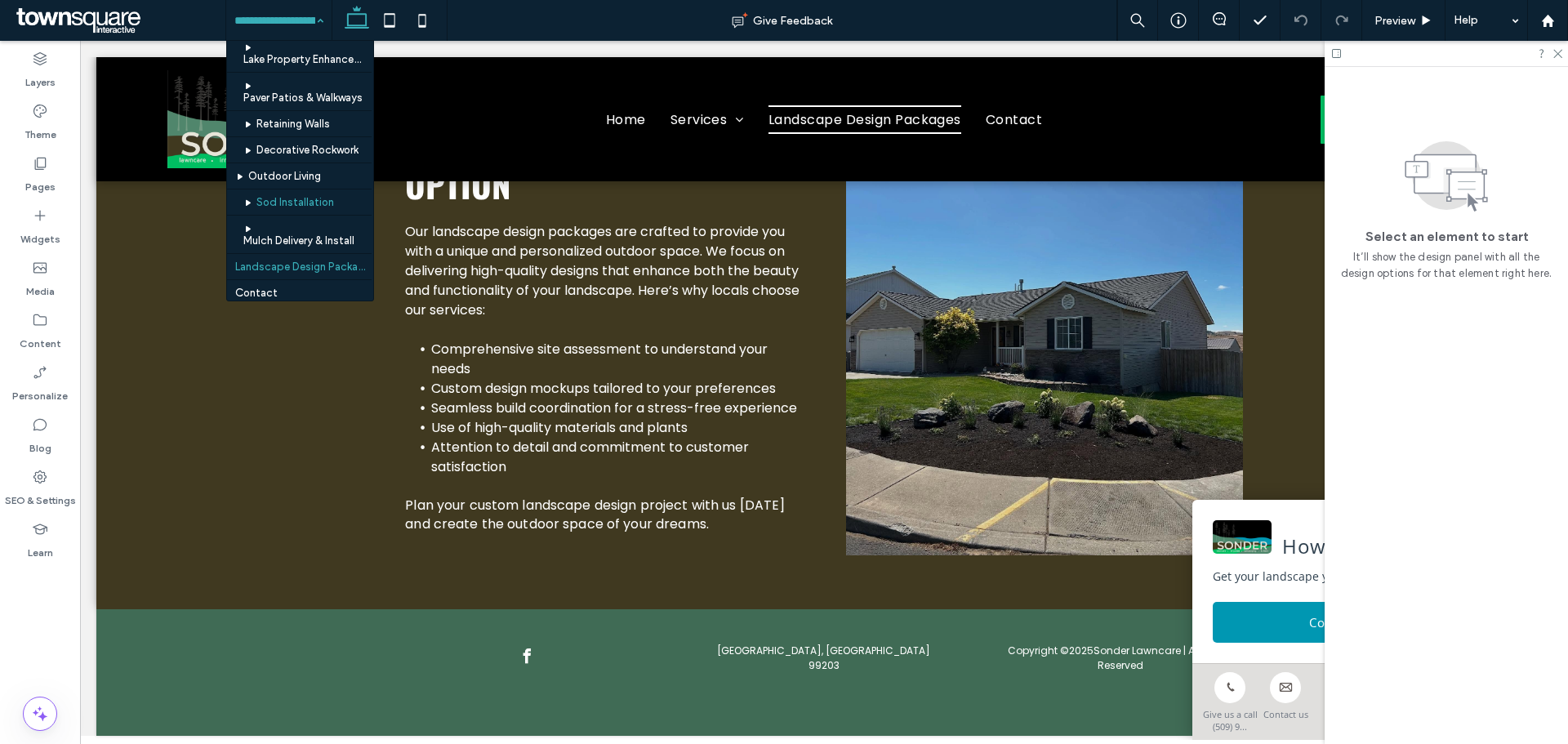
scroll to position [276, 0]
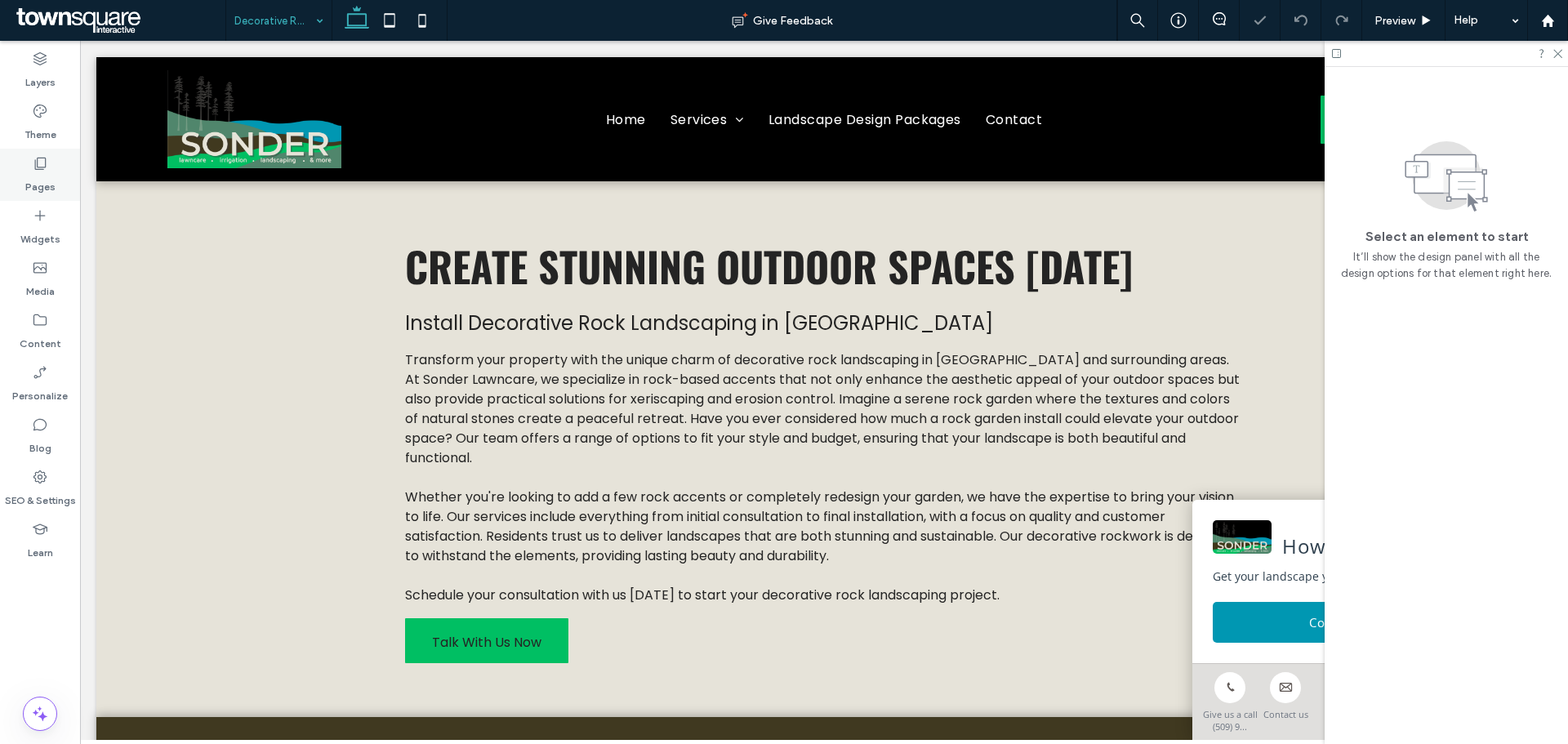
click at [41, 179] on label "Pages" at bounding box center [40, 183] width 30 height 23
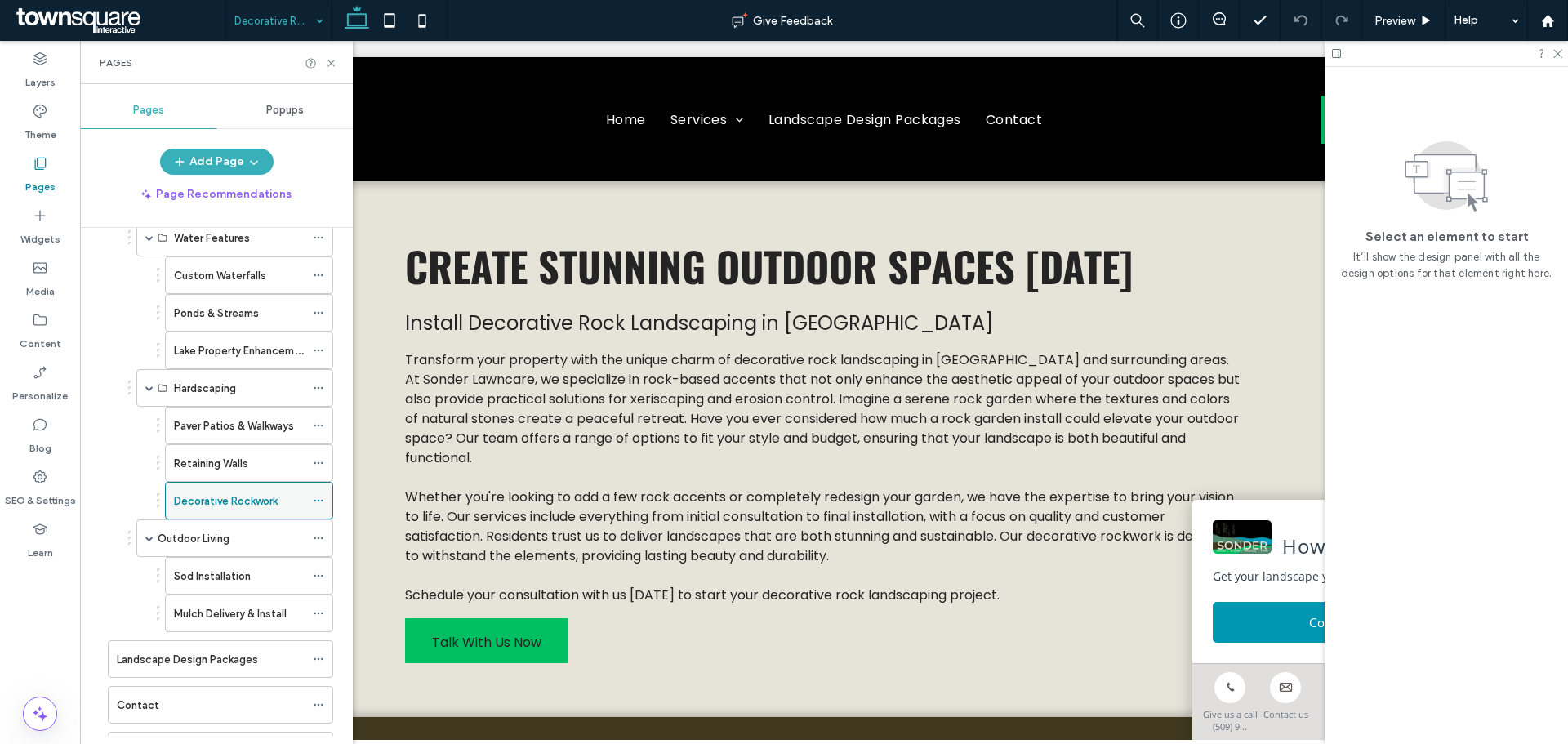
scroll to position [420, 0]
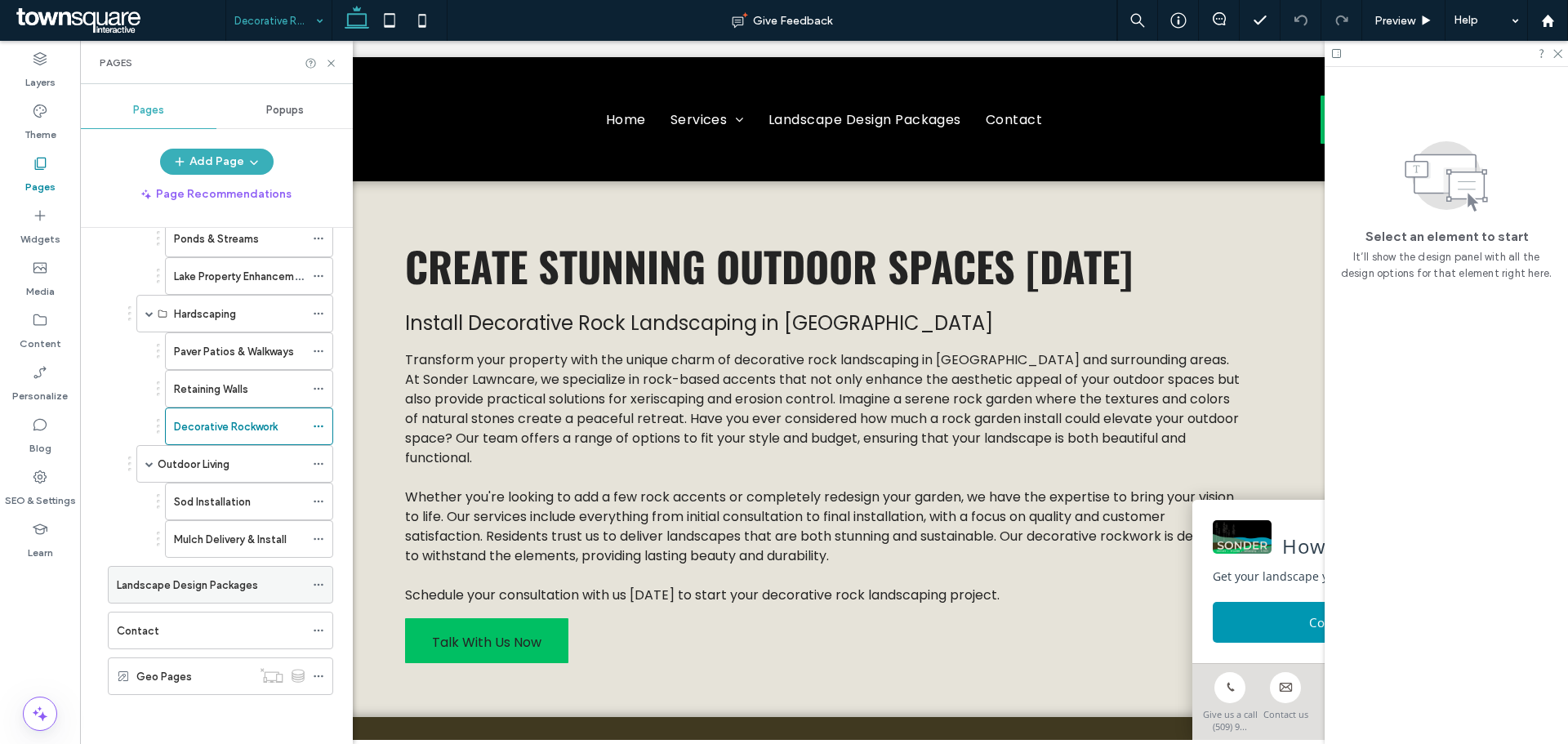
click at [215, 582] on label "Landscape Design Packages" at bounding box center [187, 585] width 142 height 29
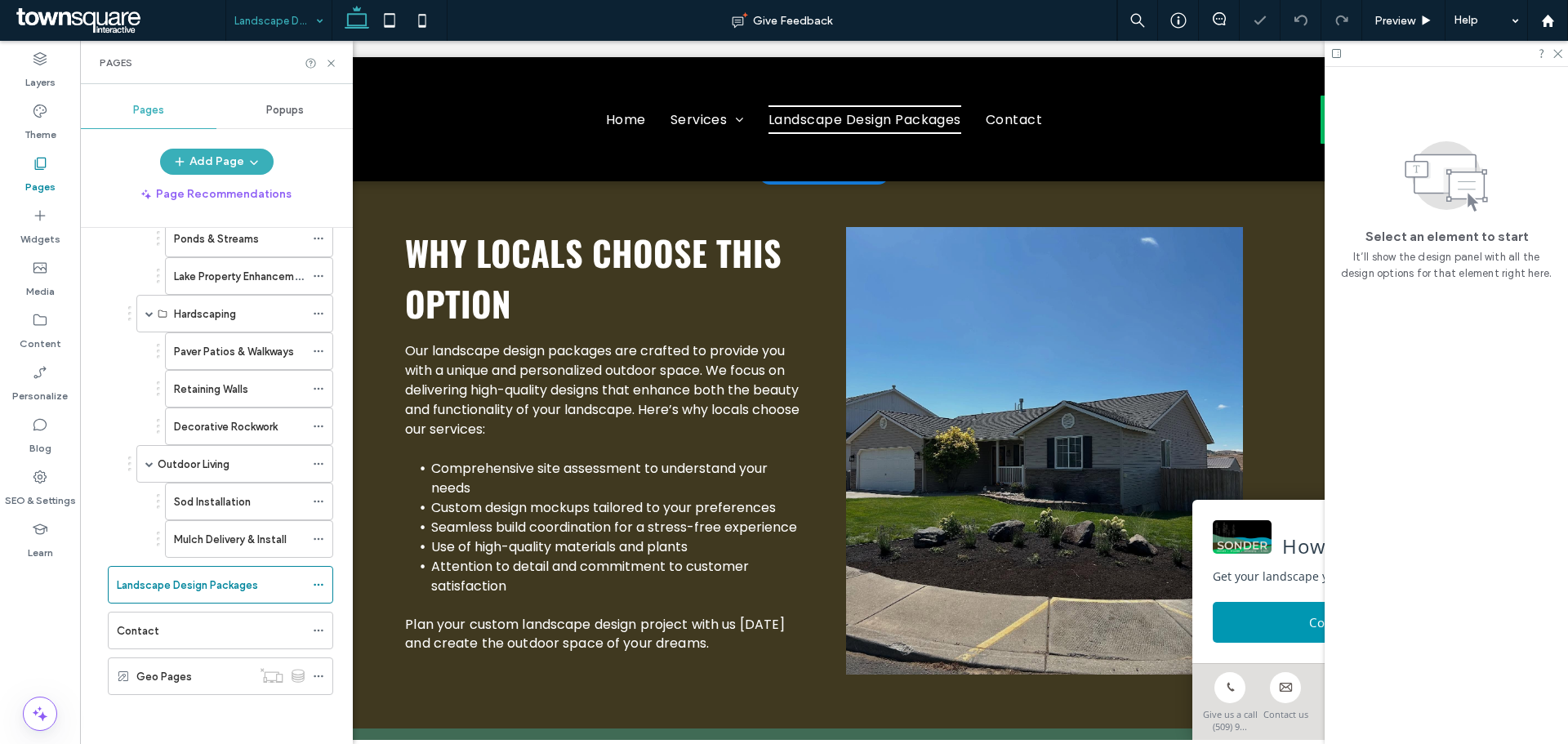
scroll to position [545, 0]
click at [622, 247] on span "Why Locals Choose This Option" at bounding box center [593, 276] width 377 height 101
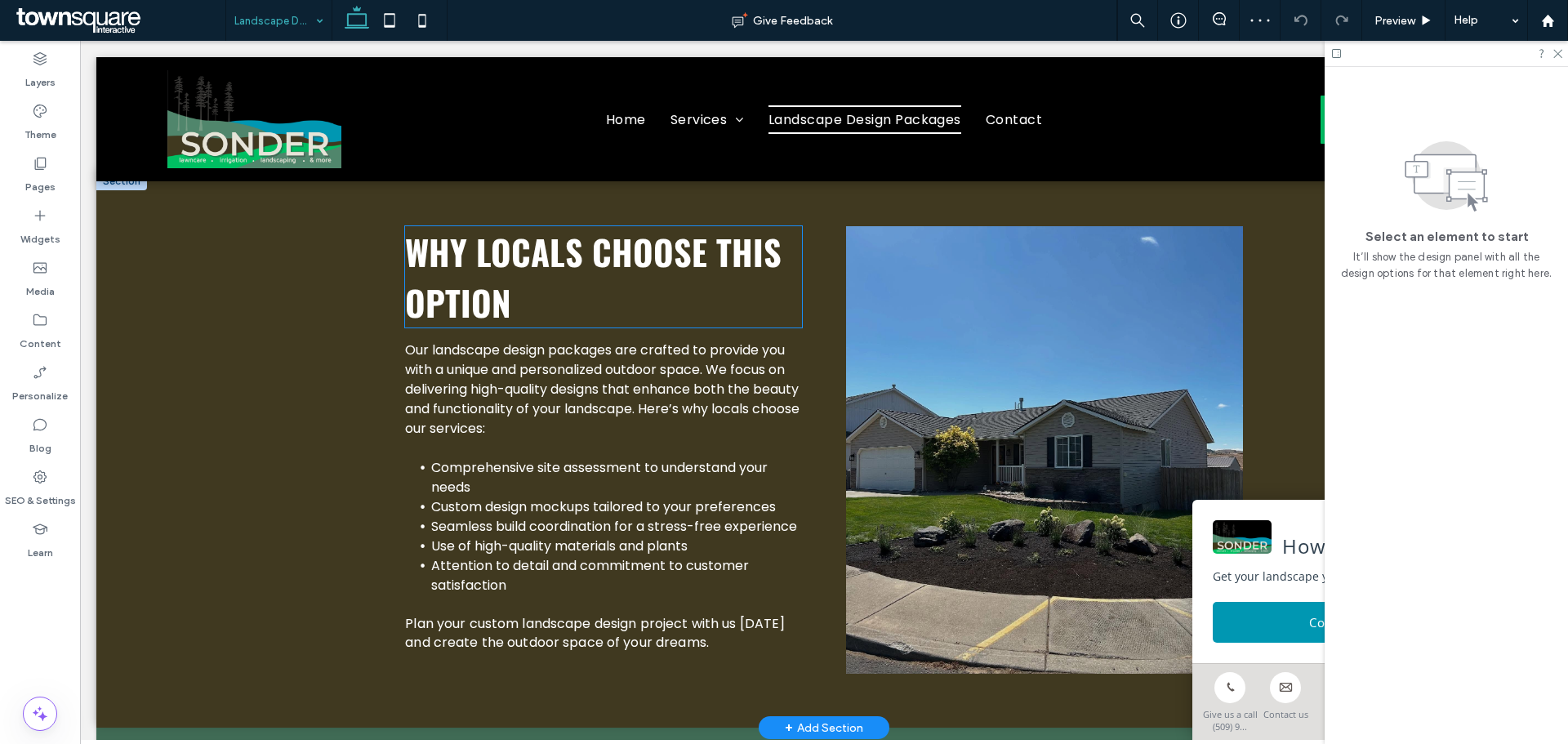
click at [622, 247] on div "Why Locals Choose This Option" at bounding box center [603, 276] width 397 height 101
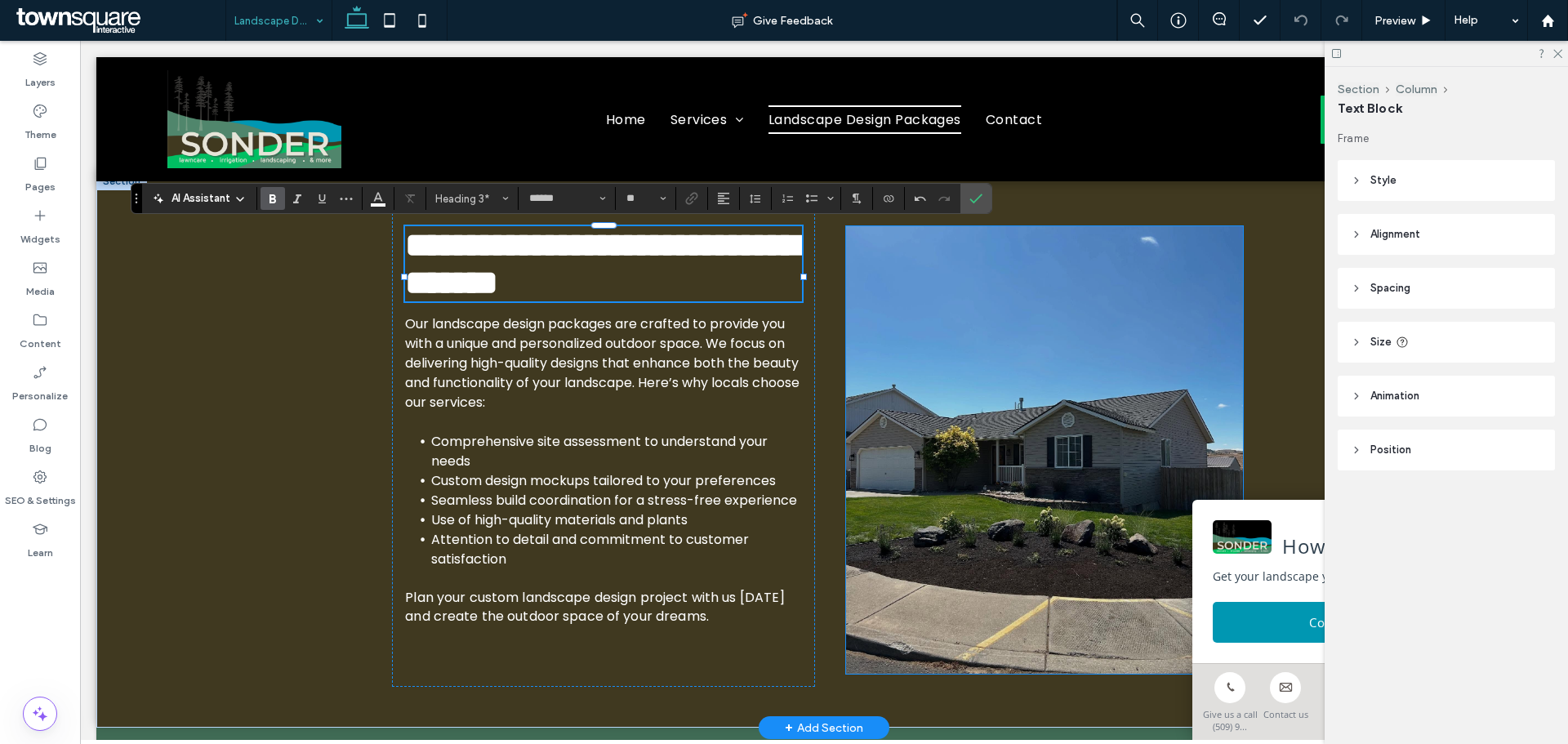
click at [1065, 427] on img at bounding box center [1044, 449] width 397 height 447
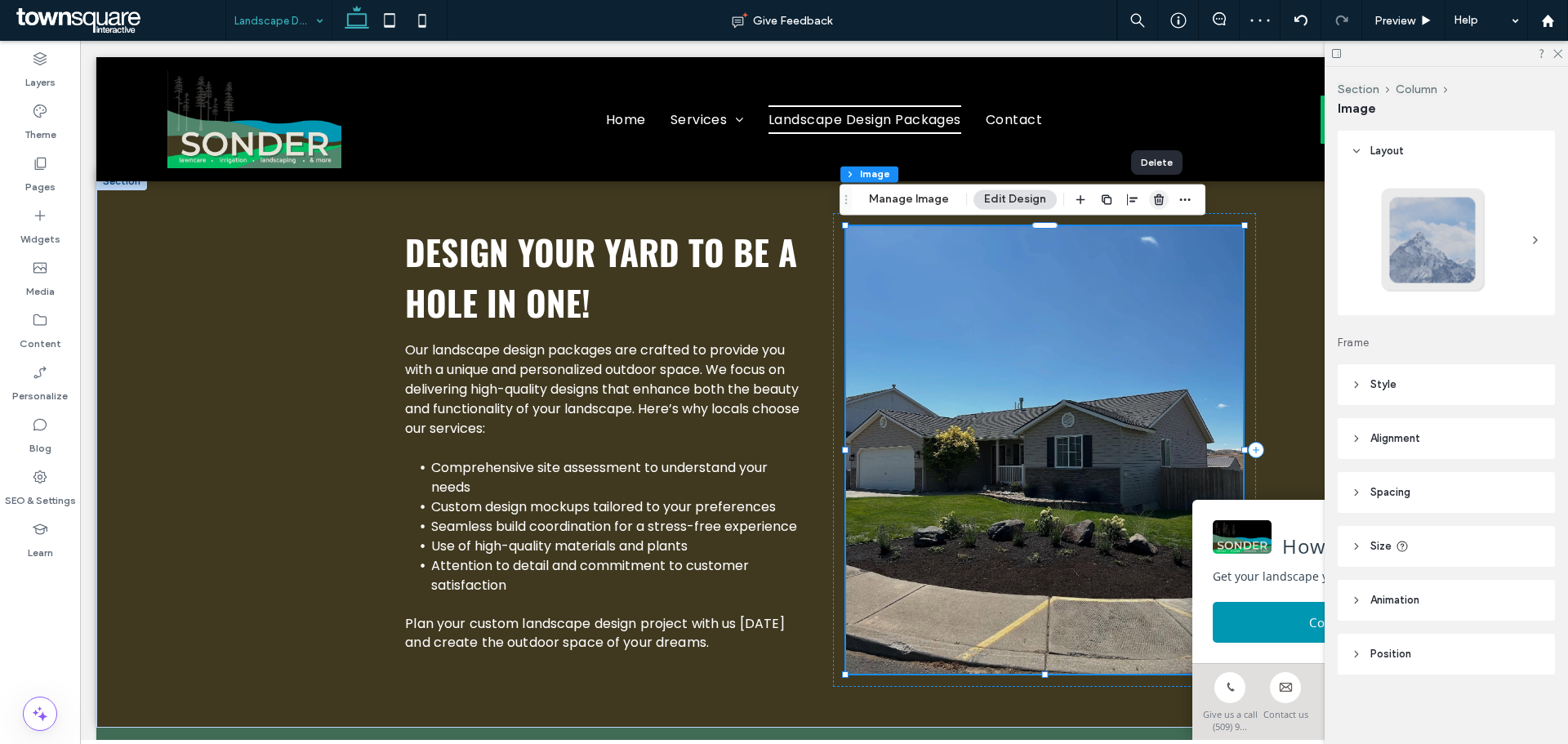
click at [1154, 195] on use "button" at bounding box center [1158, 200] width 10 height 11
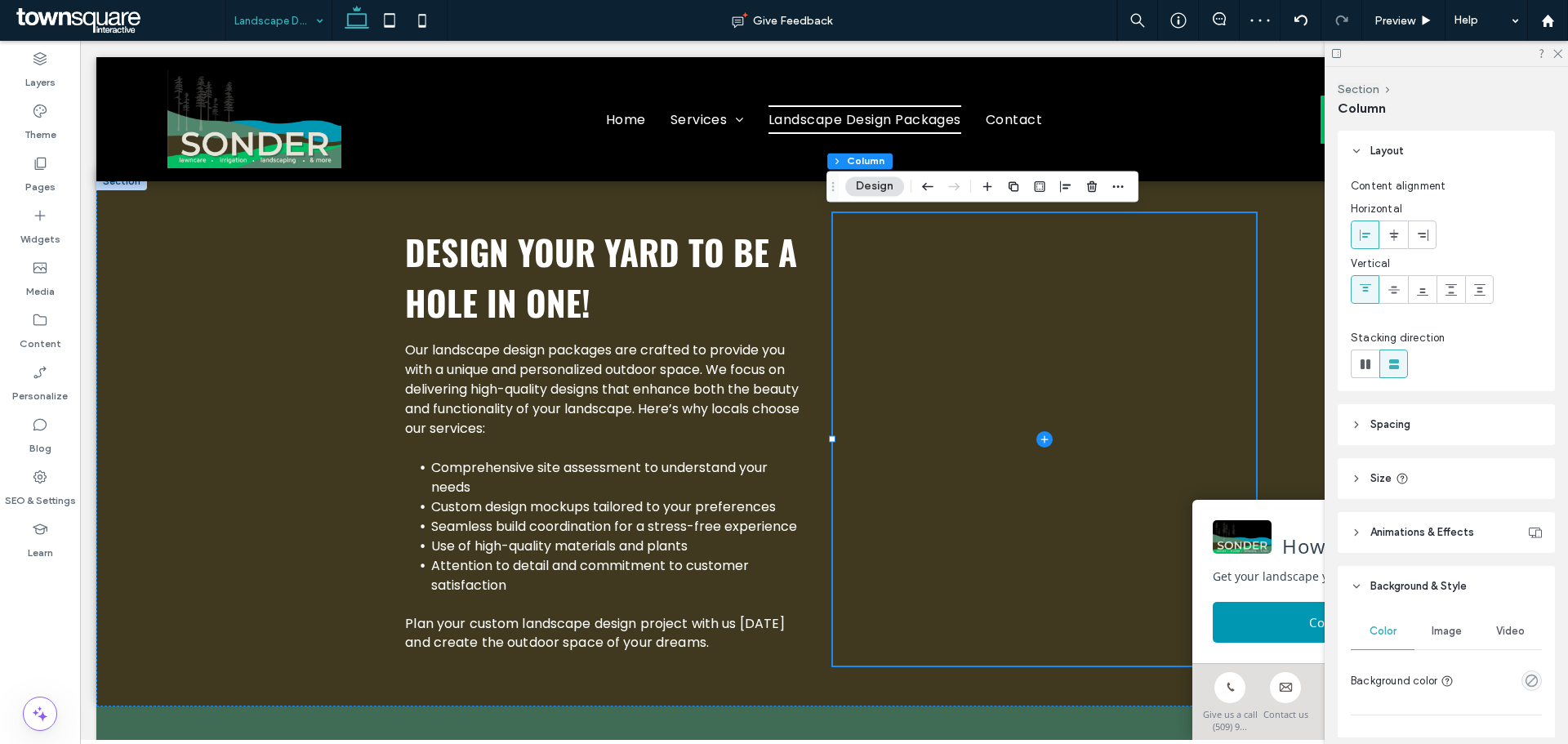
click at [1498, 628] on span "Video" at bounding box center [1511, 631] width 29 height 13
click at [1411, 670] on button "Select video" at bounding box center [1401, 679] width 101 height 26
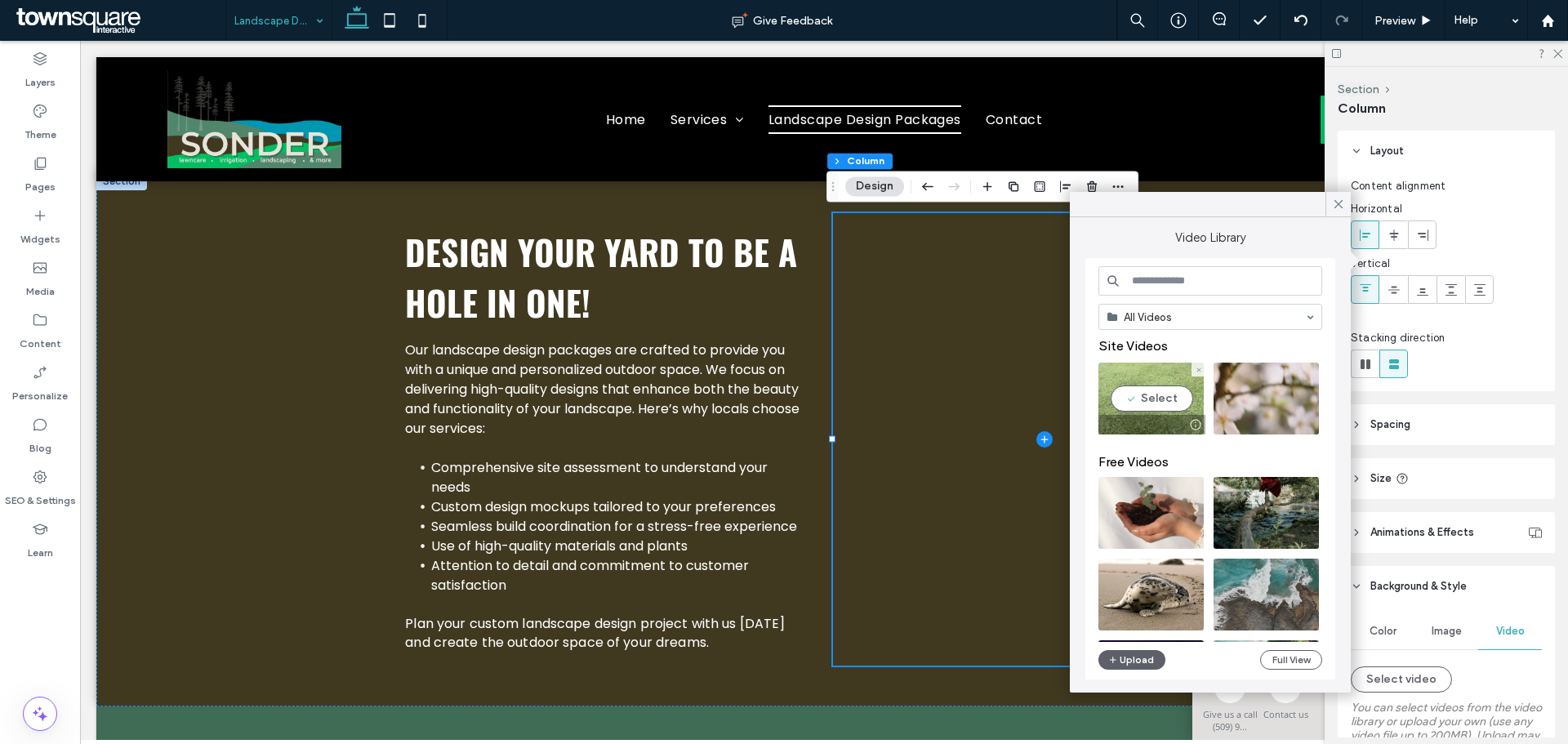
click at [1171, 371] on video at bounding box center [1151, 398] width 106 height 72
type input "**********"
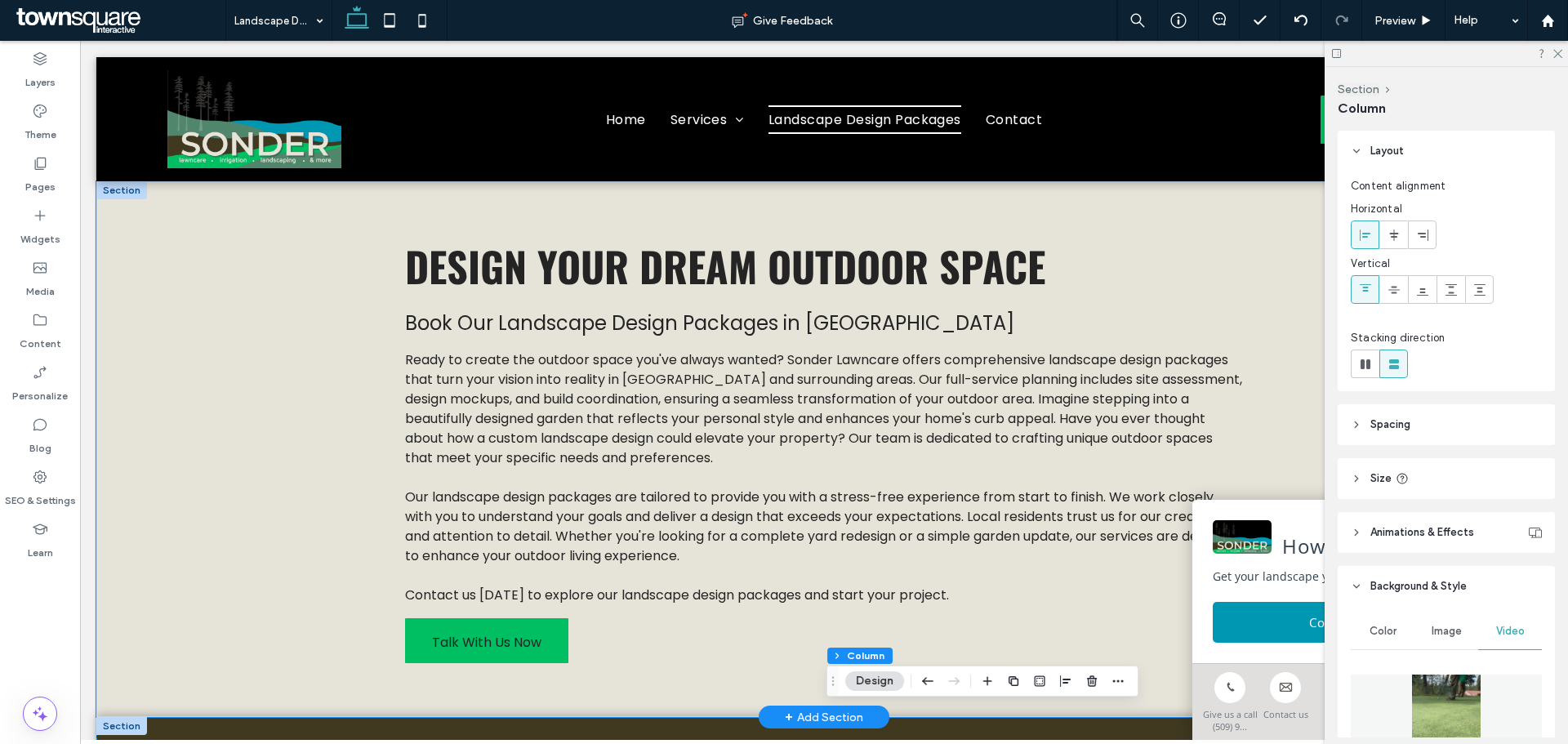
click at [288, 355] on div "Design Your Dream Outdoor Space Book Our Landscape Design Packages in Spokane C…" at bounding box center [823, 449] width 1455 height 536
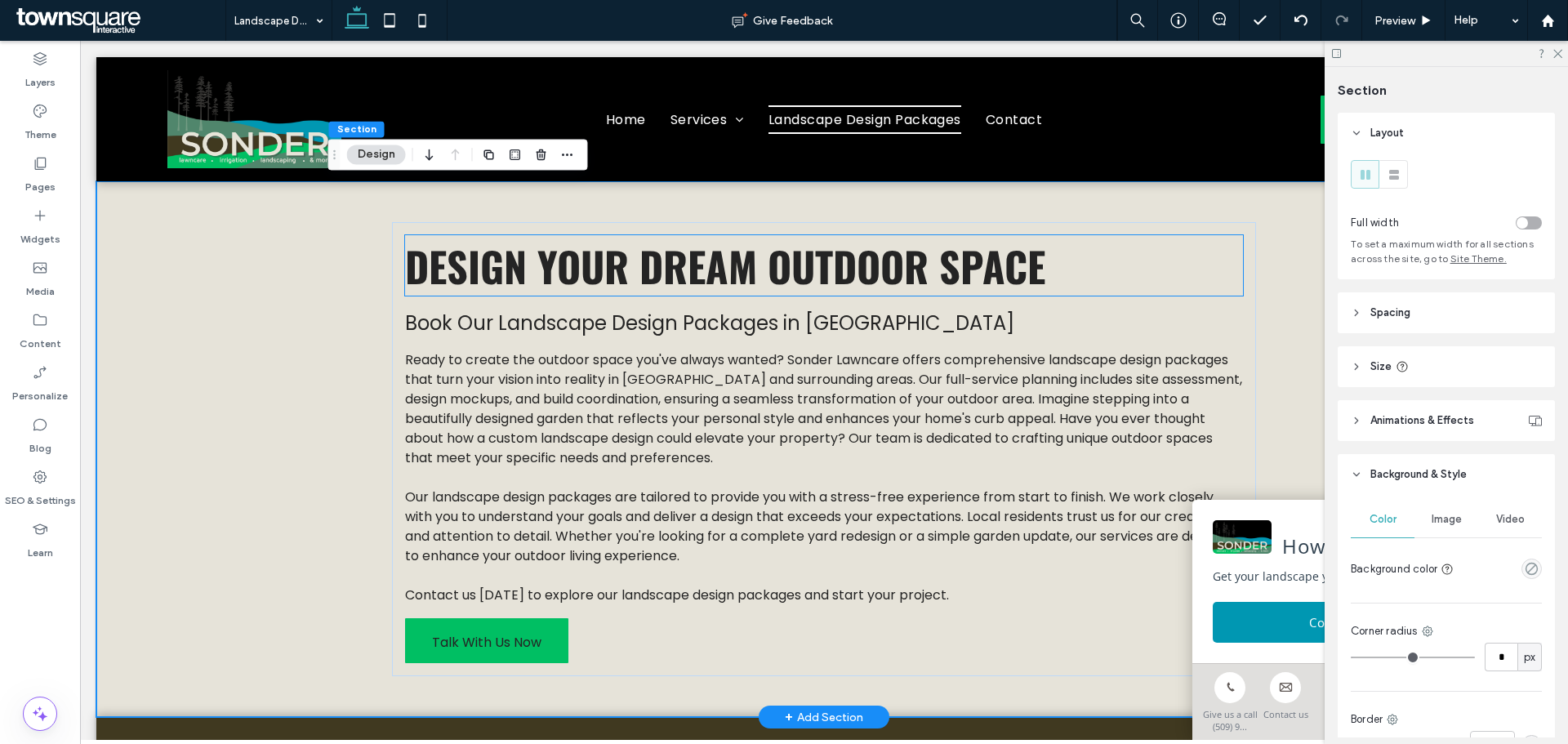
click at [581, 265] on span "Design Your Dream Outdoor Space" at bounding box center [725, 264] width 640 height 60
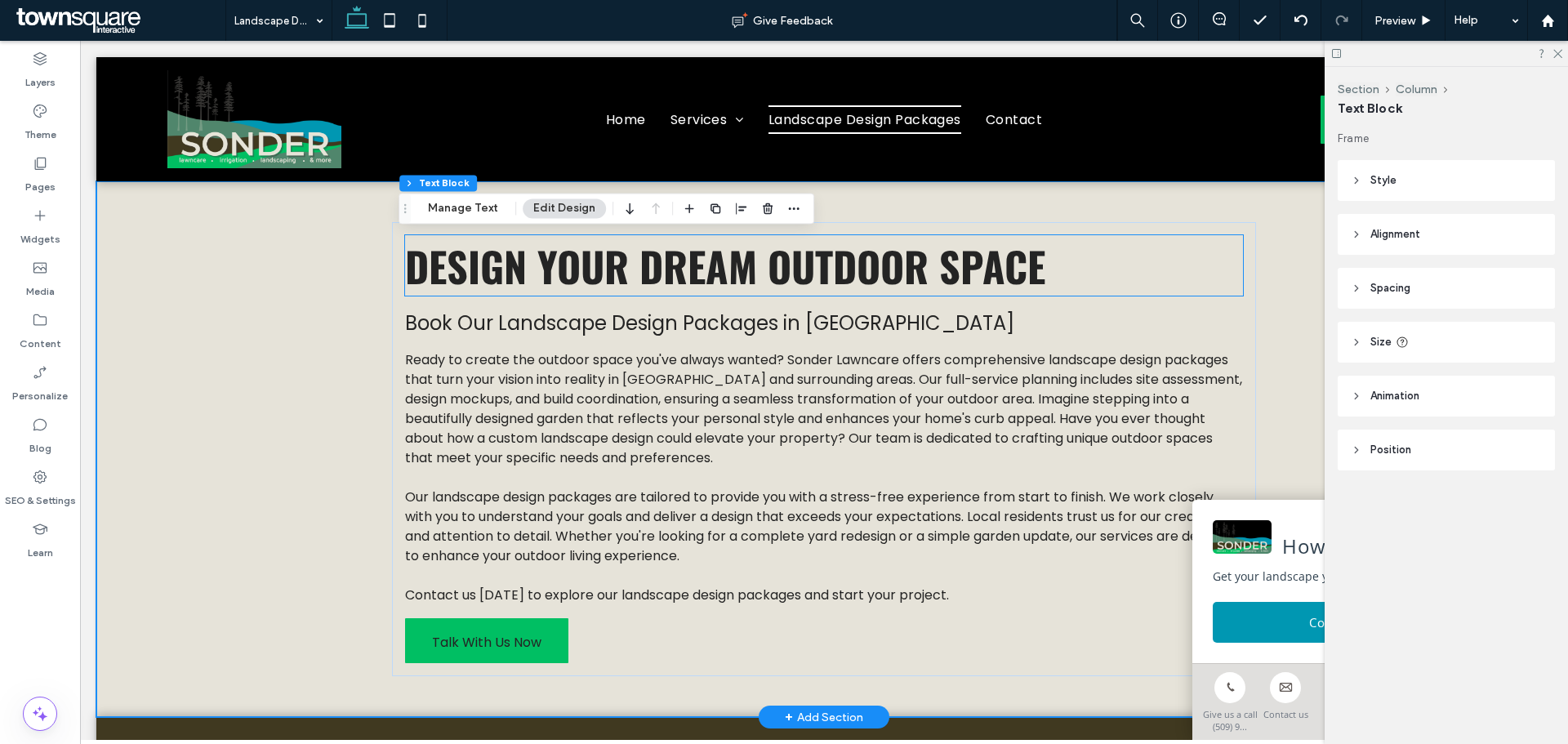
click at [581, 265] on div "Design Your Dream Outdoor Space" at bounding box center [824, 264] width 837 height 60
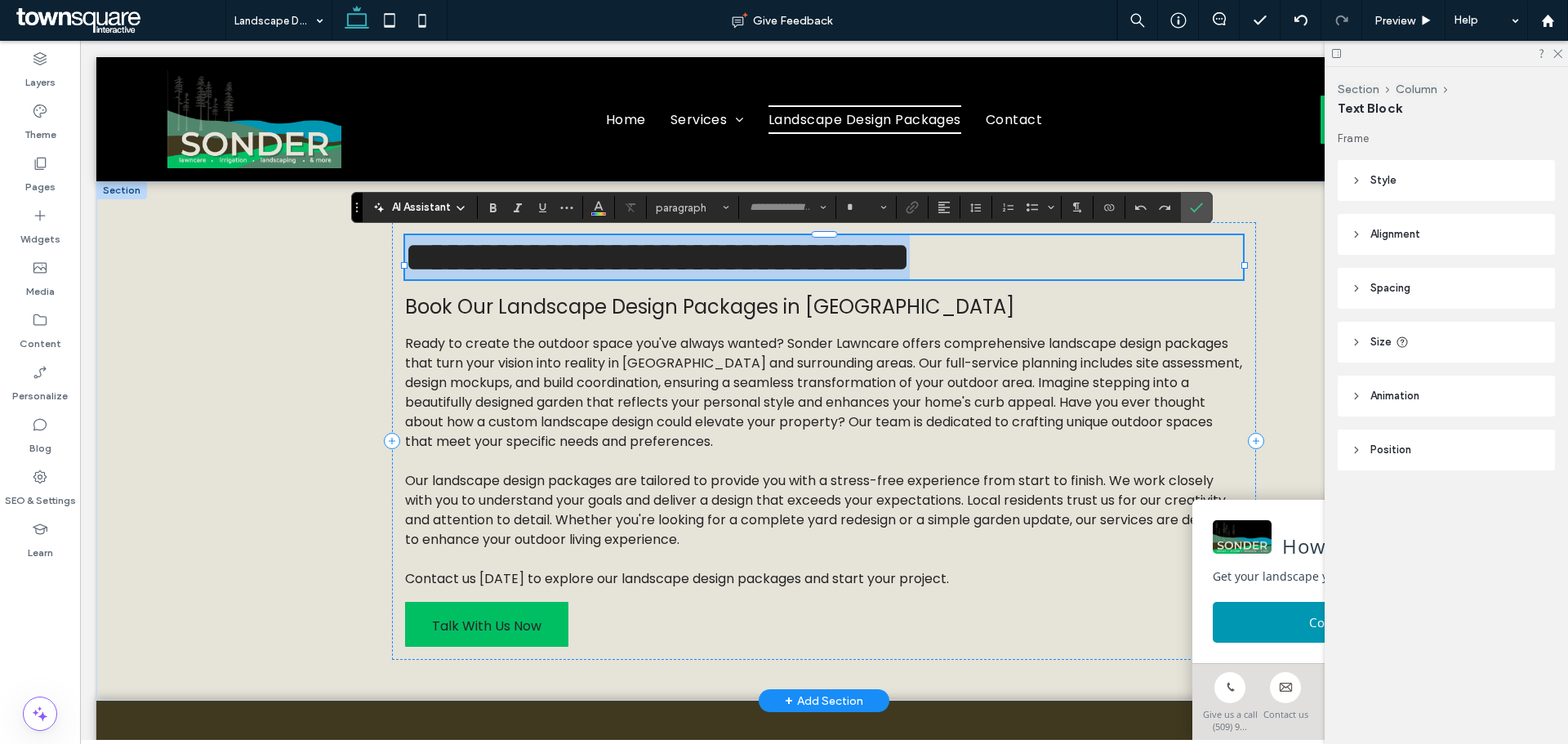
type input "******"
type input "**"
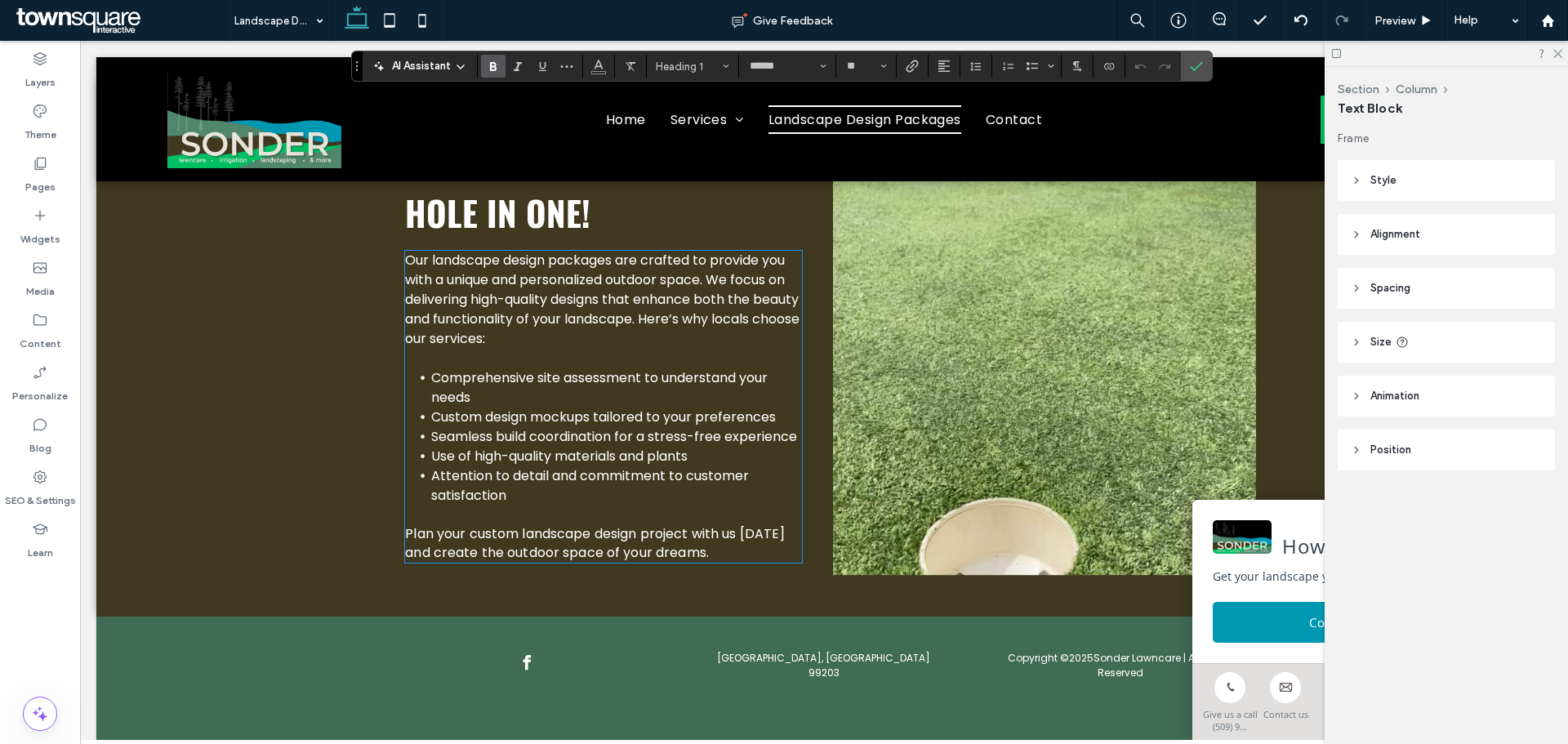
scroll to position [654, 0]
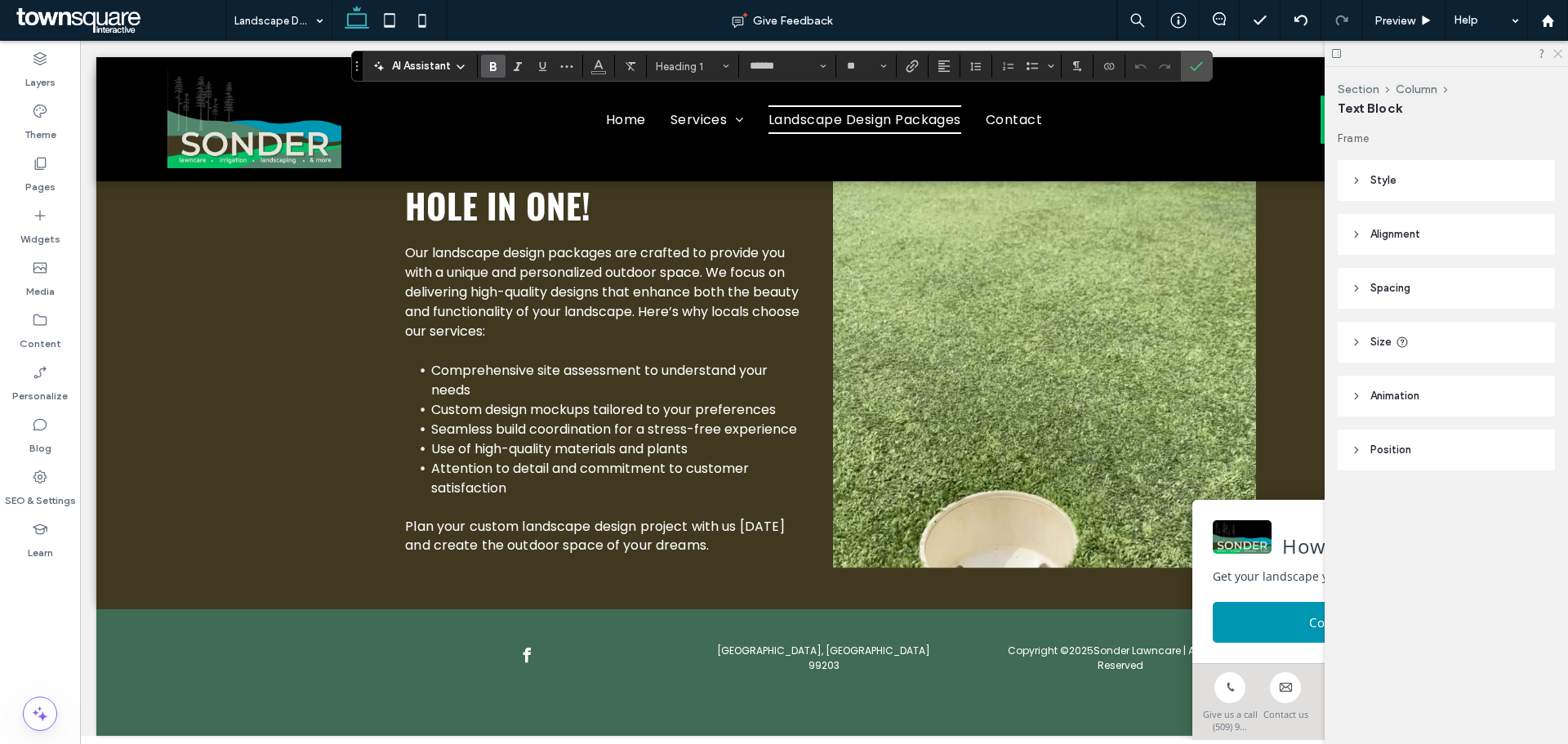
click at [1560, 48] on icon at bounding box center [1557, 53] width 11 height 11
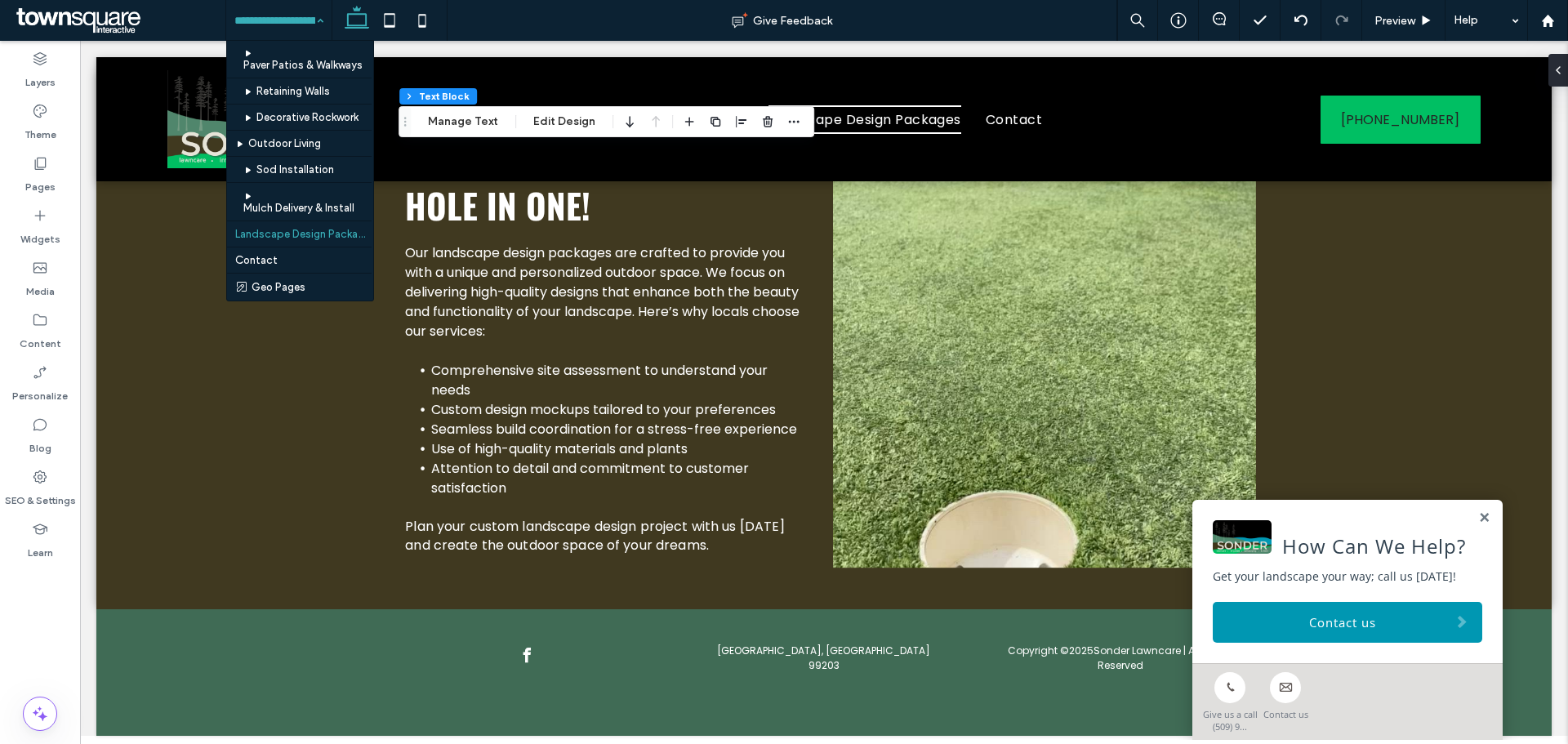
scroll to position [0, 0]
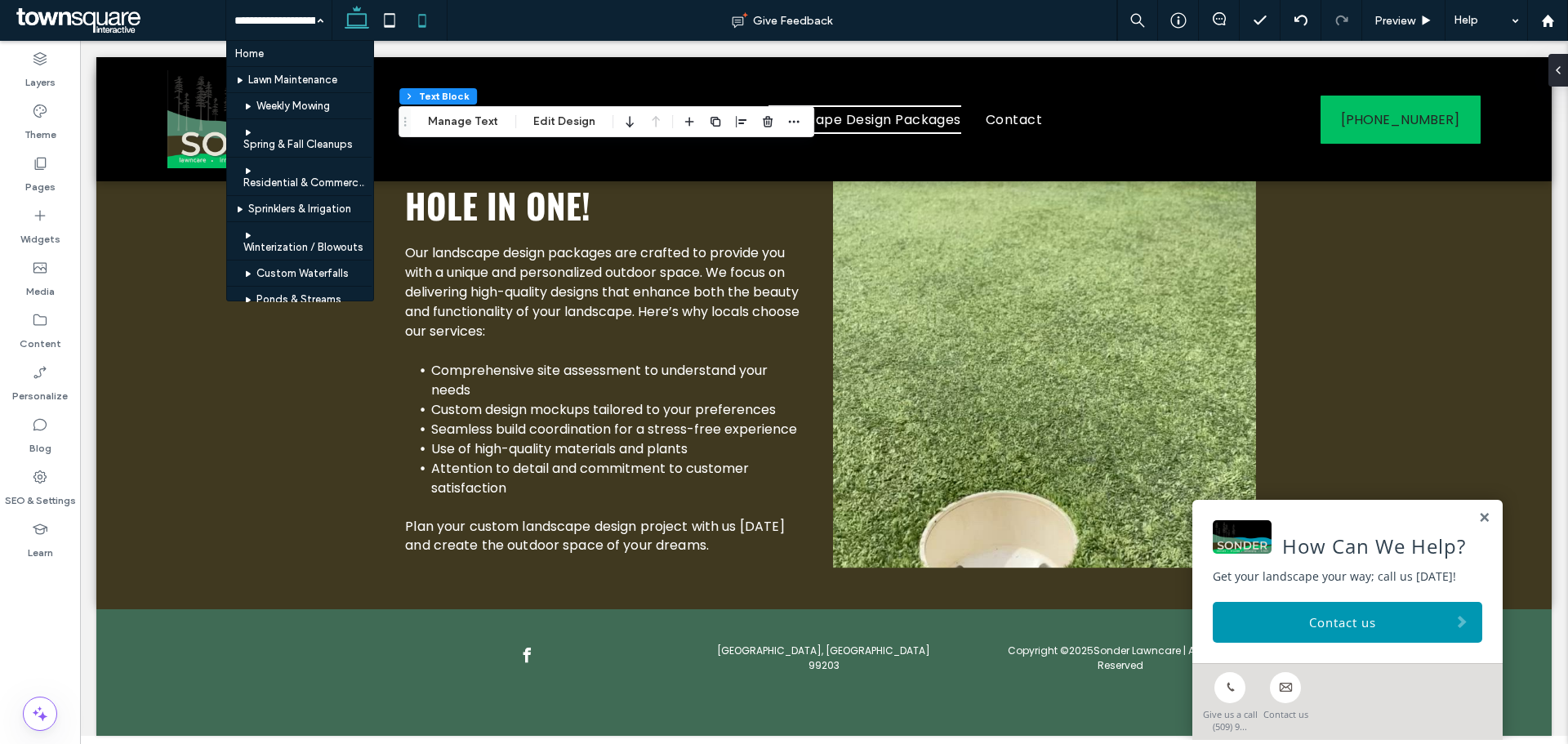
click at [417, 3] on span at bounding box center [422, 21] width 32 height 41
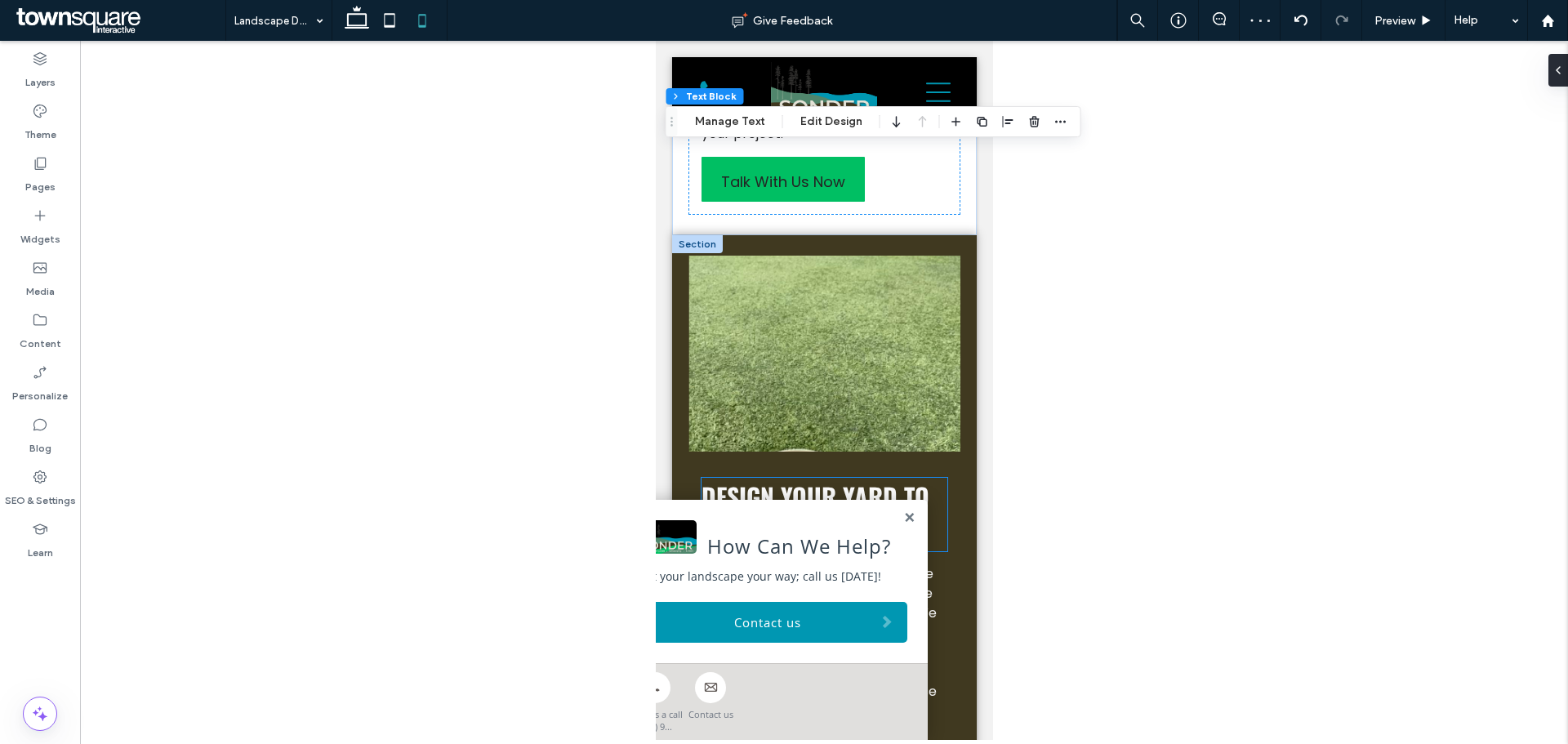
scroll to position [1034, 0]
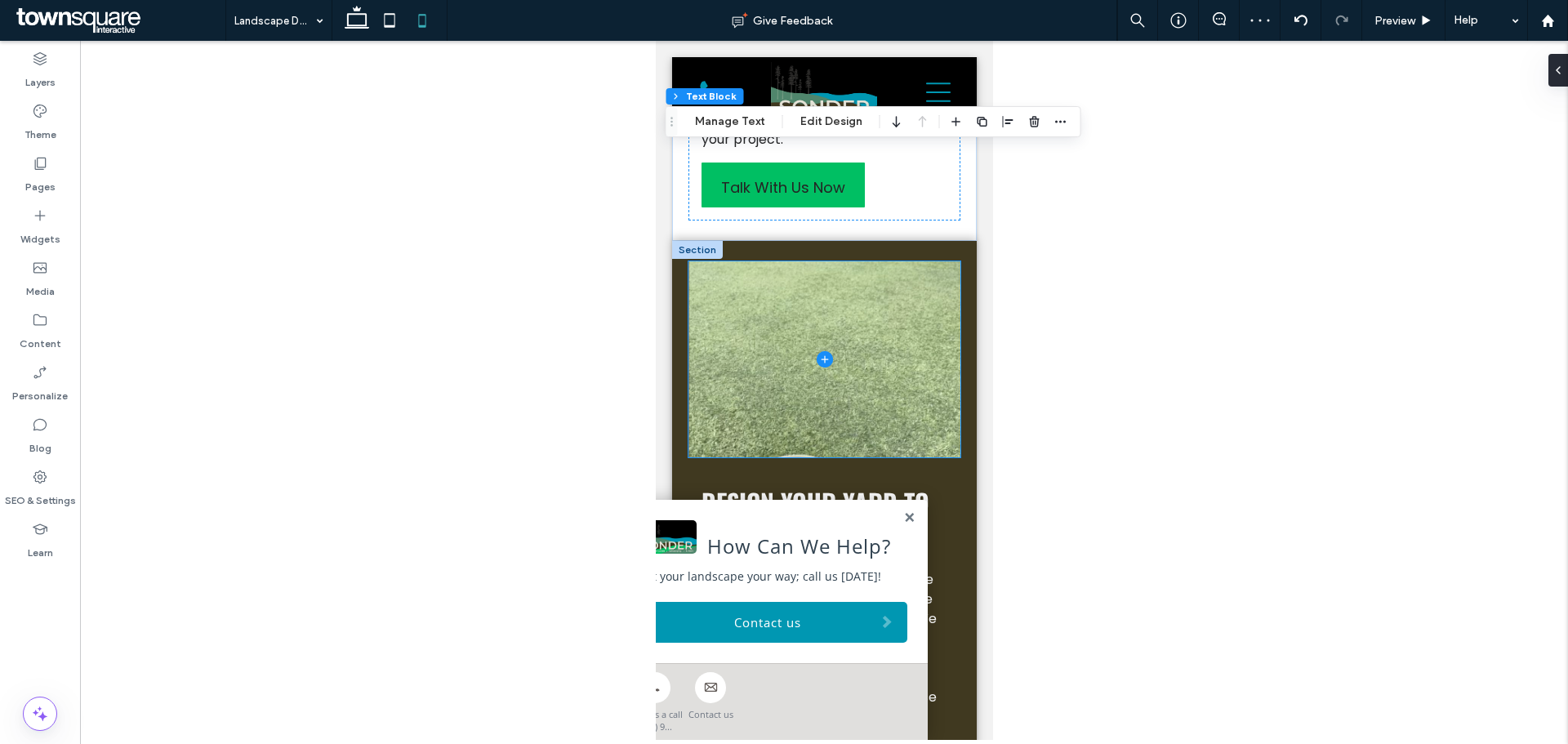
click at [796, 332] on span at bounding box center [823, 359] width 272 height 196
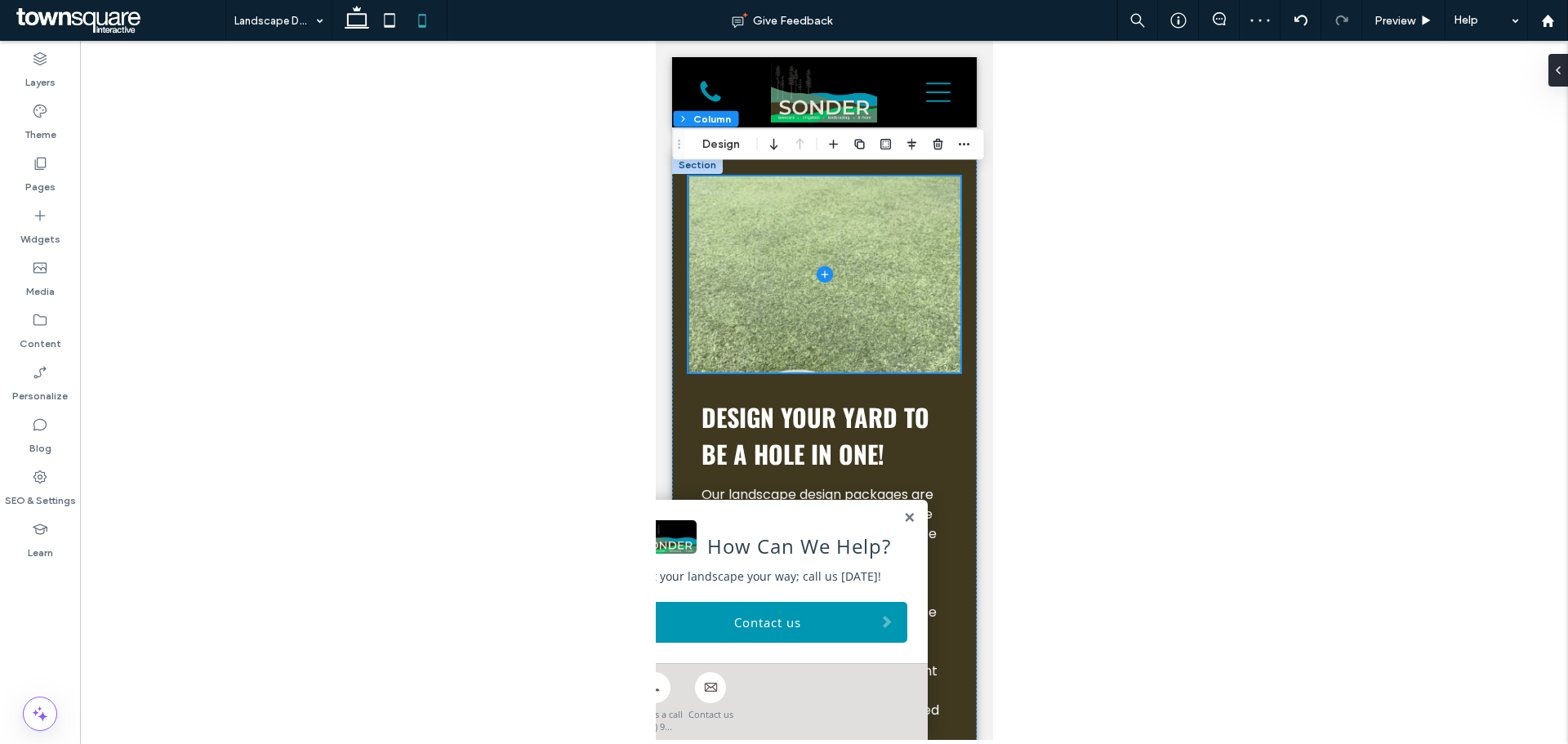
scroll to position [1124, 0]
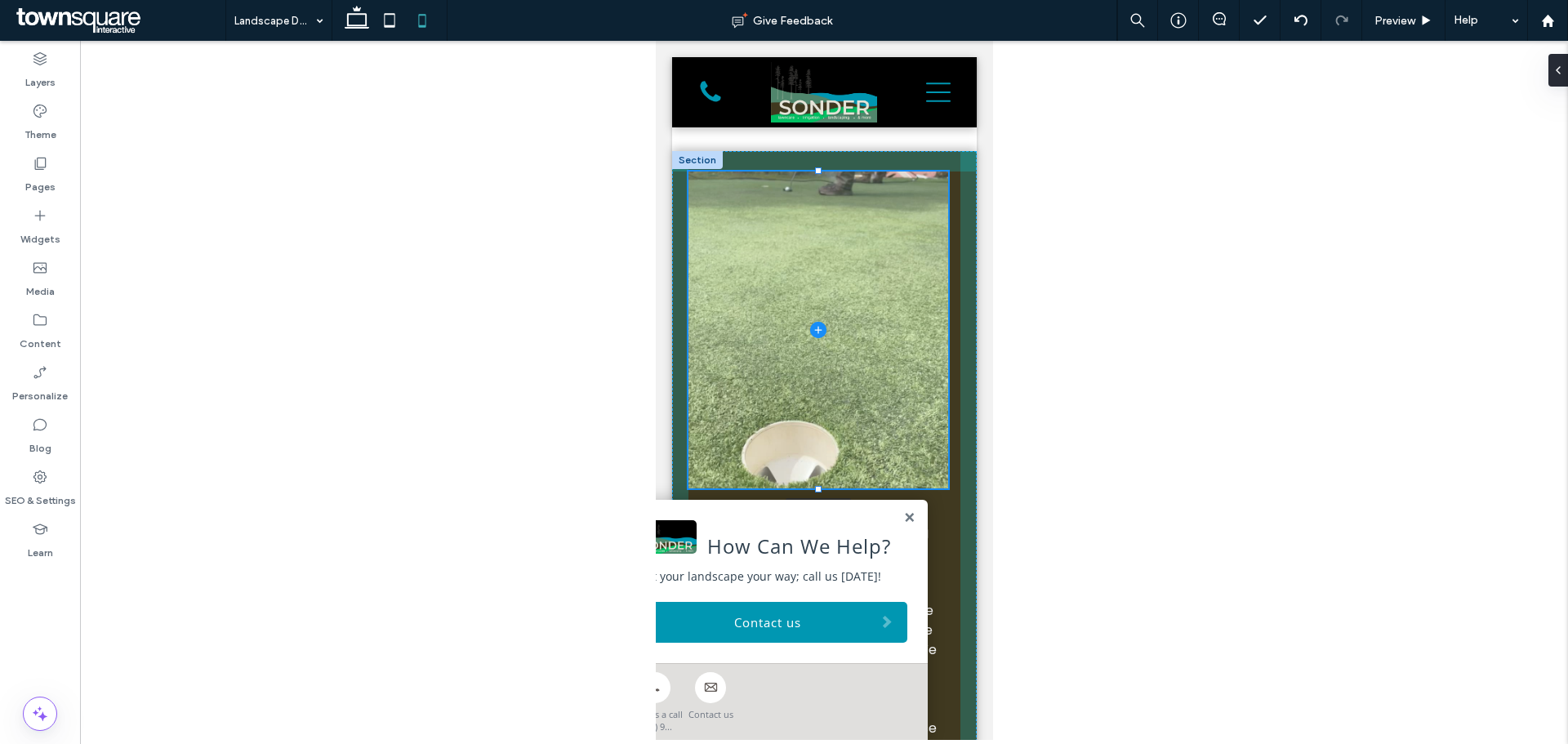
drag, startPoint x: 817, startPoint y: 368, endPoint x: 814, endPoint y: 489, distance: 121.0
click at [814, 489] on div at bounding box center [817, 488] width 6 height 6
type input "***"
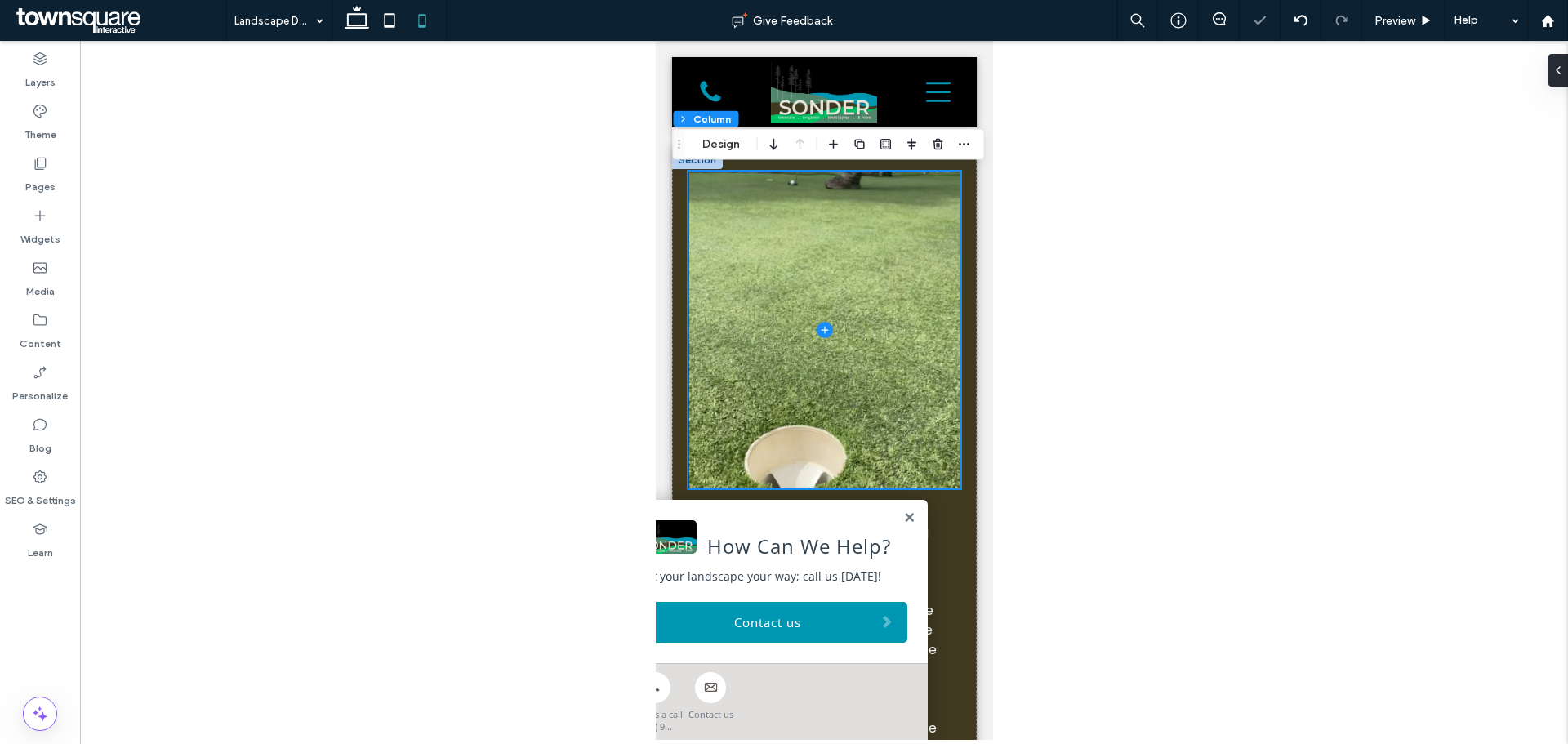
scroll to position [513, 0]
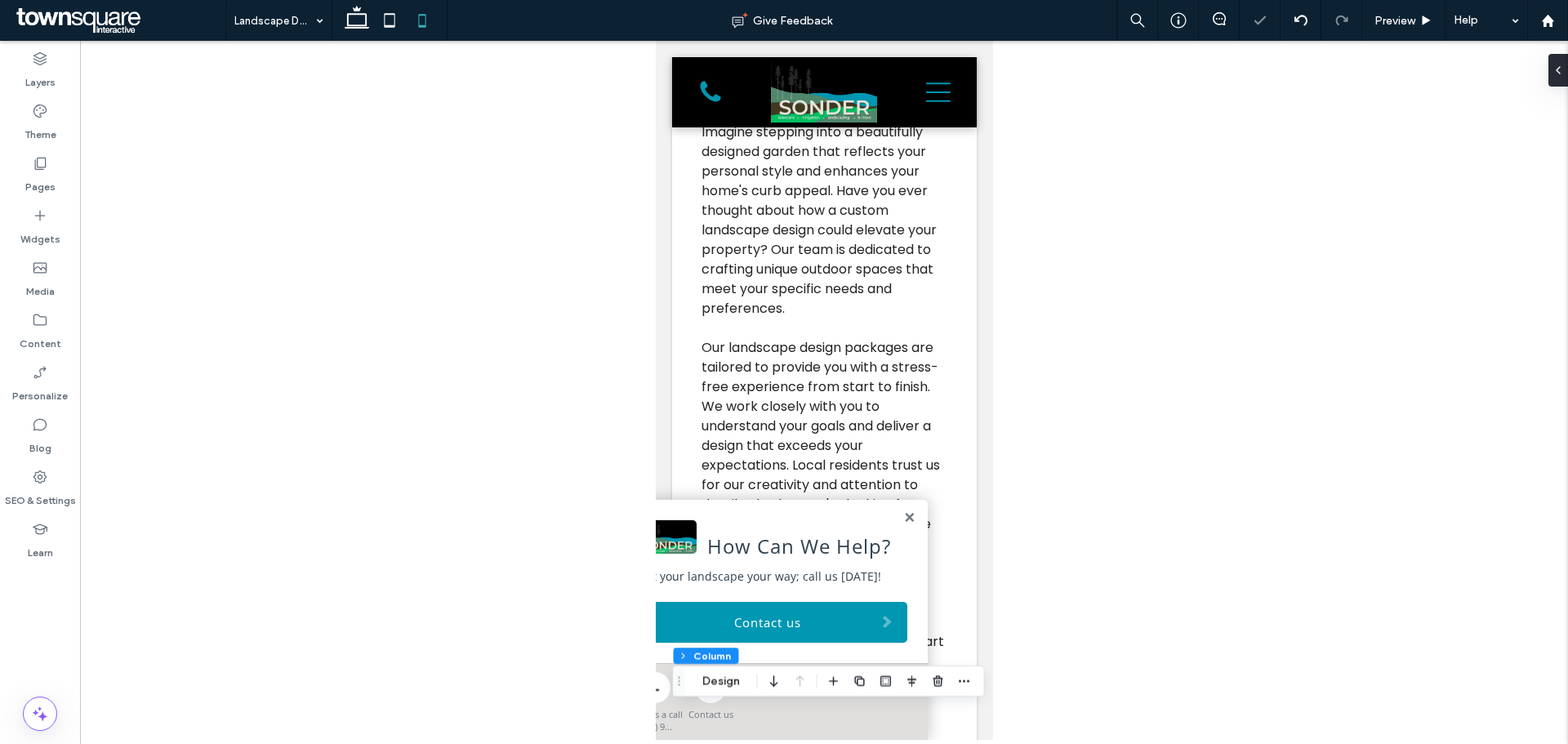
click at [992, 316] on html "Home Services Lawn Maintenance Weekly Mowing Spring & Fall Cleanups Residential…" at bounding box center [824, 732] width 337 height 2410
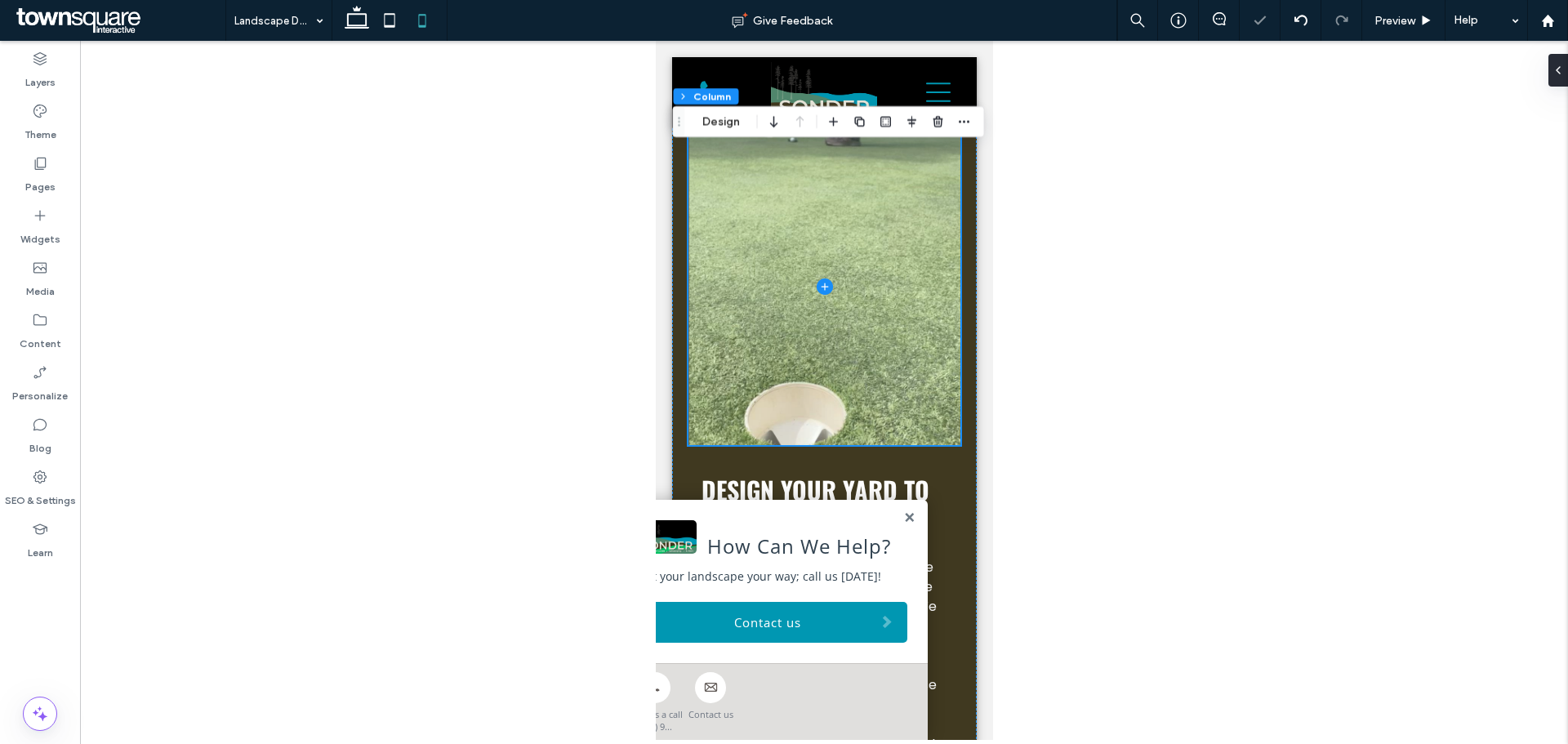
scroll to position [1191, 0]
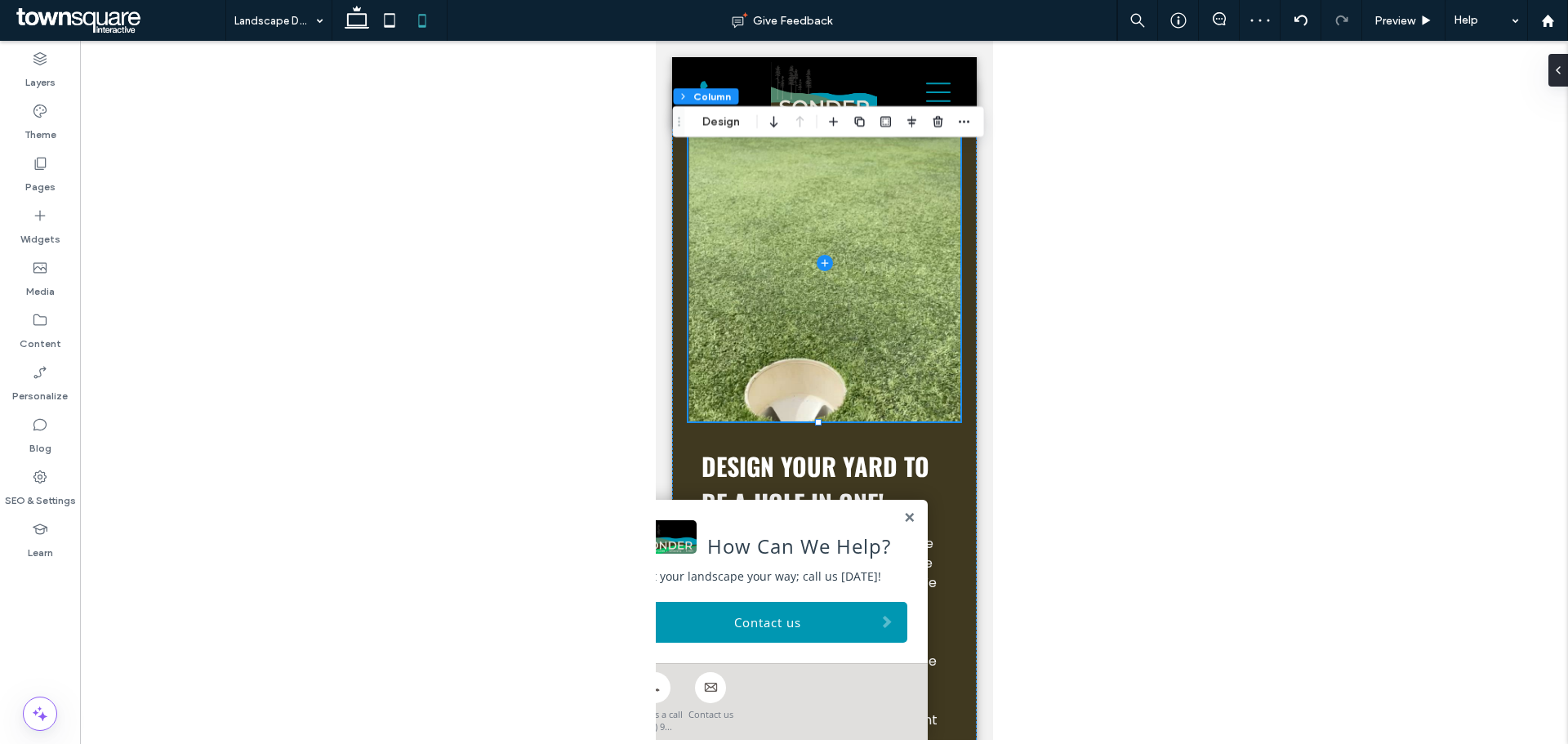
click at [1149, 333] on div at bounding box center [824, 391] width 1488 height 699
click at [642, 161] on div at bounding box center [824, 391] width 1488 height 699
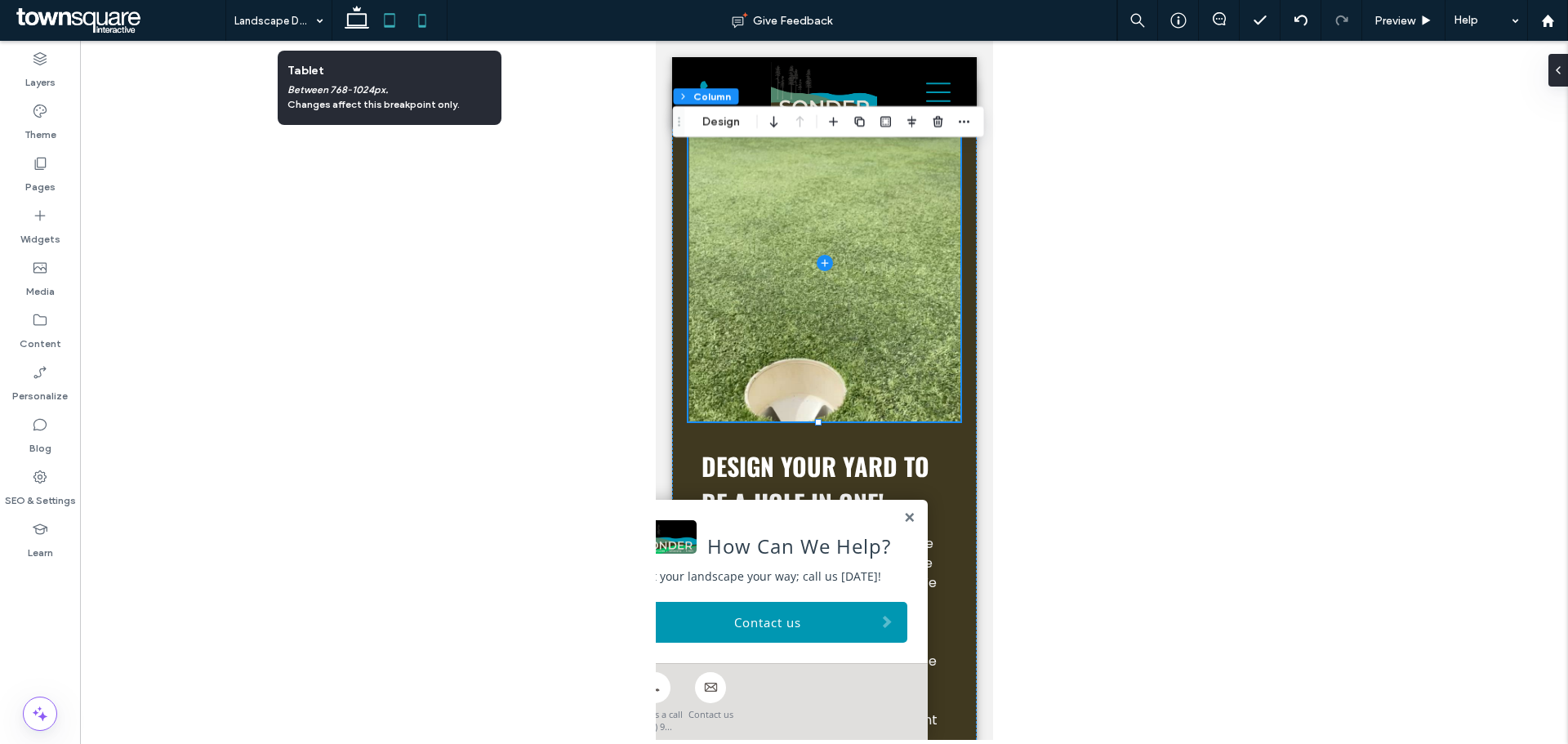
click at [393, 19] on icon at bounding box center [389, 21] width 32 height 32
type input "**"
type input "***"
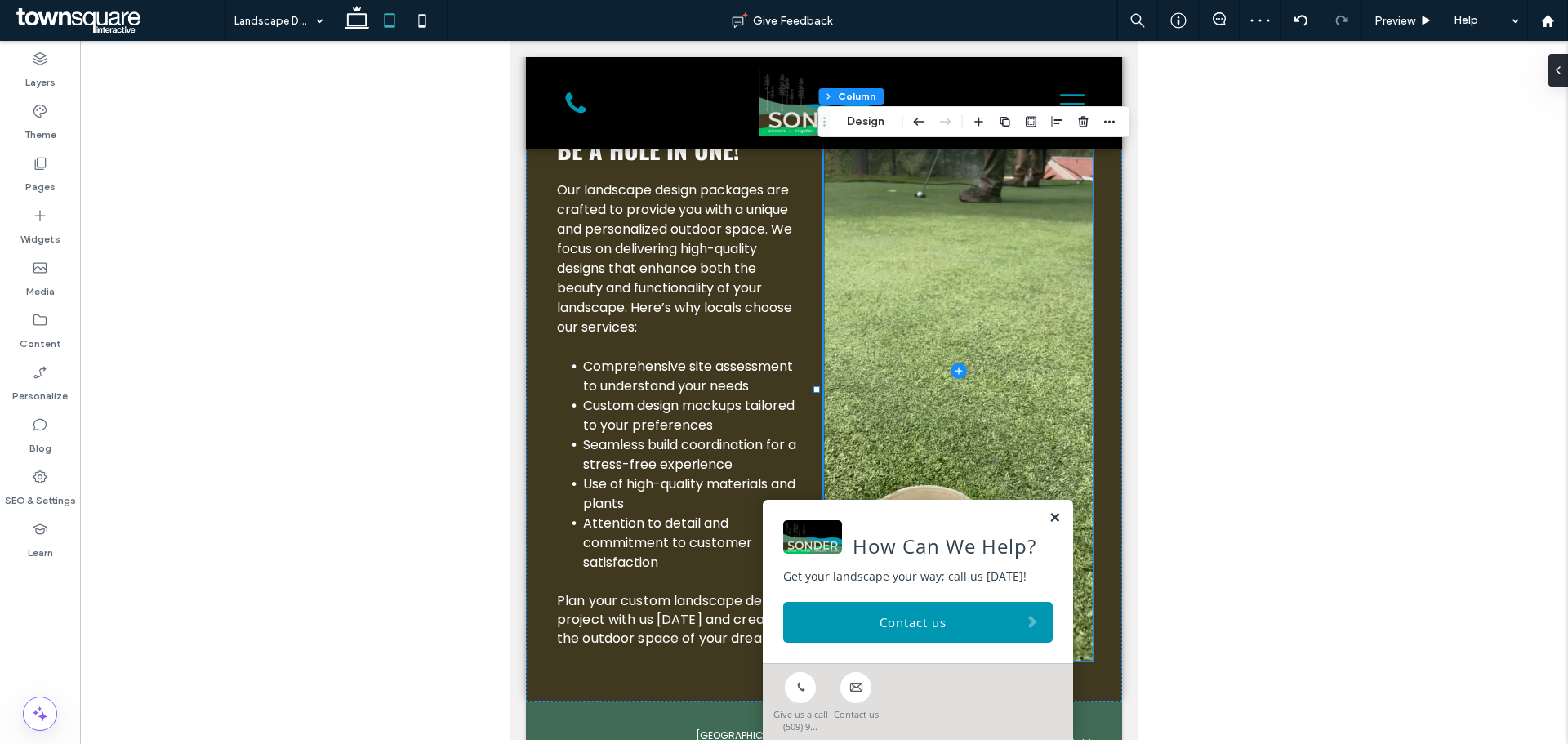
click at [1049, 517] on link at bounding box center [1055, 517] width 13 height 13
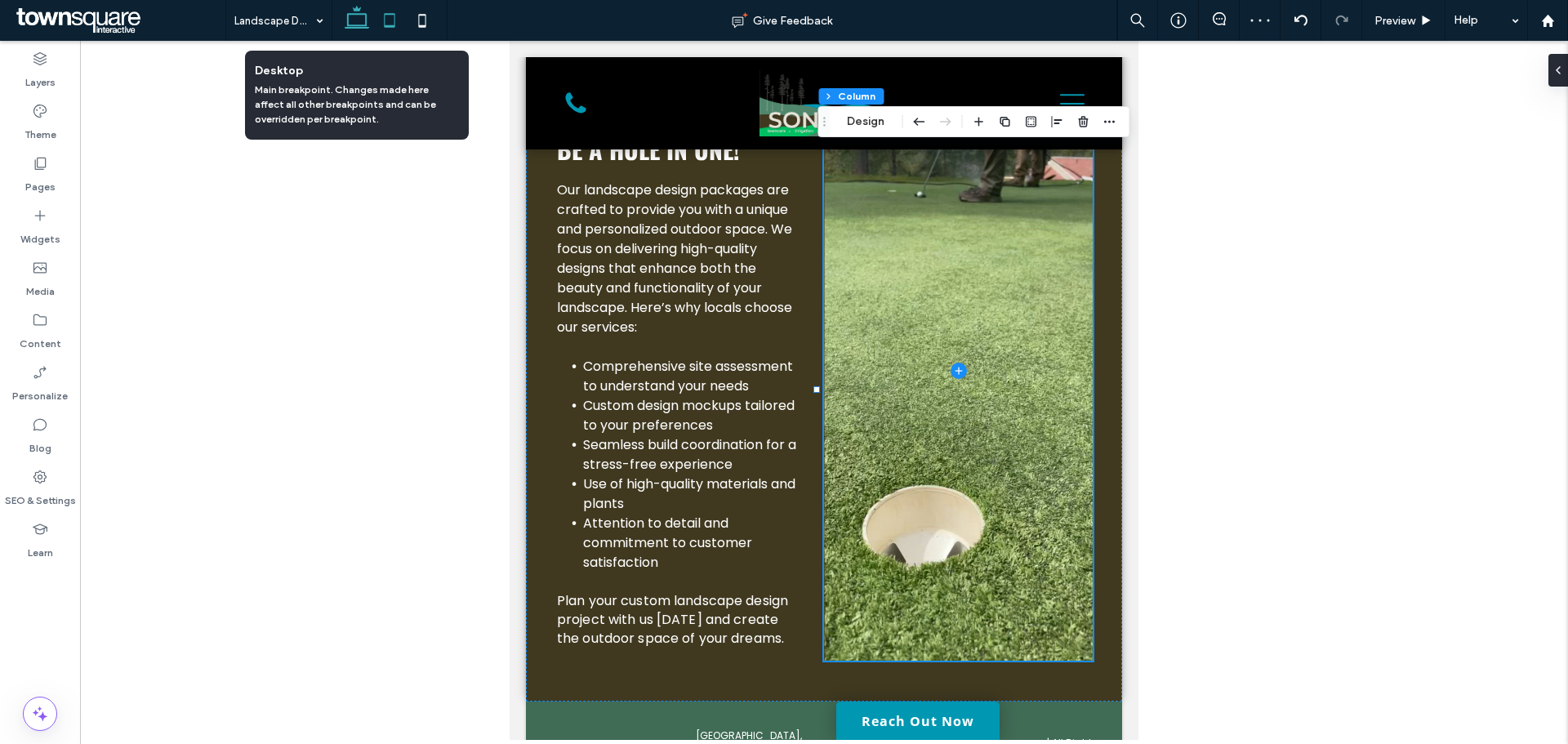
click at [350, 21] on icon at bounding box center [357, 21] width 32 height 32
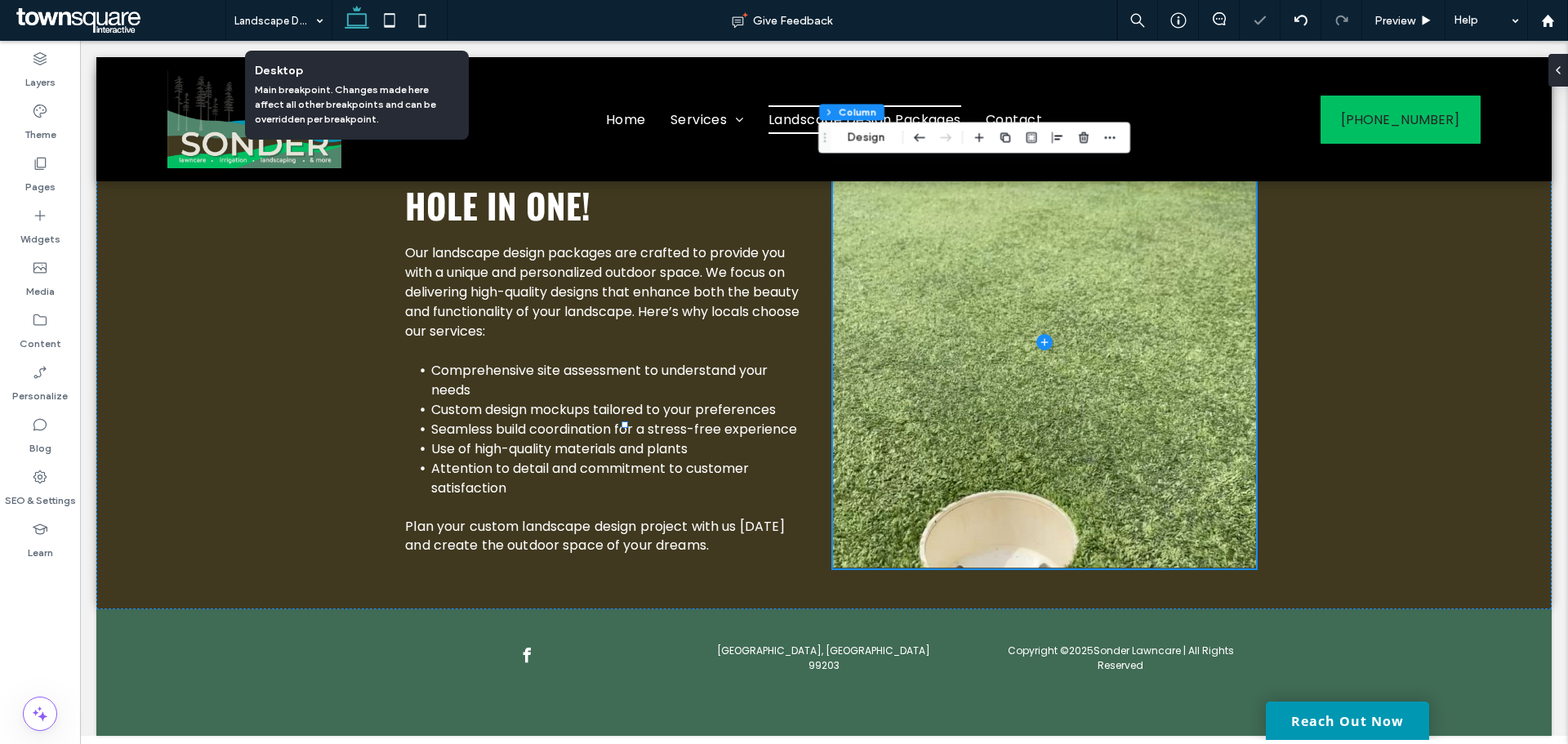
type input "**"
type input "***"
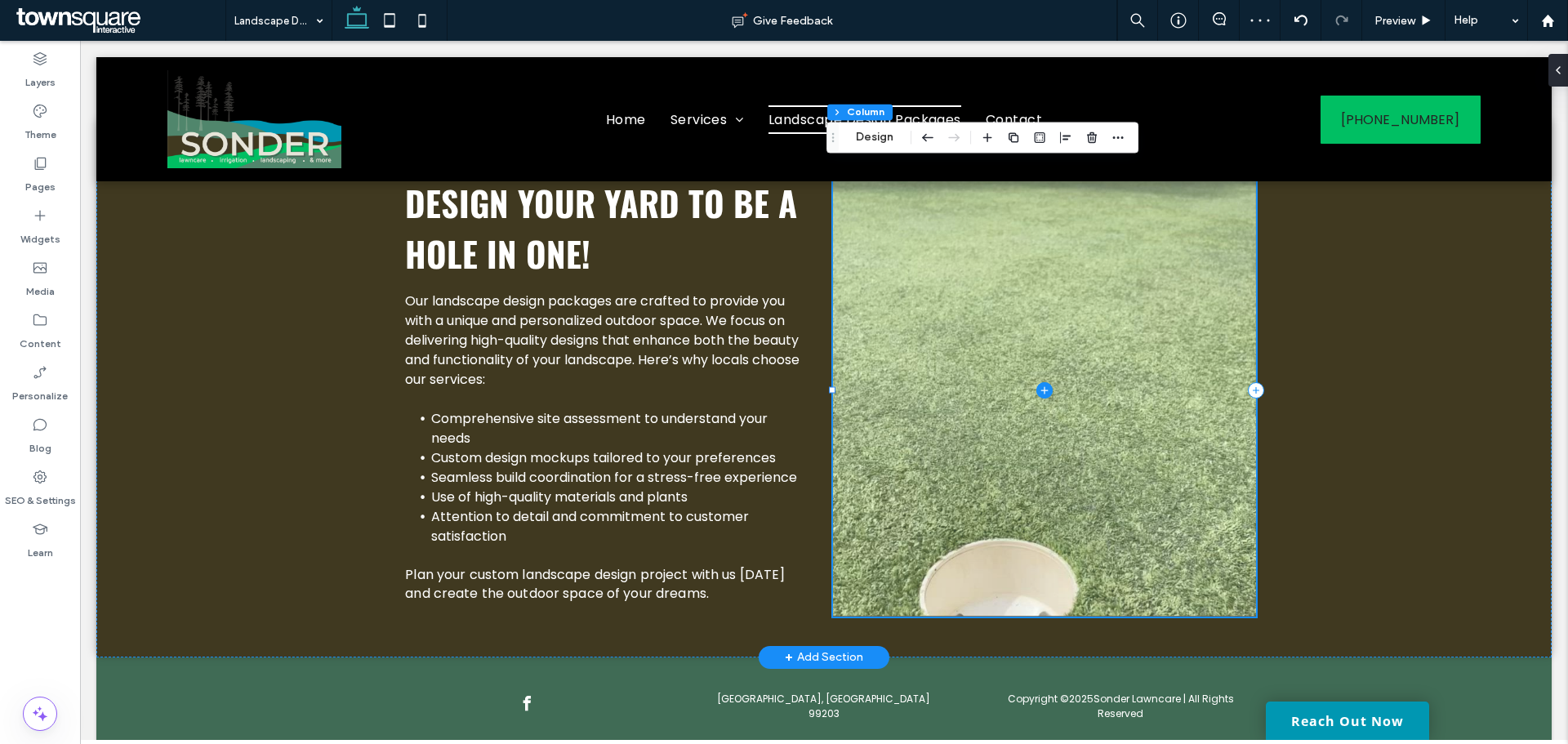
click at [1050, 579] on span at bounding box center [1044, 390] width 423 height 452
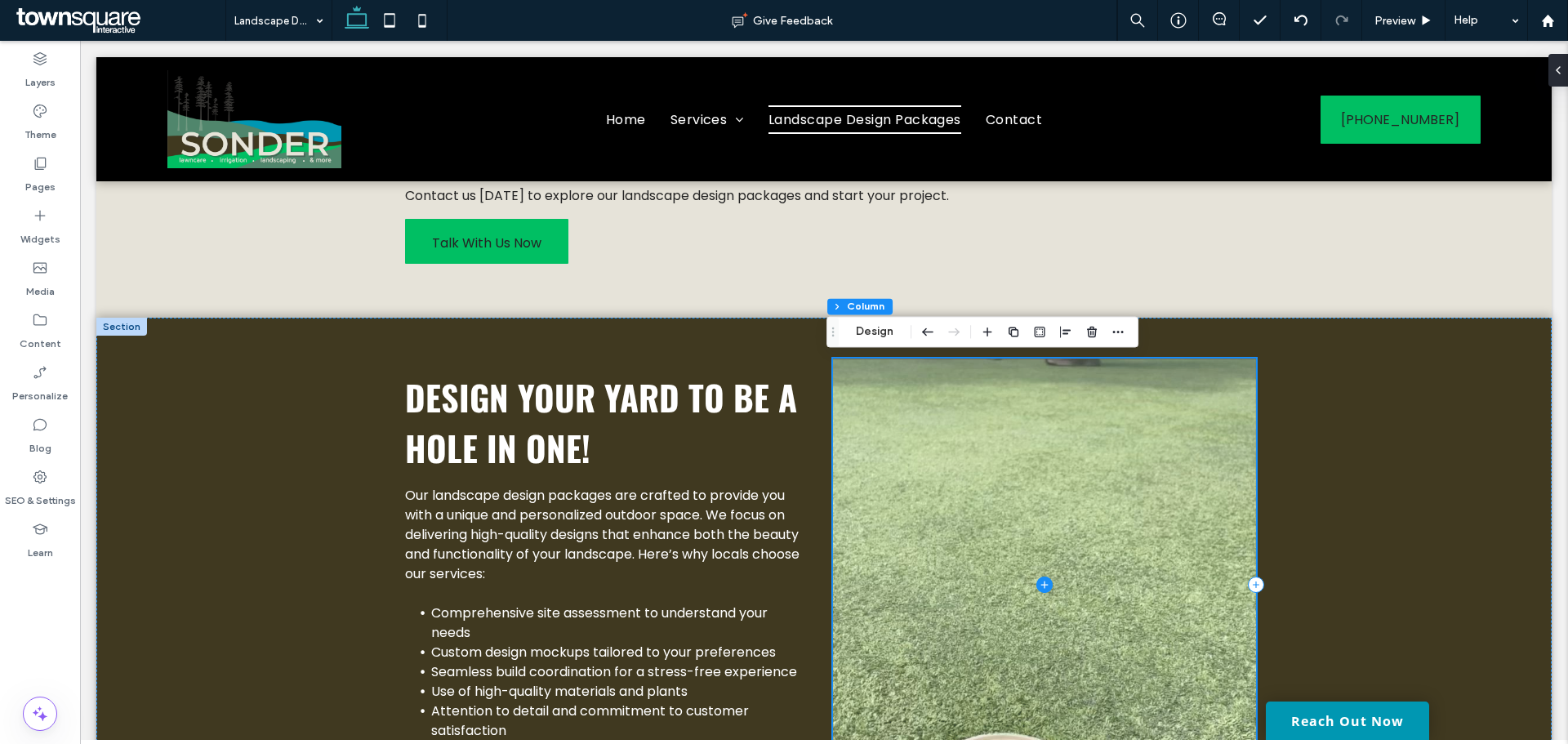
scroll to position [399, 0]
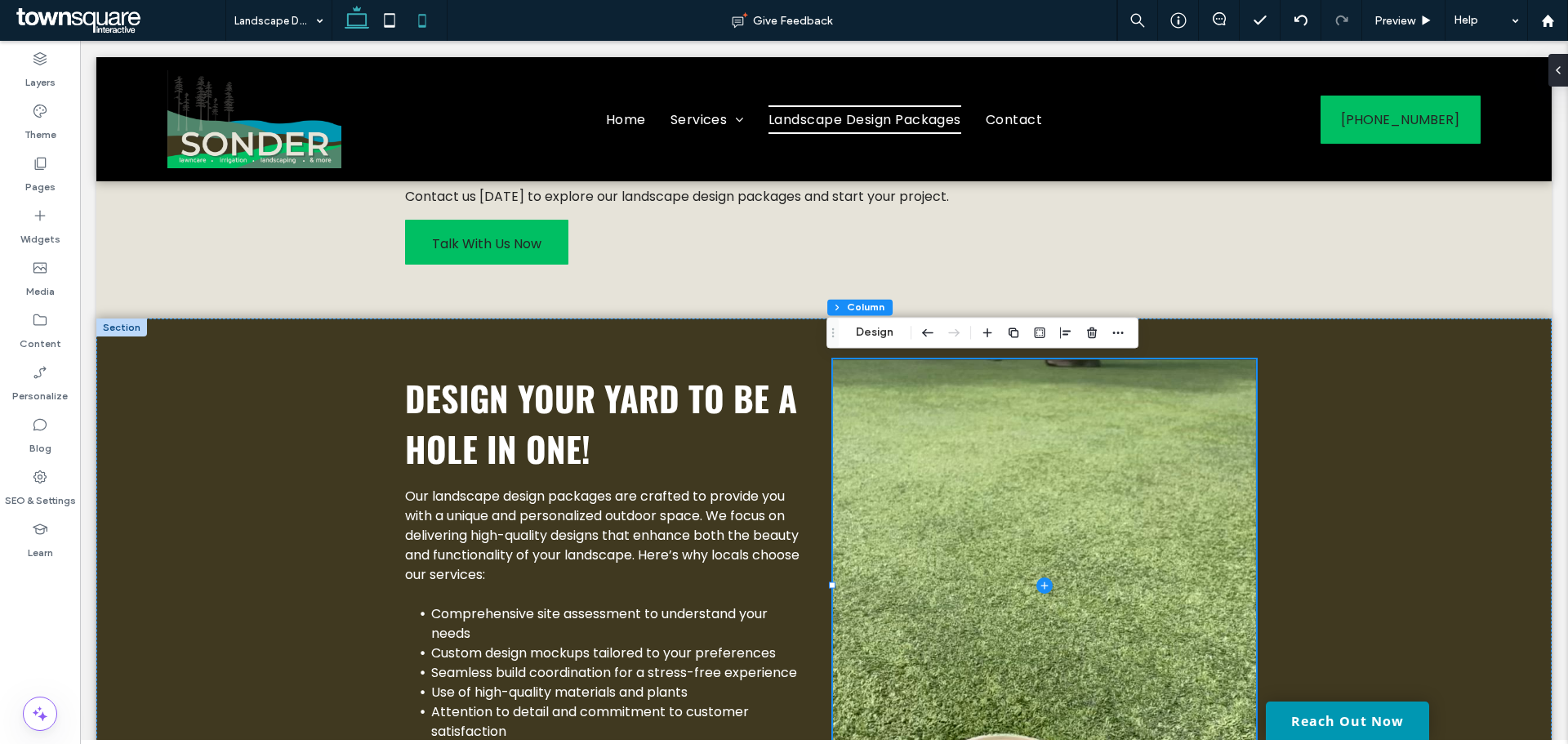
click at [408, 16] on icon at bounding box center [422, 21] width 32 height 32
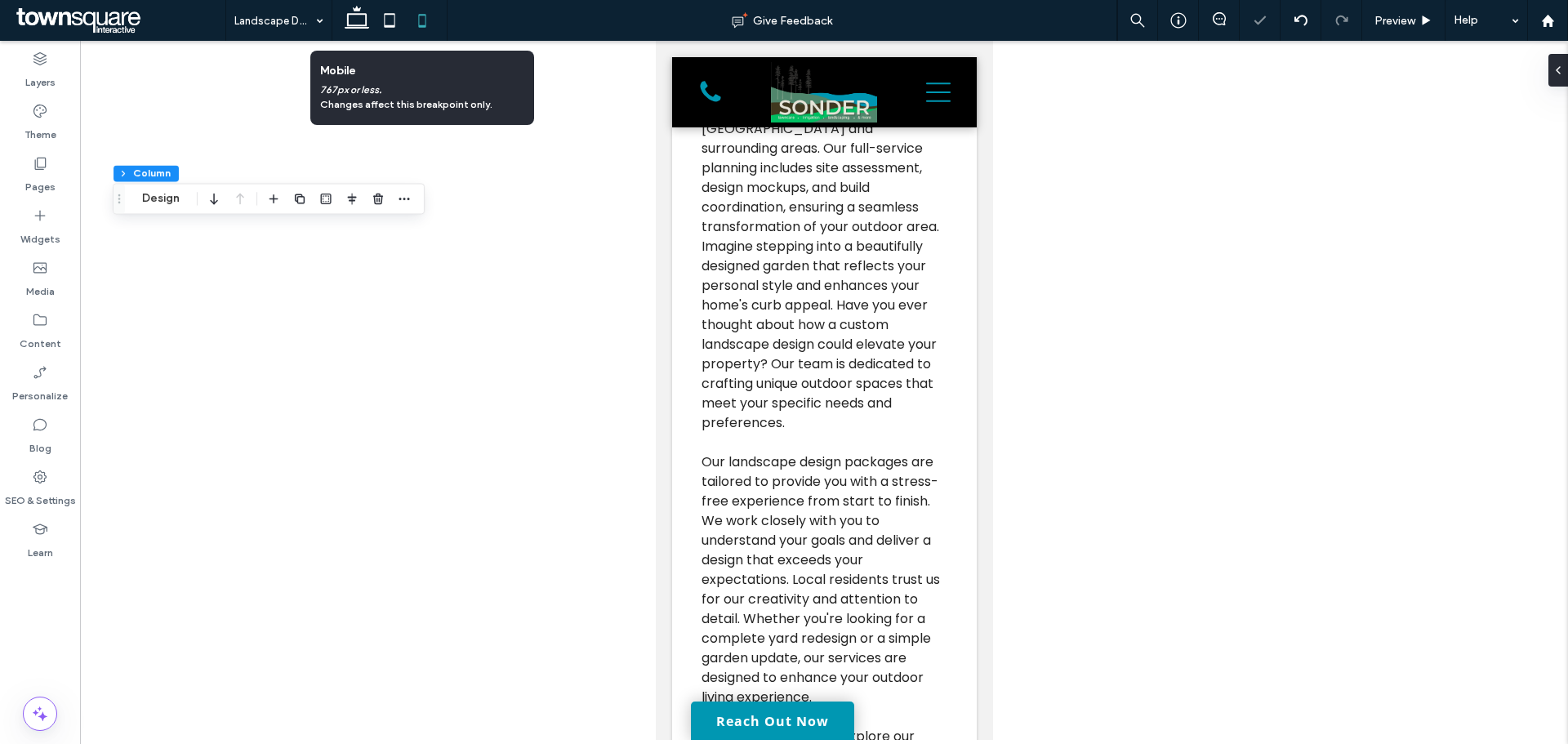
type input "***"
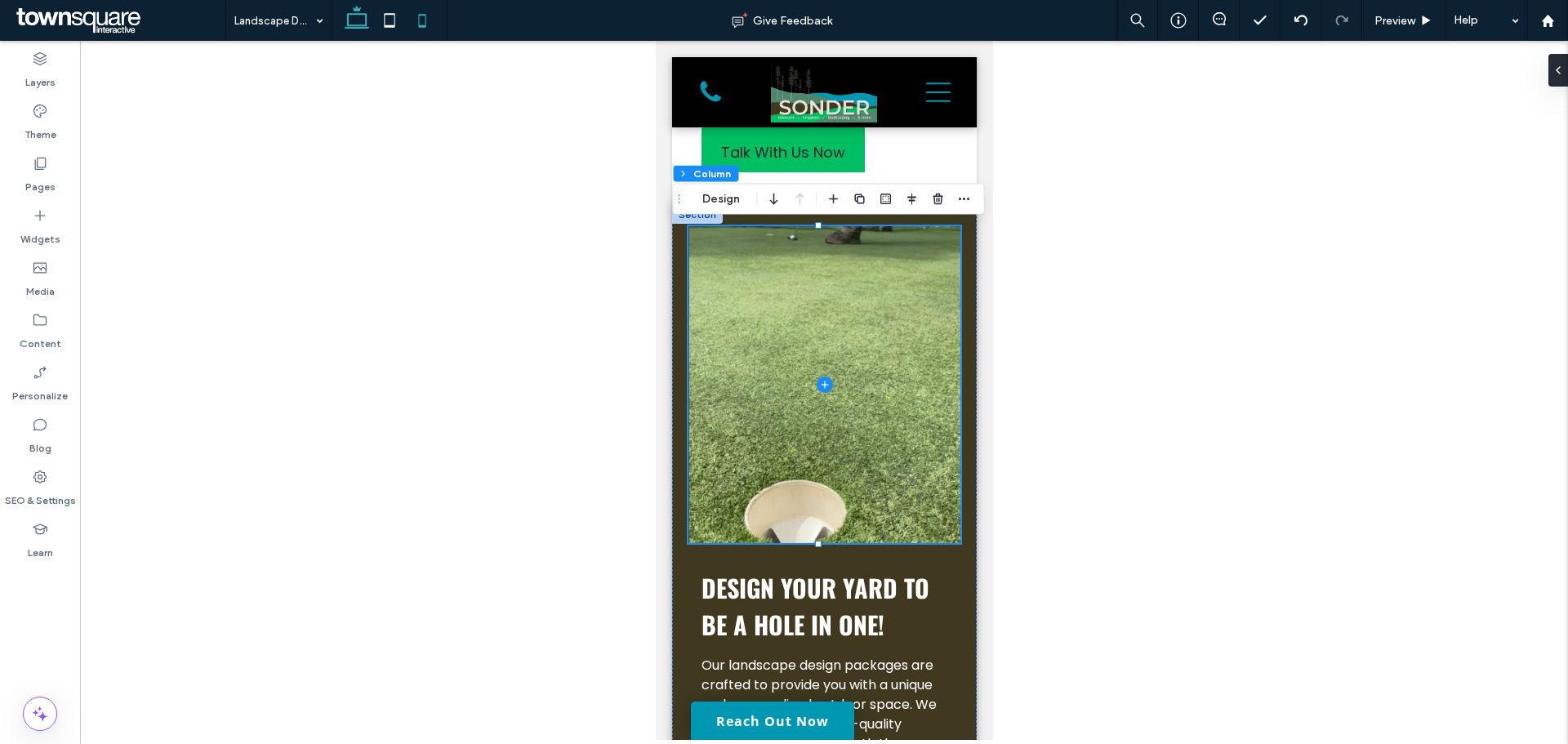
click at [360, 30] on icon at bounding box center [357, 21] width 32 height 32
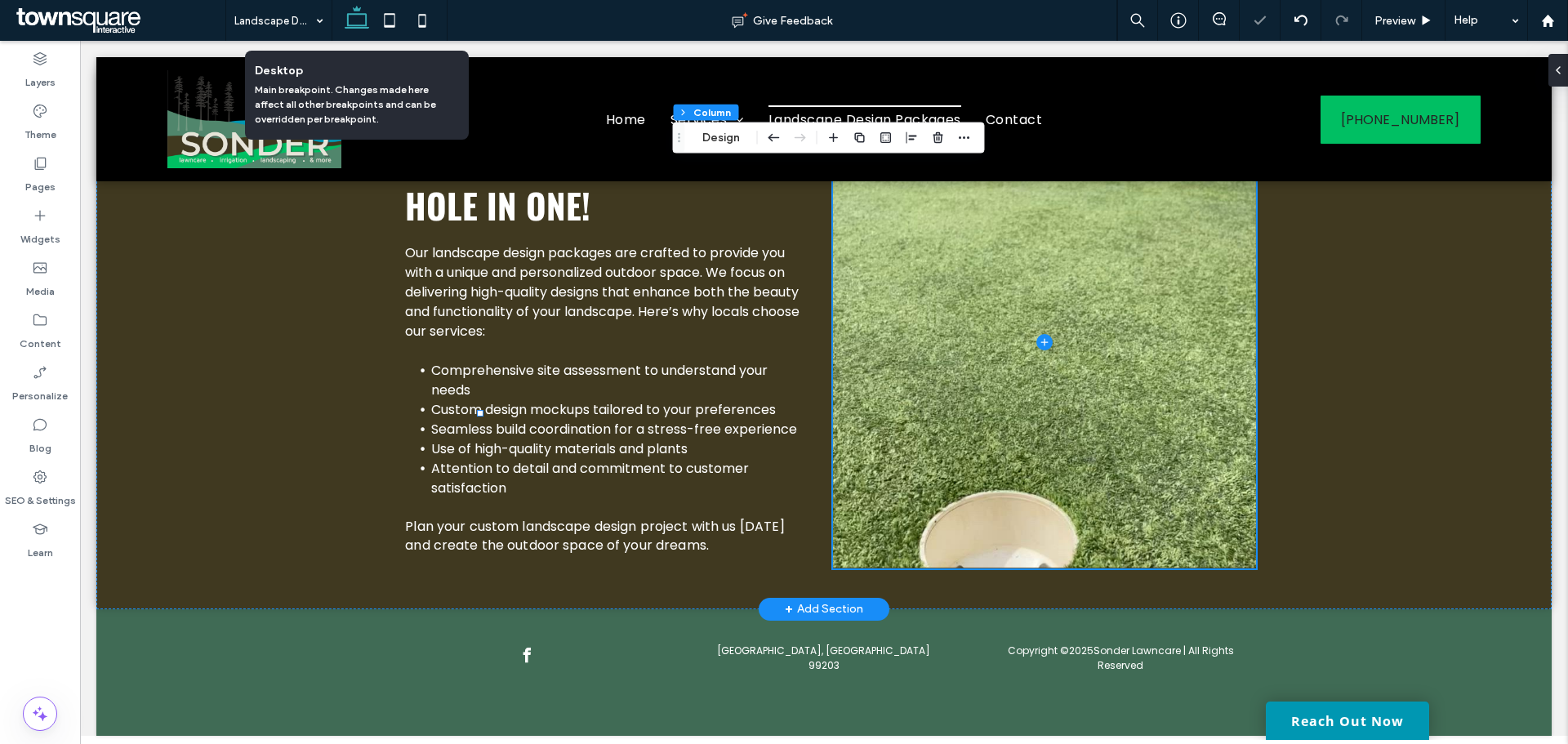
type input "**"
type input "***"
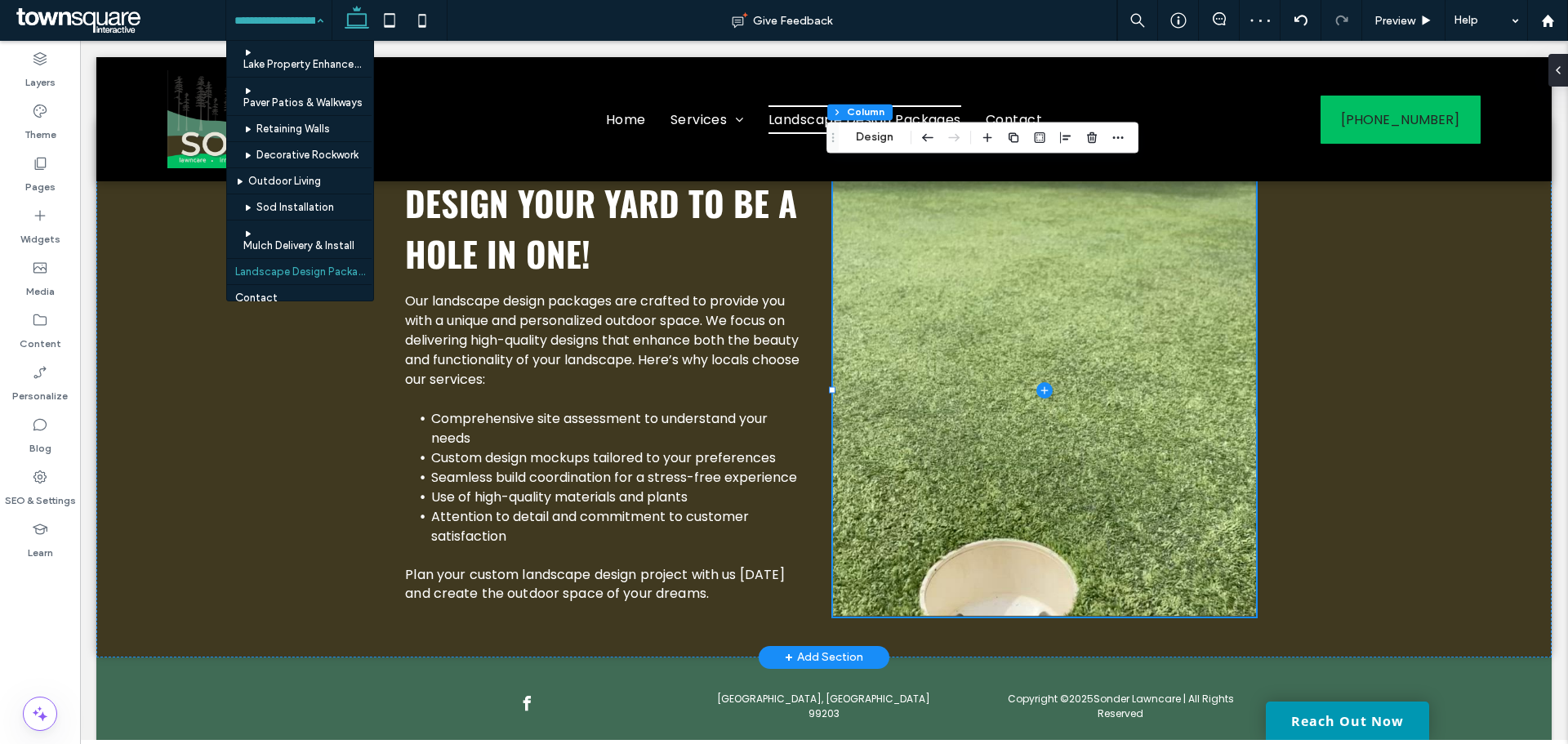
scroll to position [324, 0]
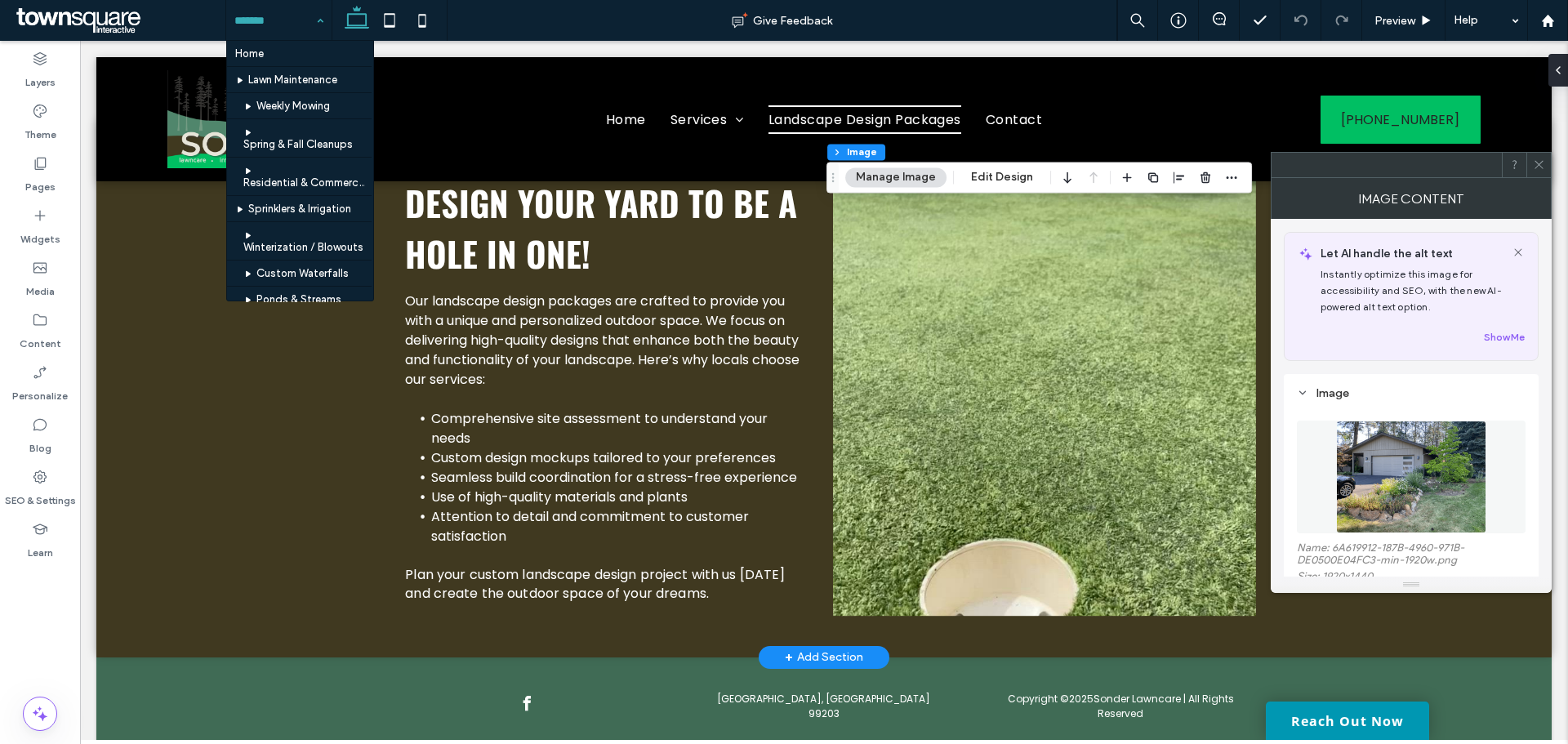
scroll to position [253, 0]
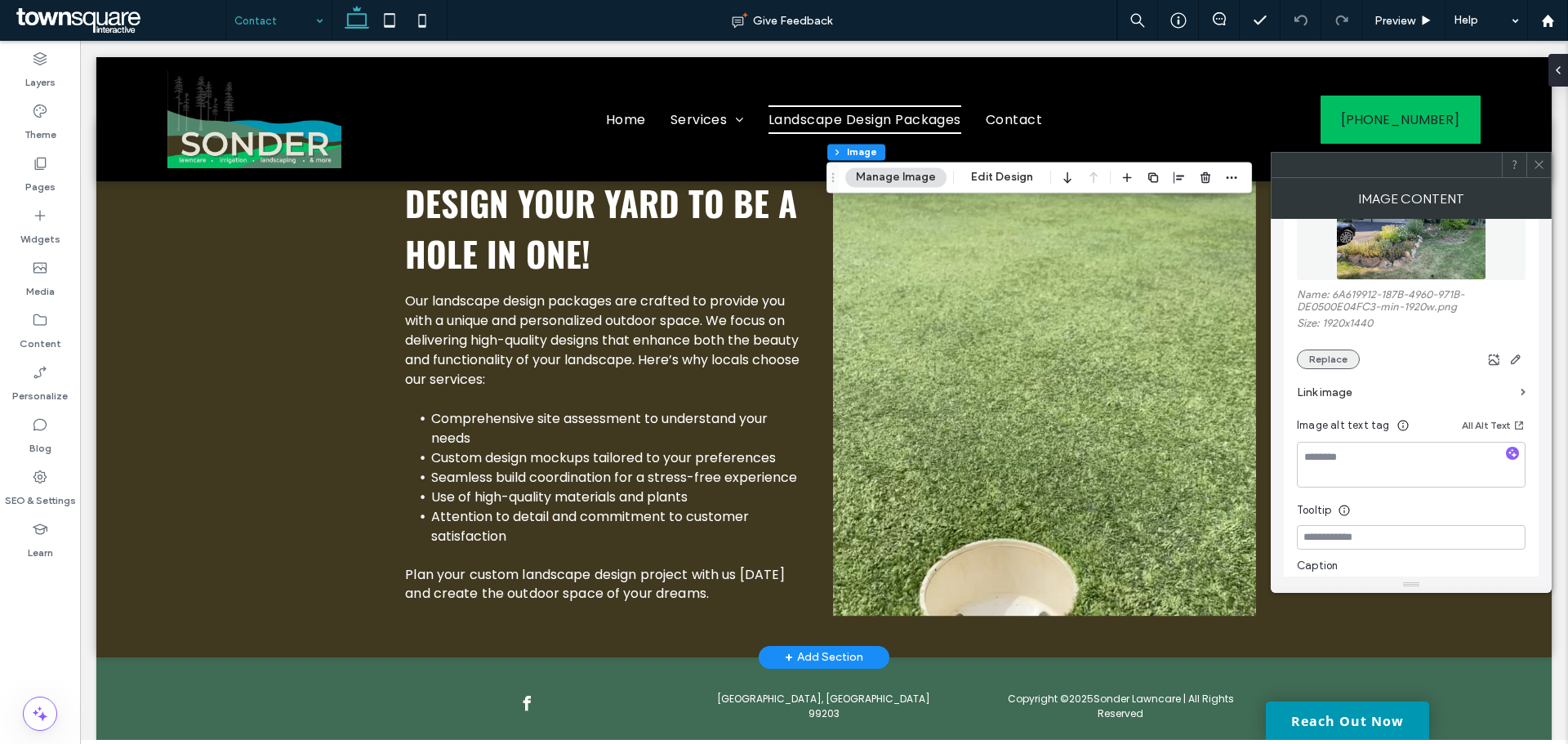
click at [1347, 368] on button "Replace" at bounding box center [1329, 359] width 63 height 20
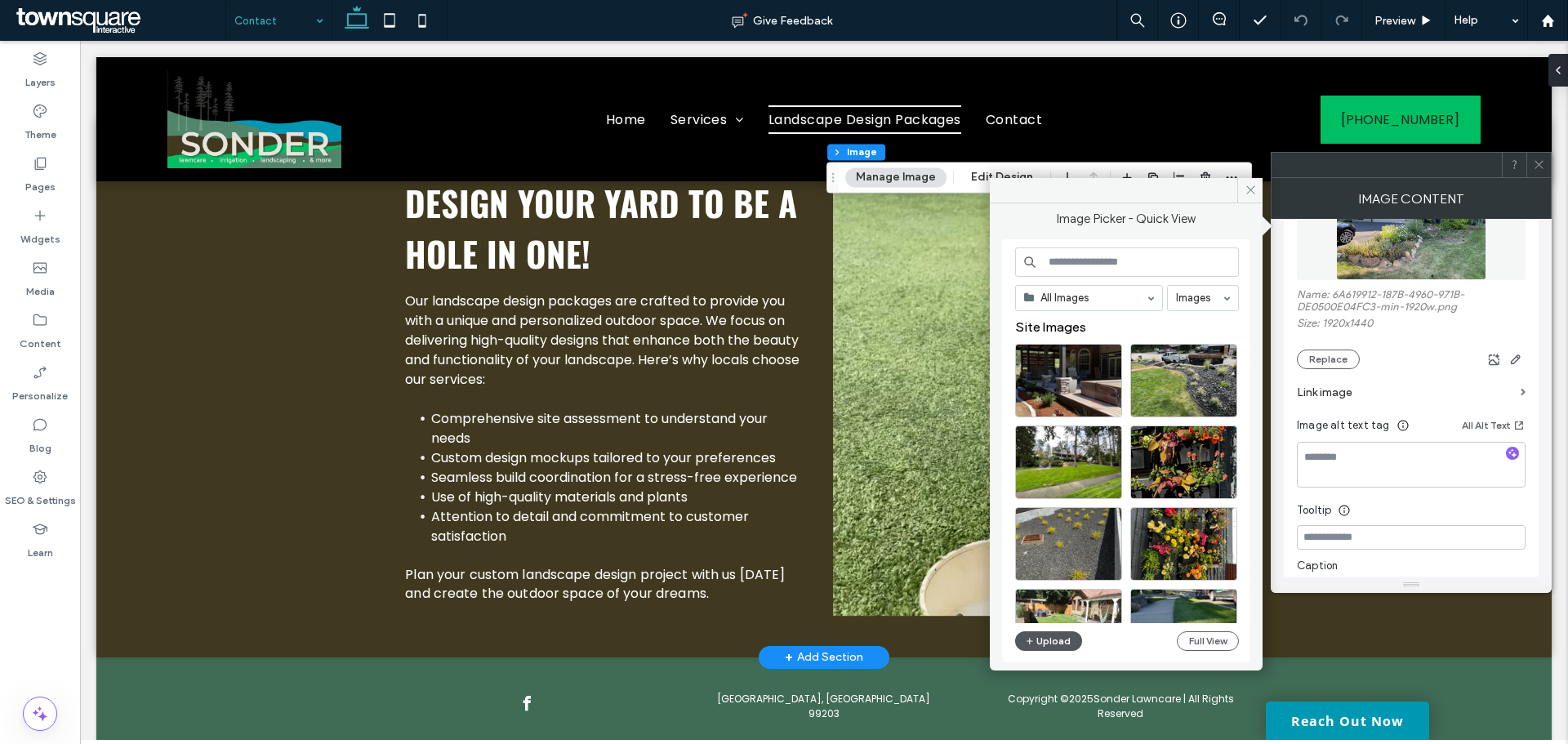
click at [1052, 639] on button "Upload" at bounding box center [1048, 641] width 67 height 20
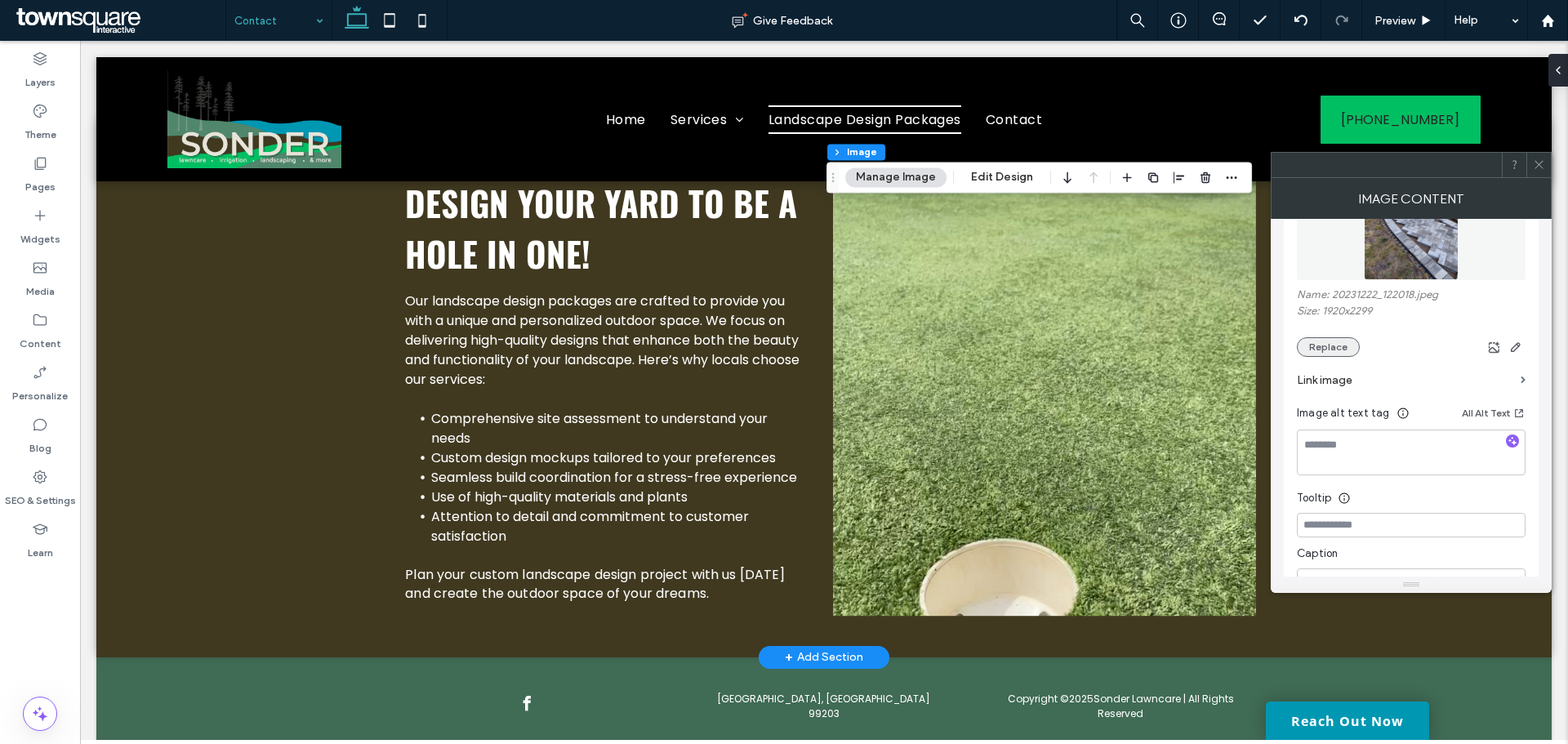
click at [1341, 340] on button "Replace" at bounding box center [1329, 347] width 63 height 20
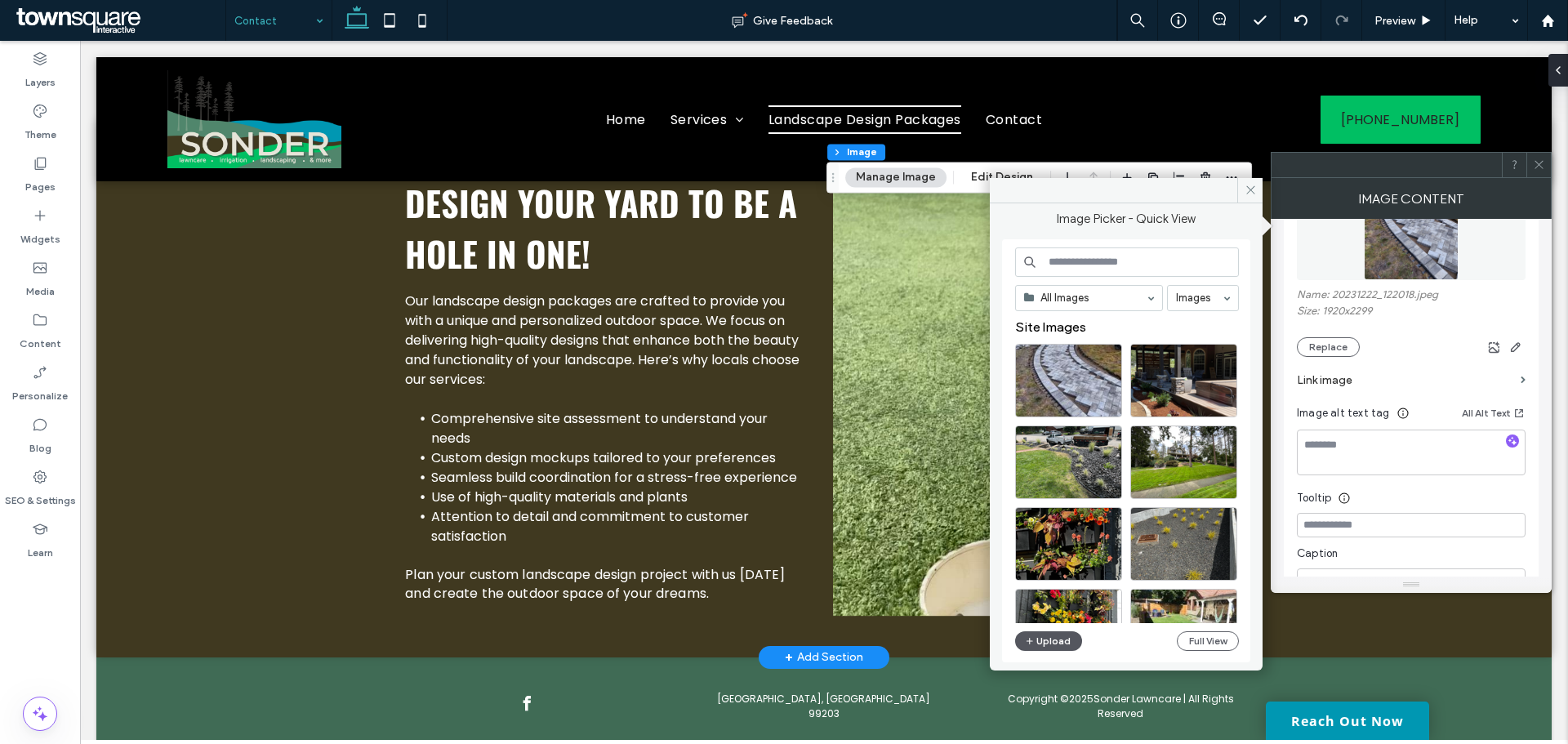
click at [1050, 638] on button "Upload" at bounding box center [1048, 641] width 67 height 20
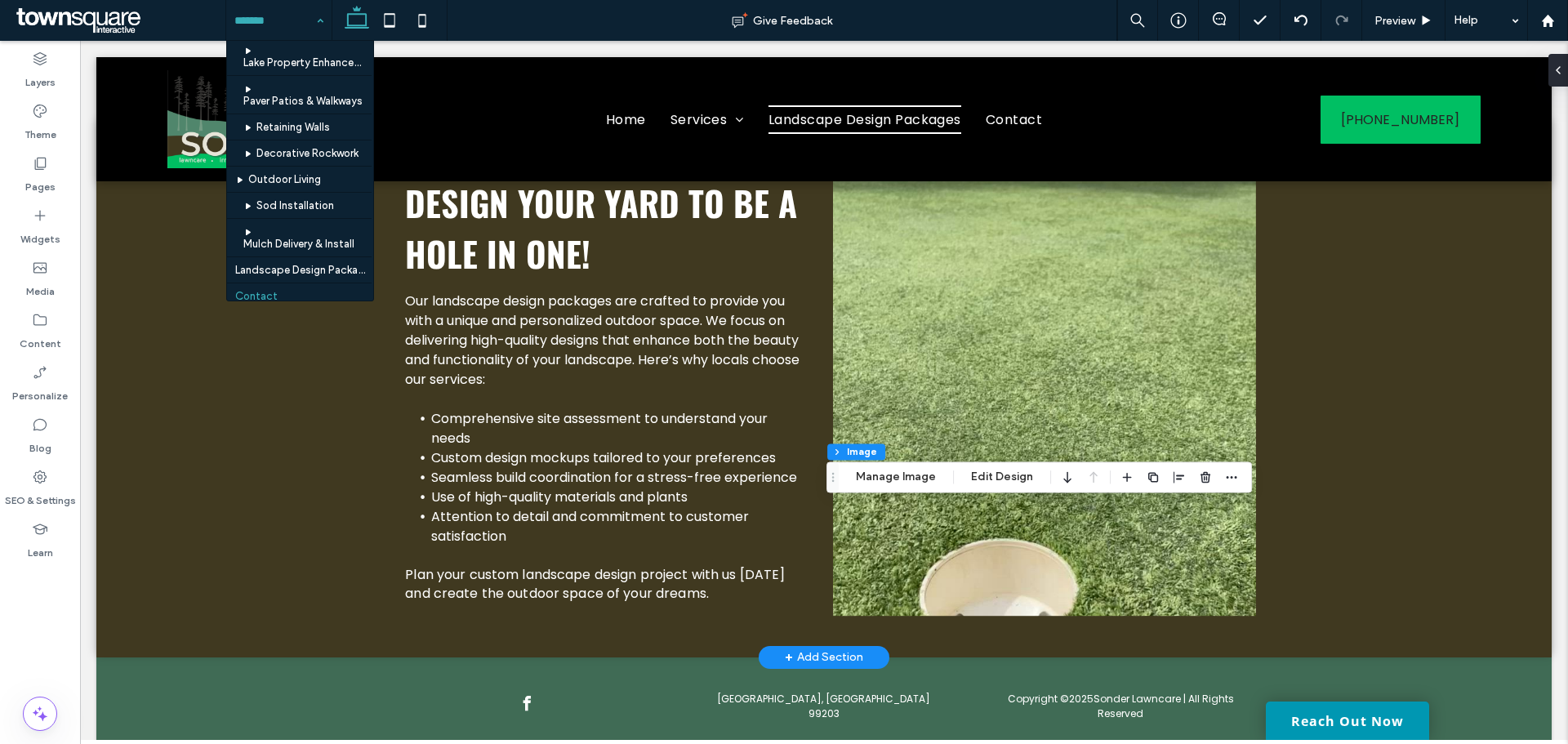
scroll to position [276, 0]
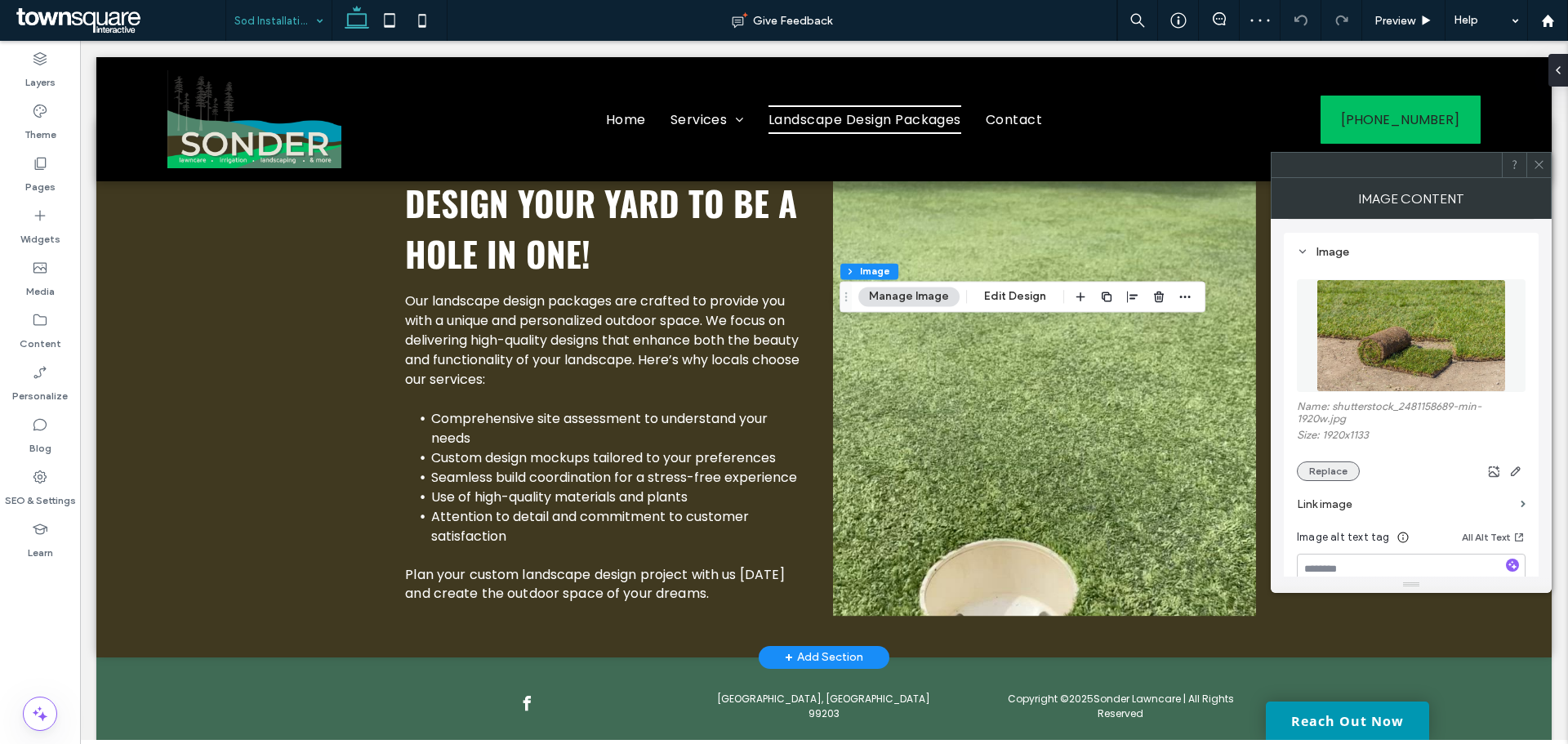
scroll to position [143, 0]
click at [1322, 466] on button "Replace" at bounding box center [1329, 471] width 63 height 20
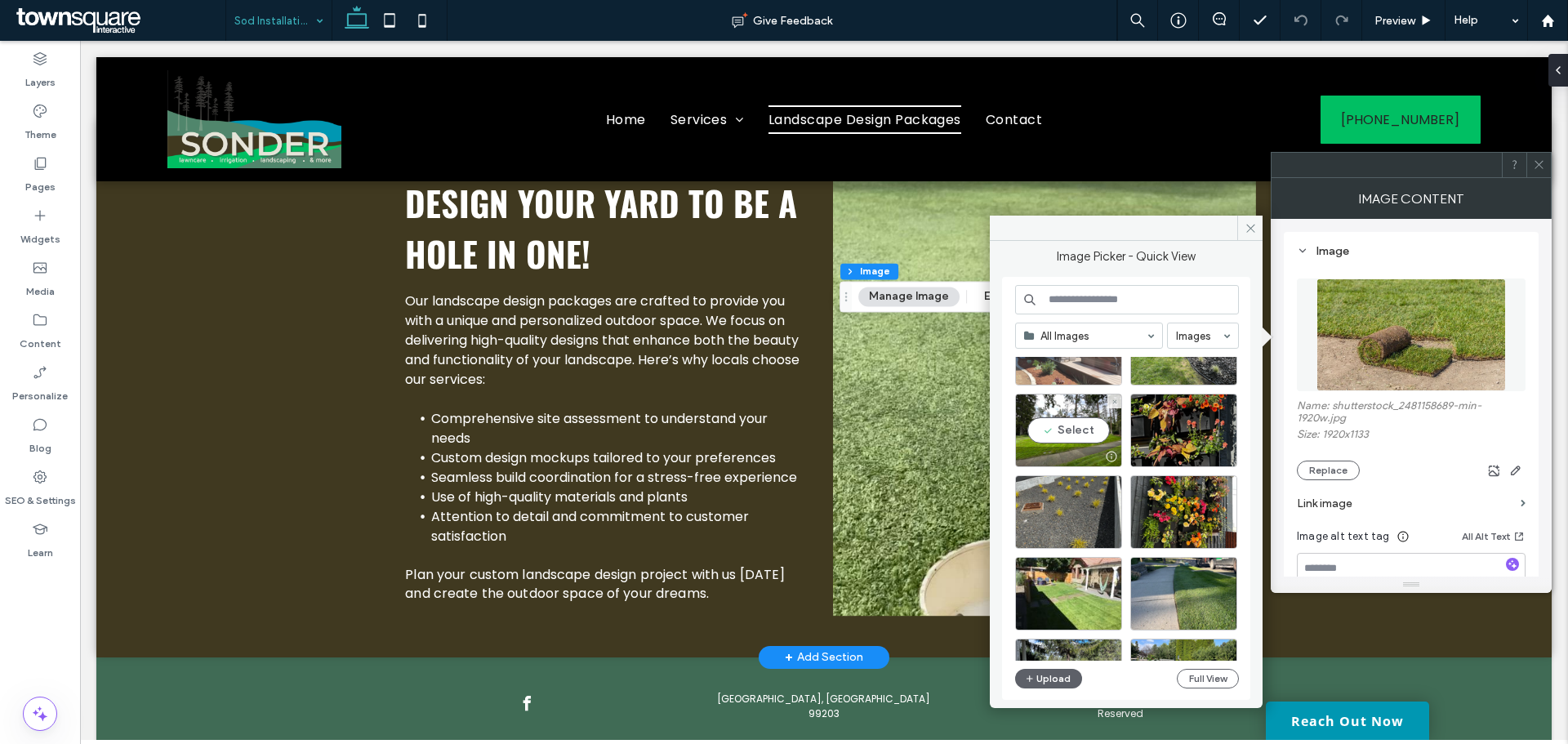
scroll to position [151, 0]
click at [1075, 432] on div "Select" at bounding box center [1068, 429] width 107 height 74
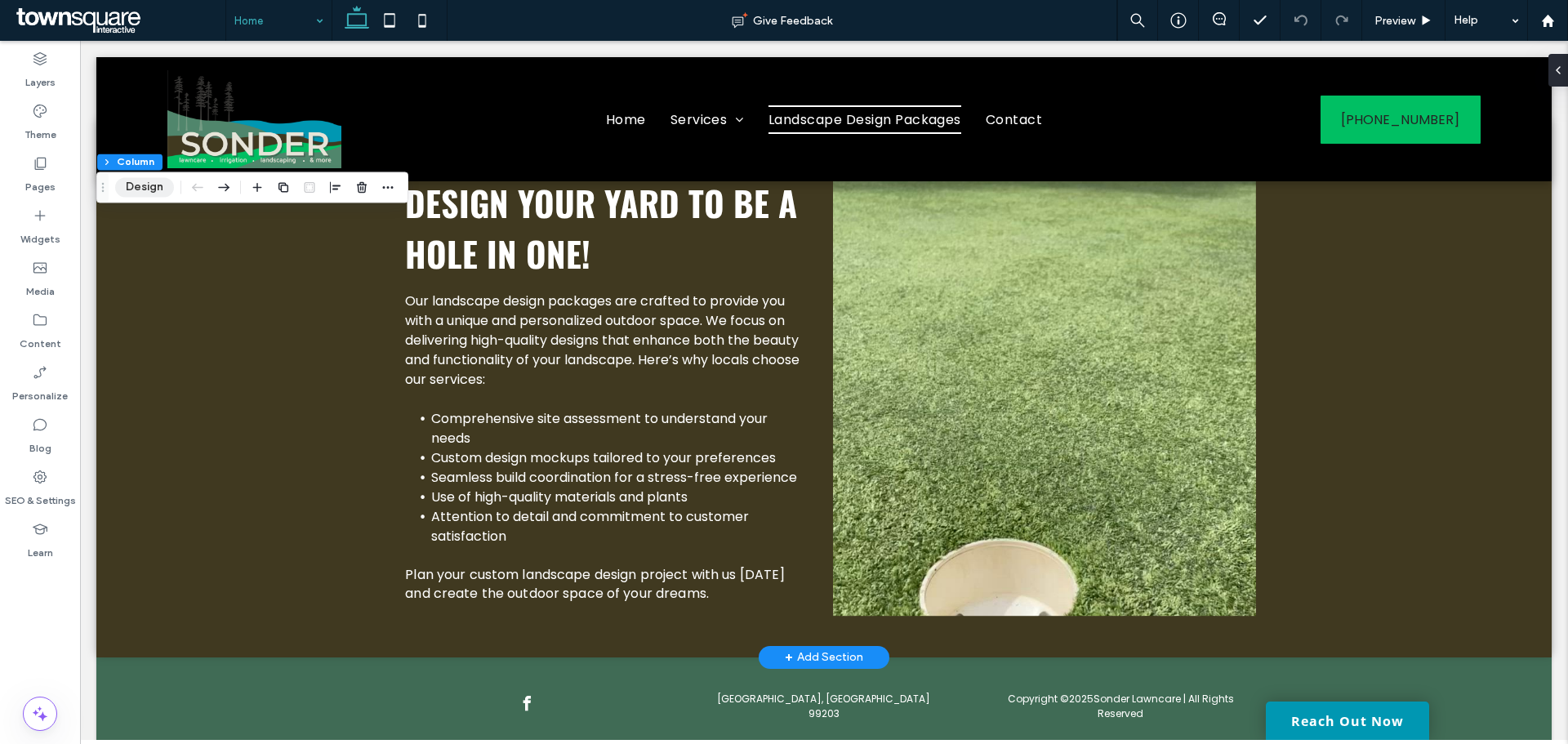
click at [147, 190] on button "Design" at bounding box center [144, 187] width 59 height 20
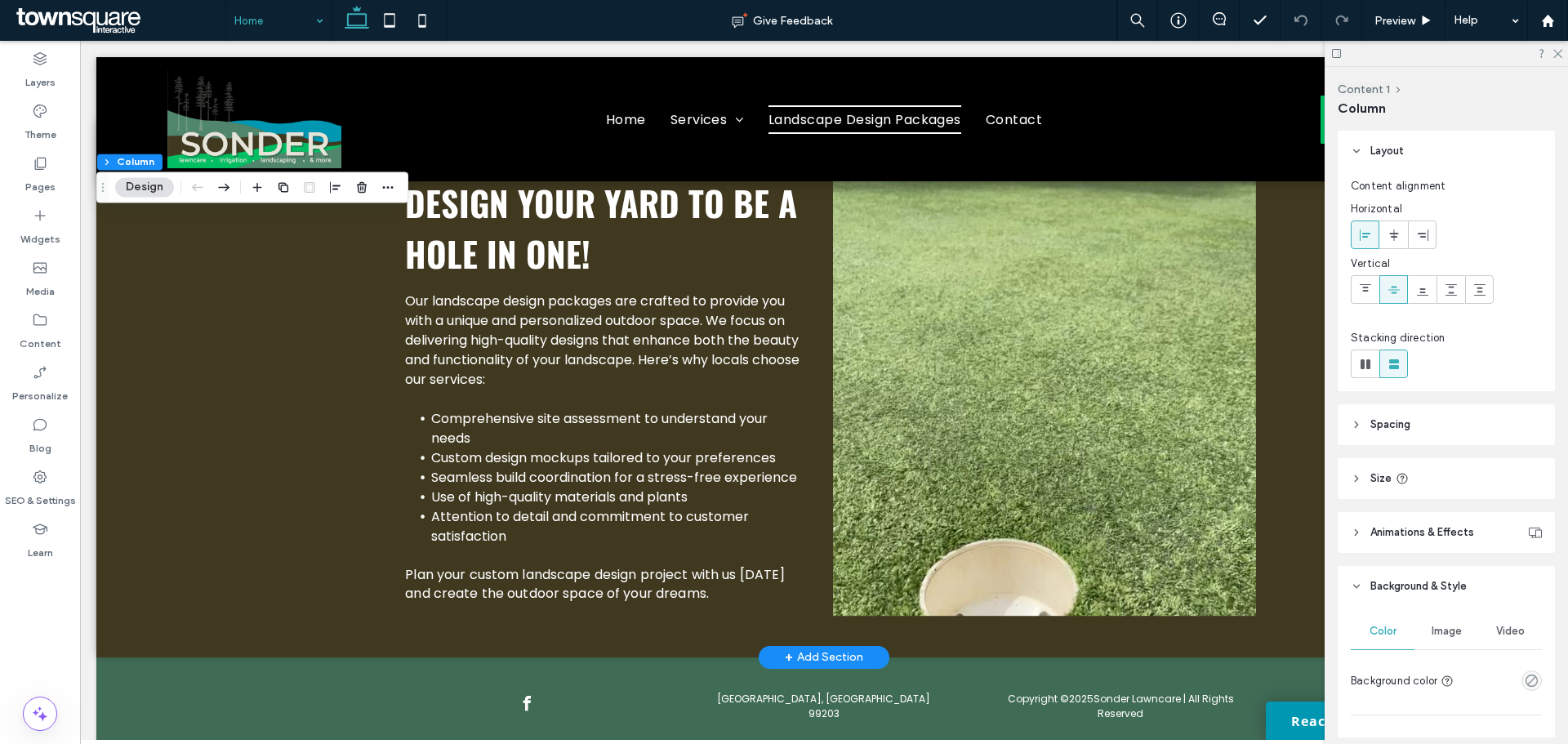
click at [1437, 623] on div "Image" at bounding box center [1446, 631] width 64 height 36
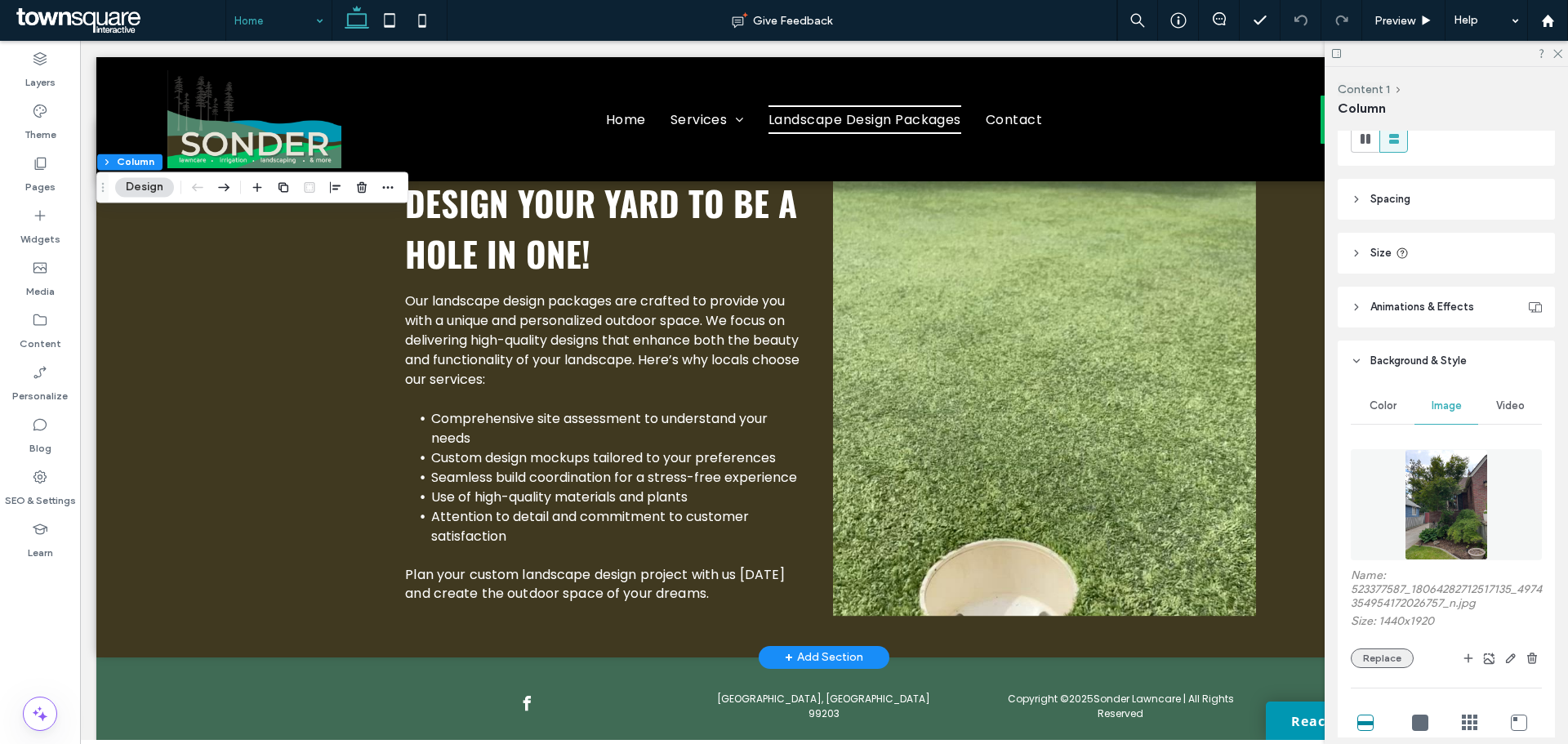
scroll to position [353, 0]
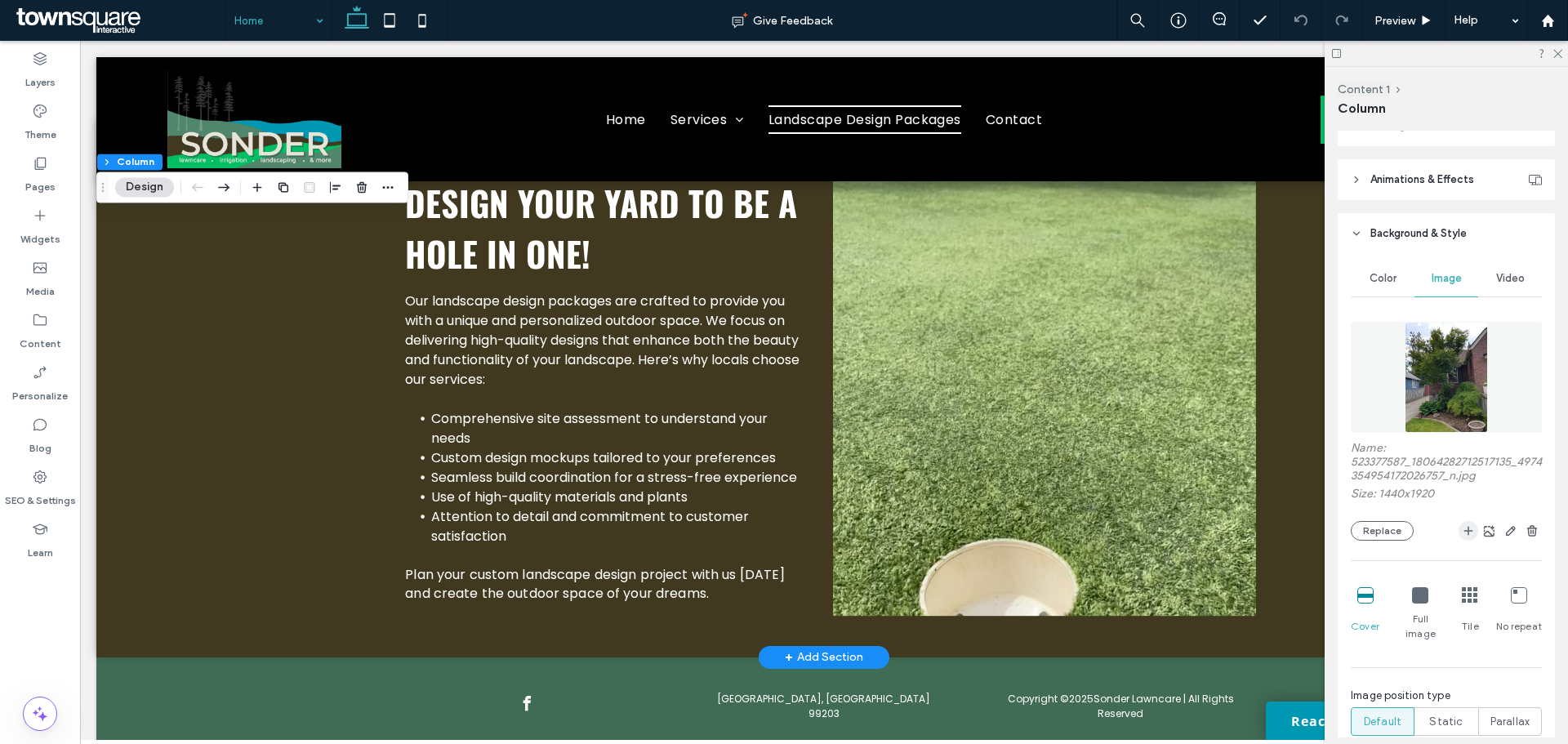
click at [1464, 531] on use "button" at bounding box center [1468, 532] width 9 height 9
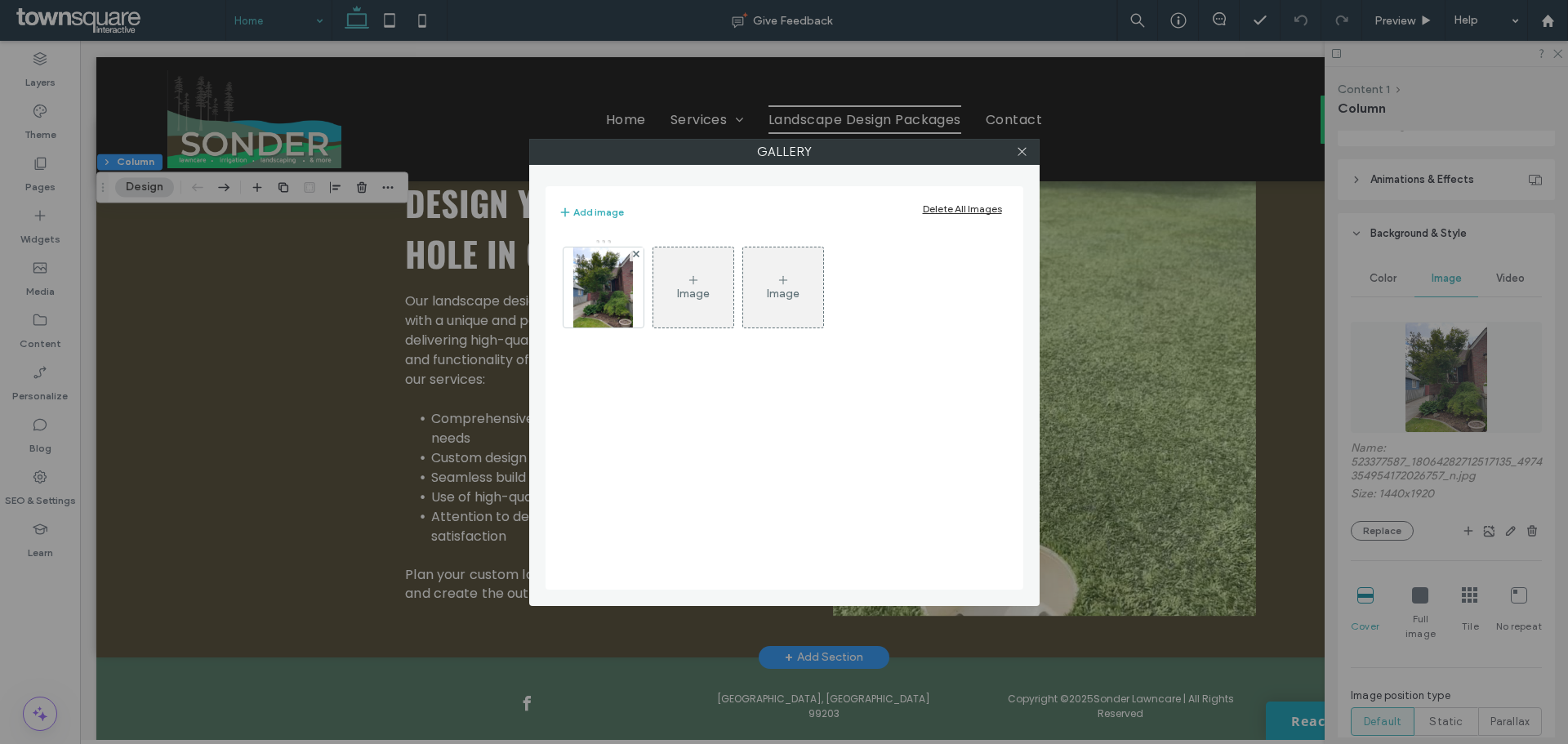
click at [681, 286] on div "Image" at bounding box center [693, 288] width 80 height 77
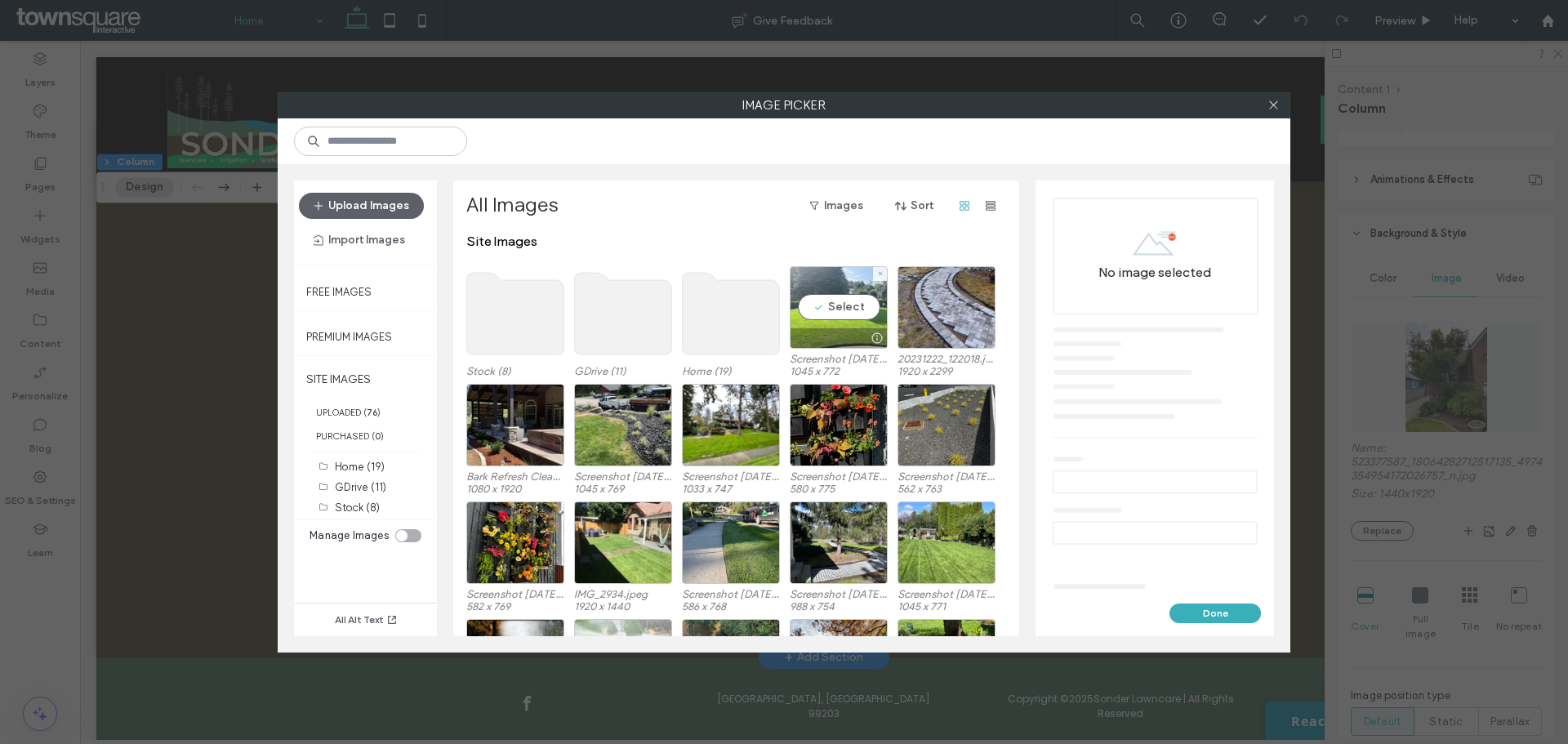
click at [845, 316] on div "Select" at bounding box center [838, 307] width 98 height 82
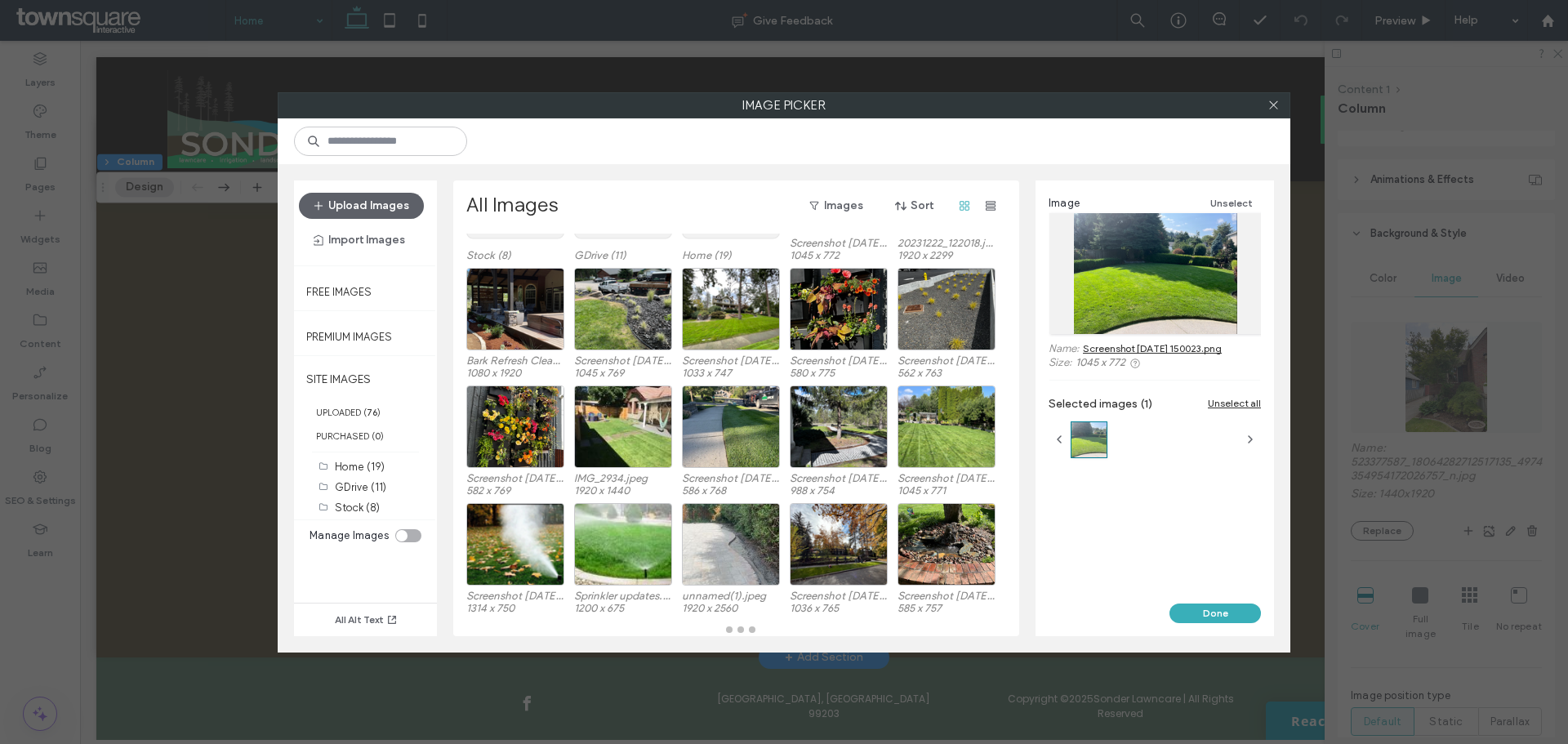
scroll to position [116, 0]
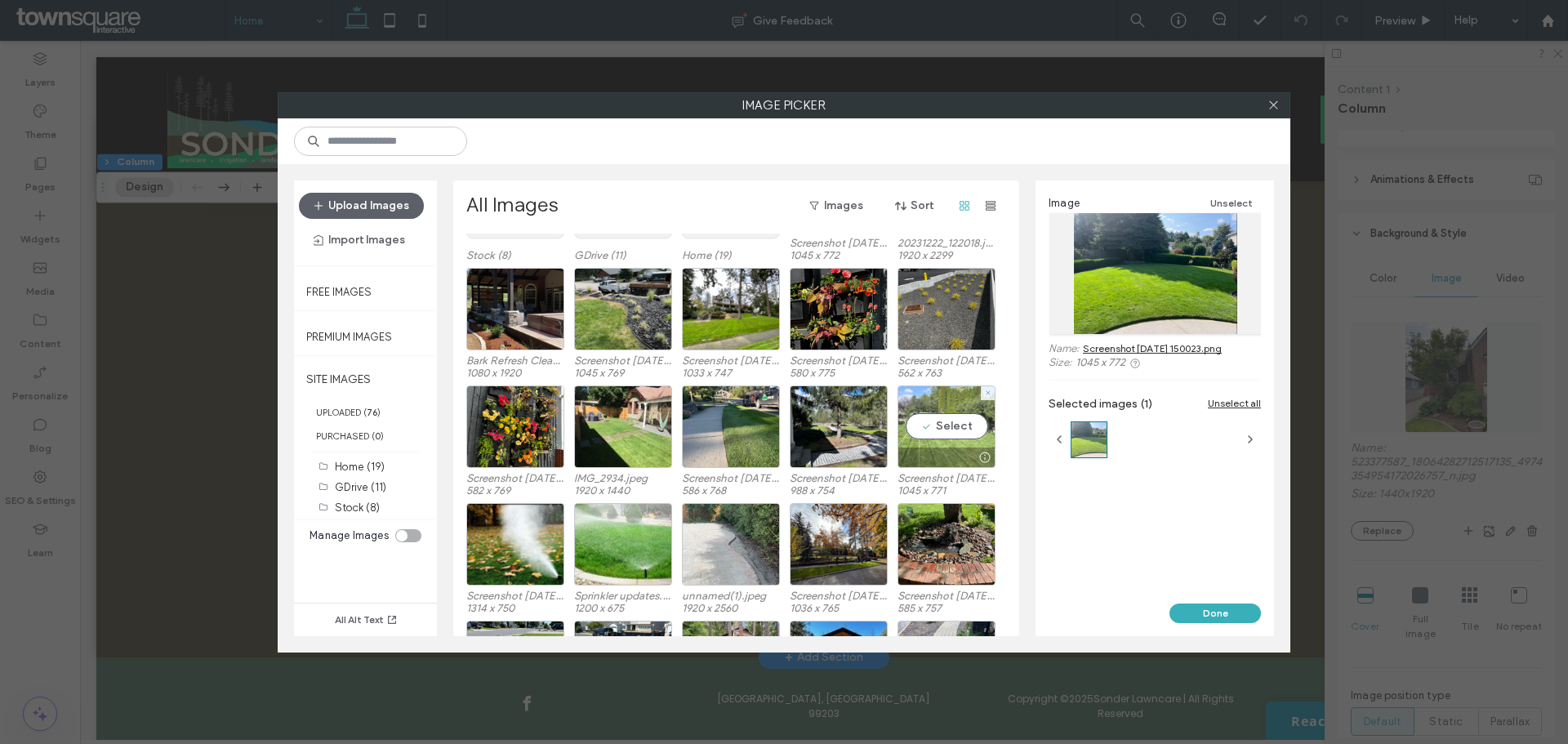
click at [958, 418] on div "Select" at bounding box center [946, 427] width 98 height 82
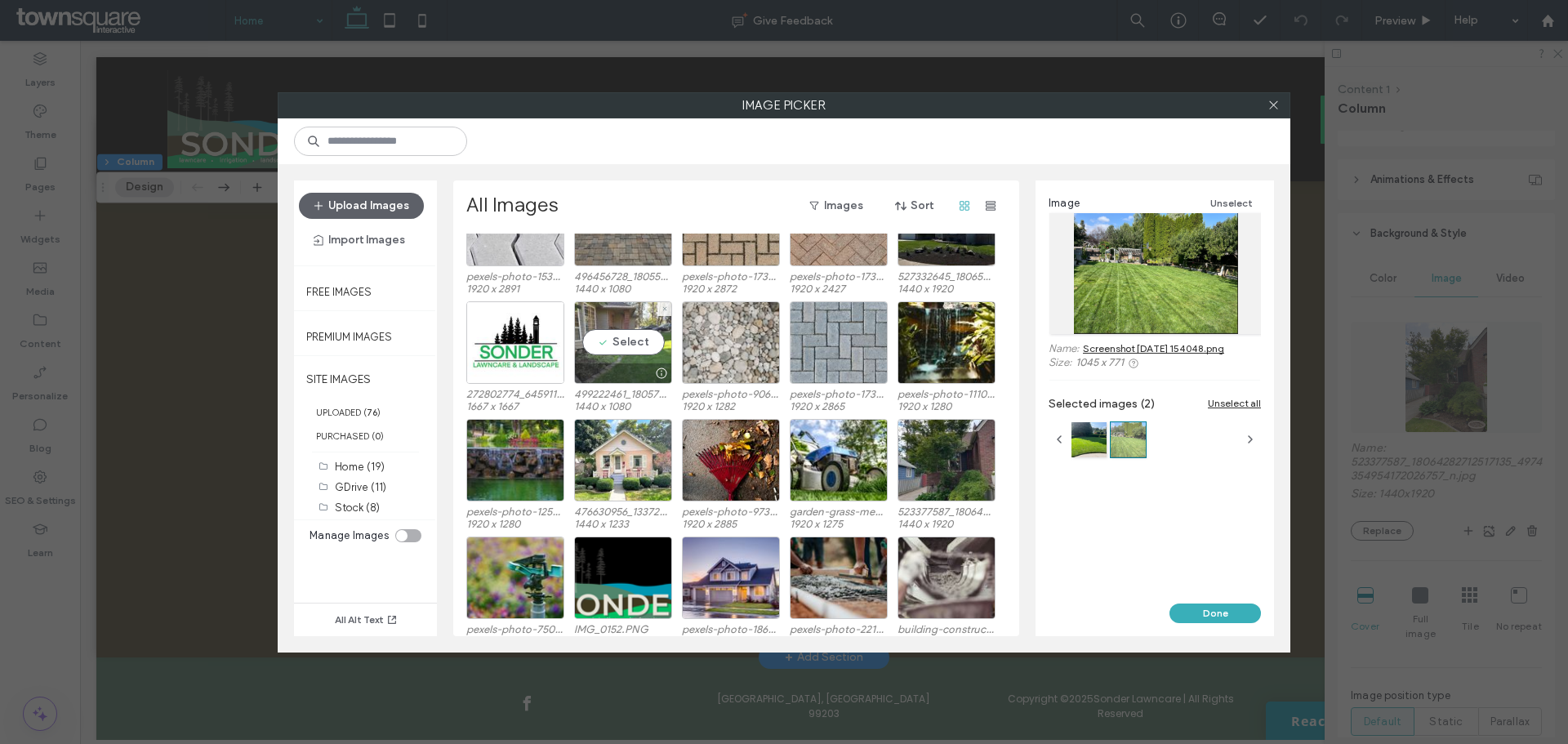
scroll to position [733, 0]
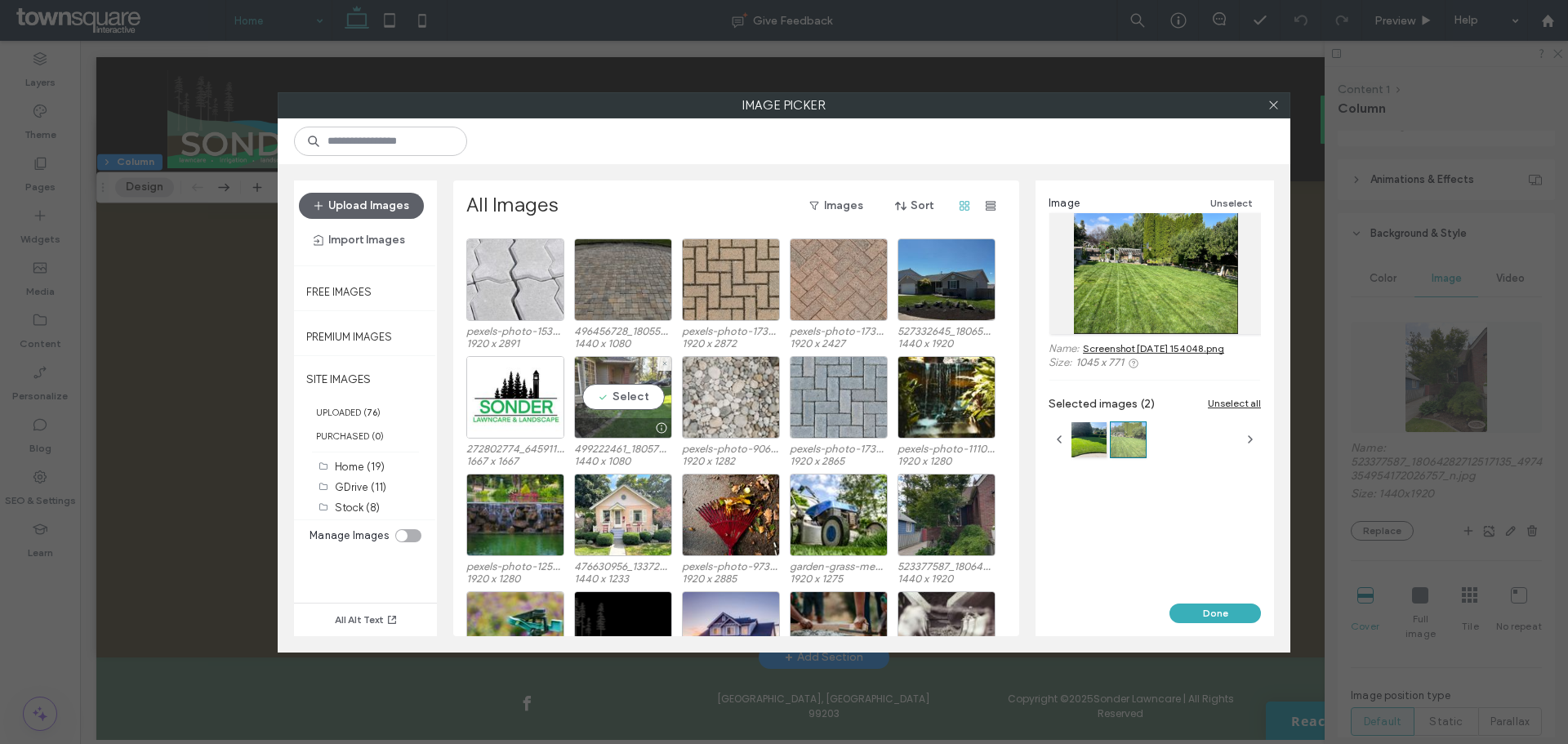
click at [653, 385] on div "Select" at bounding box center [622, 397] width 98 height 82
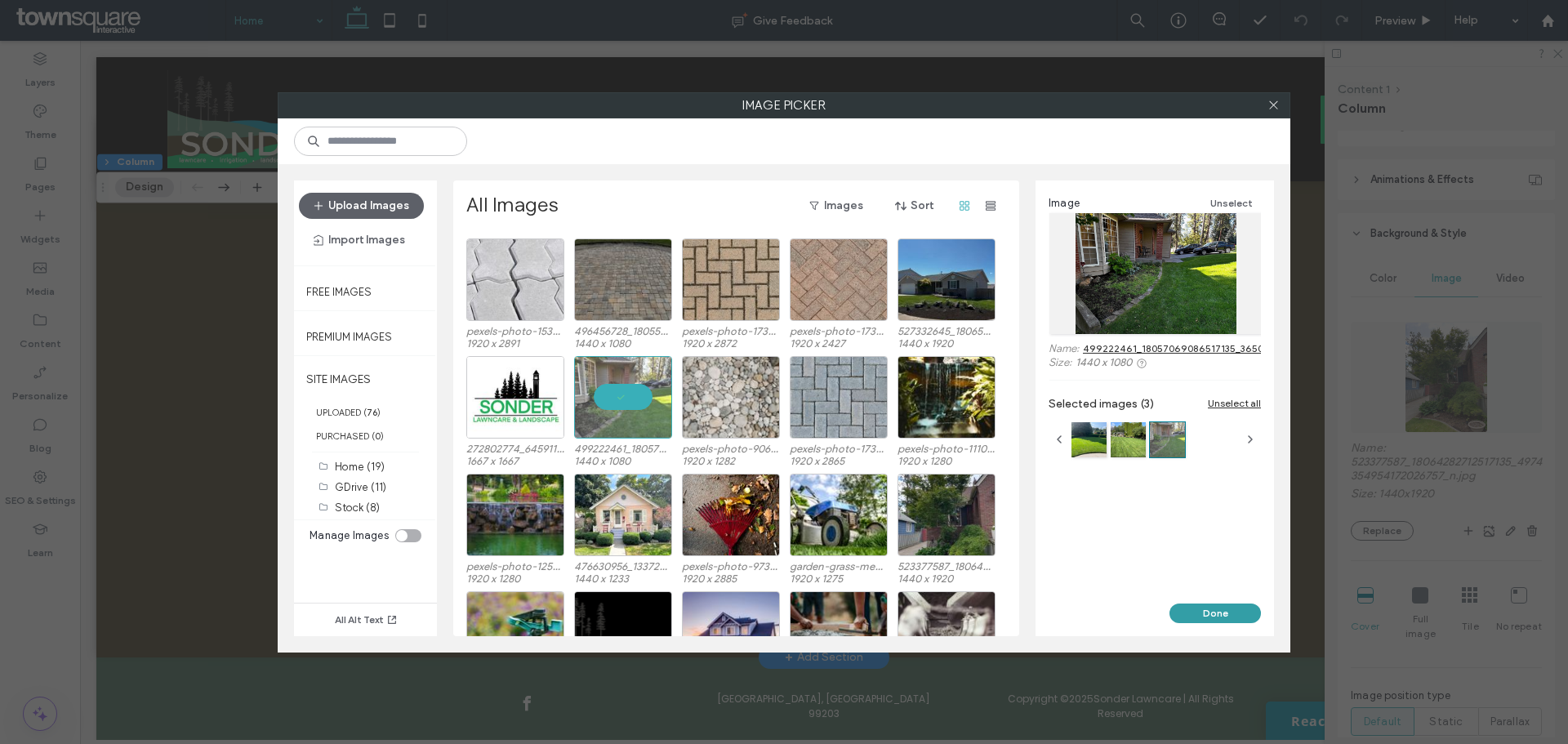
click at [1245, 610] on button "Done" at bounding box center [1215, 613] width 91 height 20
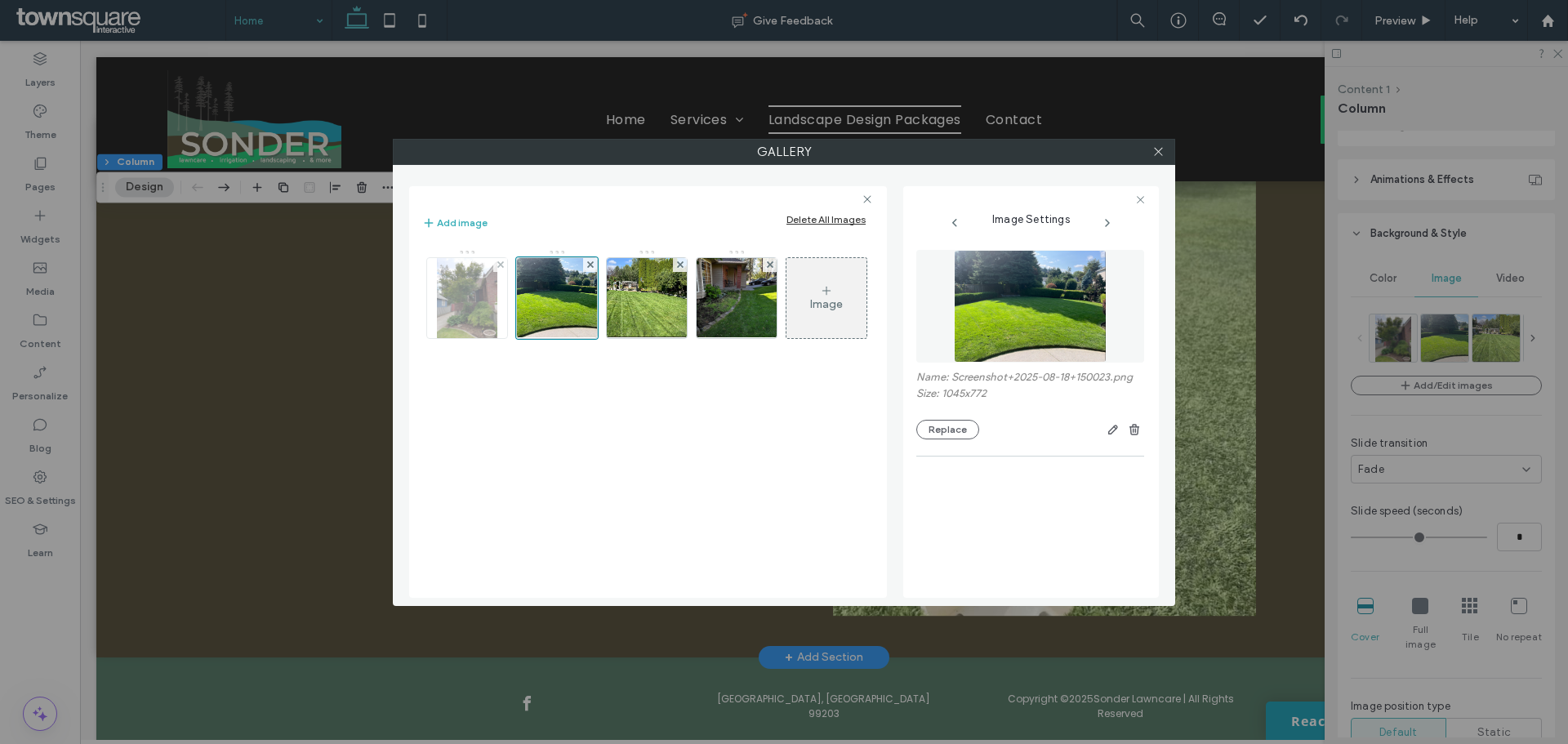
click at [496, 269] on div at bounding box center [499, 264] width 13 height 13
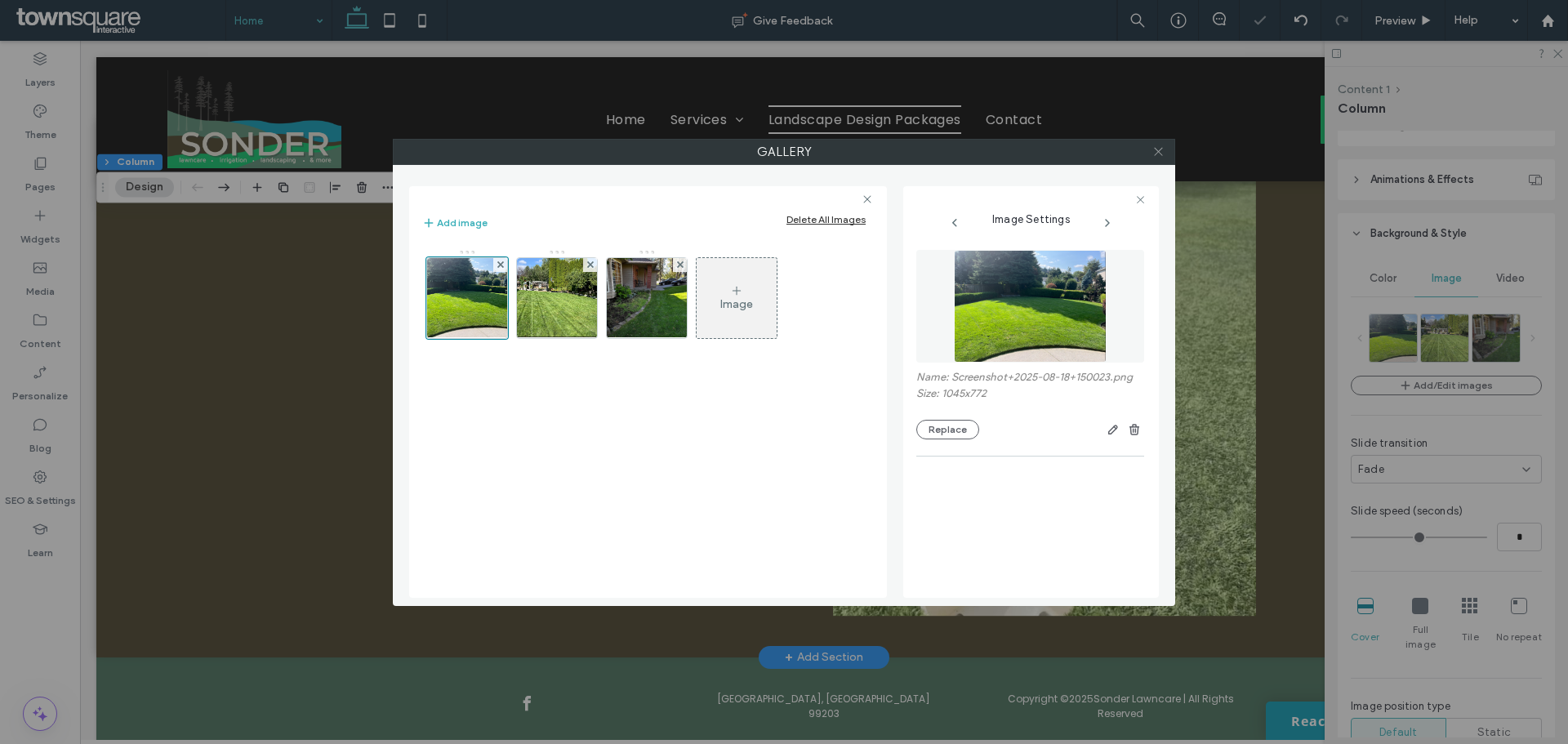
click at [1164, 151] on icon at bounding box center [1158, 151] width 13 height 13
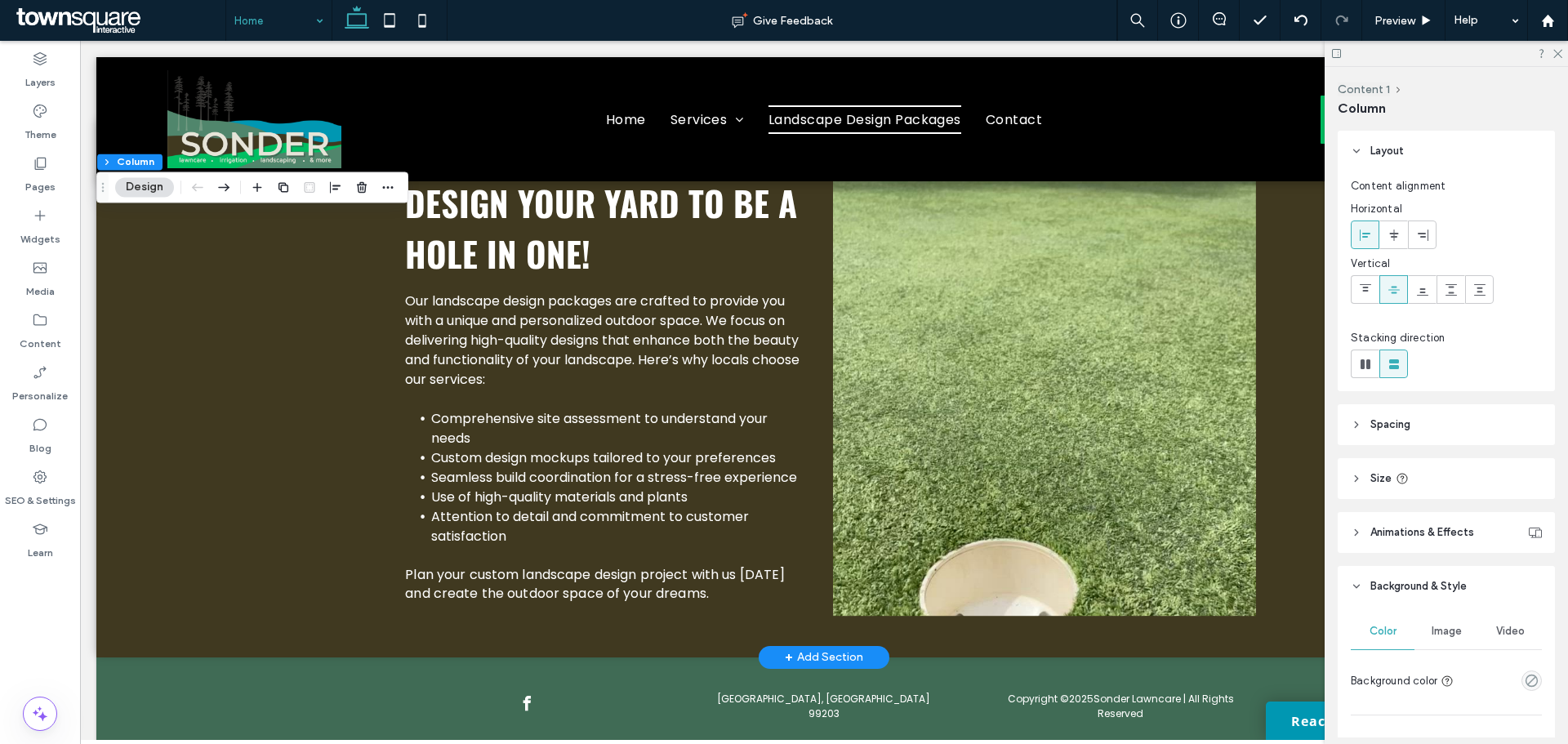
click at [151, 186] on button "Design" at bounding box center [144, 187] width 59 height 20
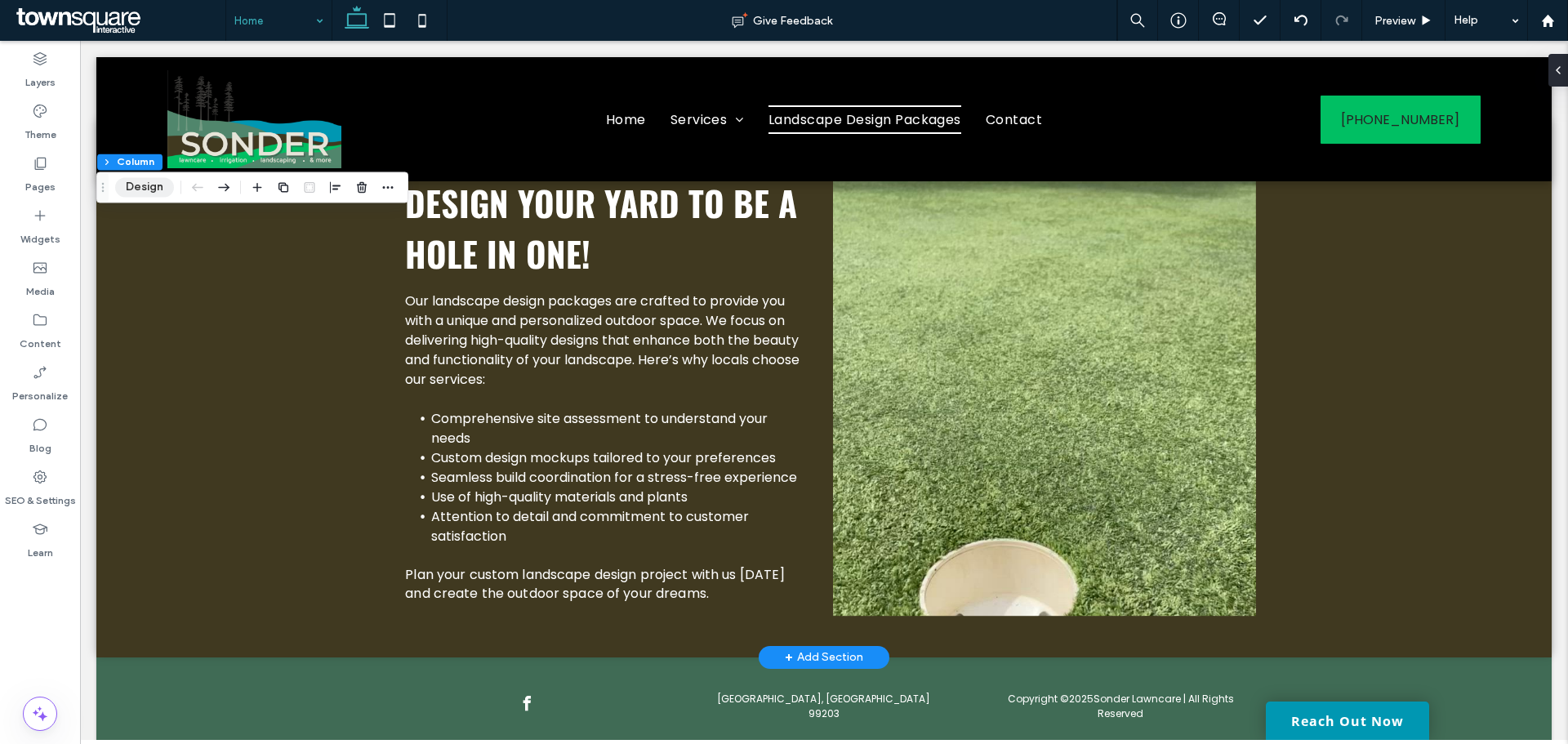
click at [151, 195] on button "Design" at bounding box center [144, 187] width 59 height 20
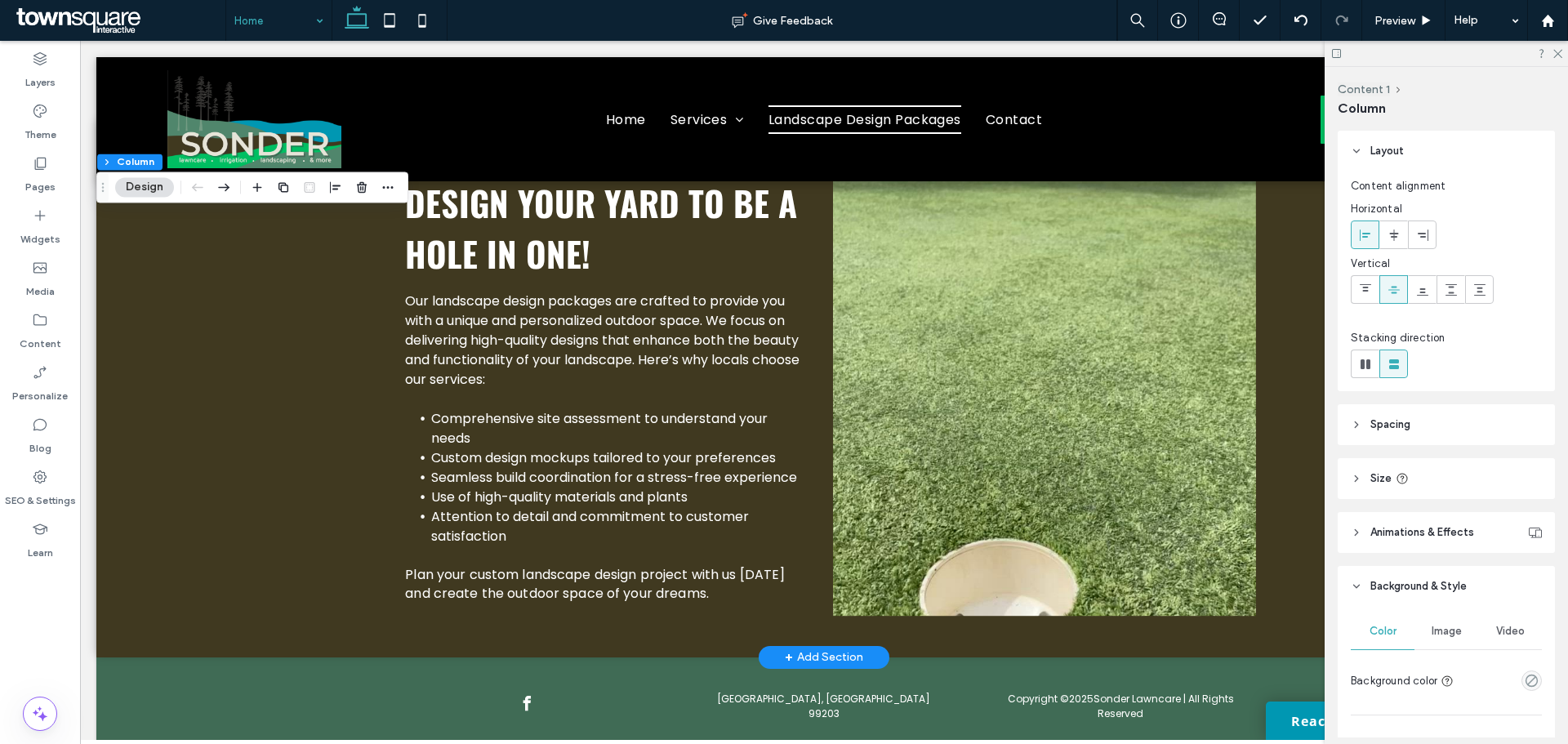
click at [1451, 632] on span "Image" at bounding box center [1447, 631] width 30 height 13
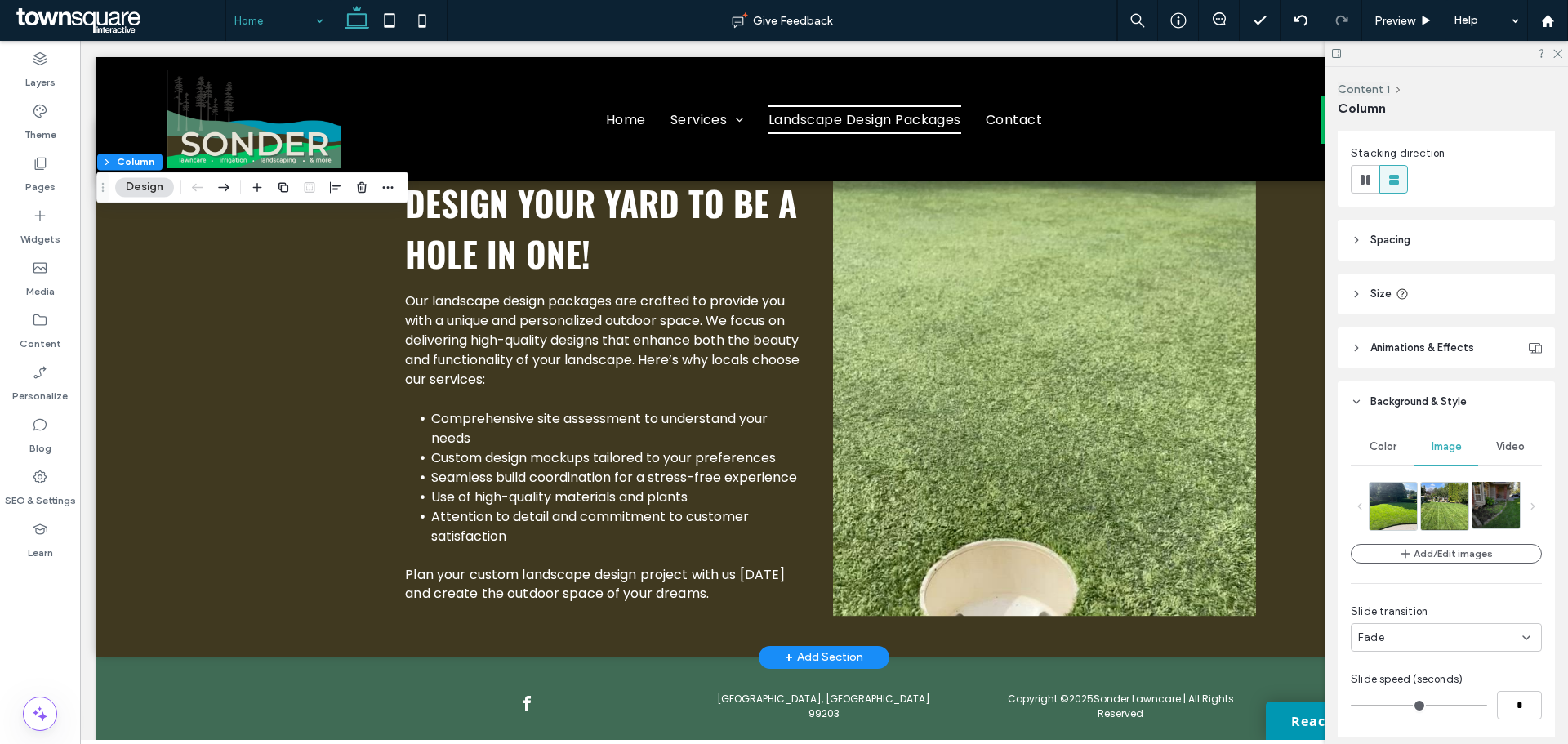
scroll to position [186, 0]
click at [1485, 514] on img at bounding box center [1503, 504] width 63 height 48
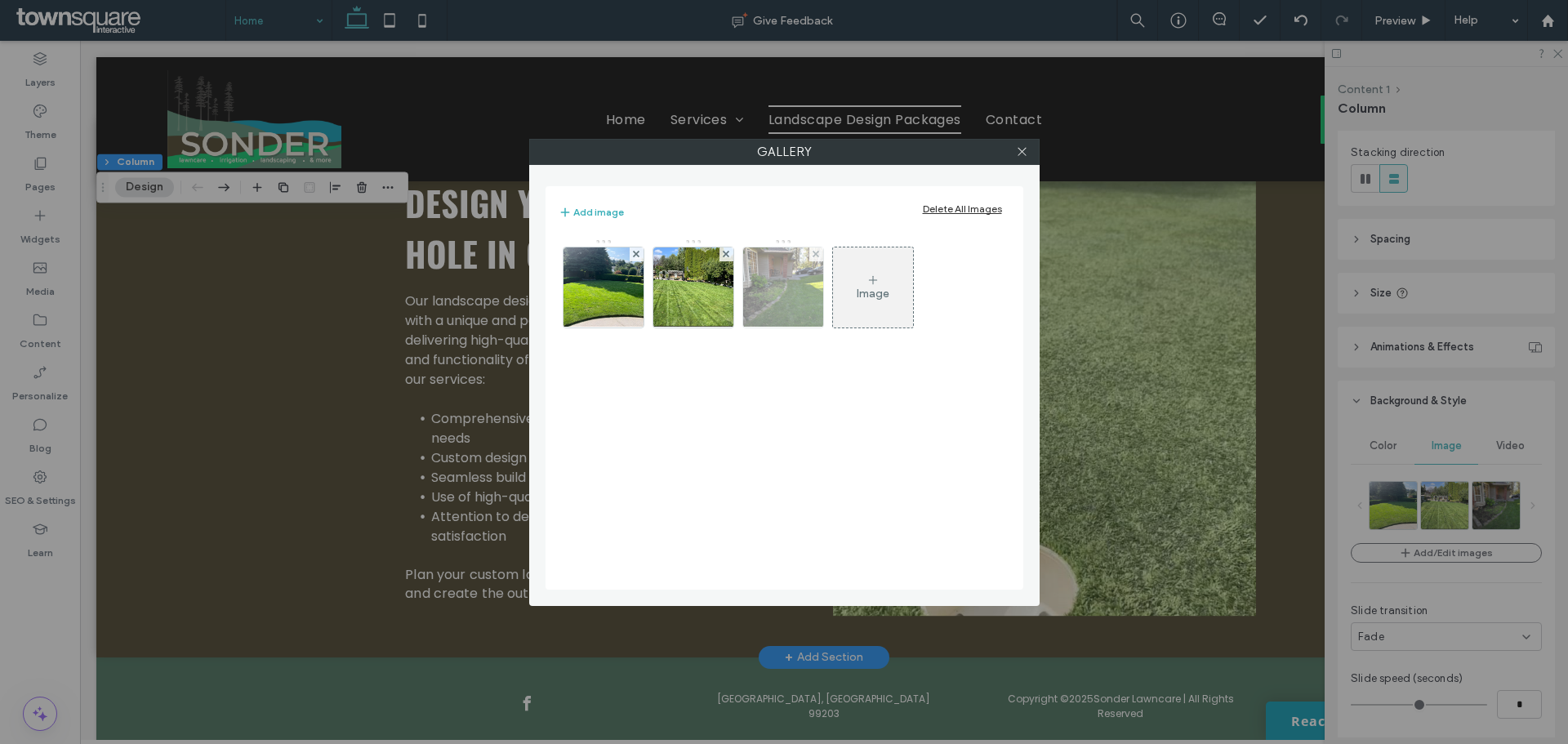
click at [792, 281] on img at bounding box center [782, 287] width 107 height 80
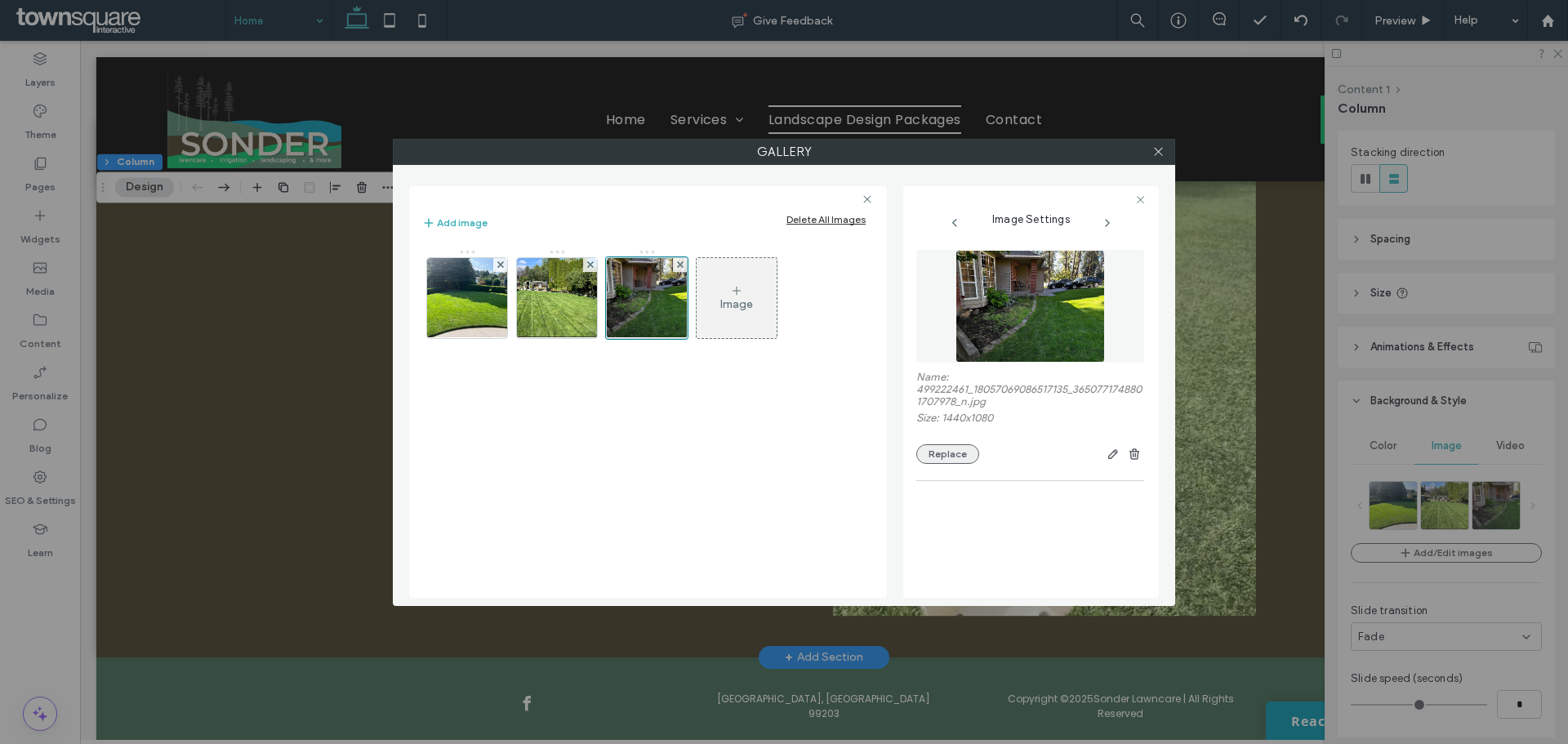
click at [967, 463] on button "Replace" at bounding box center [948, 454] width 63 height 20
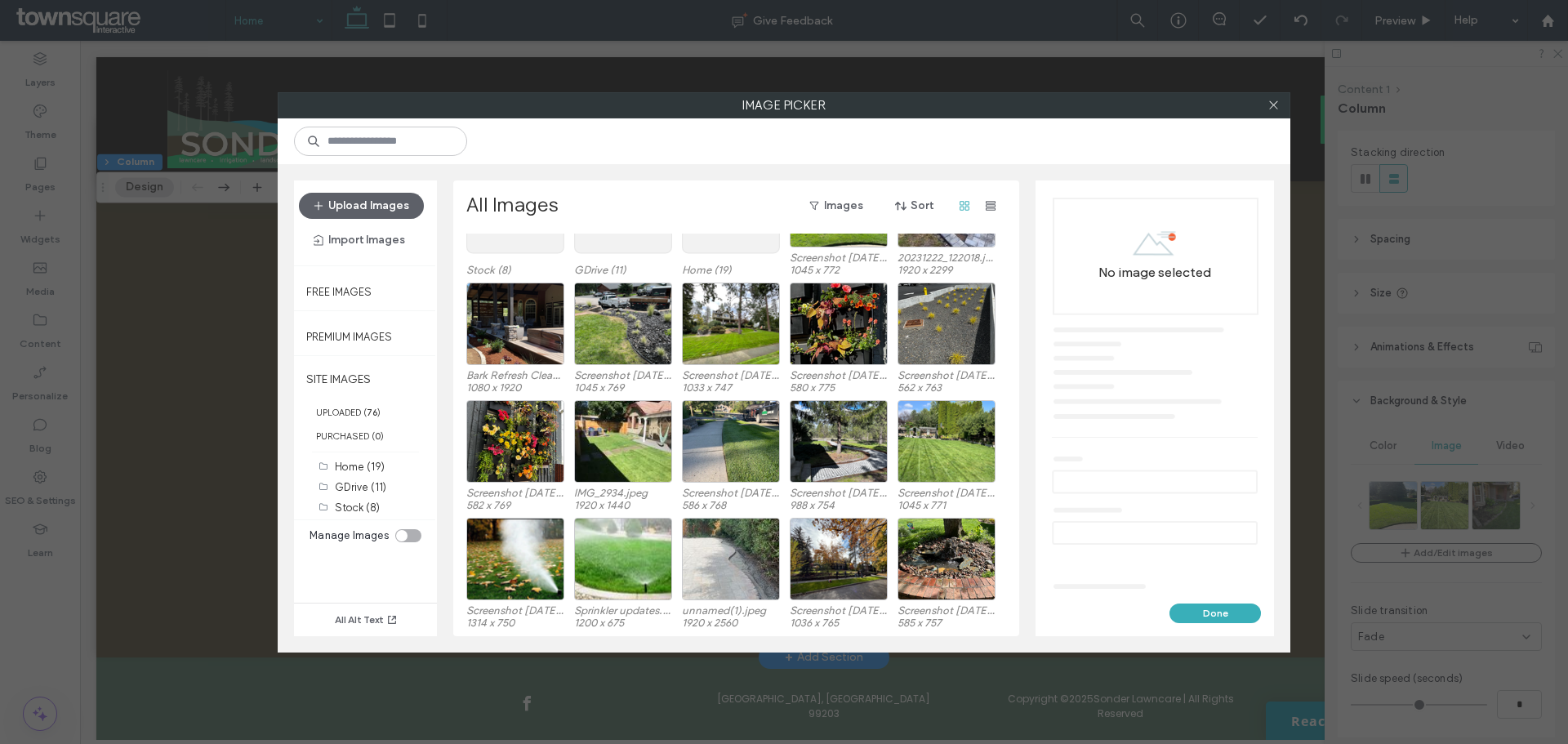
scroll to position [101, 0]
click at [744, 427] on div "Select" at bounding box center [731, 441] width 98 height 82
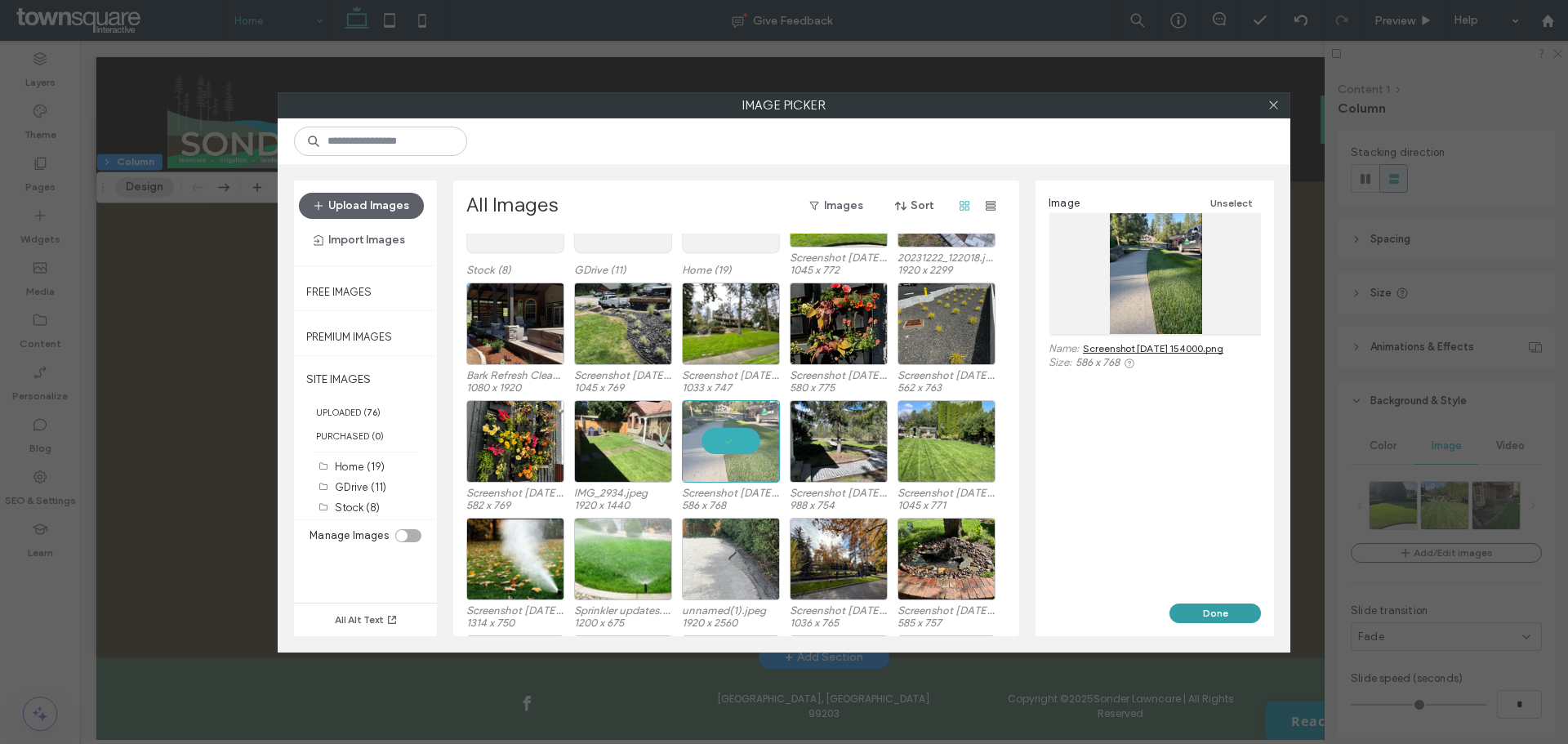
click at [1191, 607] on button "Done" at bounding box center [1215, 613] width 91 height 20
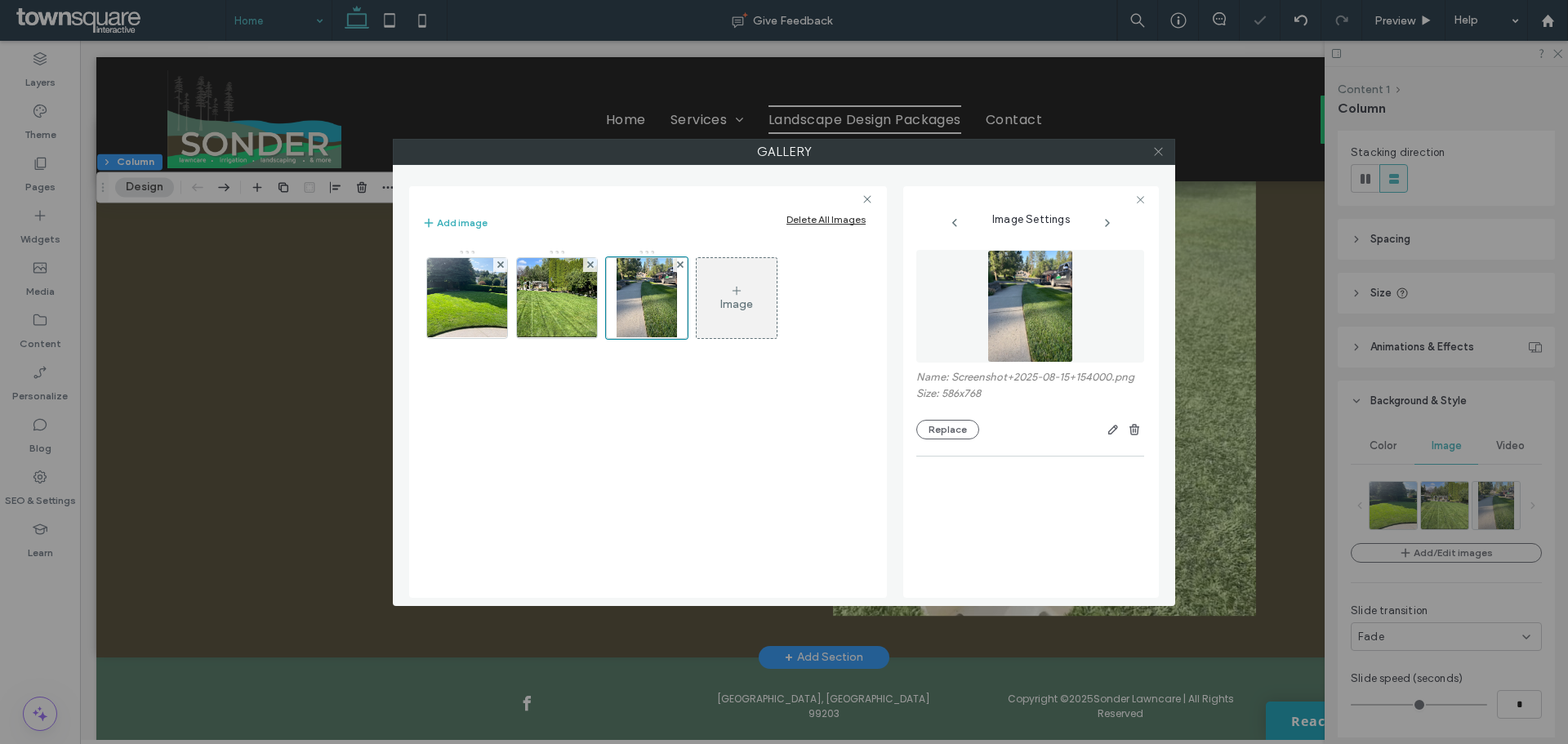
click at [1157, 155] on icon at bounding box center [1158, 151] width 13 height 13
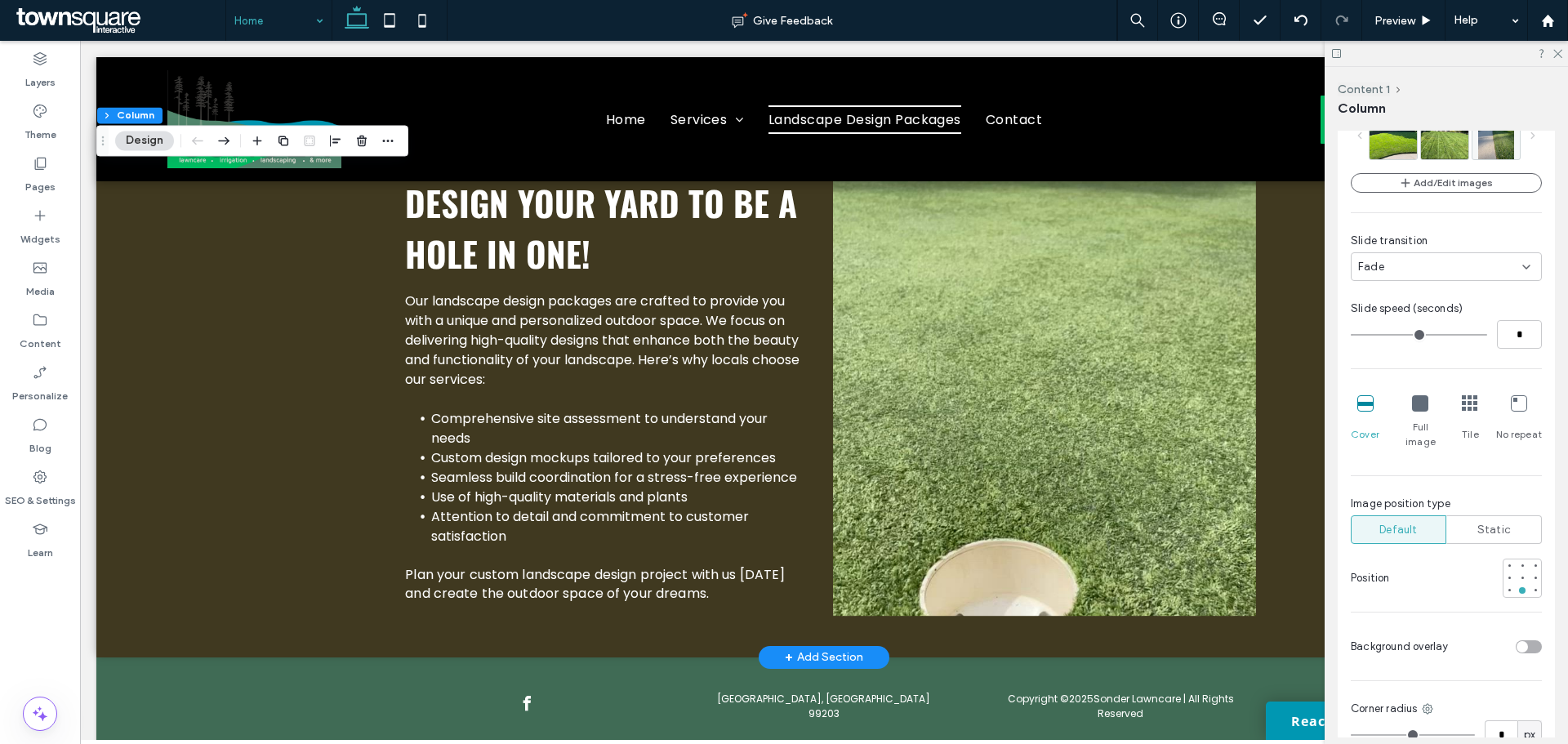
scroll to position [787, 0]
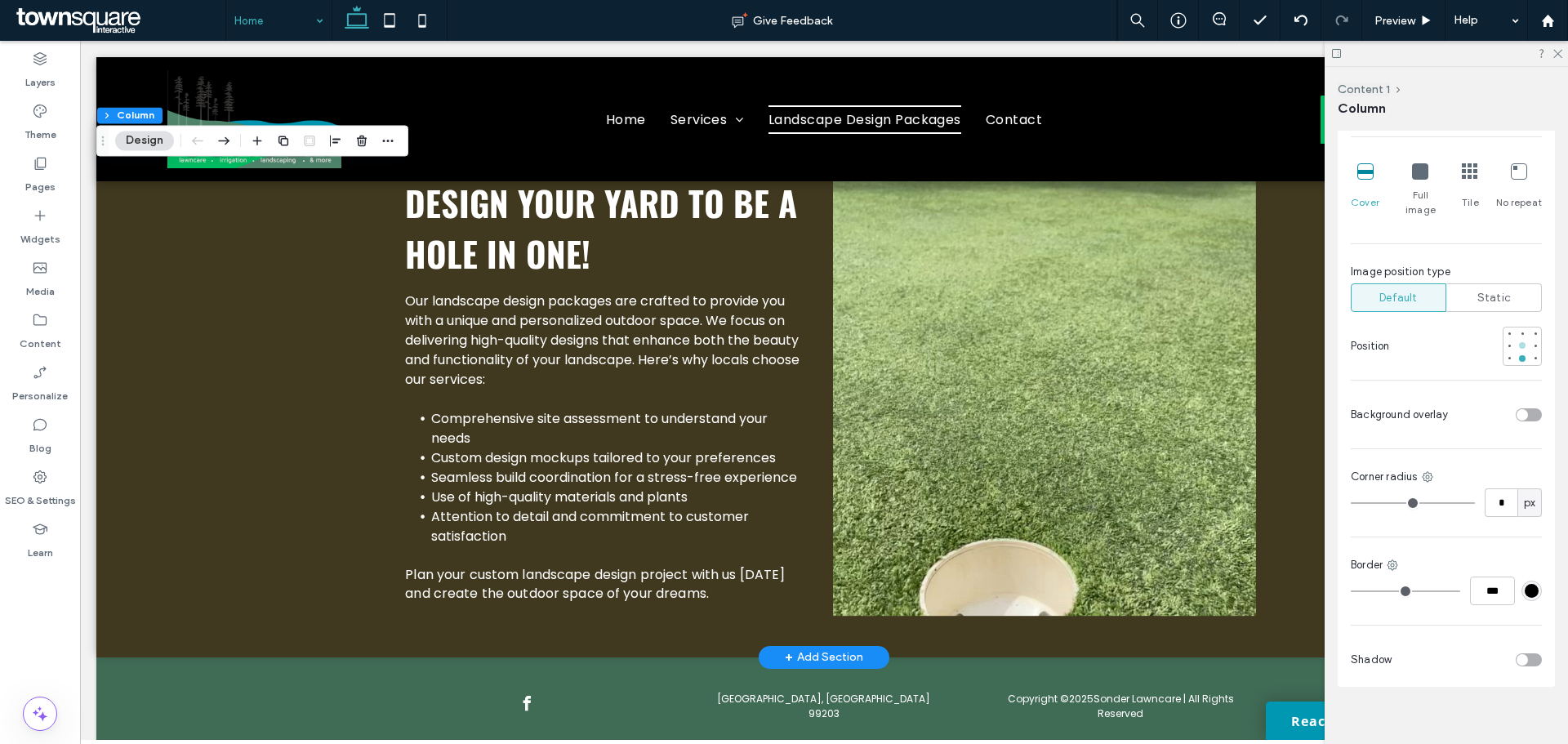
click at [1519, 342] on div at bounding box center [1521, 345] width 6 height 6
